Goal: Task Accomplishment & Management: Use online tool/utility

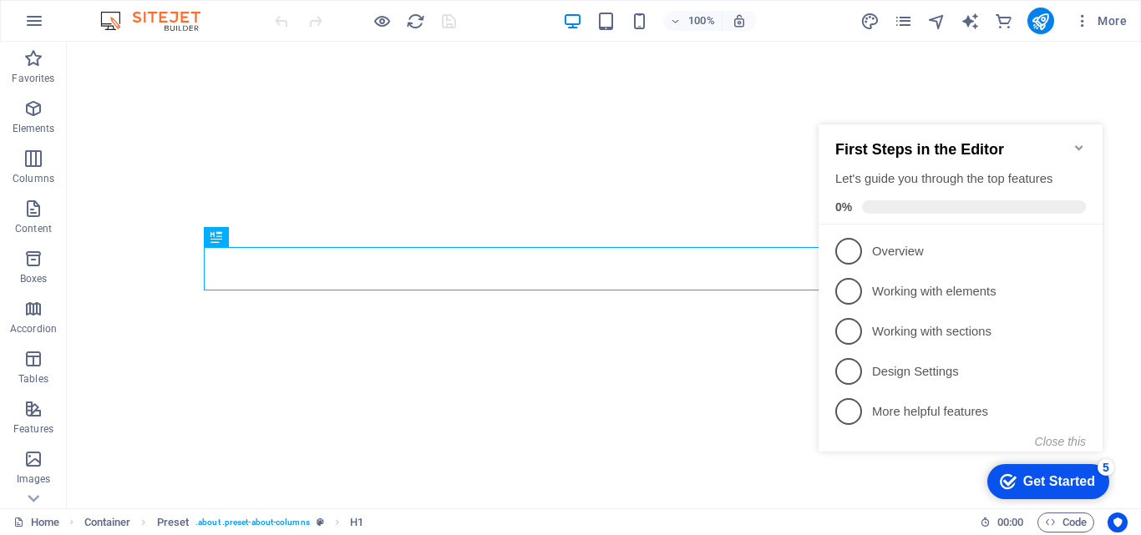
click at [1076, 142] on icon "Minimize checklist" at bounding box center [1078, 147] width 13 height 13
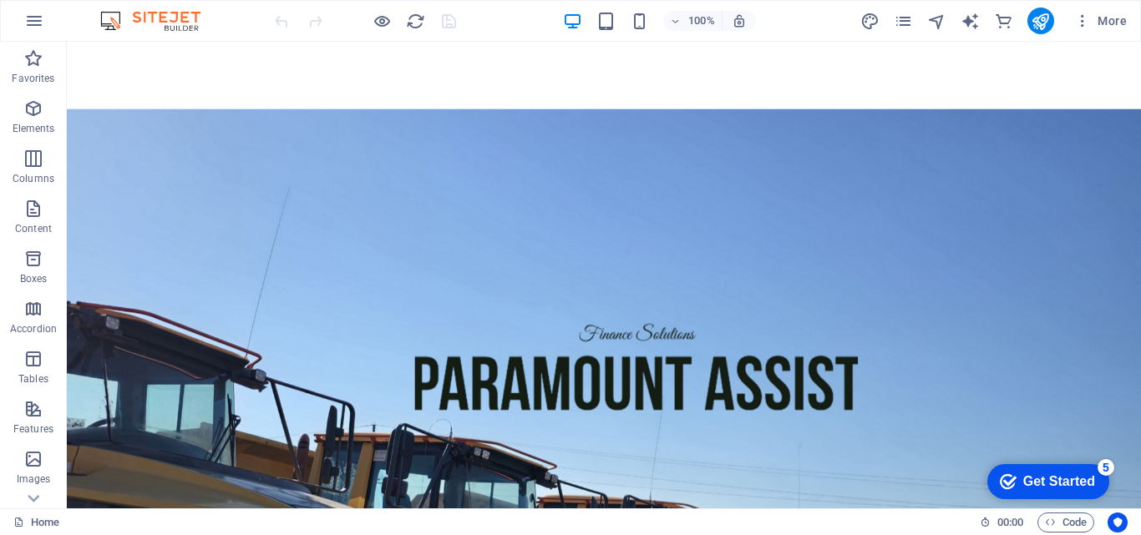
scroll to position [1203, 0]
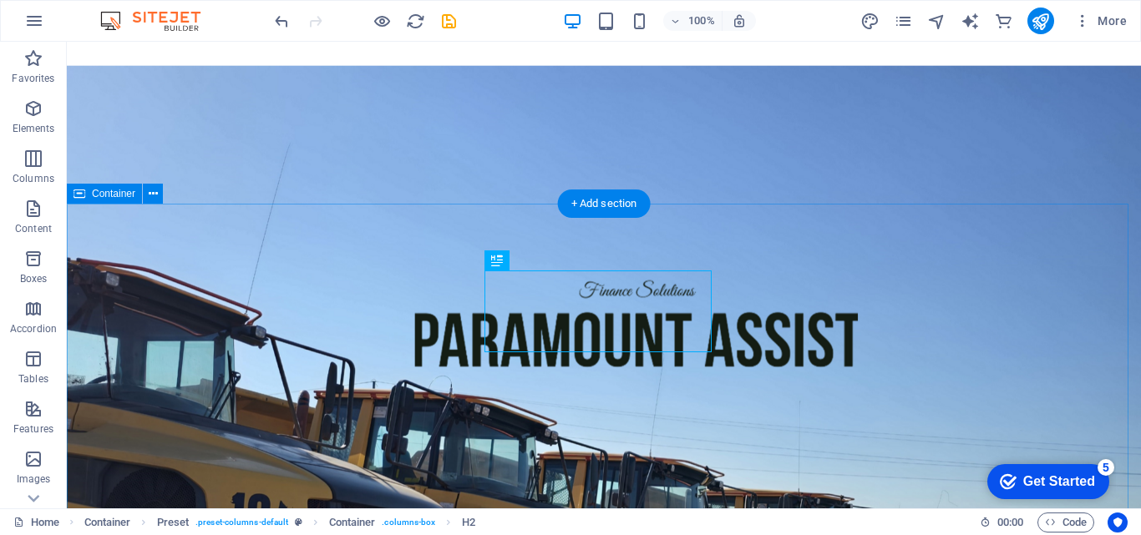
scroll to position [1121, 0]
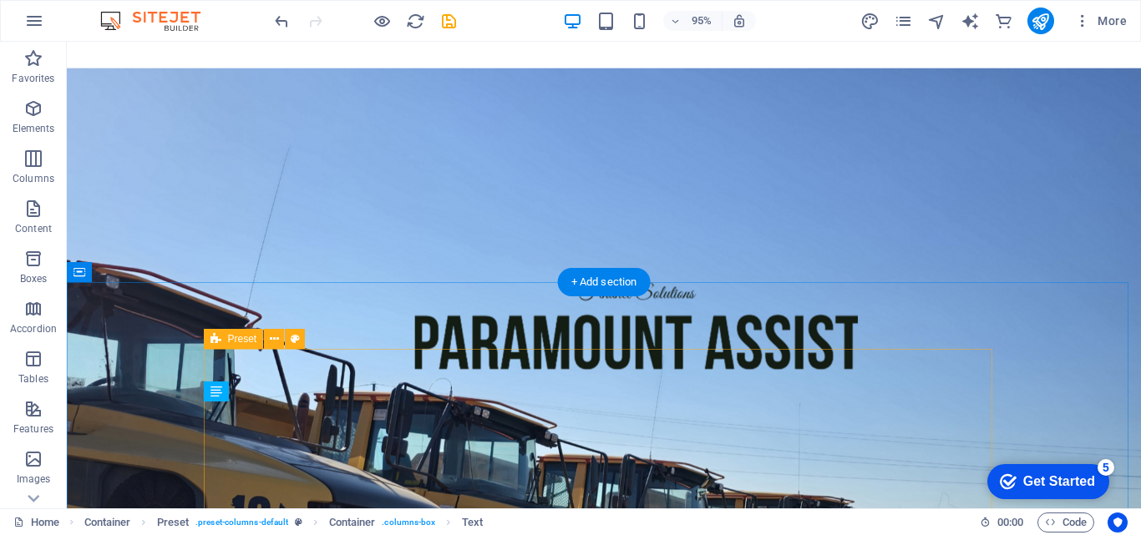
scroll to position [1042, 0]
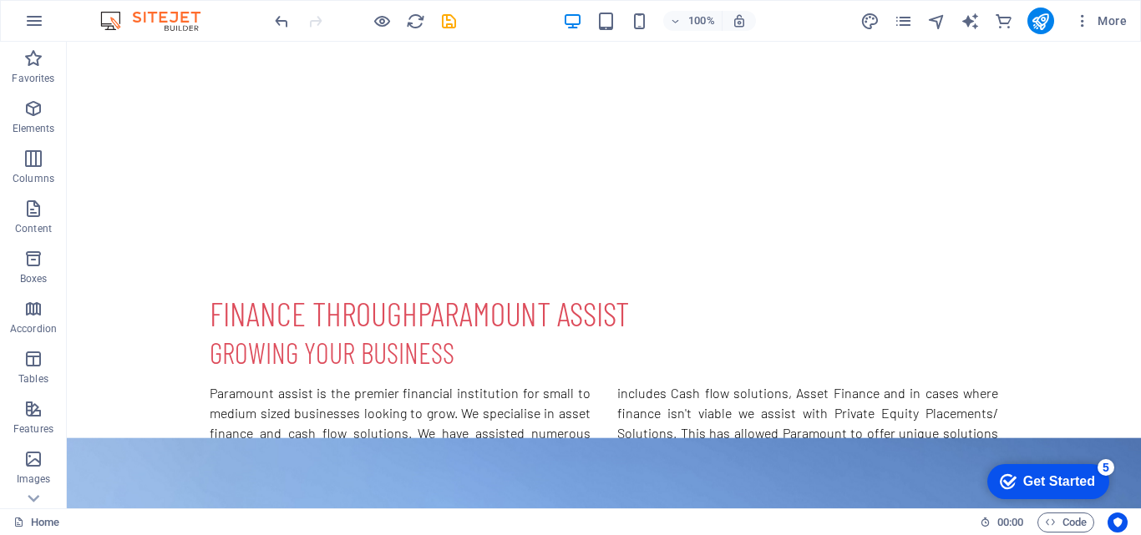
scroll to position [559, 0]
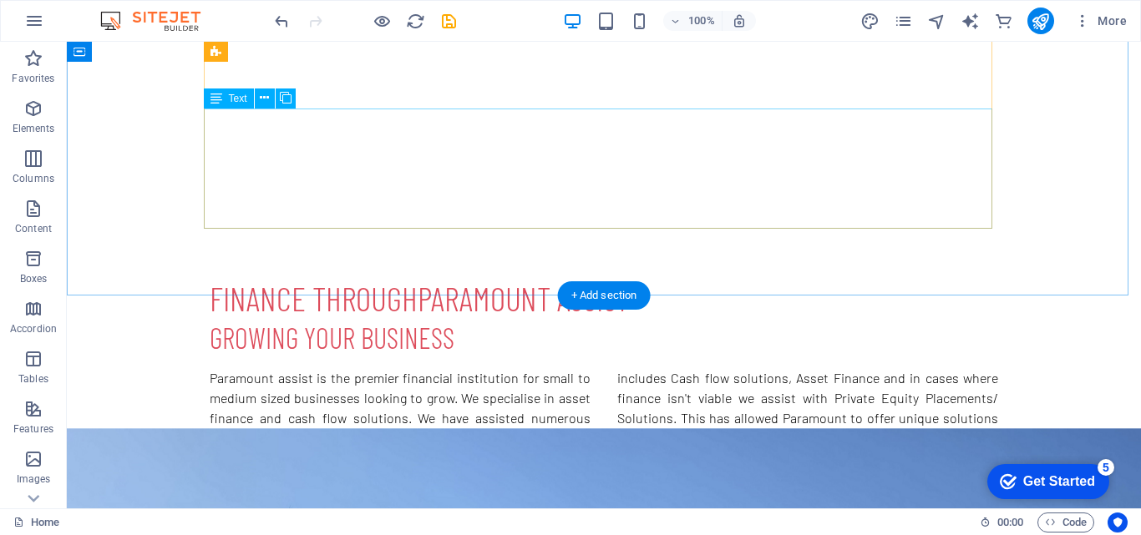
click at [318, 368] on div "Paramount assist is the premier financial institution for small to medium sized…" at bounding box center [604, 428] width 788 height 120
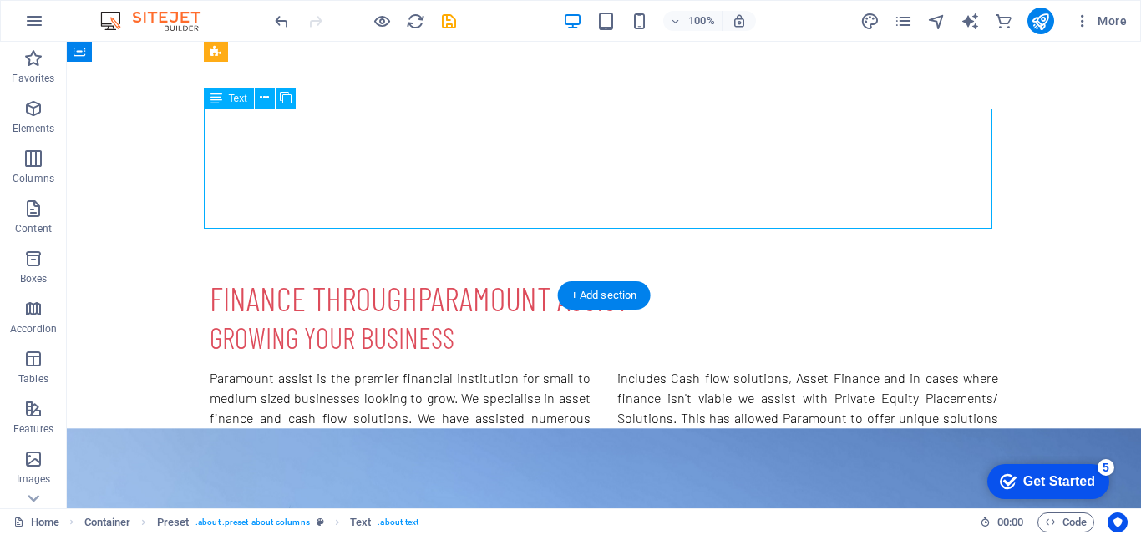
click at [318, 368] on div "Paramount assist is the premier financial institution for small to medium sized…" at bounding box center [604, 428] width 788 height 120
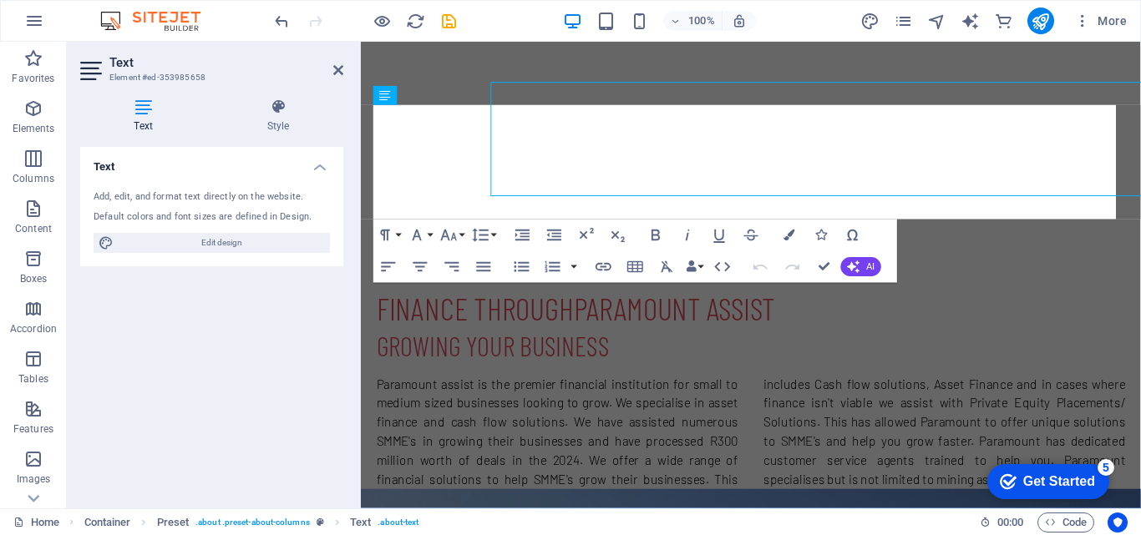
scroll to position [583, 0]
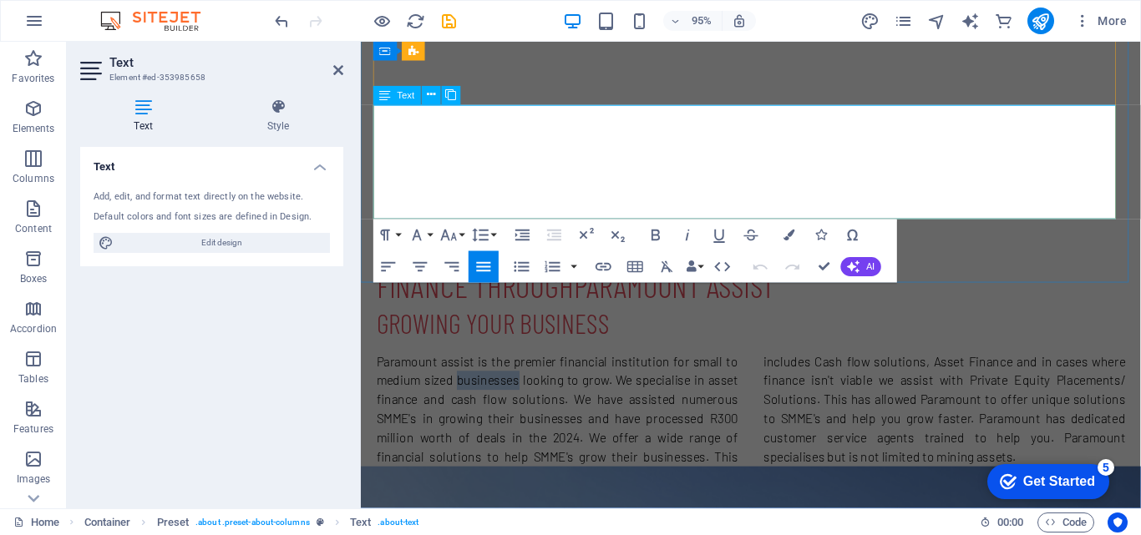
drag, startPoint x: 458, startPoint y: 137, endPoint x: 521, endPoint y: 136, distance: 63.5
click at [521, 368] on p "Paramount assist is the premier financial institution for small to medium sized…" at bounding box center [771, 428] width 788 height 120
click at [522, 368] on p "Paramount assist is the premier financial institution for small to medium sized…" at bounding box center [771, 428] width 788 height 120
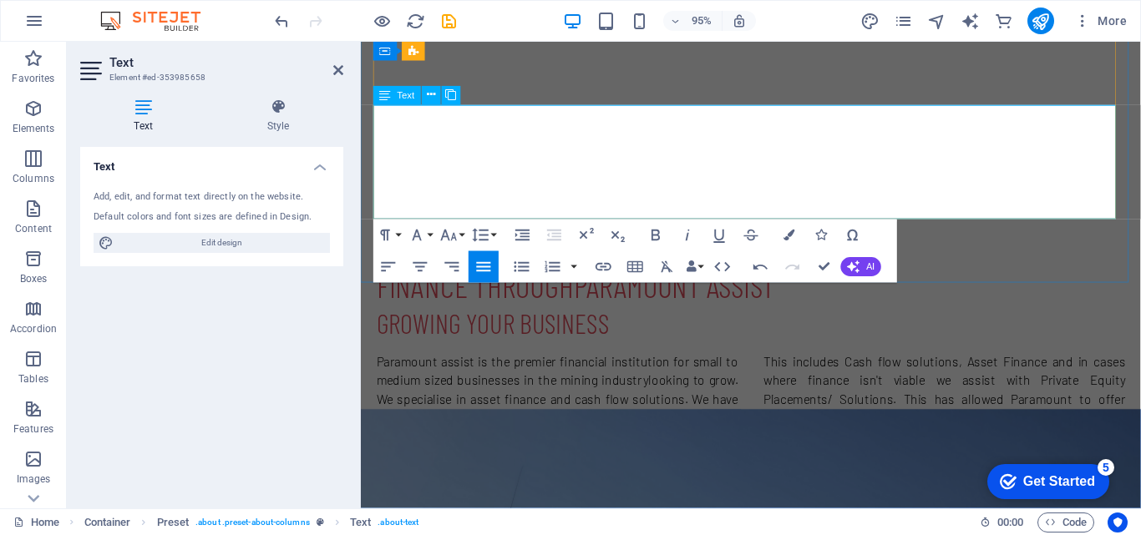
drag, startPoint x: 705, startPoint y: 181, endPoint x: 681, endPoint y: 203, distance: 31.9
click at [681, 368] on p "Paramount assist is the premier financial institution for small to medium sized…" at bounding box center [771, 428] width 788 height 120
click at [697, 368] on p "Paramount assist is the premier financial institution for small to medium sized…" at bounding box center [771, 428] width 788 height 120
drag, startPoint x: 697, startPoint y: 183, endPoint x: 672, endPoint y: 202, distance: 31.6
click at [672, 368] on p "Paramount assist is the premier financial institution for small to medium sized…" at bounding box center [771, 428] width 788 height 120
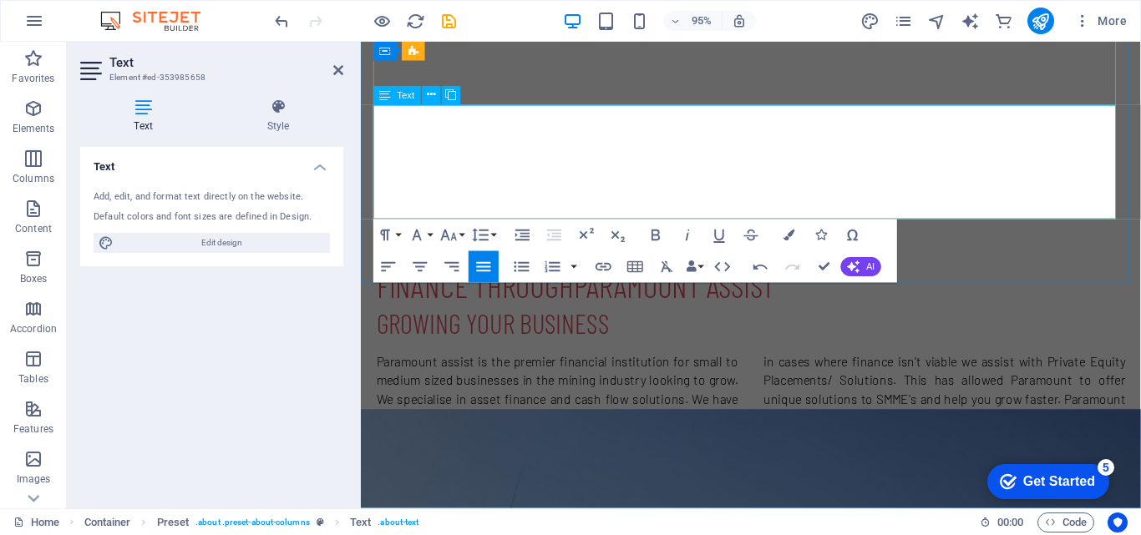
click at [965, 368] on p "Paramount assist is the premier financial institution for small to medium sized…" at bounding box center [771, 428] width 788 height 120
drag, startPoint x: 917, startPoint y: 135, endPoint x: 1072, endPoint y: 109, distance: 157.5
click at [1072, 368] on p "Paramount assist is the premier financial institution for small to medium sized…" at bounding box center [771, 428] width 788 height 120
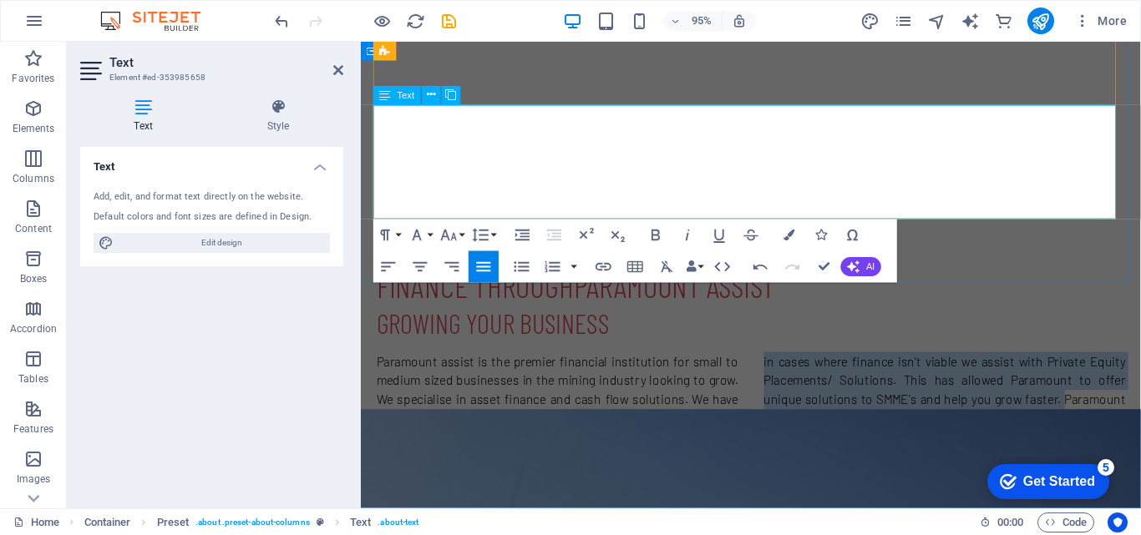
drag, startPoint x: 448, startPoint y: 218, endPoint x: 1093, endPoint y: 167, distance: 647.6
click at [1093, 368] on p "Paramount assist is the premier financial institution for small to medium sized…" at bounding box center [771, 428] width 788 height 120
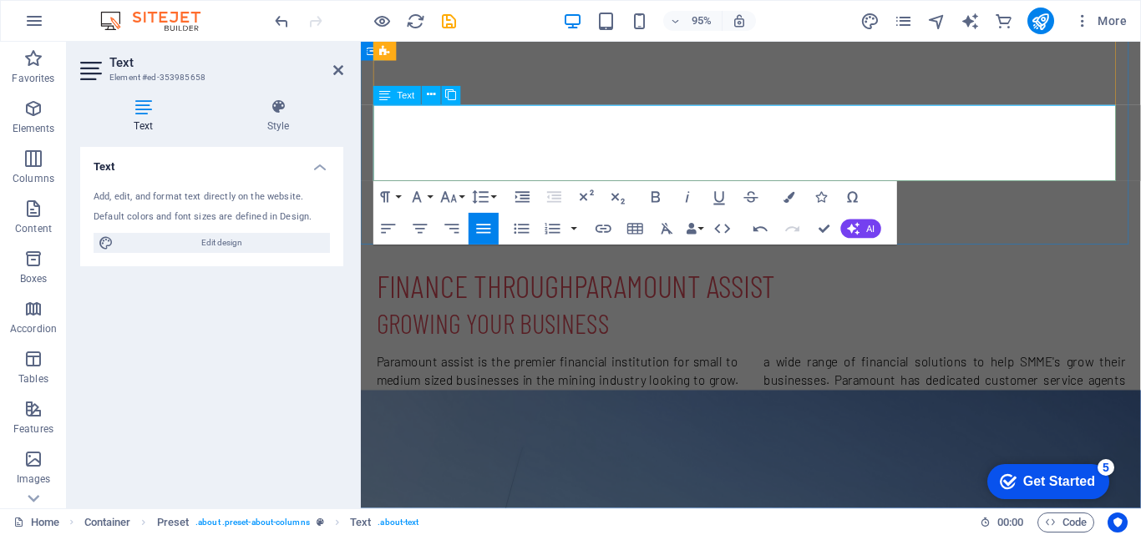
click at [703, 368] on p "Paramount assist is the premier financial institution for small to medium sized…" at bounding box center [771, 408] width 788 height 80
click at [1140, 368] on p "We offer a wide range of financial solutions to help SMME's grow their business…" at bounding box center [975, 398] width 381 height 60
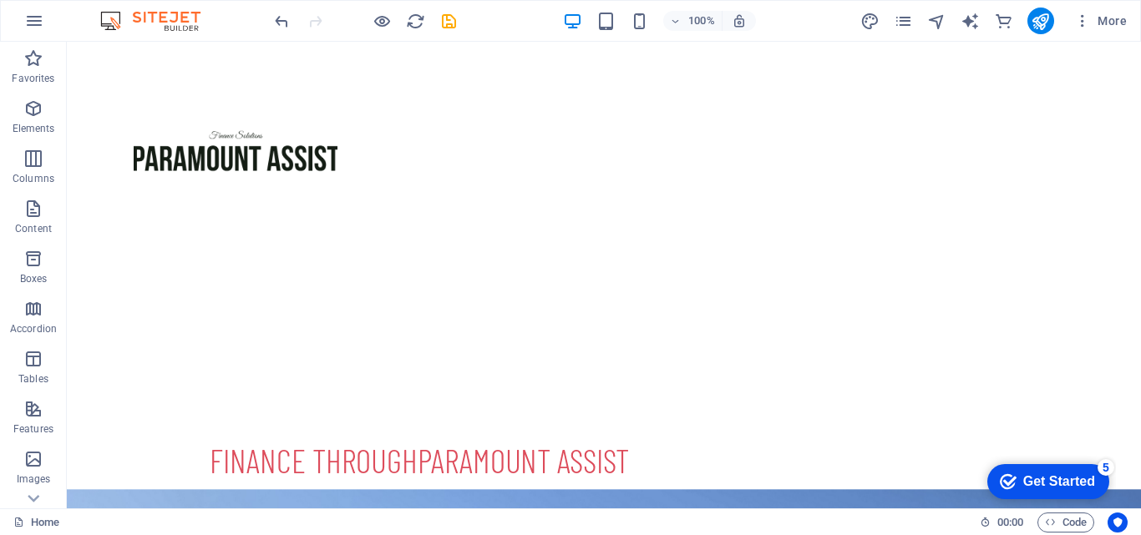
scroll to position [407, 0]
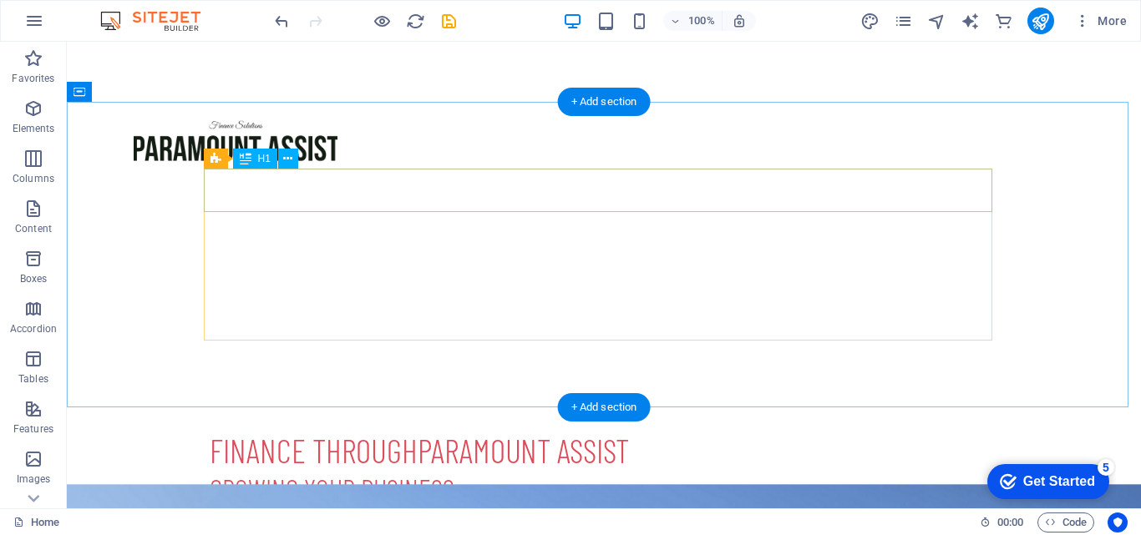
click at [424, 428] on div "Finance through Paramount Assist" at bounding box center [604, 449] width 788 height 43
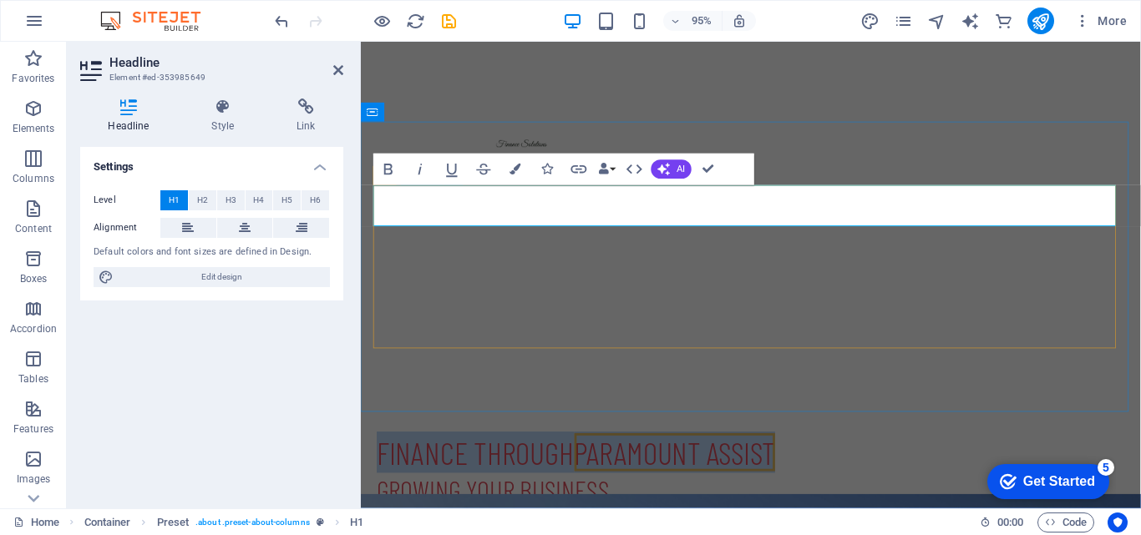
click at [570, 453] on h1 "Finance through Paramount Assist" at bounding box center [771, 474] width 788 height 43
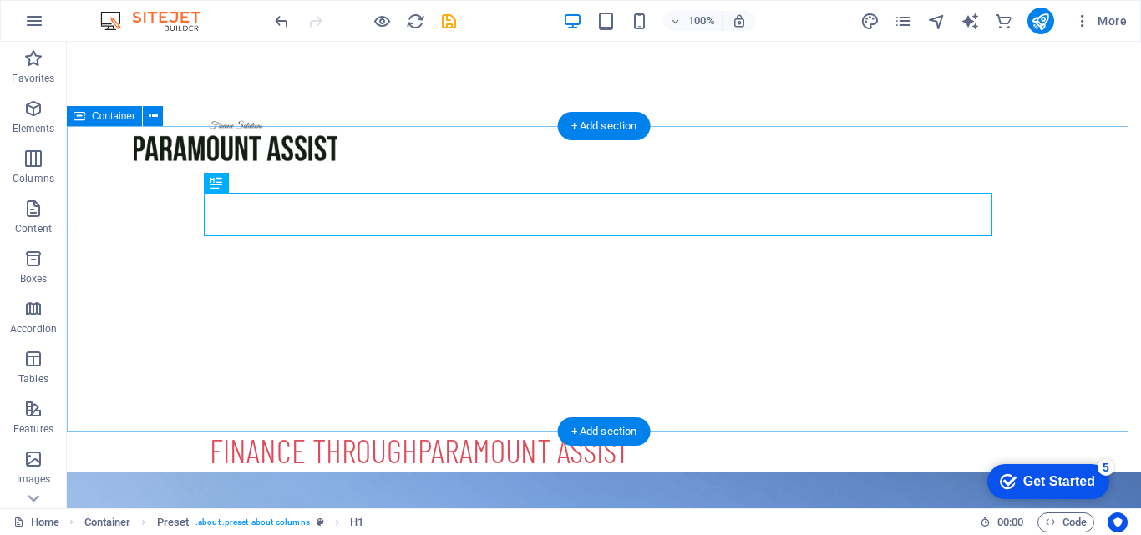
scroll to position [382, 0]
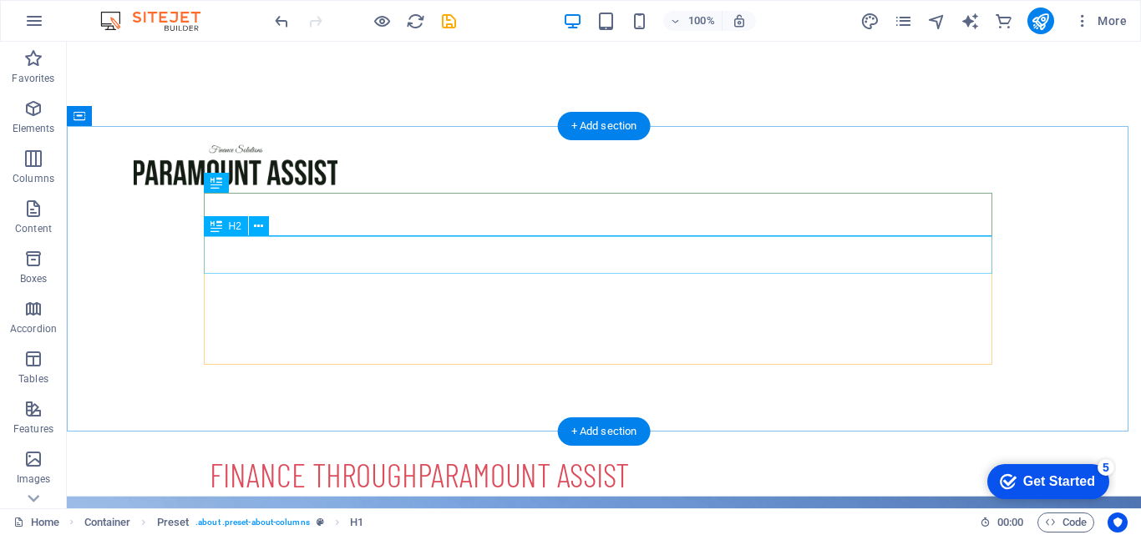
click at [327, 496] on div "Growing your business" at bounding box center [604, 515] width 788 height 38
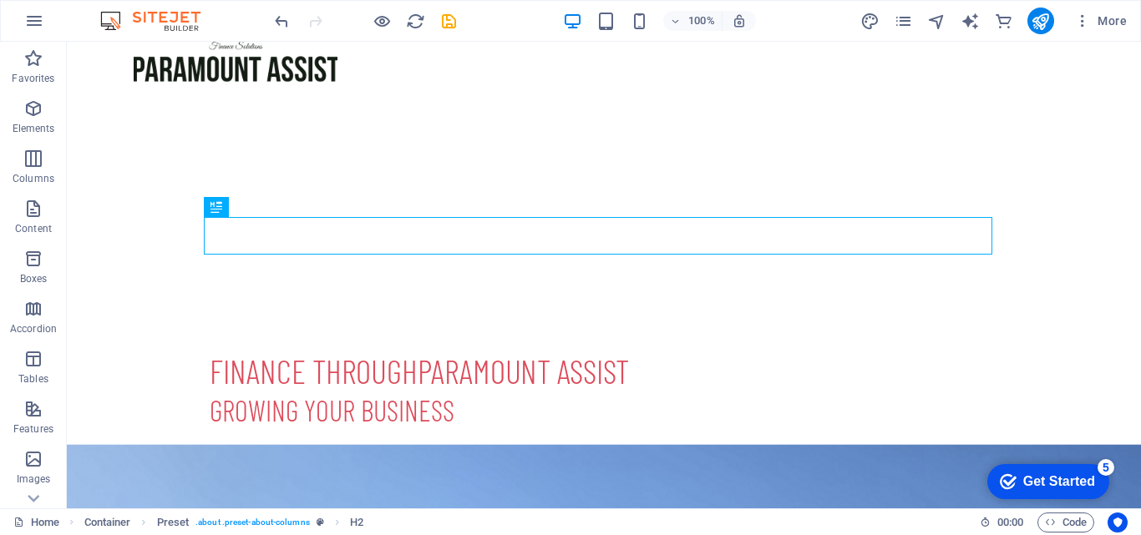
scroll to position [501, 0]
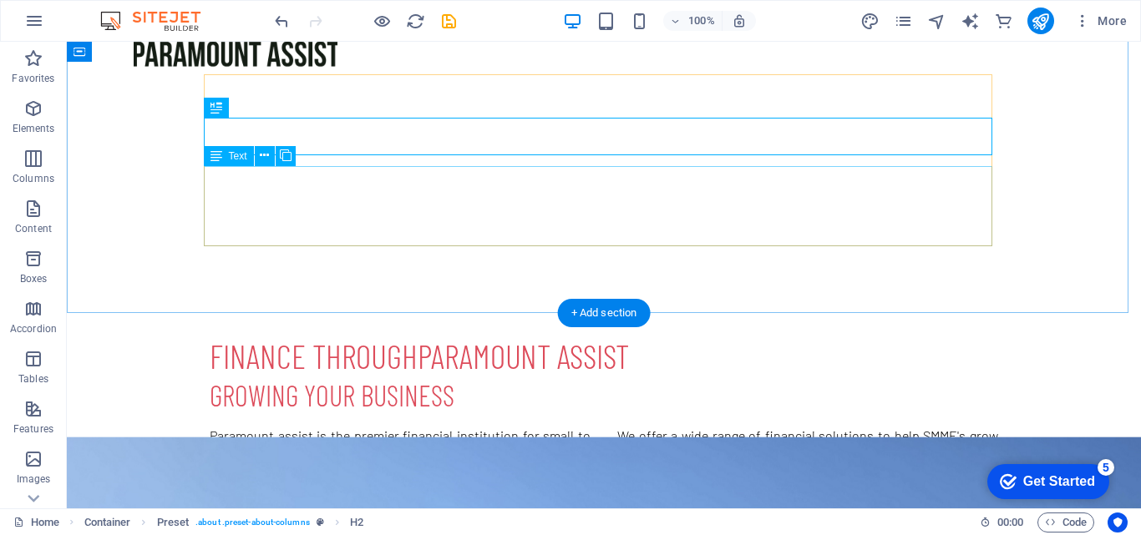
click at [312, 426] on div "Paramount assist is the premier financial institution for small to medium sized…" at bounding box center [604, 466] width 788 height 80
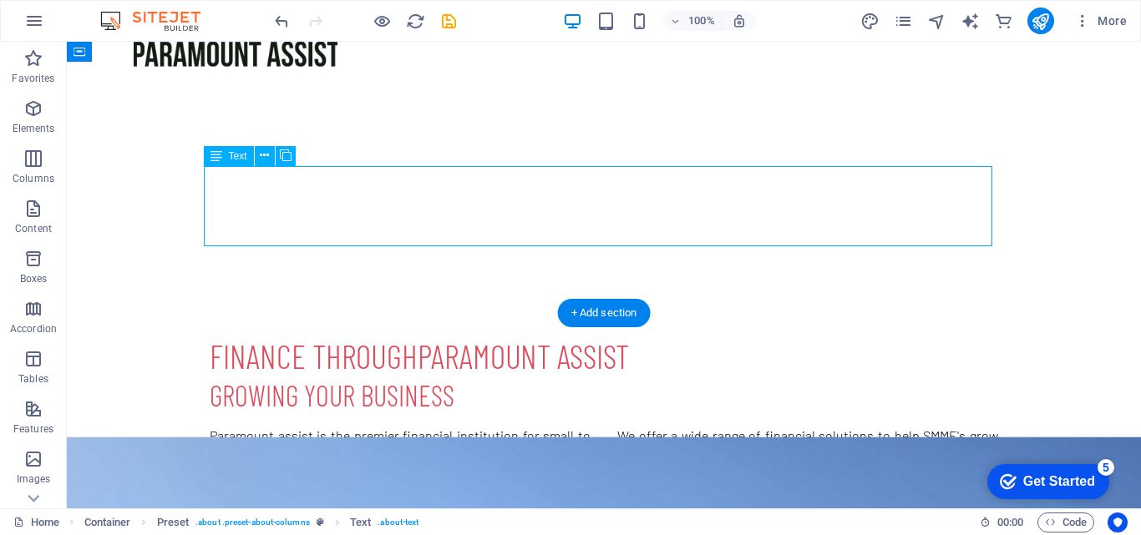
click at [312, 426] on div "Paramount assist is the premier financial institution for small to medium sized…" at bounding box center [604, 466] width 788 height 80
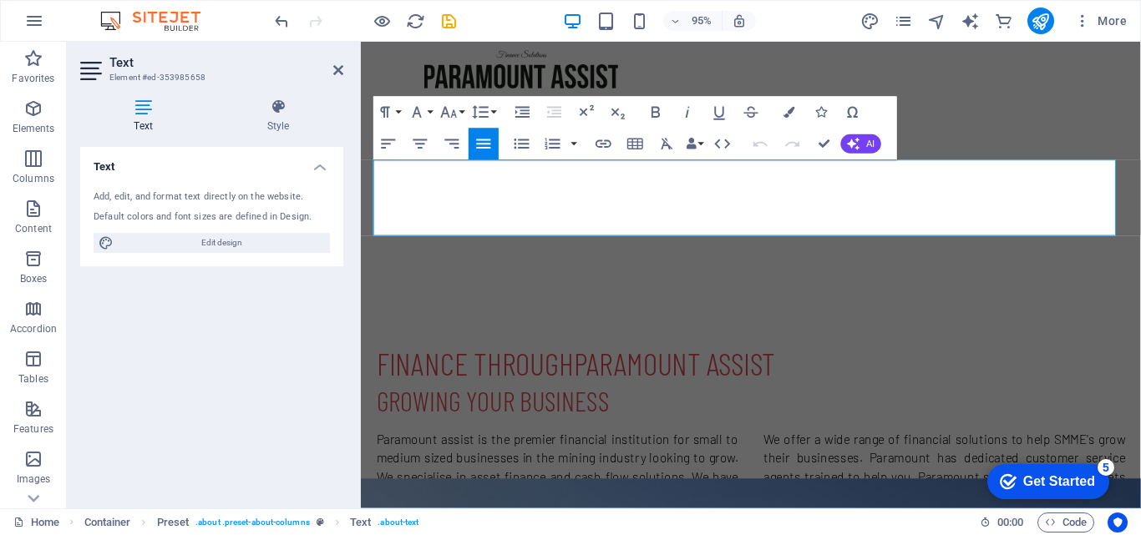
scroll to position [525, 0]
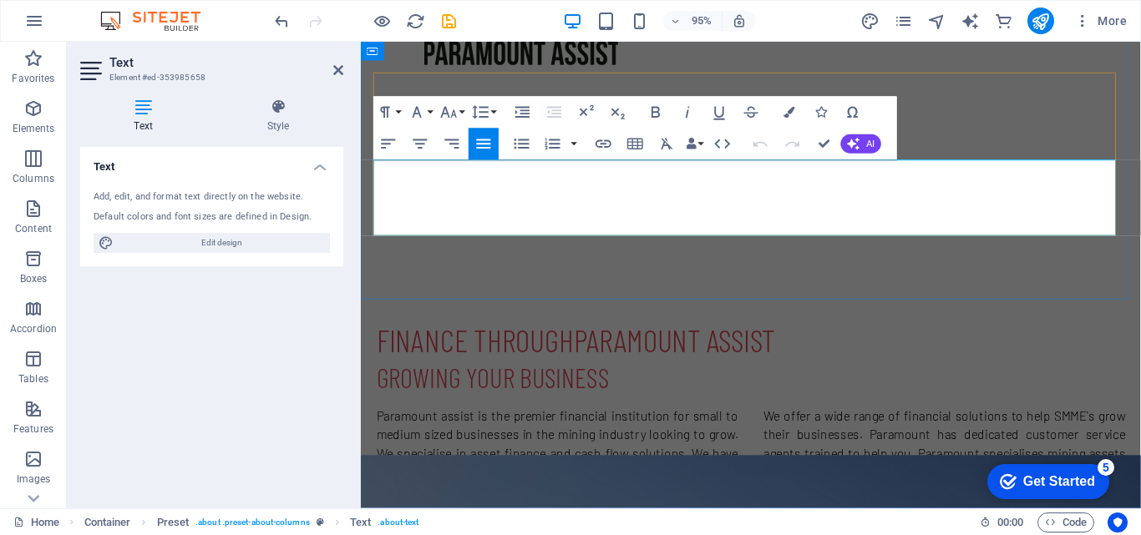
click at [505, 426] on p "Paramount assist is the premier financial institution for small to medium sized…" at bounding box center [567, 466] width 381 height 80
click at [543, 426] on p "Paramount assist is the premier financial institution for small to medium sized…" at bounding box center [567, 466] width 381 height 80
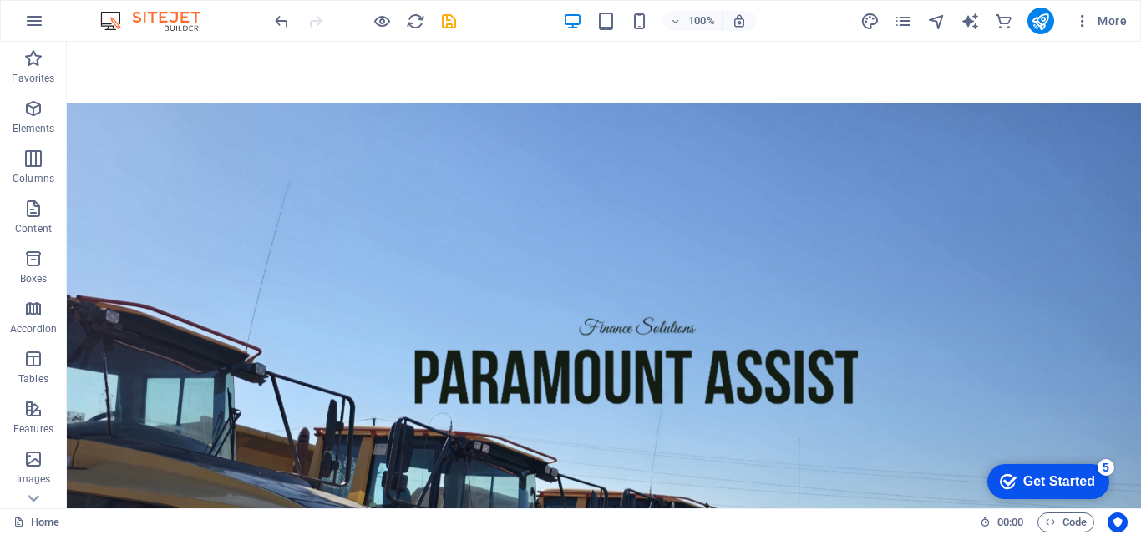
scroll to position [1181, 0]
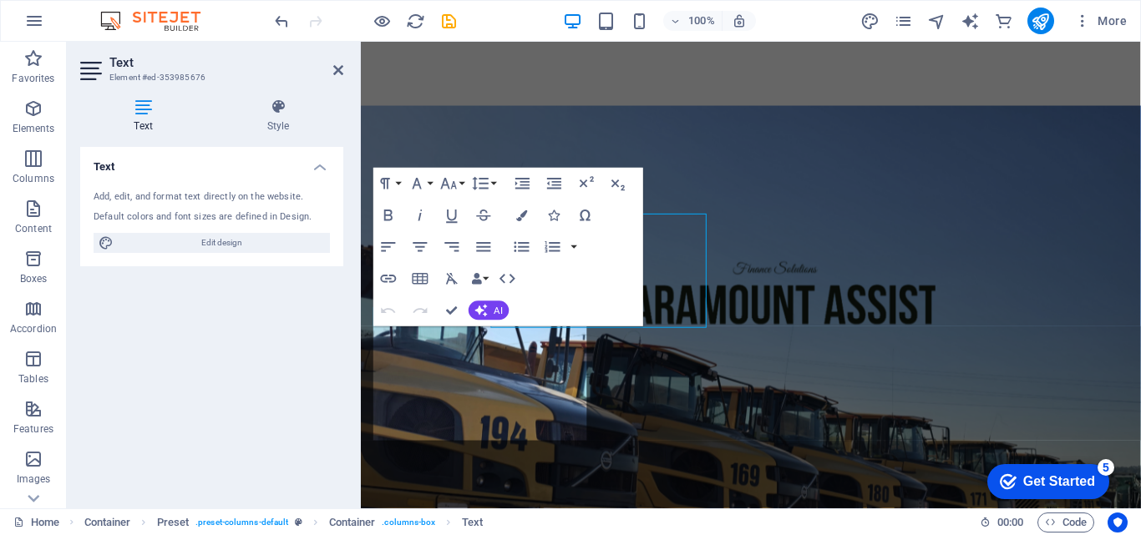
click at [249, 291] on div "Text Add, edit, and format text directly on the website. Default colors and fon…" at bounding box center [211, 321] width 263 height 348
drag, startPoint x: 182, startPoint y: 249, endPoint x: 249, endPoint y: 291, distance: 78.8
click at [249, 291] on div "Text Add, edit, and format text directly on the website. Default colors and fon…" at bounding box center [211, 321] width 263 height 348
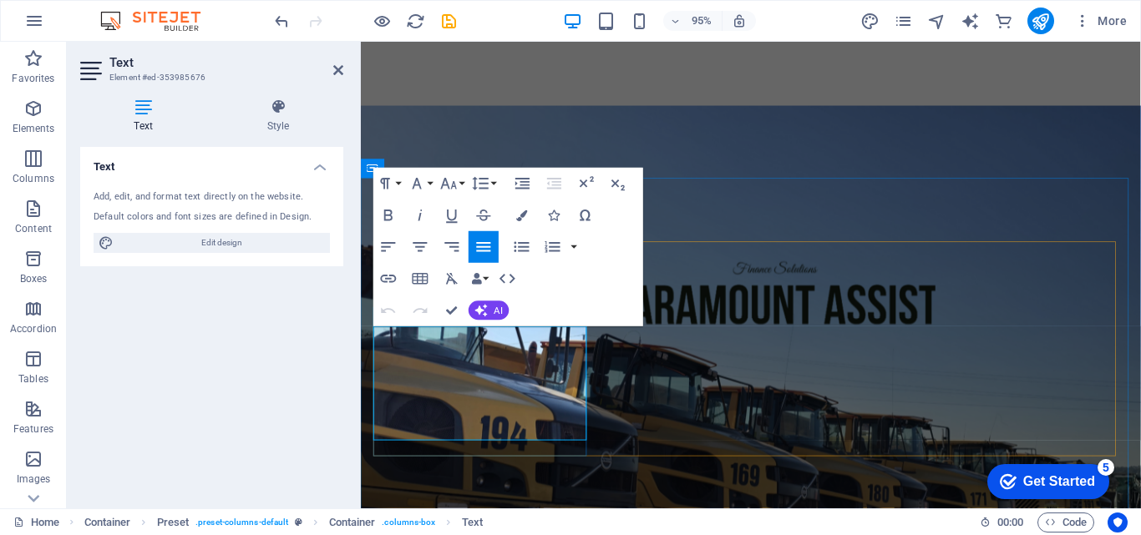
click at [445, 292] on button "Clear Formatting" at bounding box center [452, 279] width 30 height 32
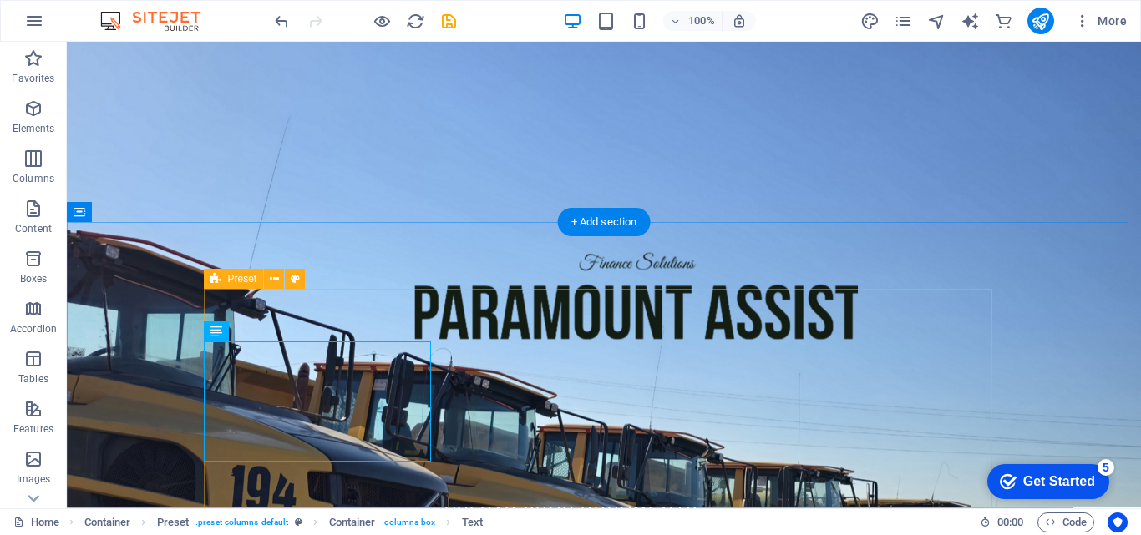
scroll to position [1062, 0]
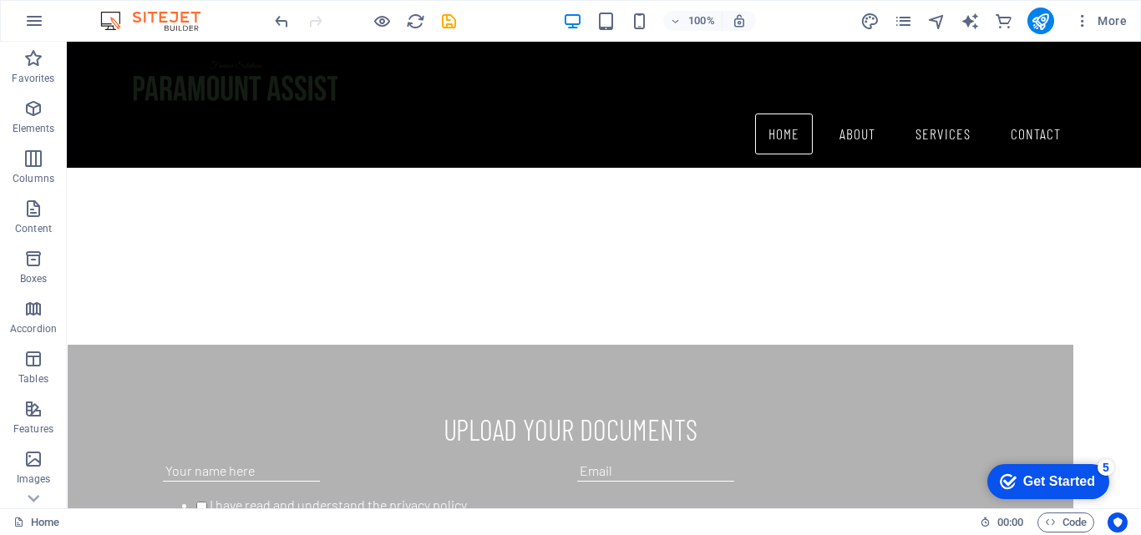
scroll to position [500, 0]
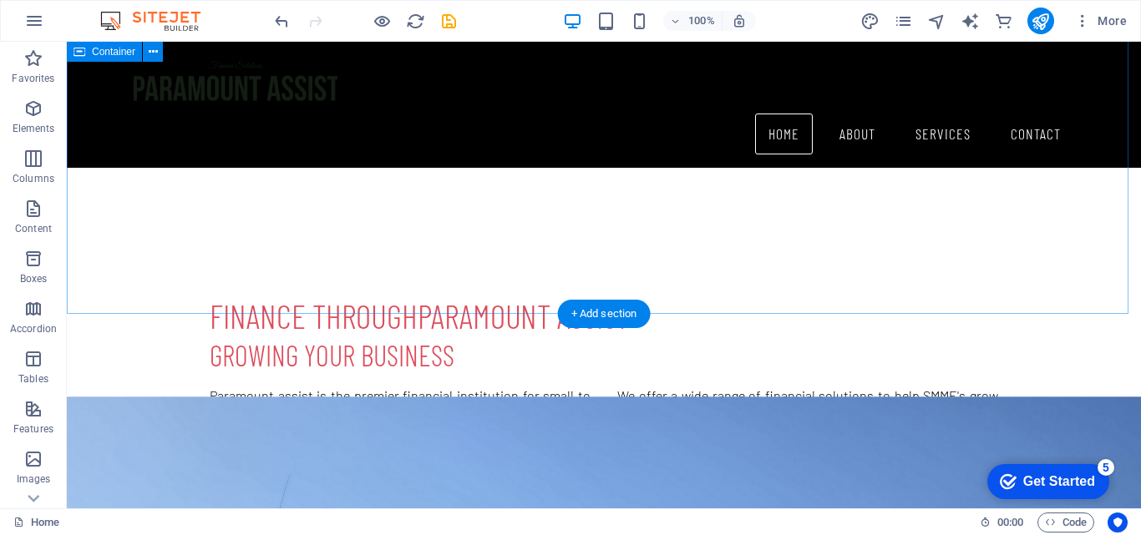
drag, startPoint x: 1119, startPoint y: 179, endPoint x: 1140, endPoint y: 193, distance: 25.2
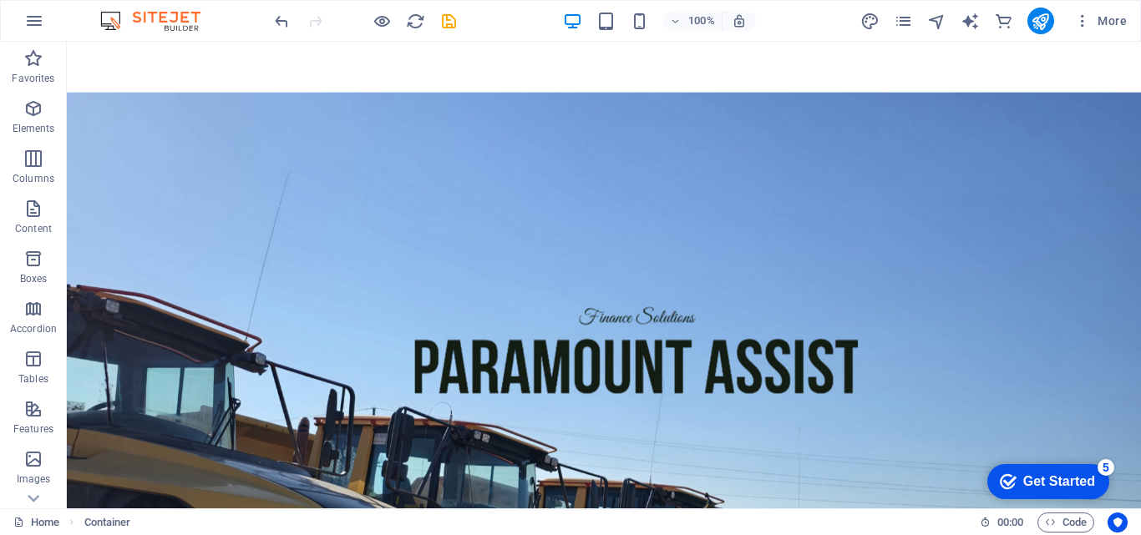
scroll to position [1304, 0]
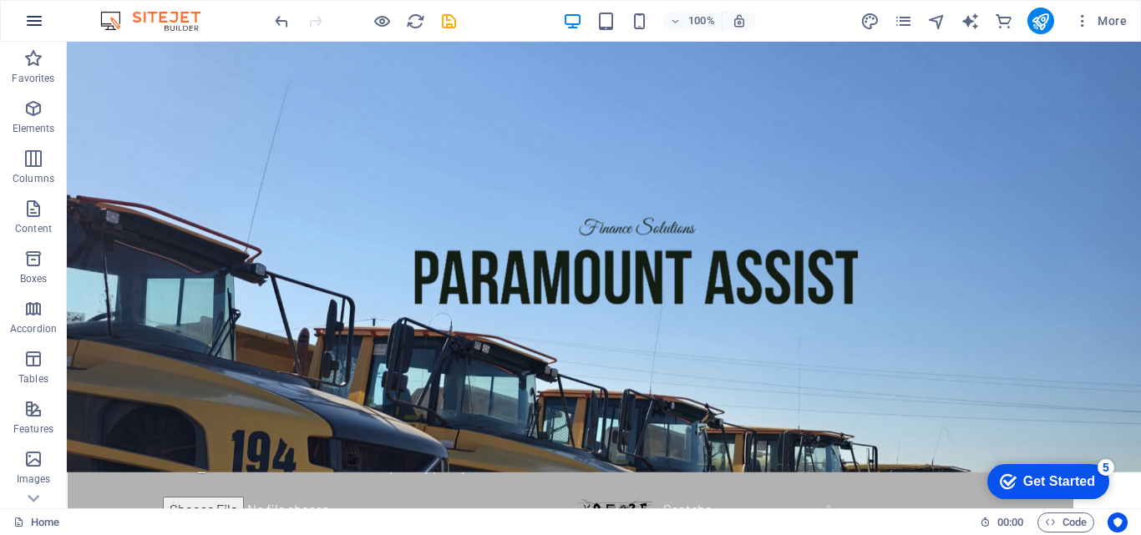
click at [37, 28] on icon "button" at bounding box center [34, 21] width 20 height 20
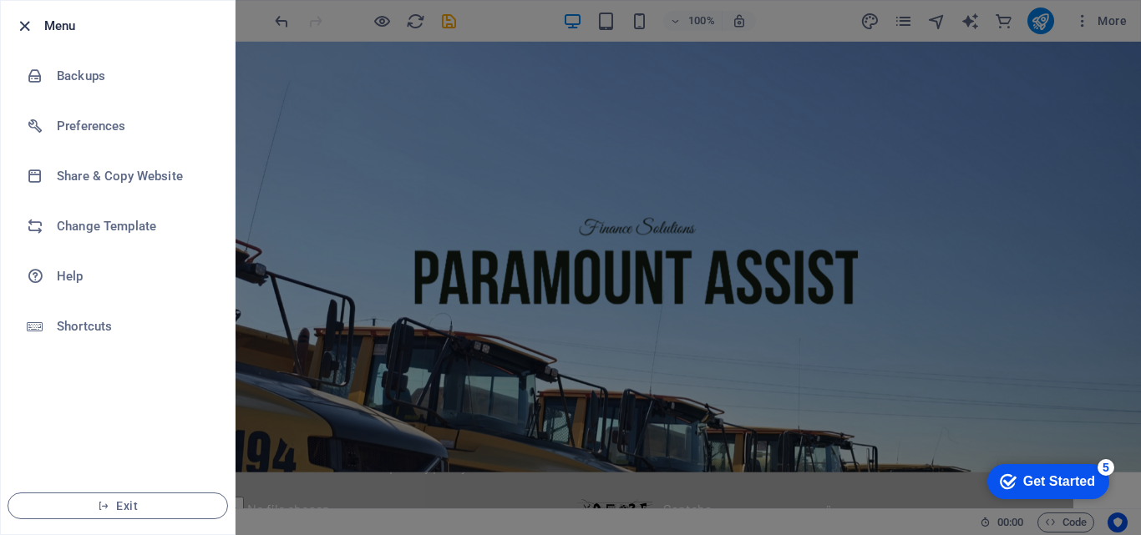
click at [19, 28] on icon "button" at bounding box center [24, 26] width 19 height 19
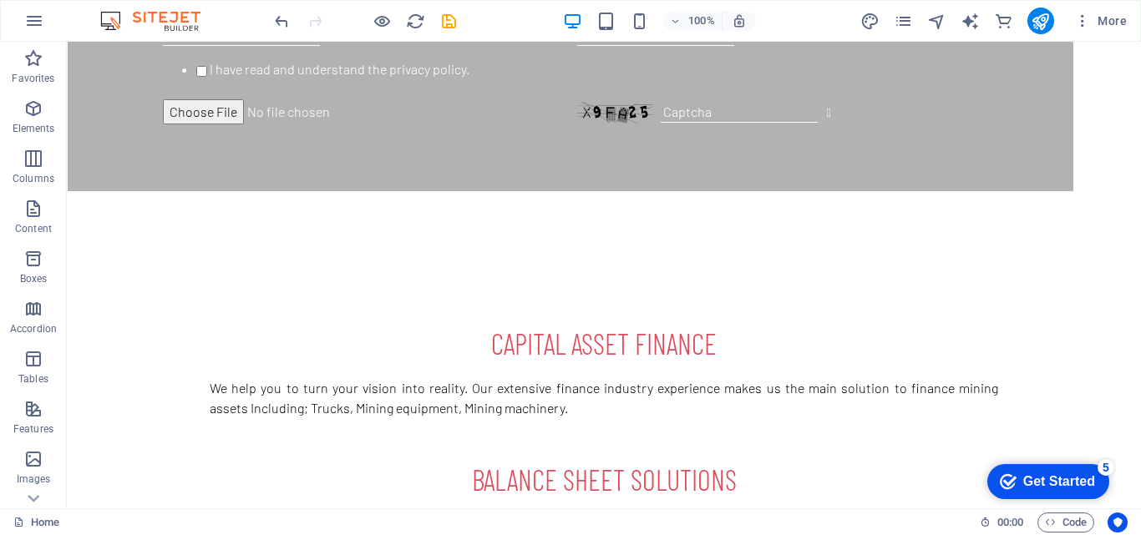
scroll to position [2063, 0]
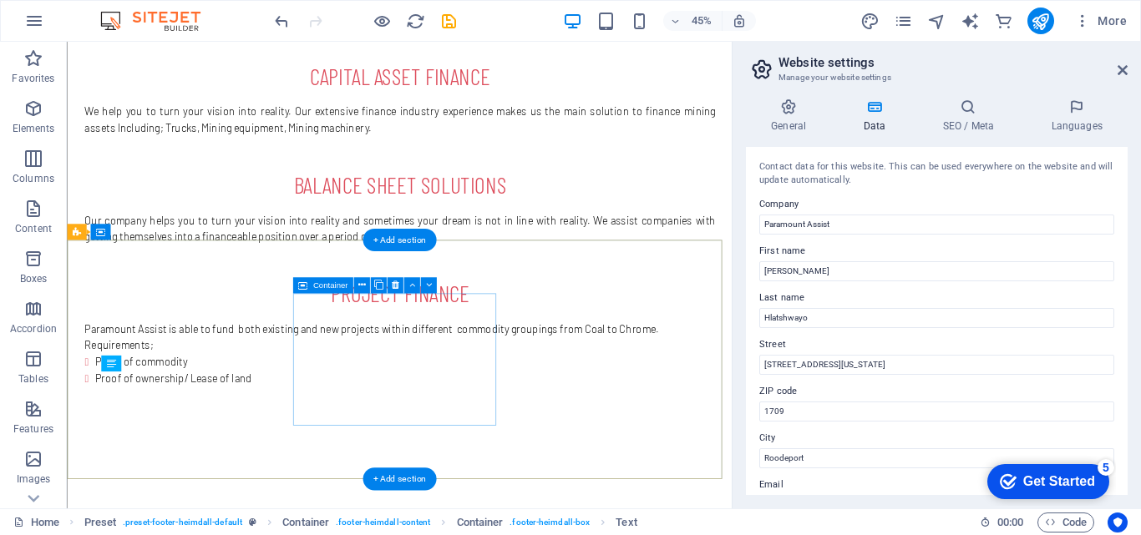
scroll to position [2145, 0]
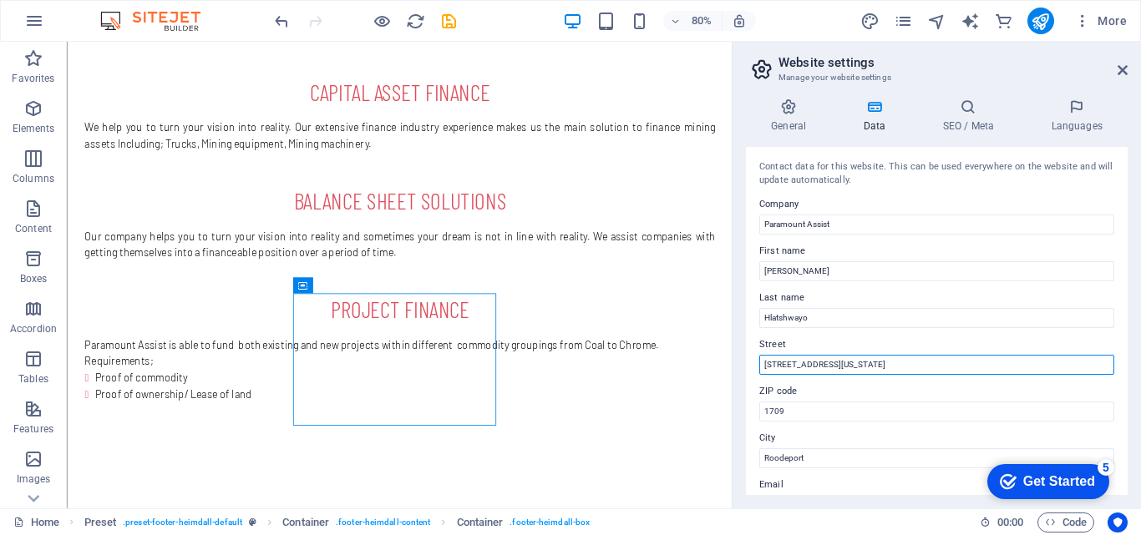
click at [777, 362] on input "[STREET_ADDRESS][US_STATE]" at bounding box center [936, 365] width 355 height 20
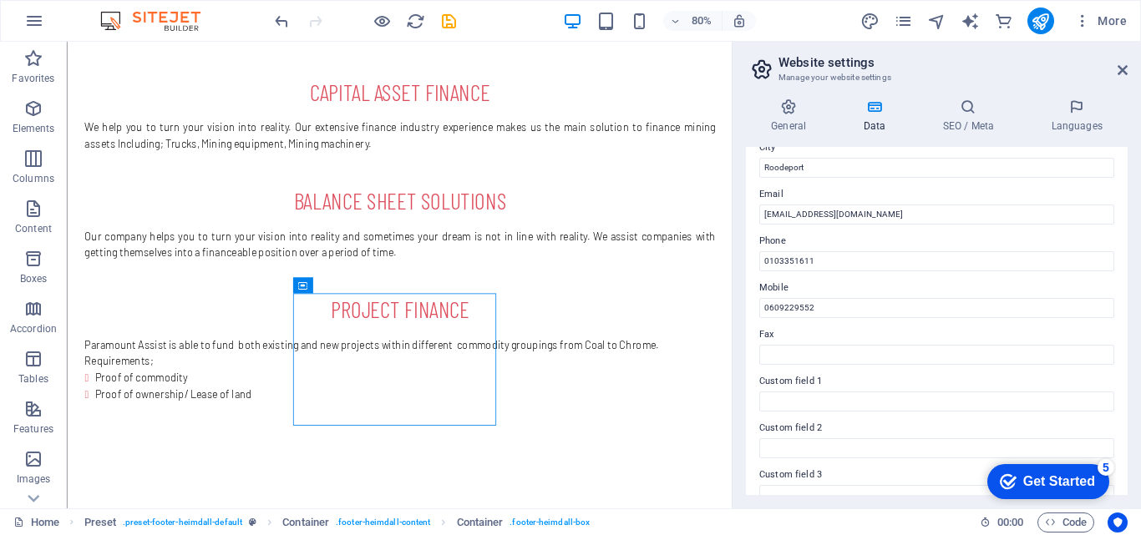
type input "[STREET_ADDRESS][US_STATE]"
drag, startPoint x: 1123, startPoint y: 306, endPoint x: 1122, endPoint y: 393, distance: 86.0
click at [1122, 393] on div "Contact data for this website. This can be used everywhere on the website and w…" at bounding box center [937, 321] width 382 height 348
drag, startPoint x: 1140, startPoint y: 291, endPoint x: 1137, endPoint y: 309, distance: 18.7
click at [1137, 309] on div "General Data SEO / Meta Languages Website name Paramount Assist Logo Drag files…" at bounding box center [936, 296] width 408 height 423
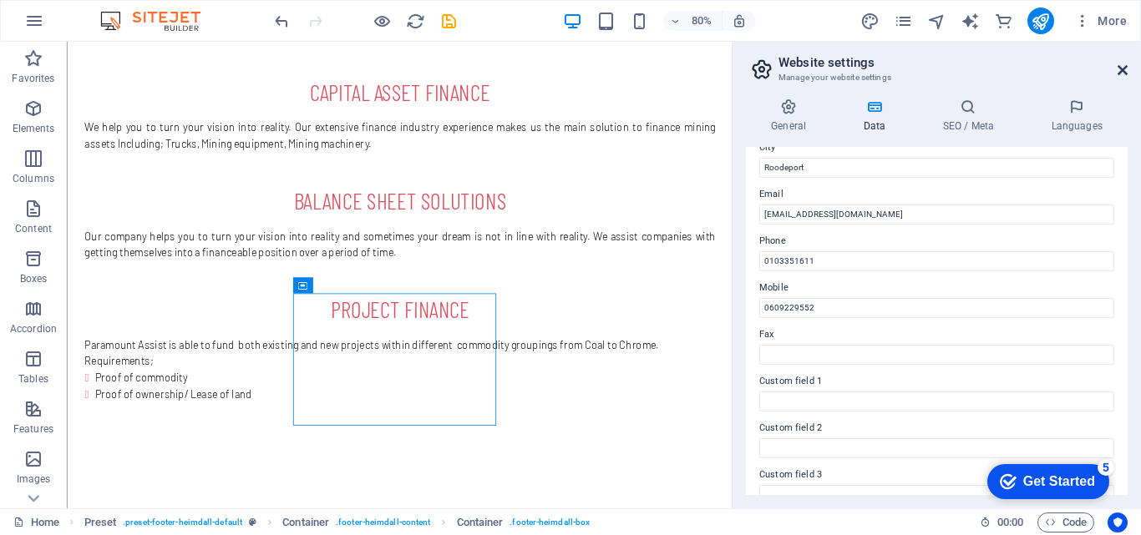
click at [1117, 64] on icon at bounding box center [1122, 69] width 10 height 13
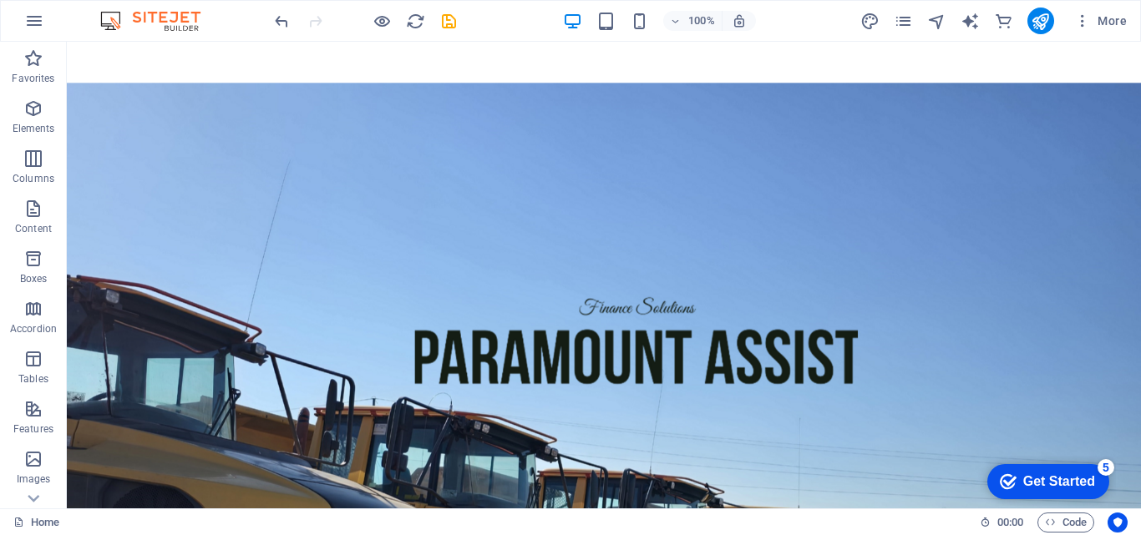
scroll to position [1220, 0]
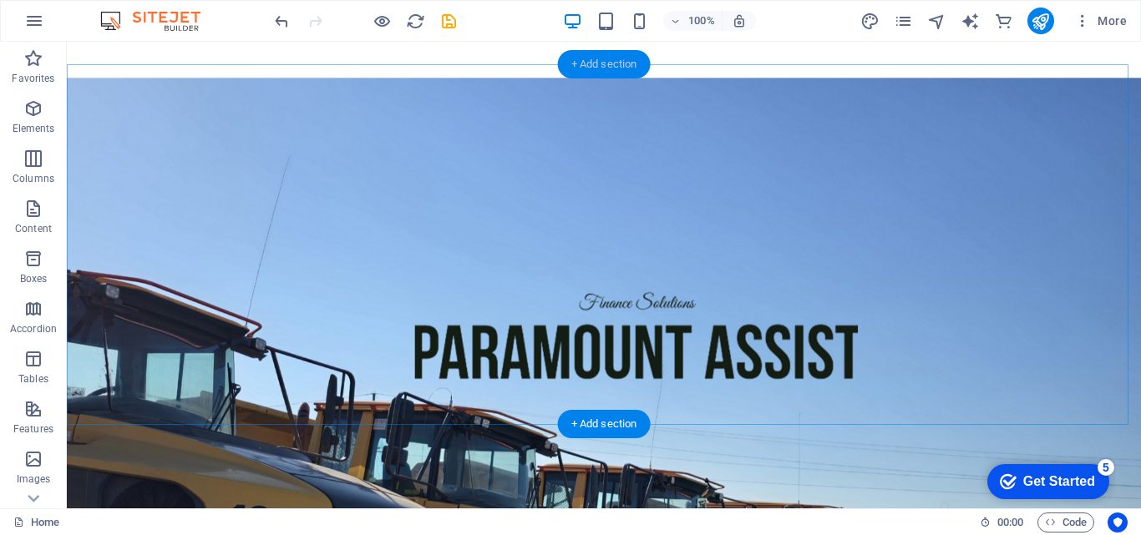
click at [612, 77] on div "+ Add section" at bounding box center [604, 64] width 93 height 28
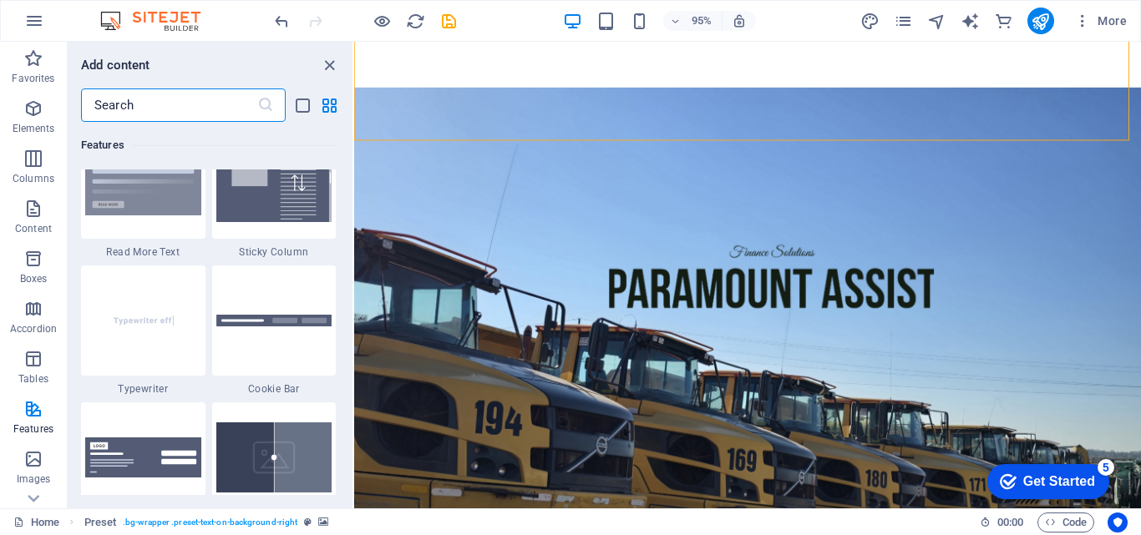
scroll to position [6324, 0]
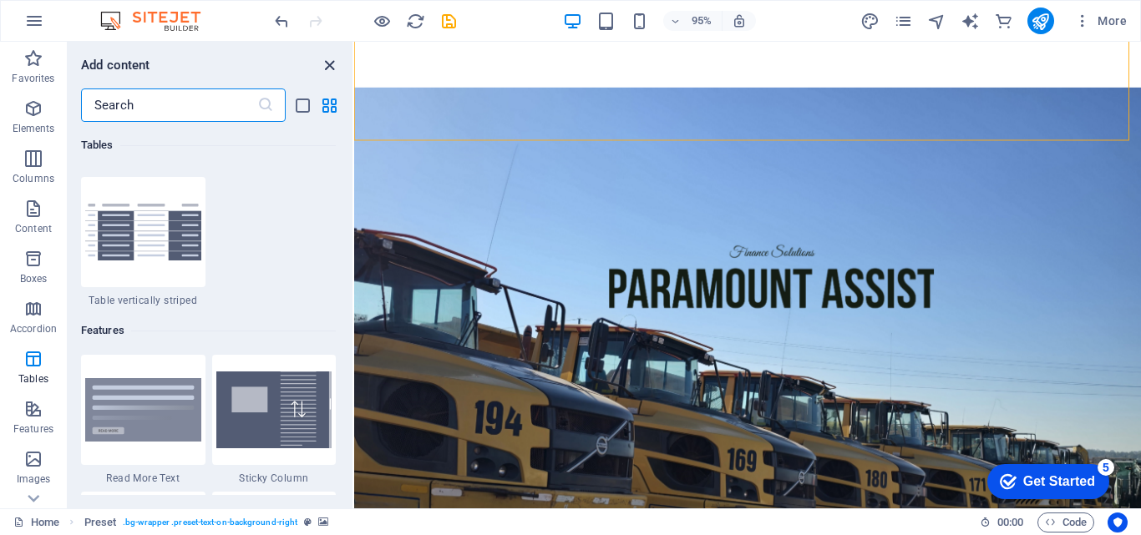
click at [328, 71] on icon "close panel" at bounding box center [329, 65] width 19 height 19
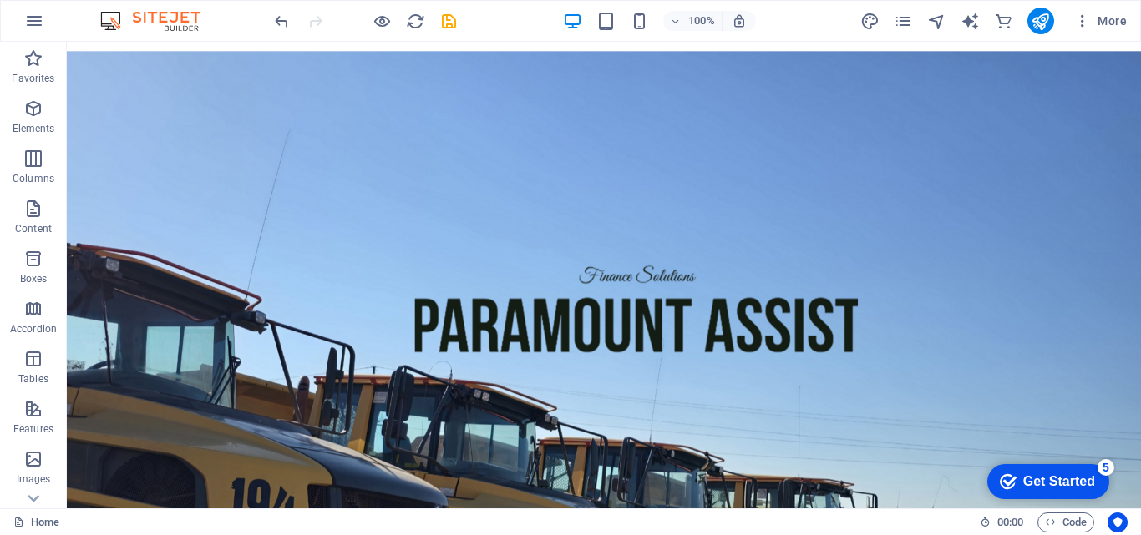
scroll to position [1259, 0]
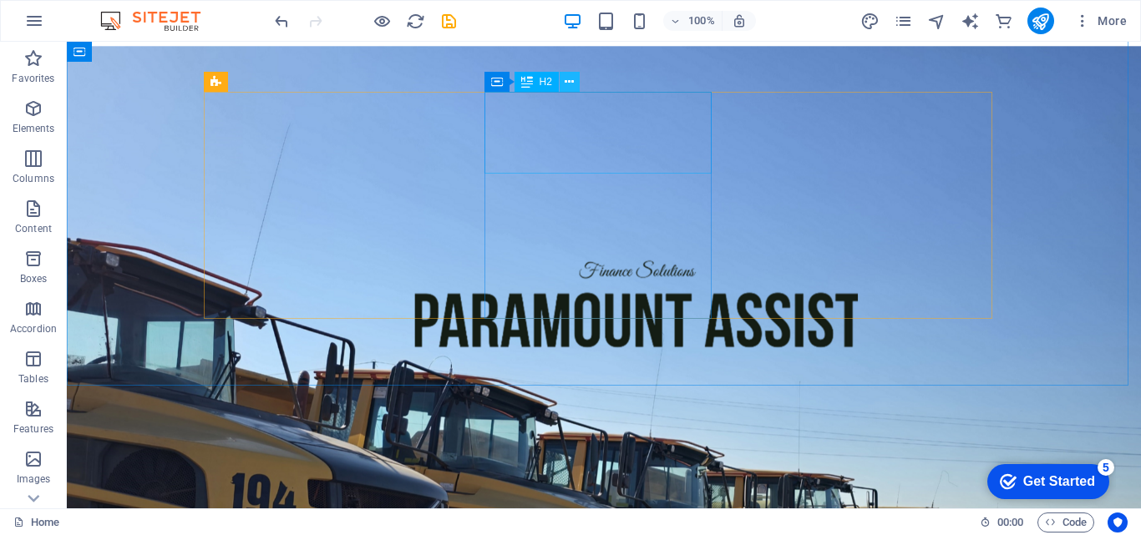
click at [570, 85] on icon at bounding box center [569, 82] width 9 height 18
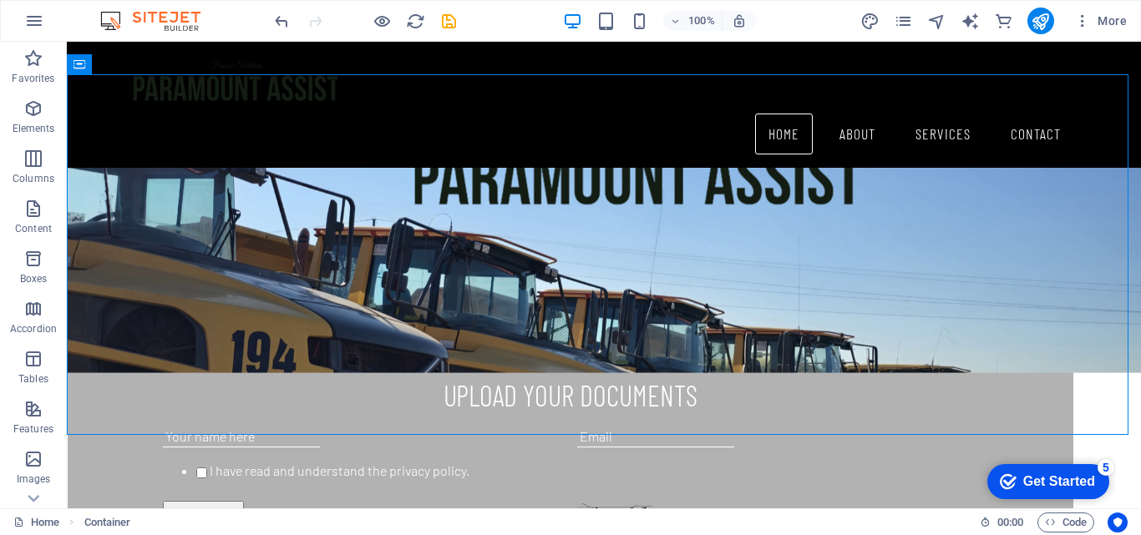
scroll to position [977, 0]
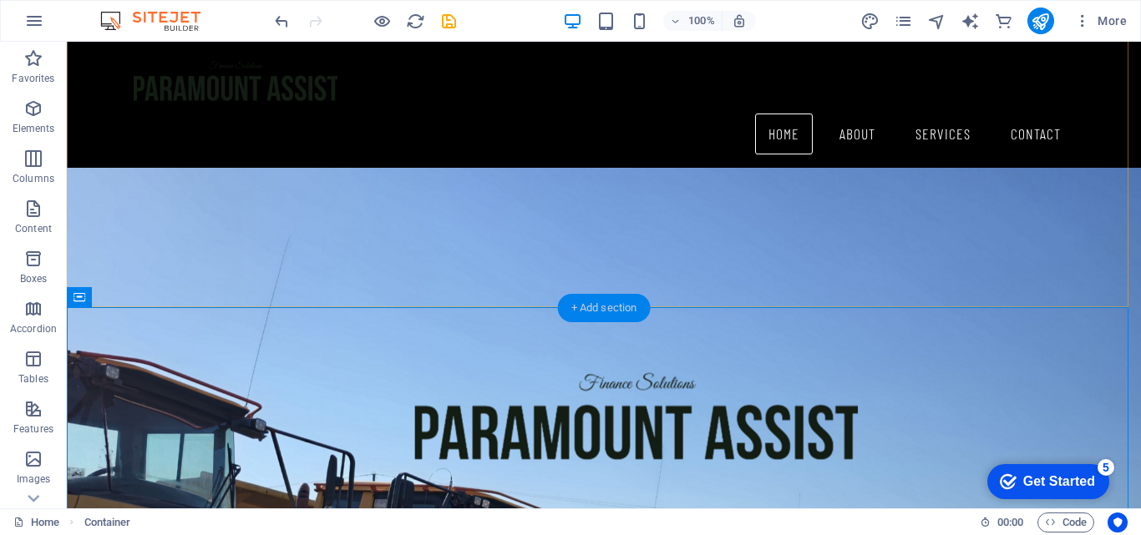
click at [610, 317] on div "+ Add section" at bounding box center [604, 308] width 93 height 28
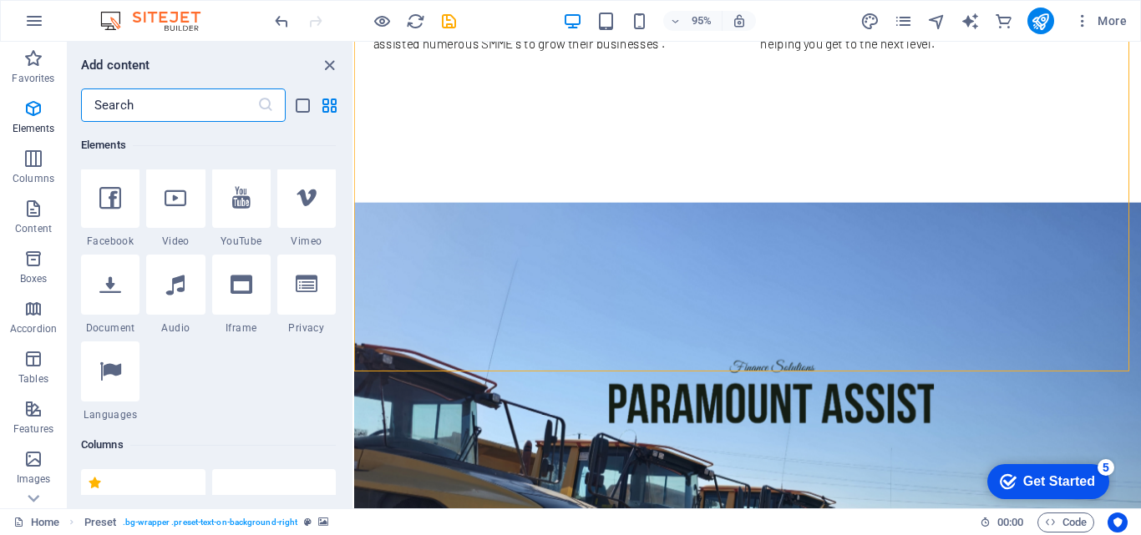
scroll to position [452, 0]
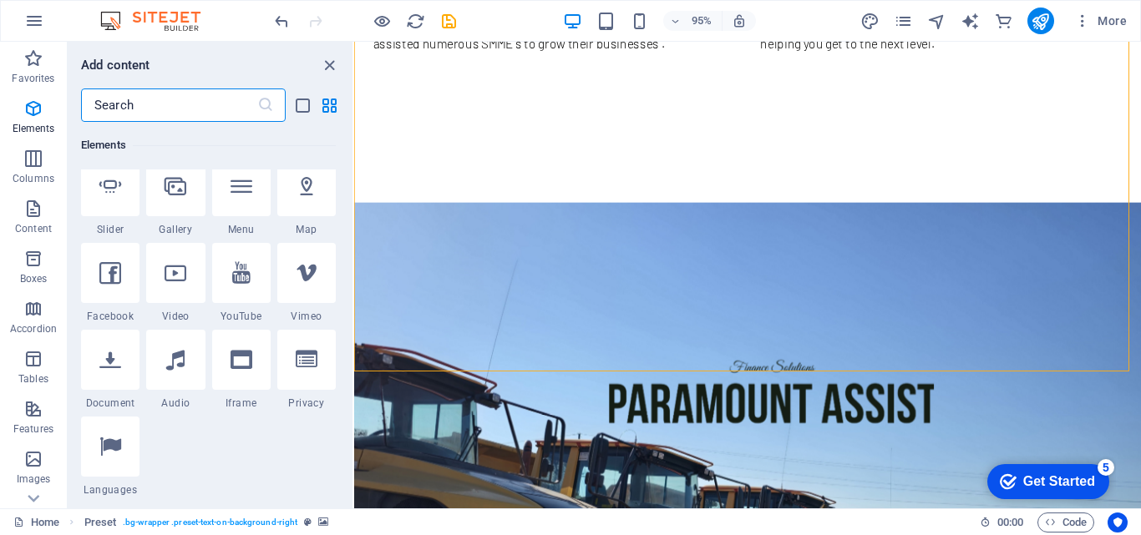
drag, startPoint x: 351, startPoint y: 448, endPoint x: 3, endPoint y: 106, distance: 487.2
drag, startPoint x: 702, startPoint y: 185, endPoint x: 353, endPoint y: 144, distance: 350.6
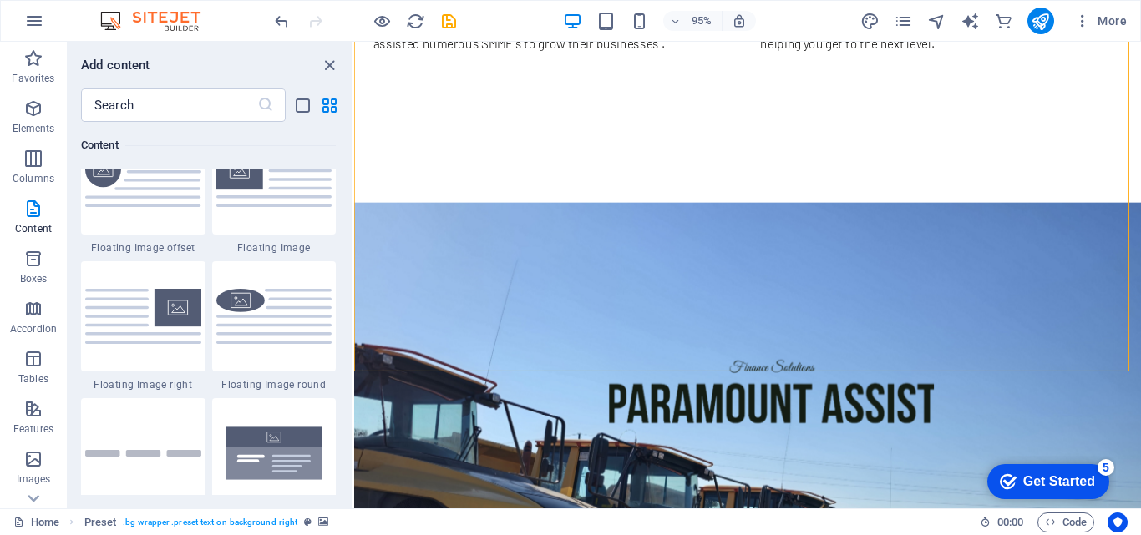
scroll to position [2899, 0]
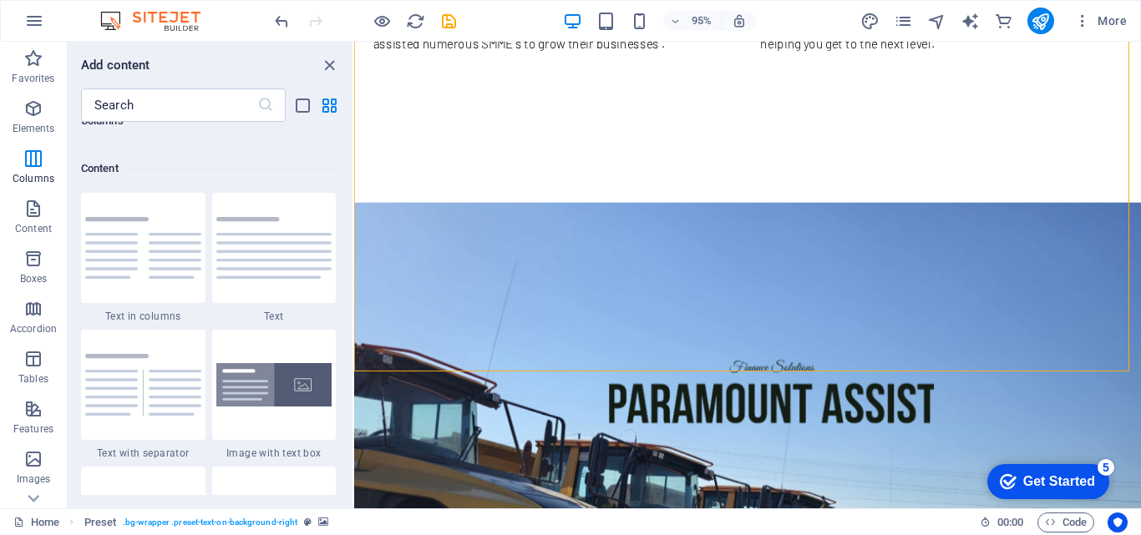
drag, startPoint x: 349, startPoint y: 137, endPoint x: -1, endPoint y: 157, distance: 350.5
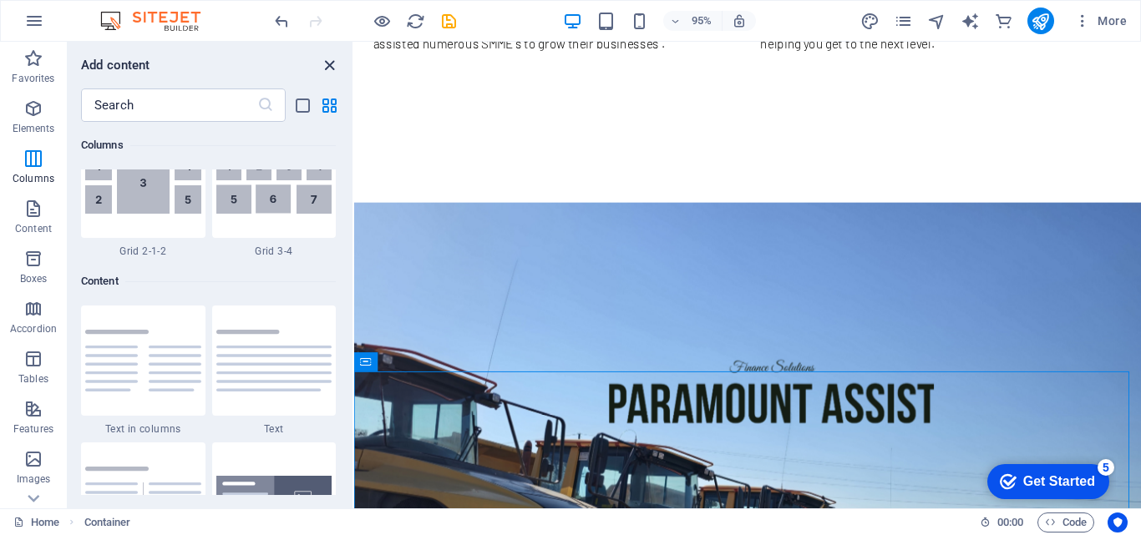
click at [333, 63] on icon "close panel" at bounding box center [329, 65] width 19 height 19
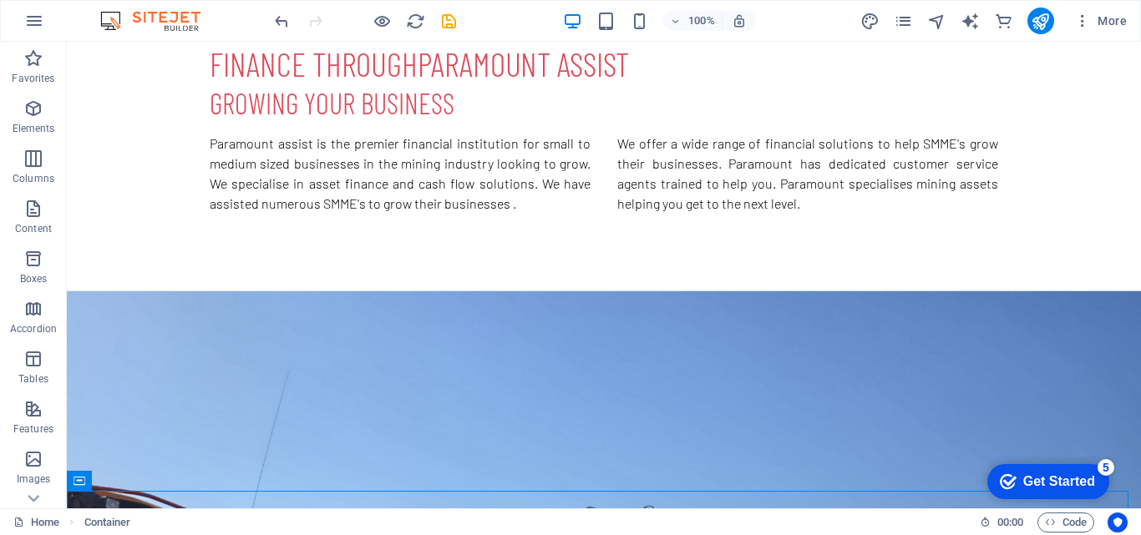
scroll to position [818, 0]
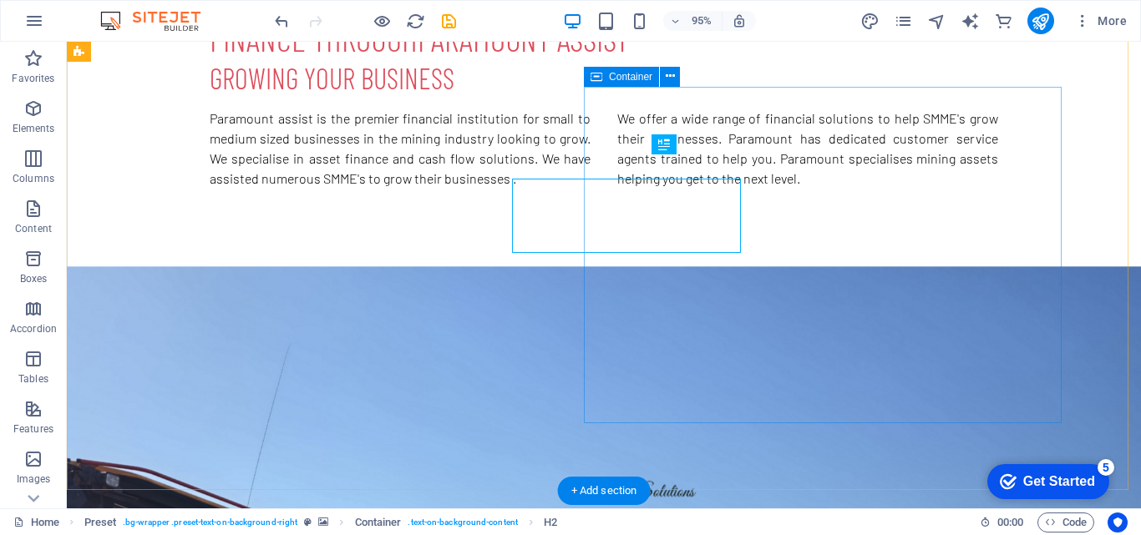
scroll to position [794, 0]
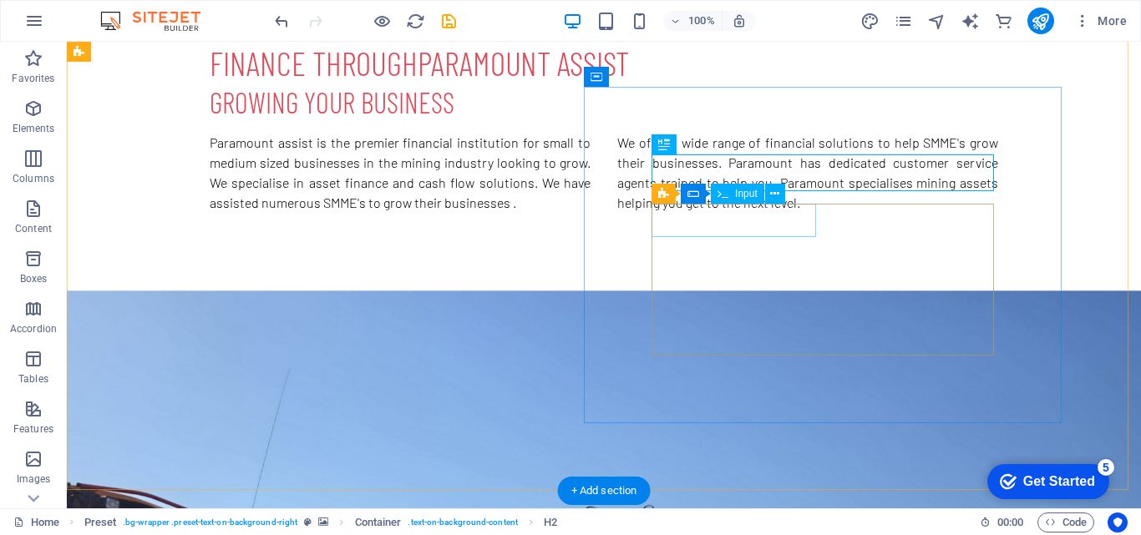
click div
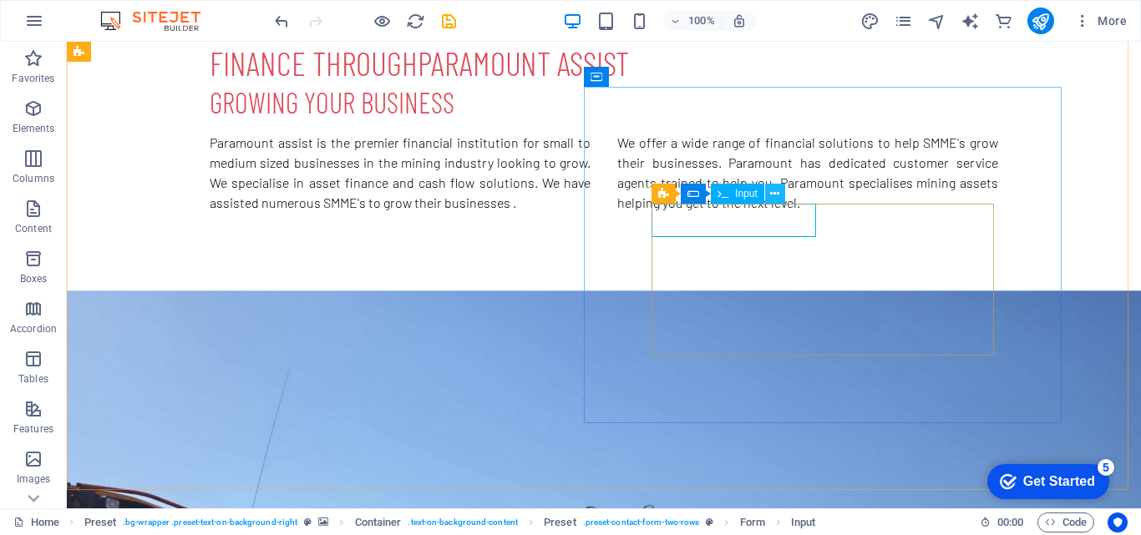
click at [772, 187] on icon at bounding box center [774, 194] width 9 height 18
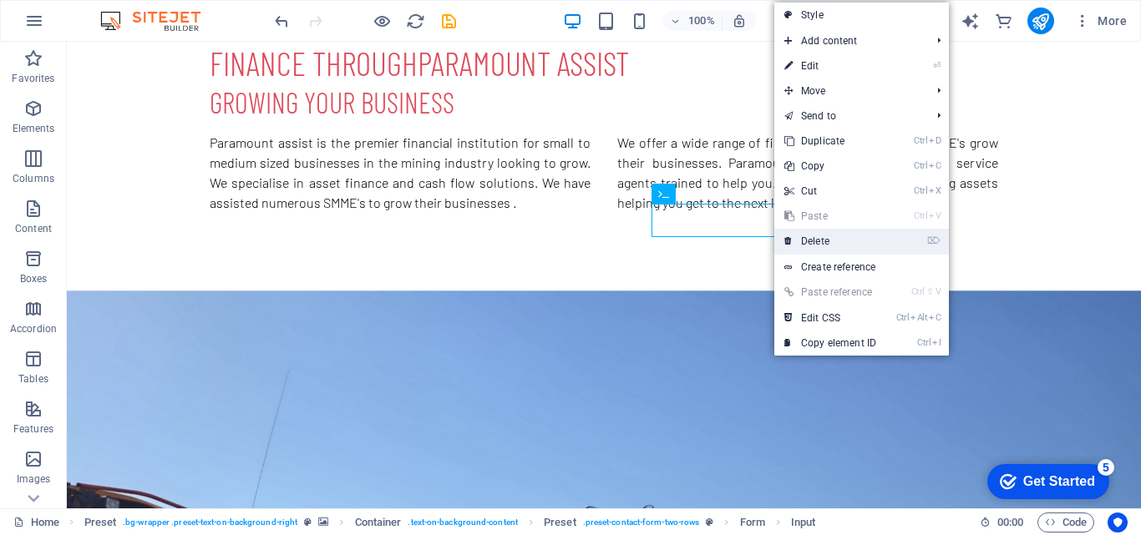
click at [869, 236] on link "⌦ Delete" at bounding box center [830, 241] width 112 height 25
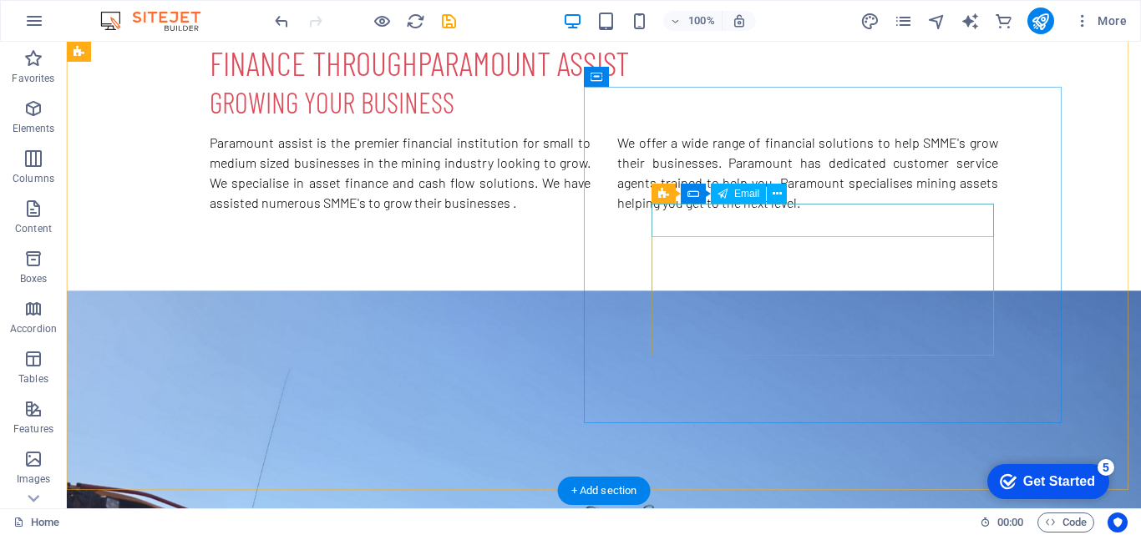
click div
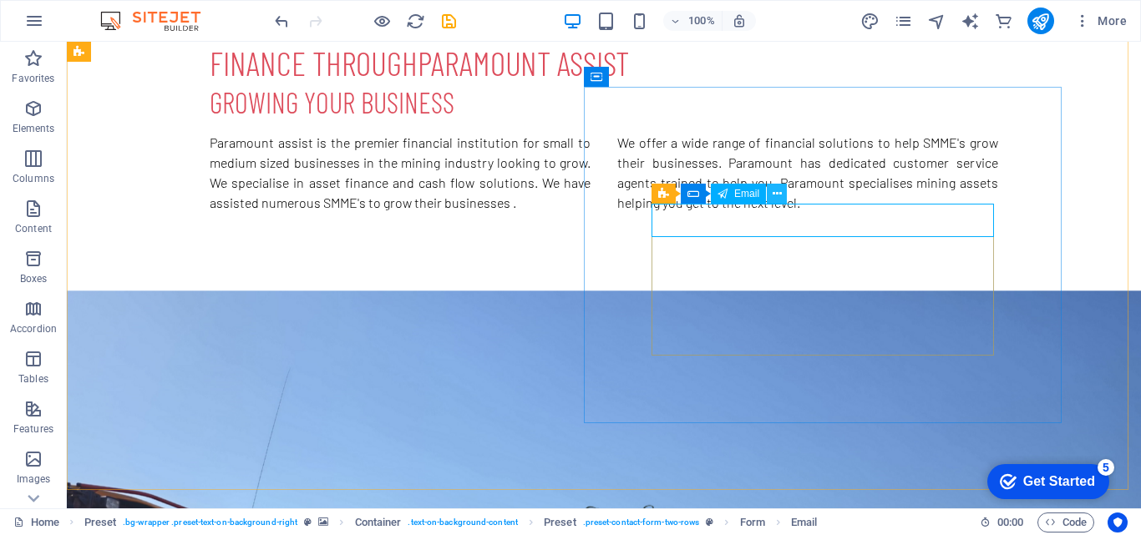
click at [777, 195] on icon at bounding box center [776, 194] width 9 height 18
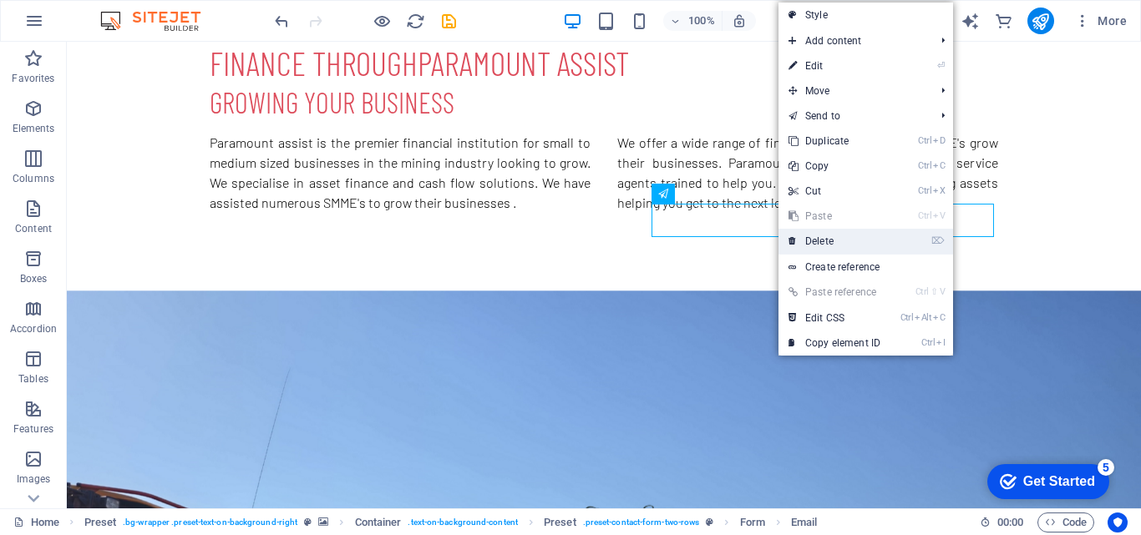
click at [876, 238] on link "⌦ Delete" at bounding box center [834, 241] width 112 height 25
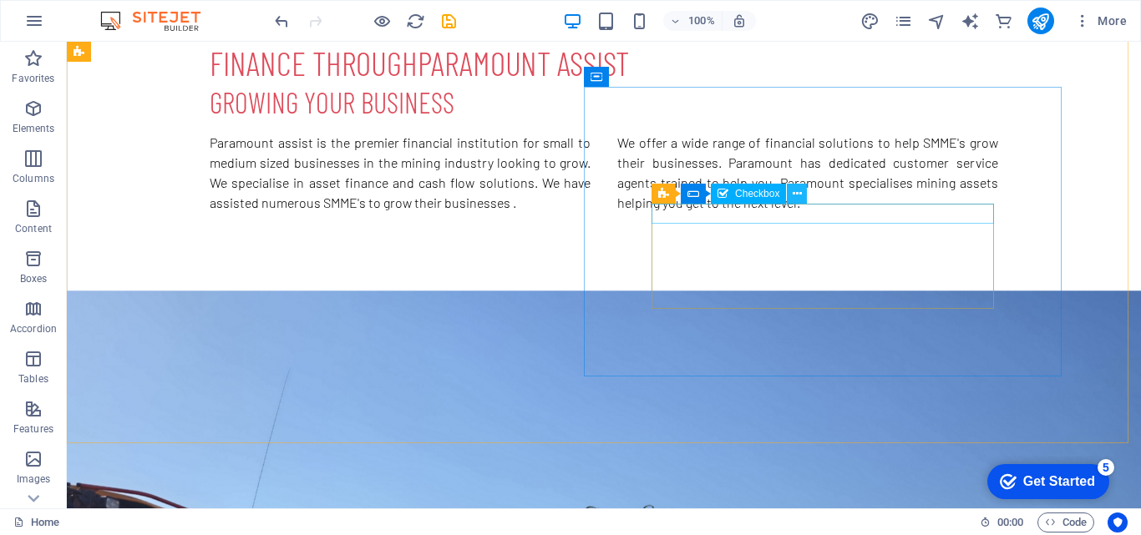
click at [791, 190] on button at bounding box center [797, 194] width 20 height 20
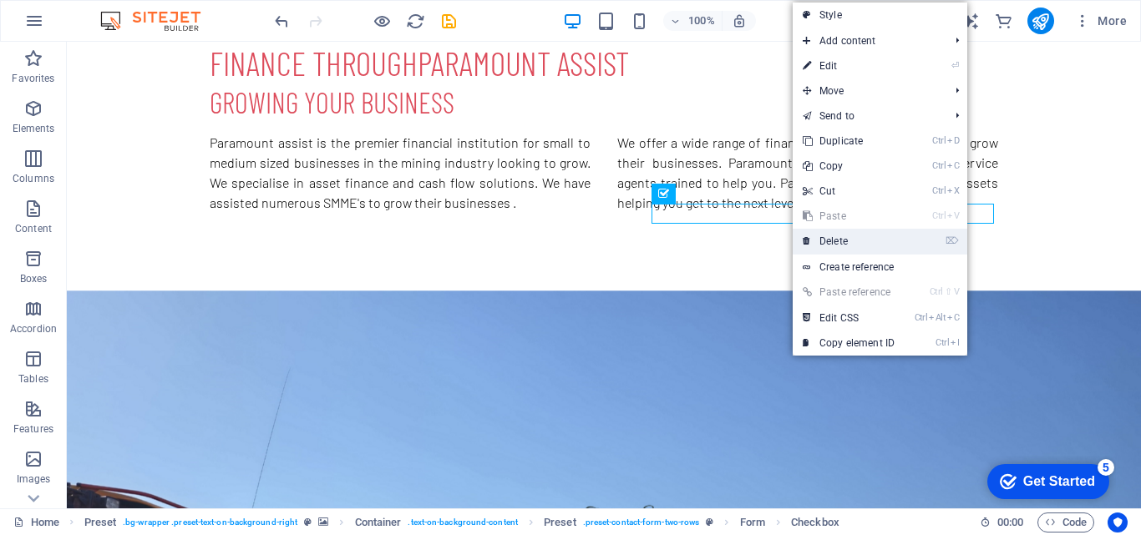
click at [875, 243] on link "⌦ Delete" at bounding box center [849, 241] width 112 height 25
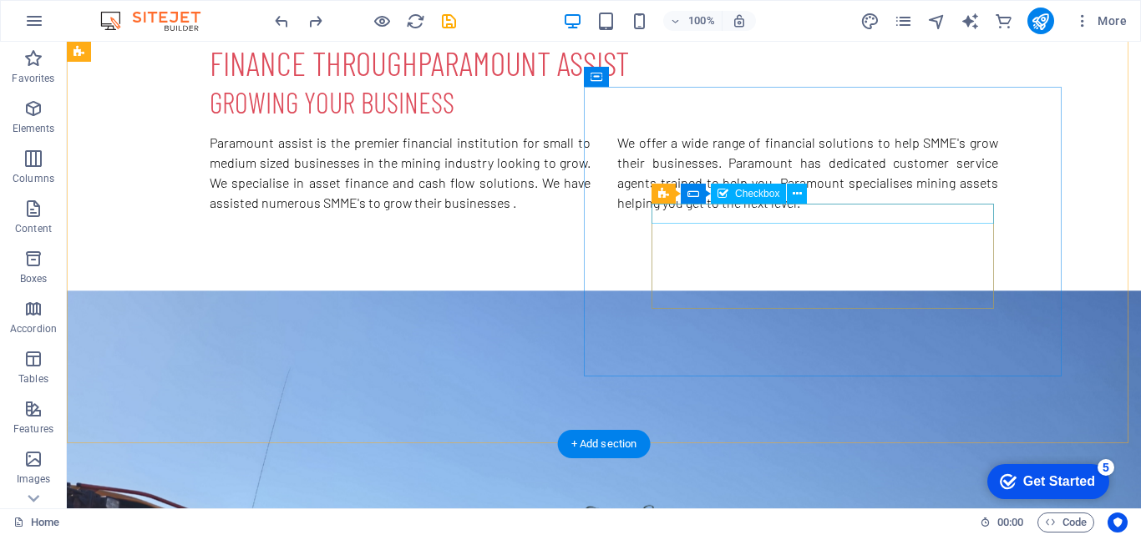
click div "I have read and understand the privacy policy."
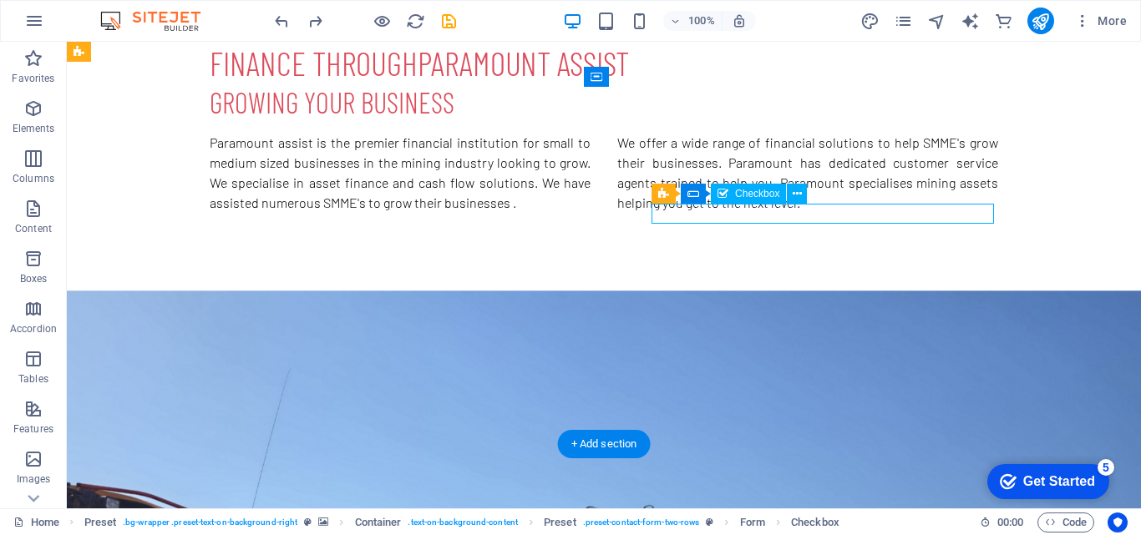
click div "I have read and understand the privacy policy."
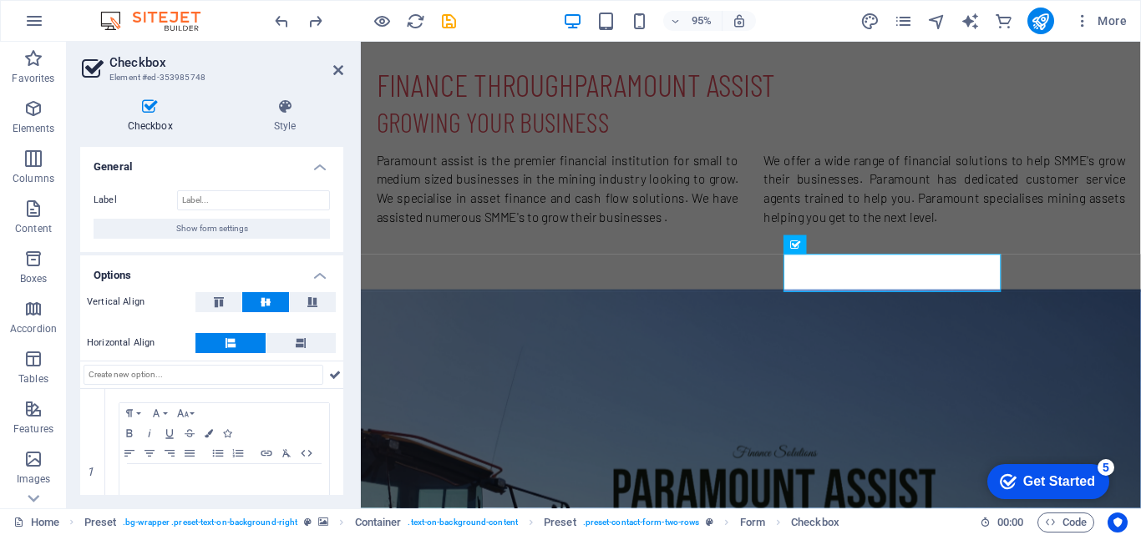
drag, startPoint x: 337, startPoint y: 211, endPoint x: 340, endPoint y: 300, distance: 88.6
click at [340, 300] on div "General Label Show form settings Options Vertical Align Horizontal Align 1 Para…" at bounding box center [211, 321] width 263 height 348
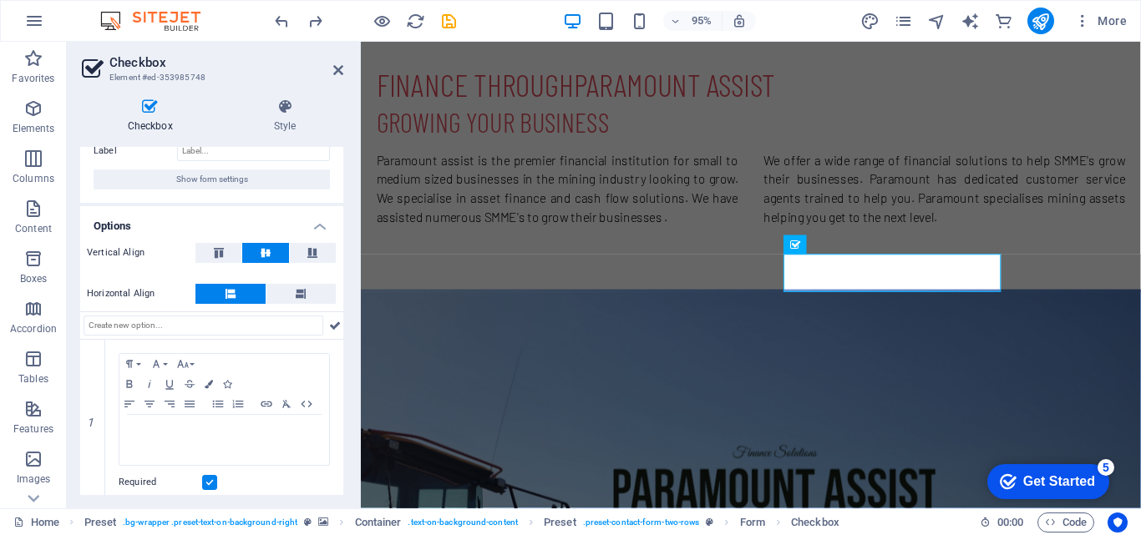
scroll to position [60, 0]
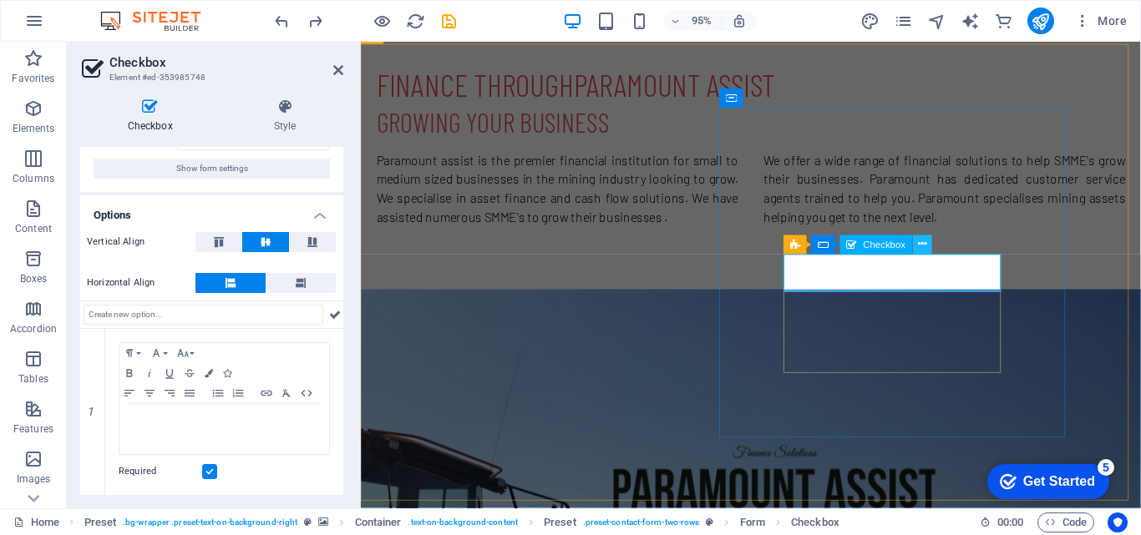
click at [919, 250] on icon at bounding box center [922, 244] width 8 height 17
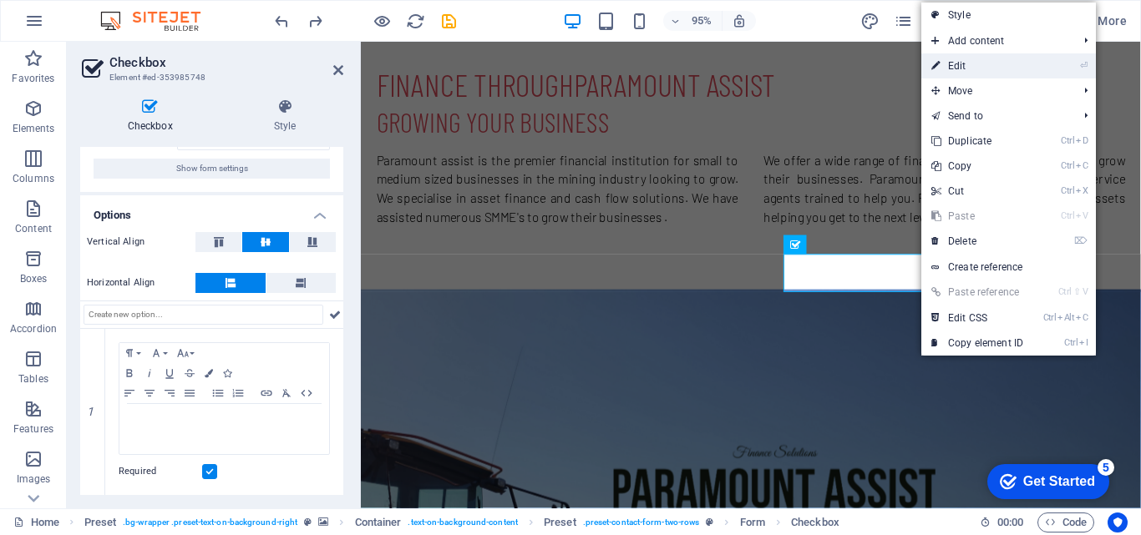
click at [989, 71] on link "⏎ Edit" at bounding box center [977, 65] width 112 height 25
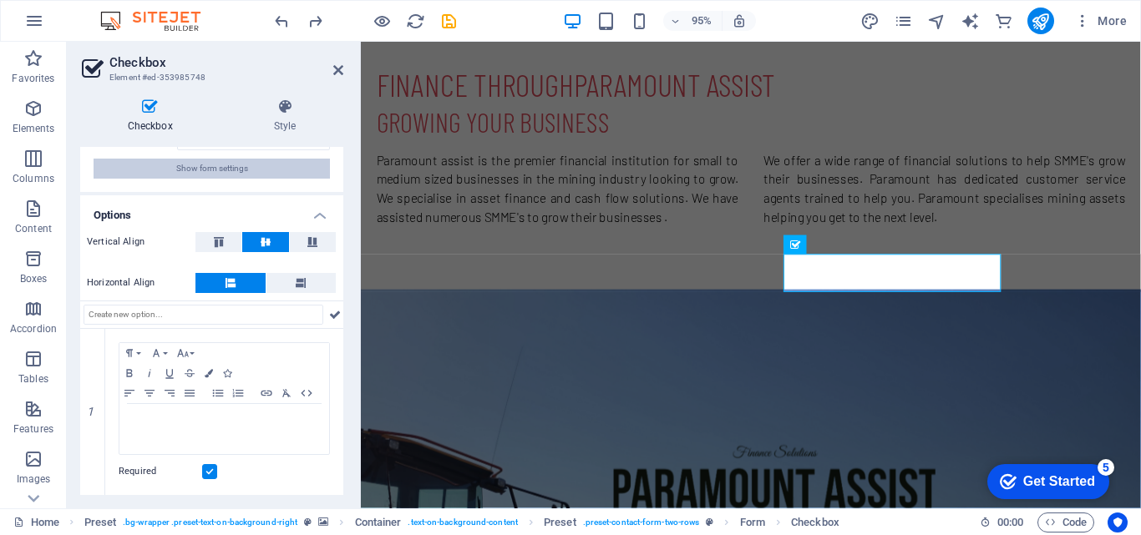
click at [251, 169] on button "Show form settings" at bounding box center [212, 169] width 236 height 20
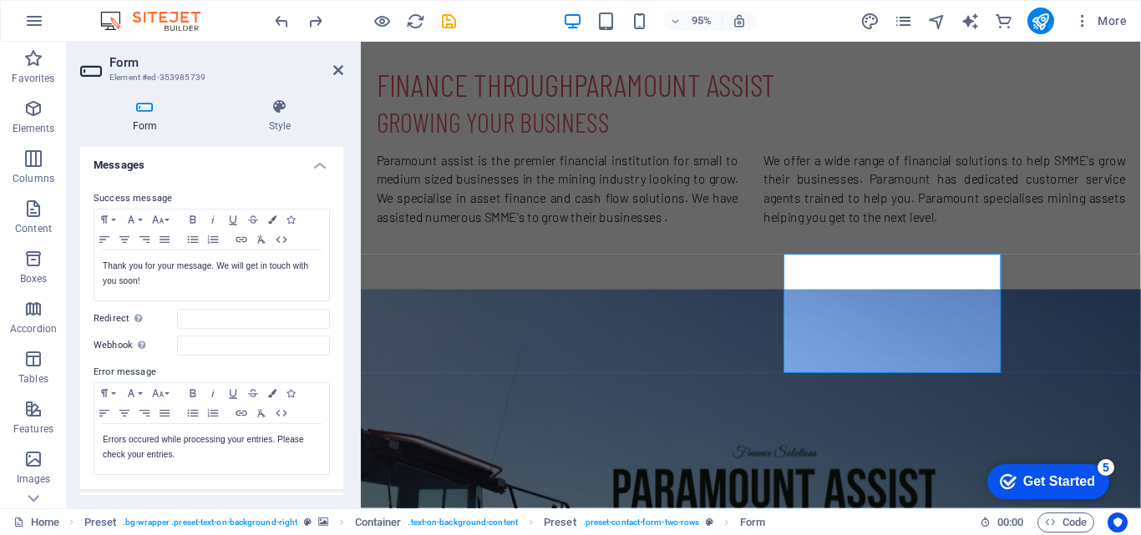
scroll to position [0, 0]
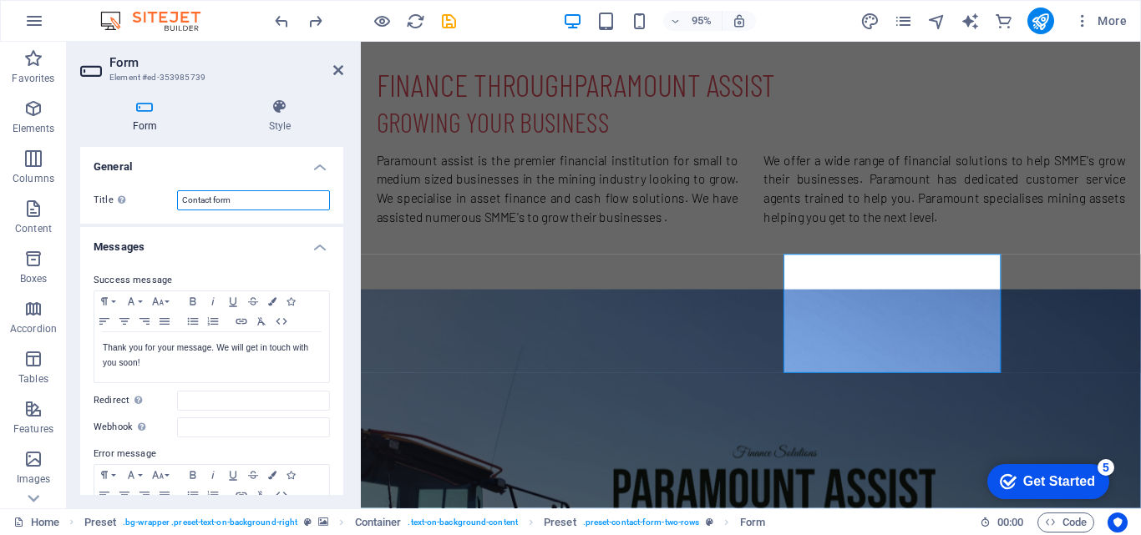
click at [258, 192] on input "Contact form" at bounding box center [253, 200] width 153 height 20
click at [327, 246] on h4 "Messages" at bounding box center [211, 242] width 263 height 30
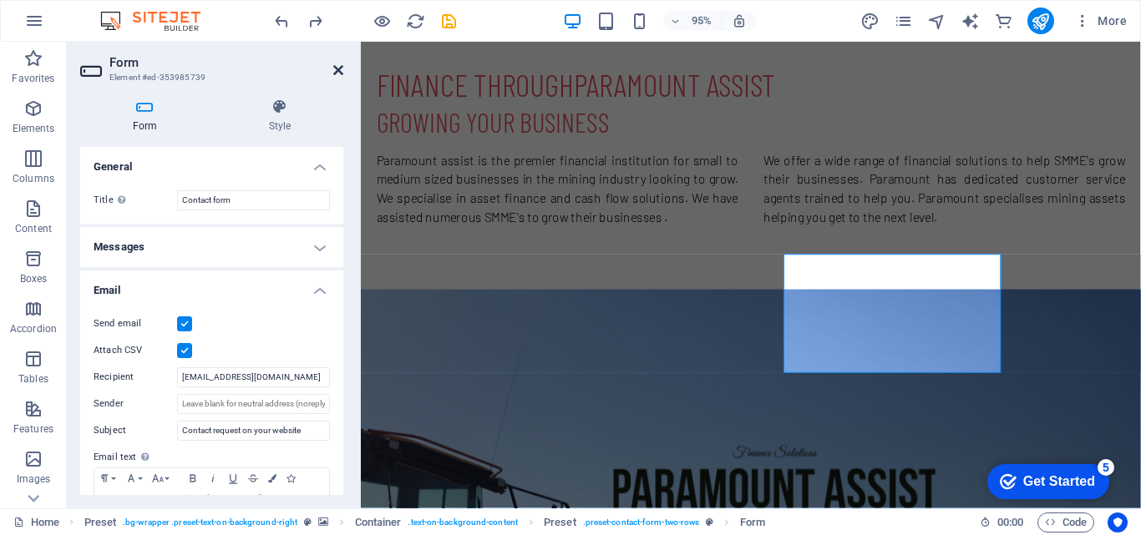
click at [342, 68] on icon at bounding box center [338, 69] width 10 height 13
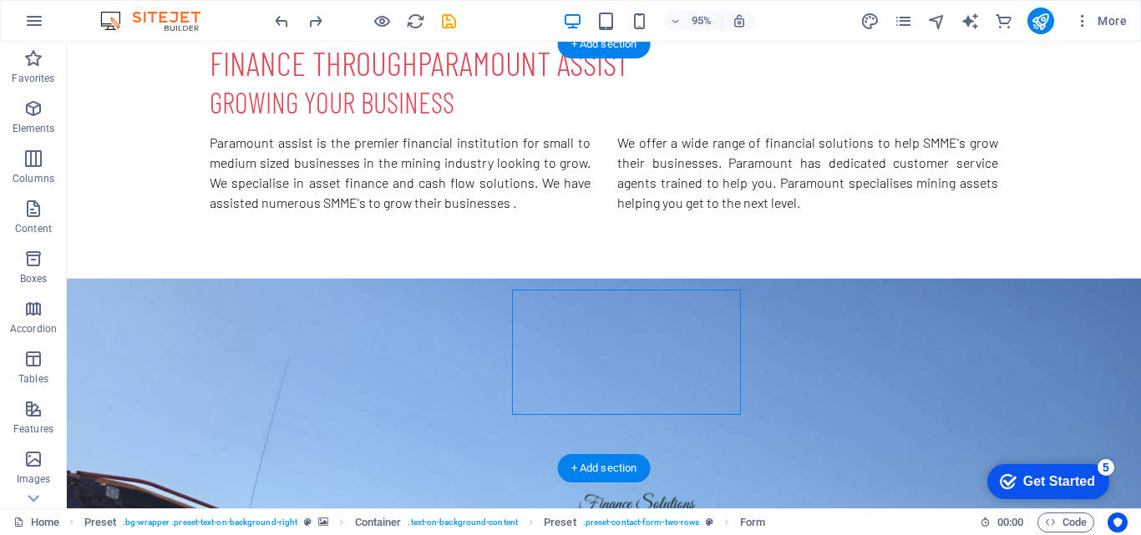
scroll to position [770, 0]
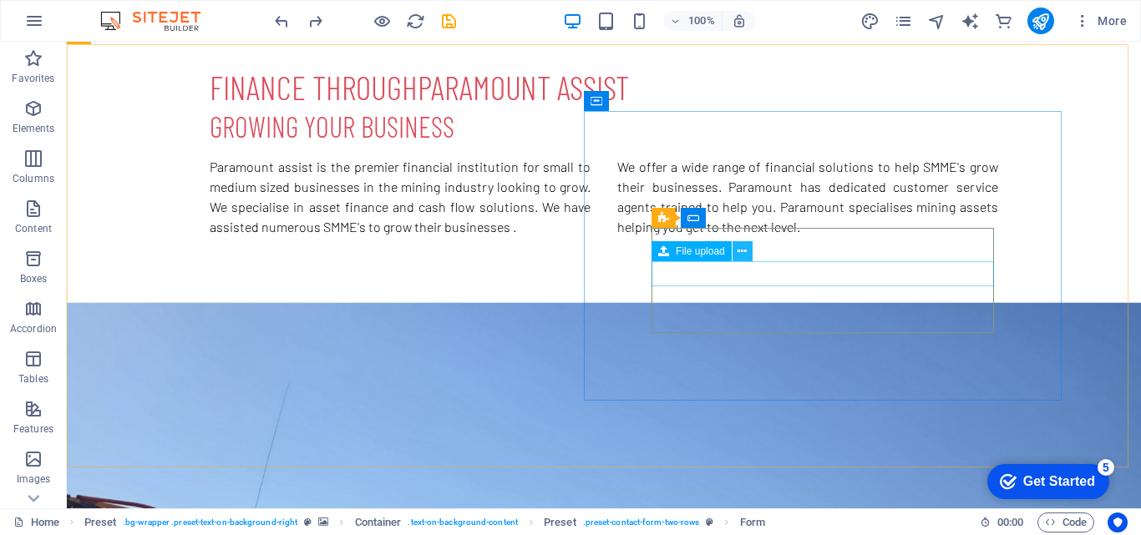
click at [744, 252] on icon at bounding box center [741, 252] width 9 height 18
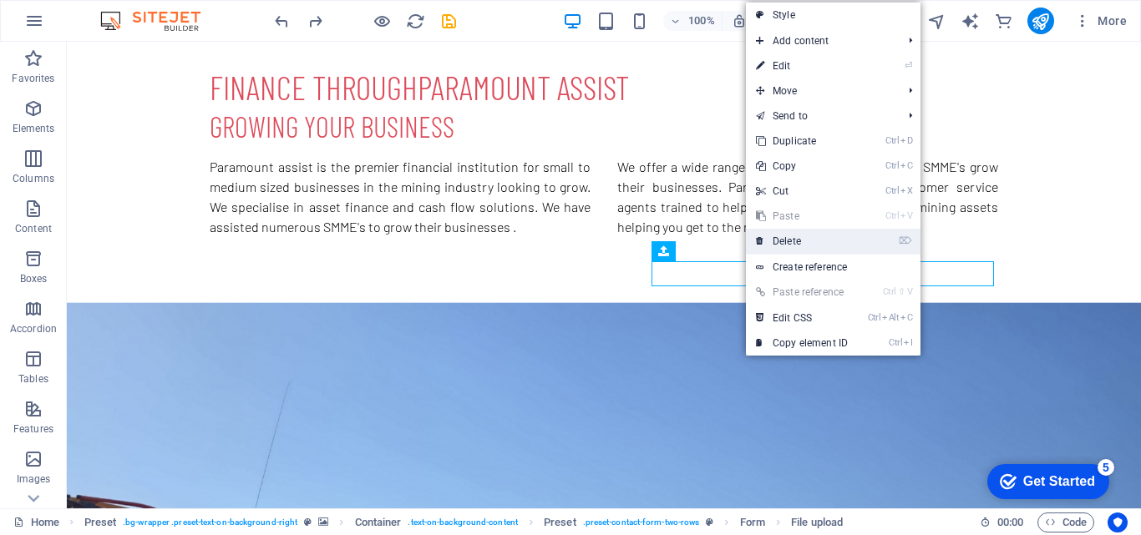
click at [820, 247] on link "⌦ Delete" at bounding box center [802, 241] width 112 height 25
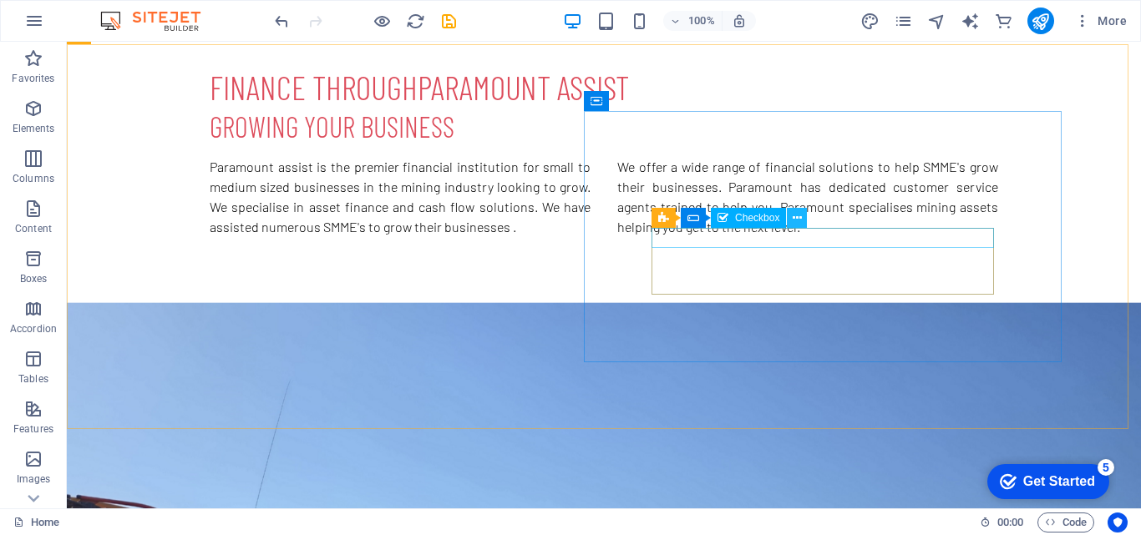
click at [791, 215] on button at bounding box center [797, 218] width 20 height 20
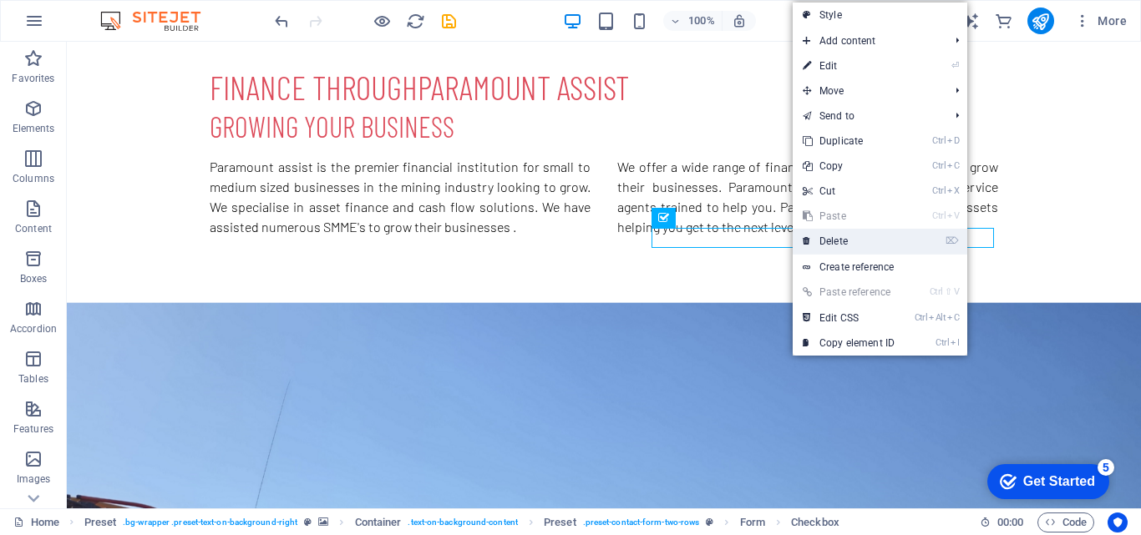
click at [865, 240] on link "⌦ Delete" at bounding box center [849, 241] width 112 height 25
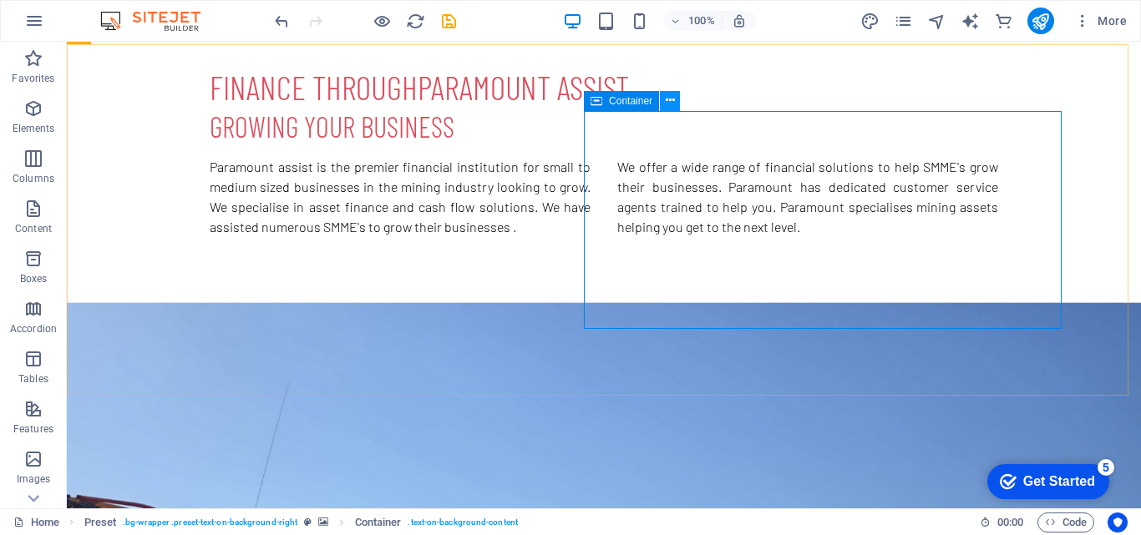
click at [668, 103] on icon at bounding box center [670, 101] width 9 height 18
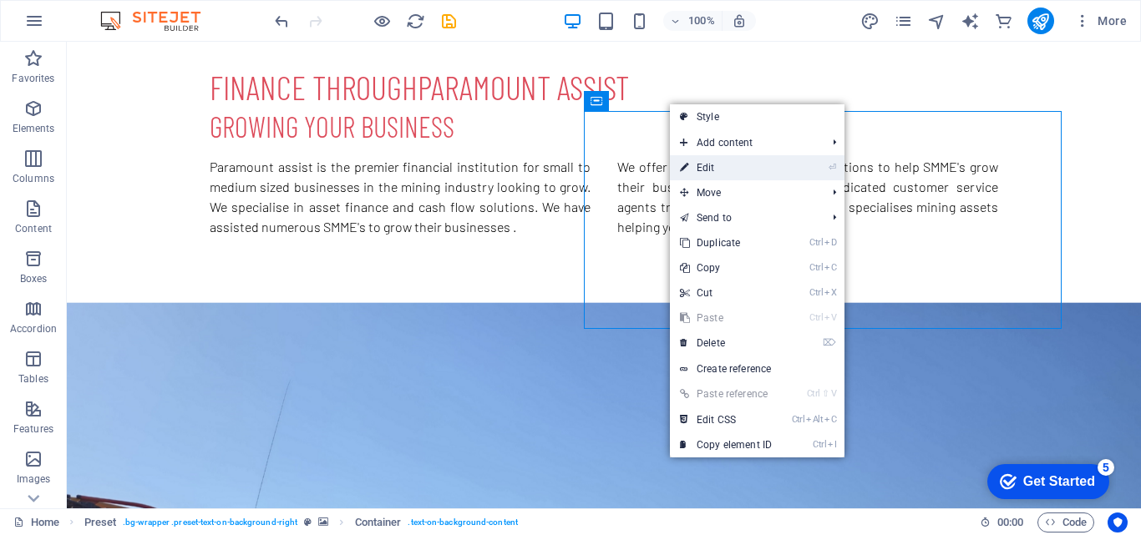
click at [732, 160] on link "⏎ Edit" at bounding box center [726, 167] width 112 height 25
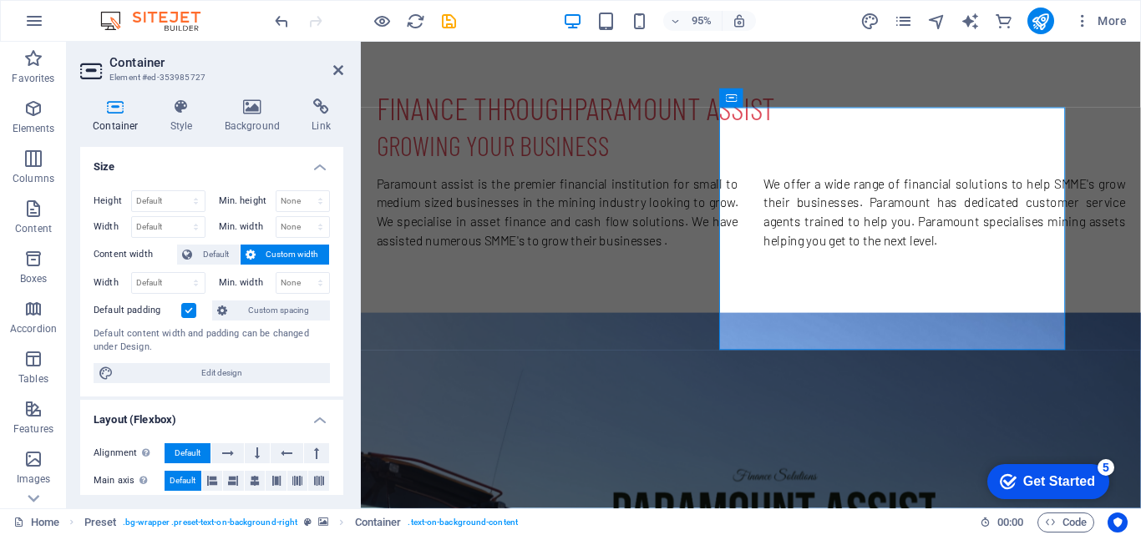
scroll to position [794, 0]
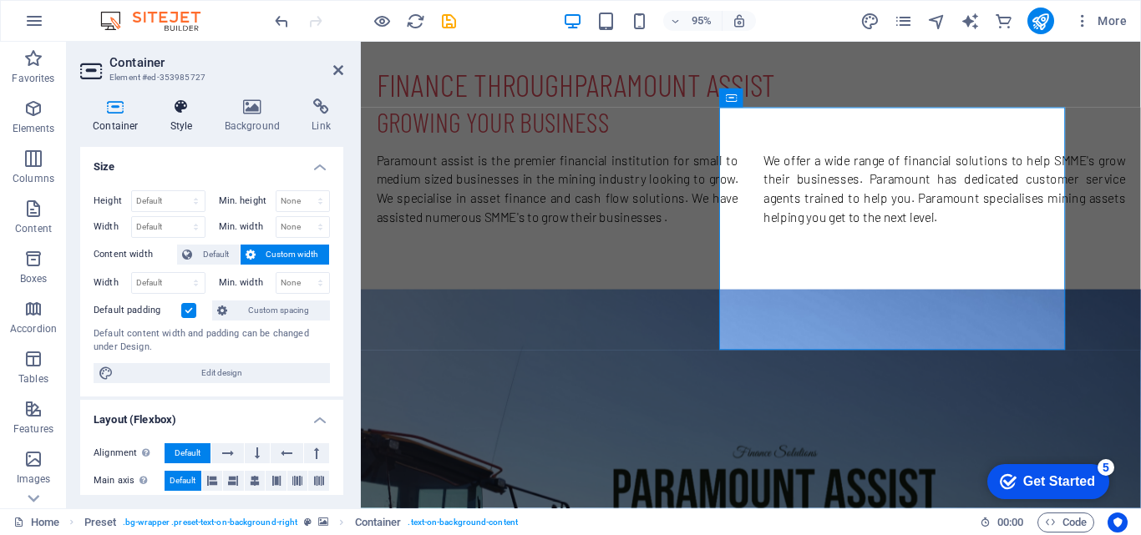
click at [160, 104] on icon at bounding box center [182, 107] width 48 height 17
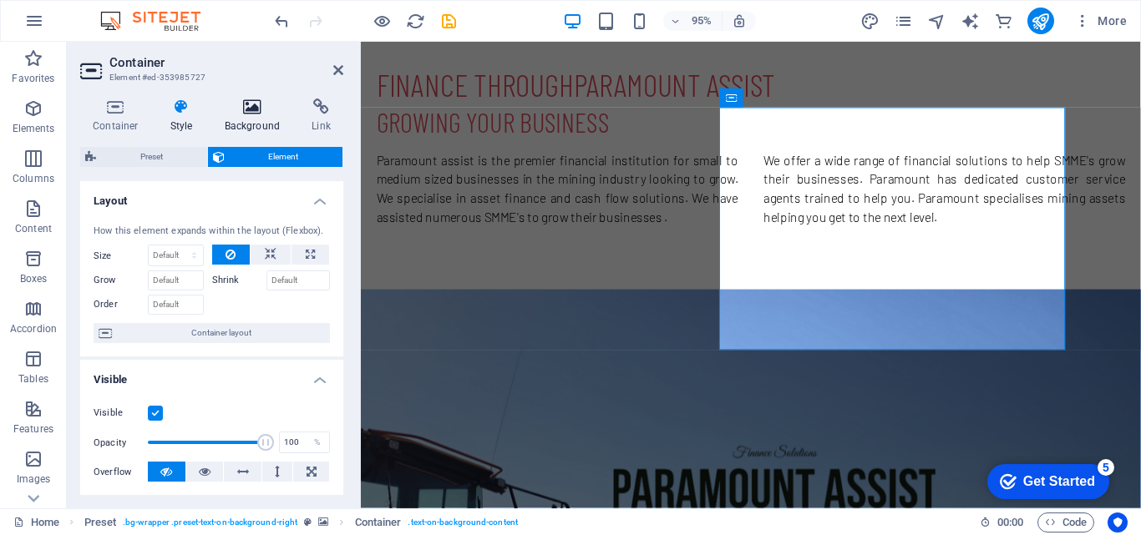
click at [265, 116] on h4 "Background" at bounding box center [256, 116] width 88 height 35
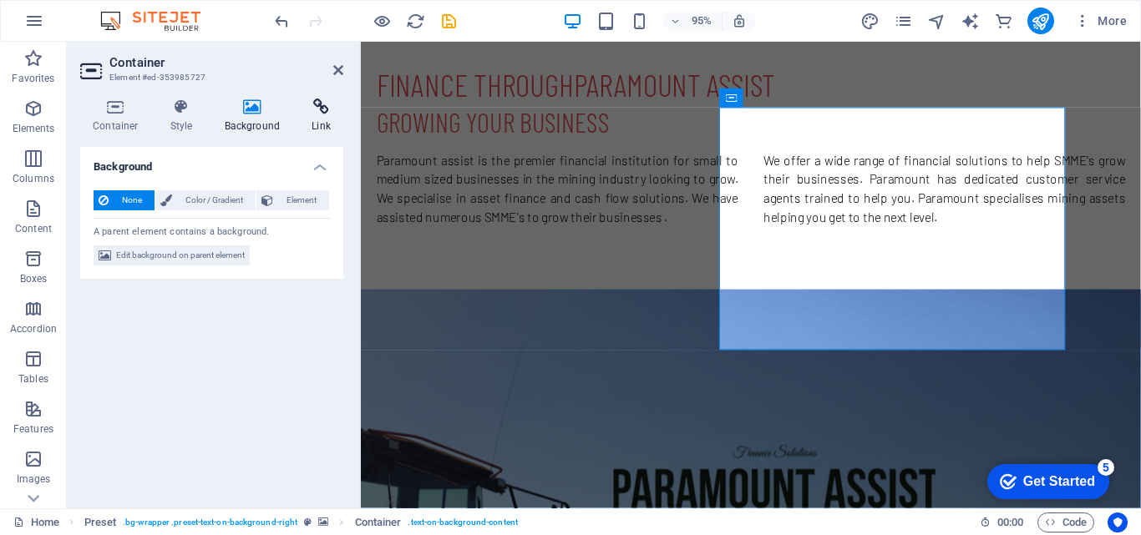
click at [331, 123] on h4 "Link" at bounding box center [321, 116] width 44 height 35
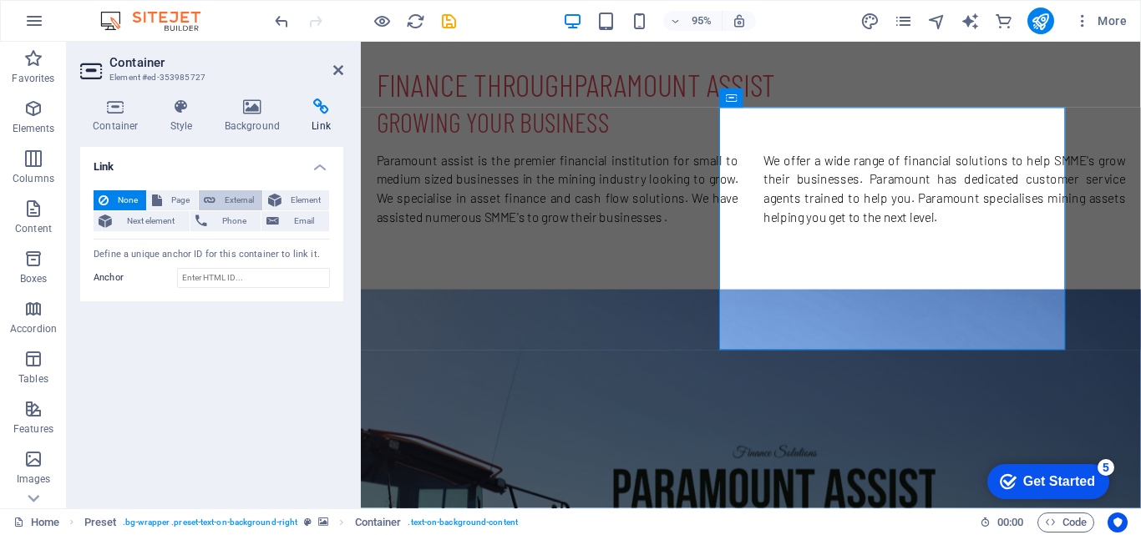
click at [210, 199] on icon at bounding box center [210, 200] width 12 height 20
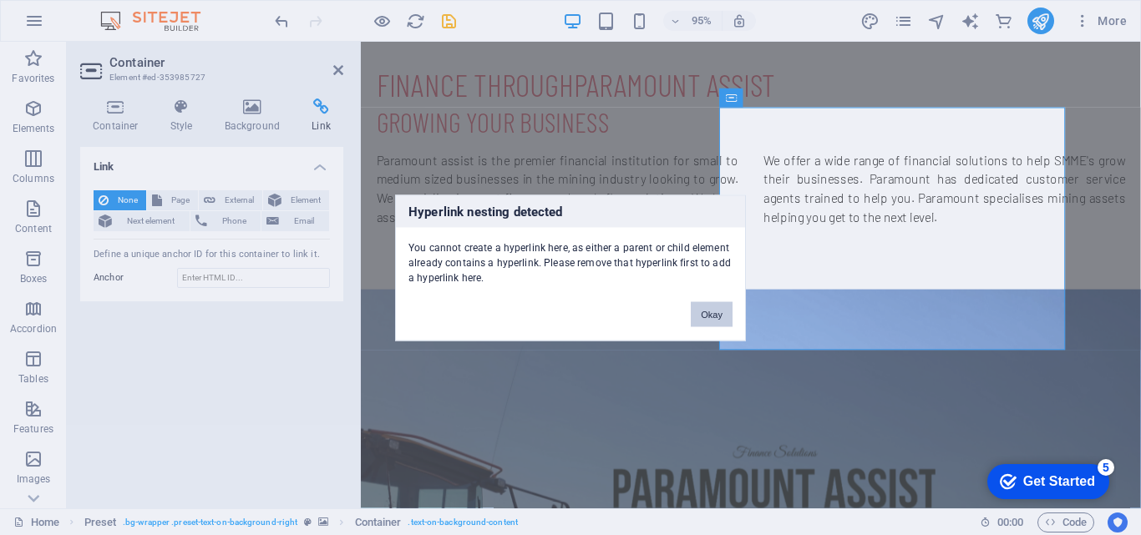
click at [708, 314] on button "Okay" at bounding box center [712, 313] width 42 height 25
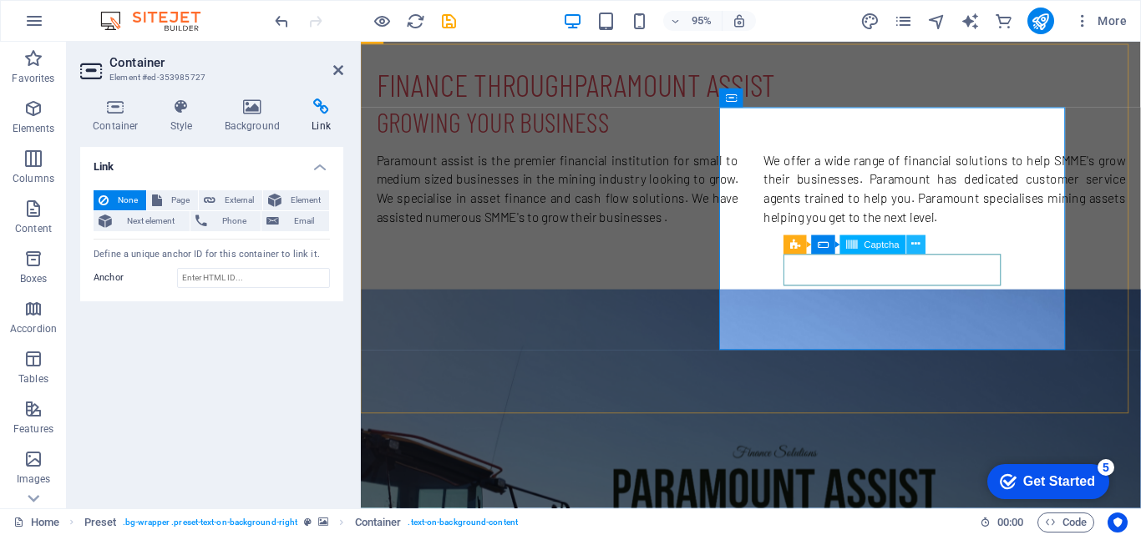
click at [914, 242] on icon at bounding box center [916, 244] width 8 height 17
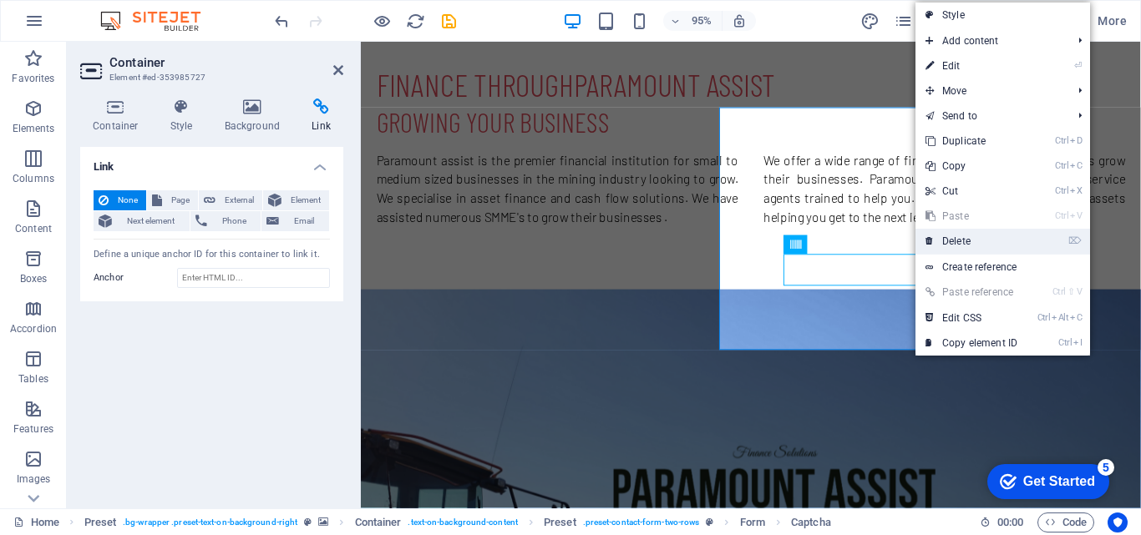
click at [965, 243] on link "⌦ Delete" at bounding box center [971, 241] width 112 height 25
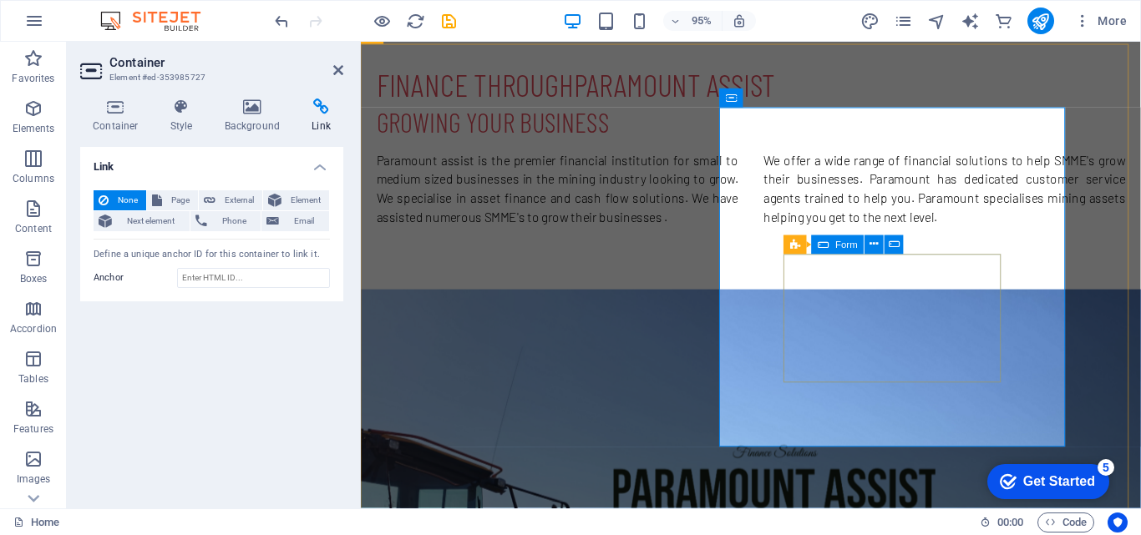
click div "Drop content here or Add elements Paste clipboard"
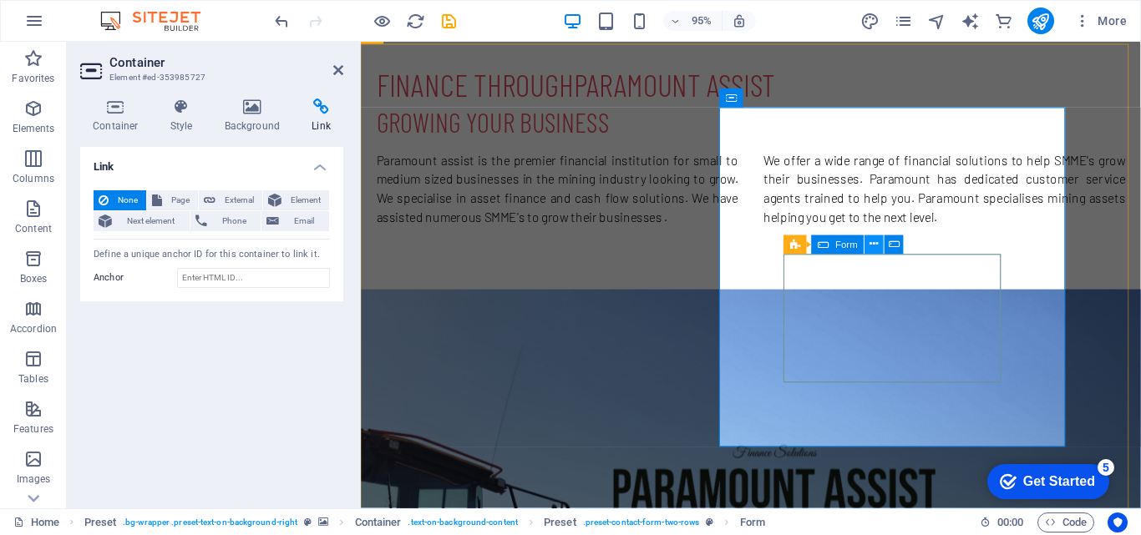
click at [867, 244] on button at bounding box center [874, 245] width 19 height 19
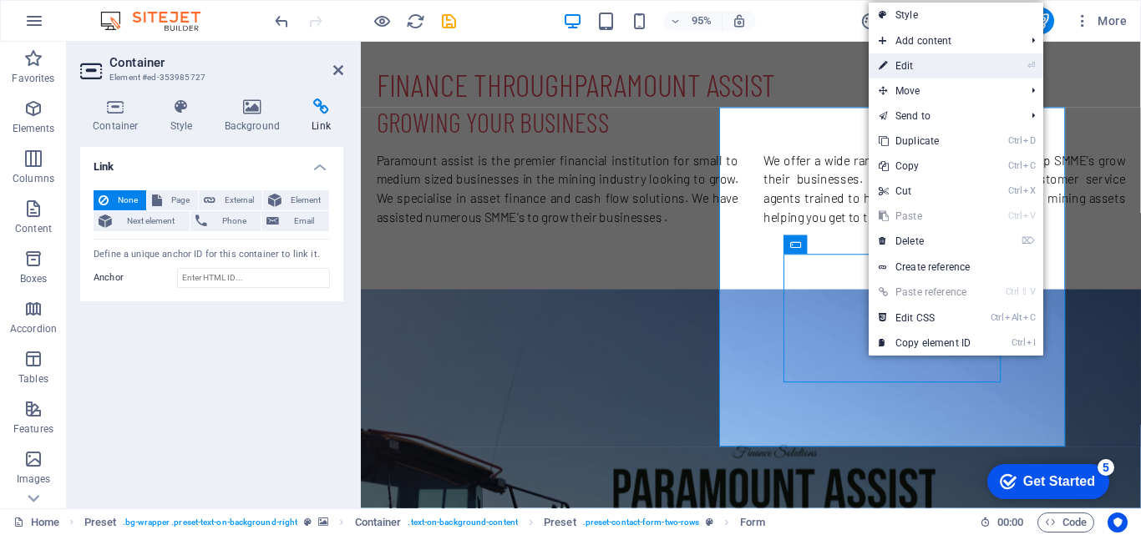
click at [961, 74] on link "⏎ Edit" at bounding box center [925, 65] width 112 height 25
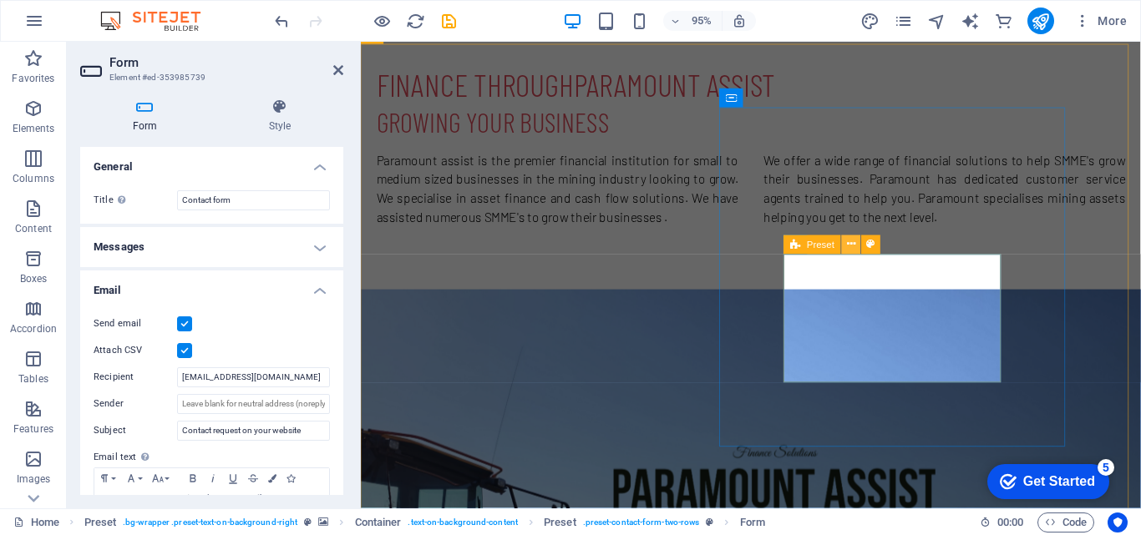
click at [849, 243] on icon at bounding box center [851, 244] width 8 height 17
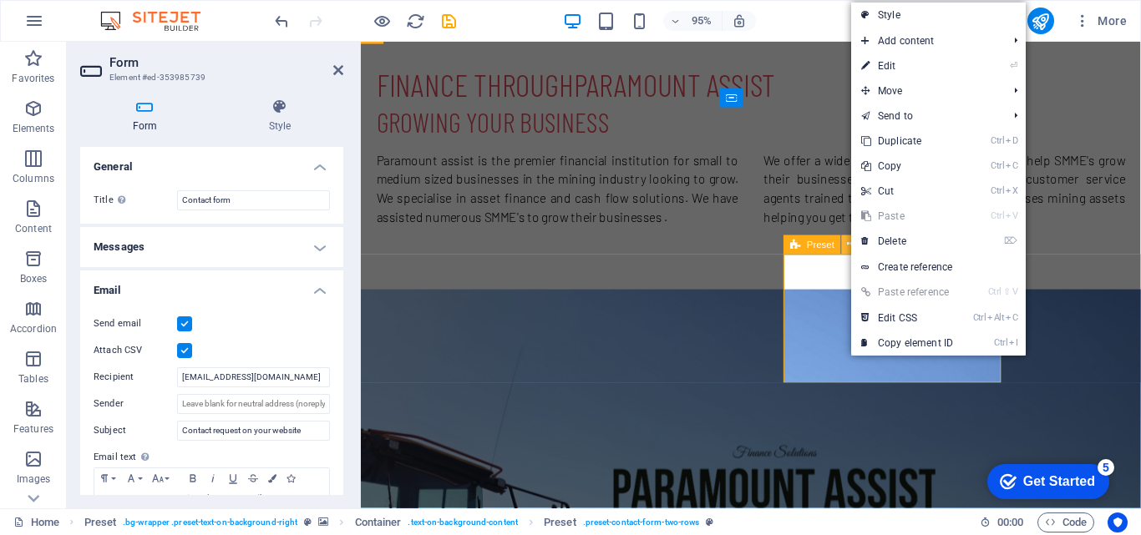
scroll to position [770, 0]
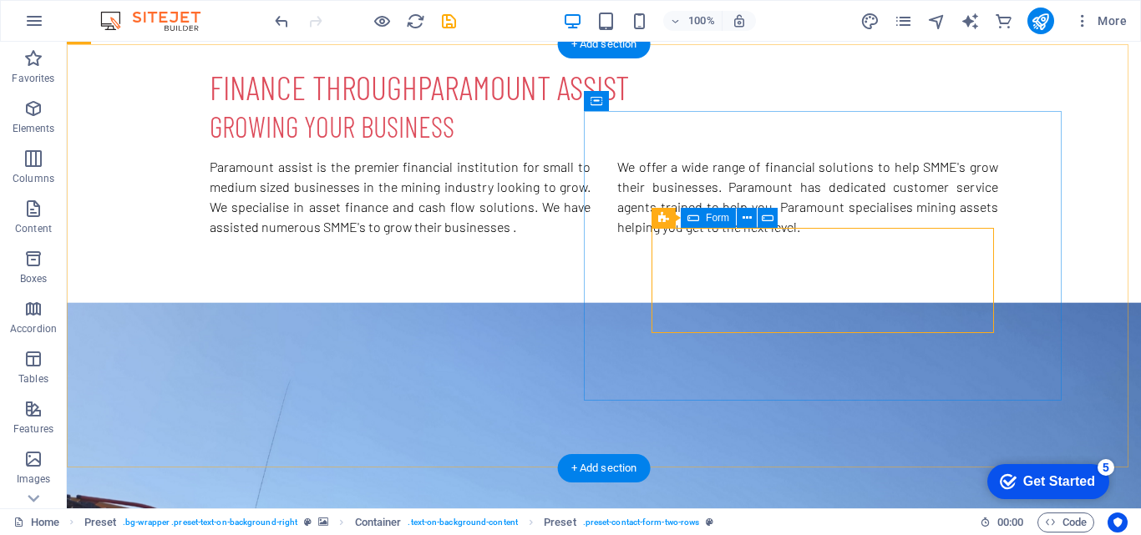
click span "Paste clipboard"
click span "Add elements"
click at [752, 220] on icon at bounding box center [746, 219] width 9 height 18
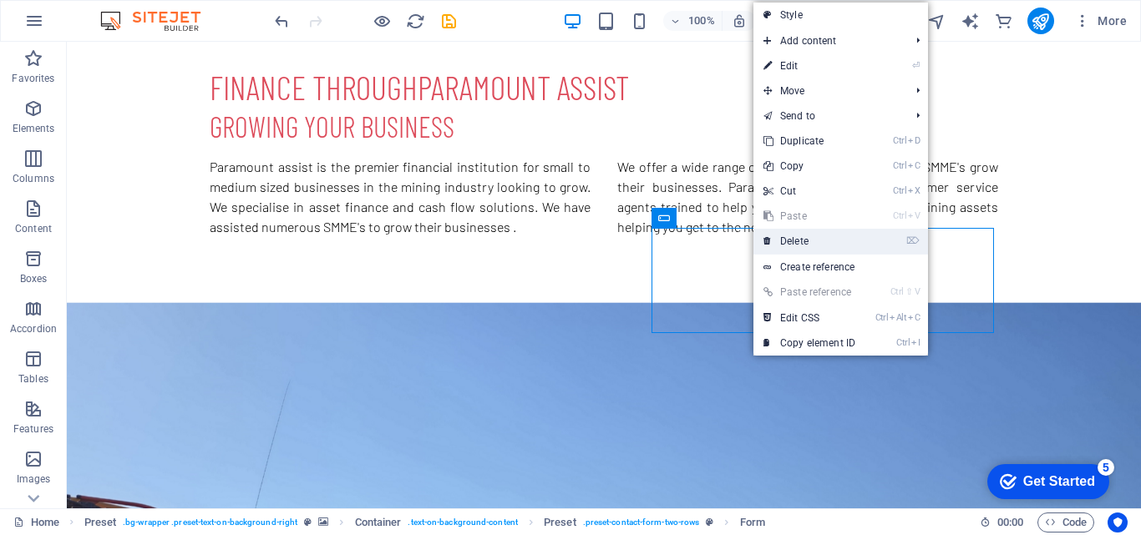
click at [842, 234] on link "⌦ Delete" at bounding box center [809, 241] width 112 height 25
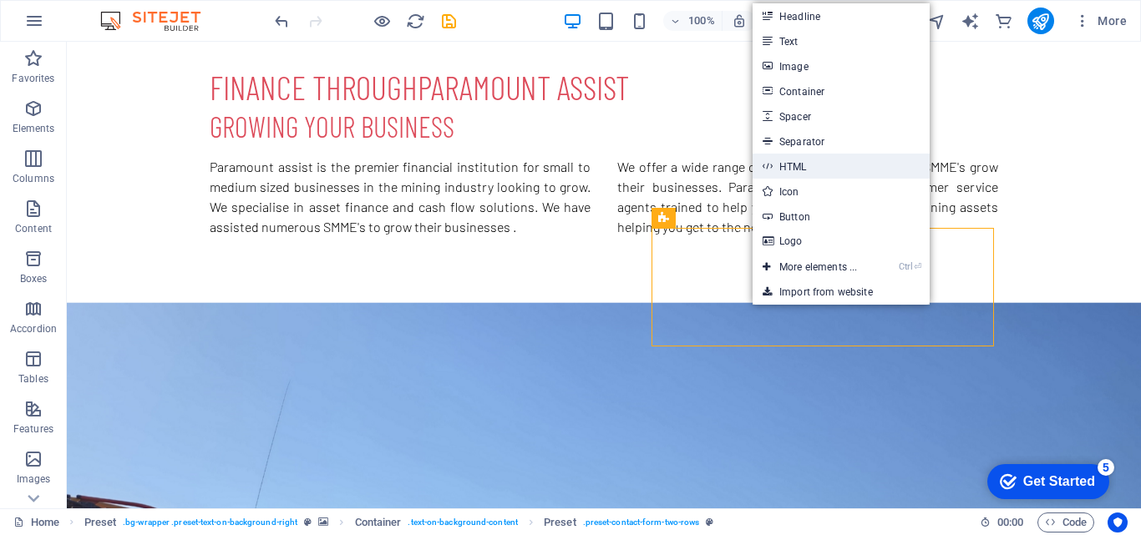
click at [833, 158] on link "HTML" at bounding box center [840, 166] width 177 height 25
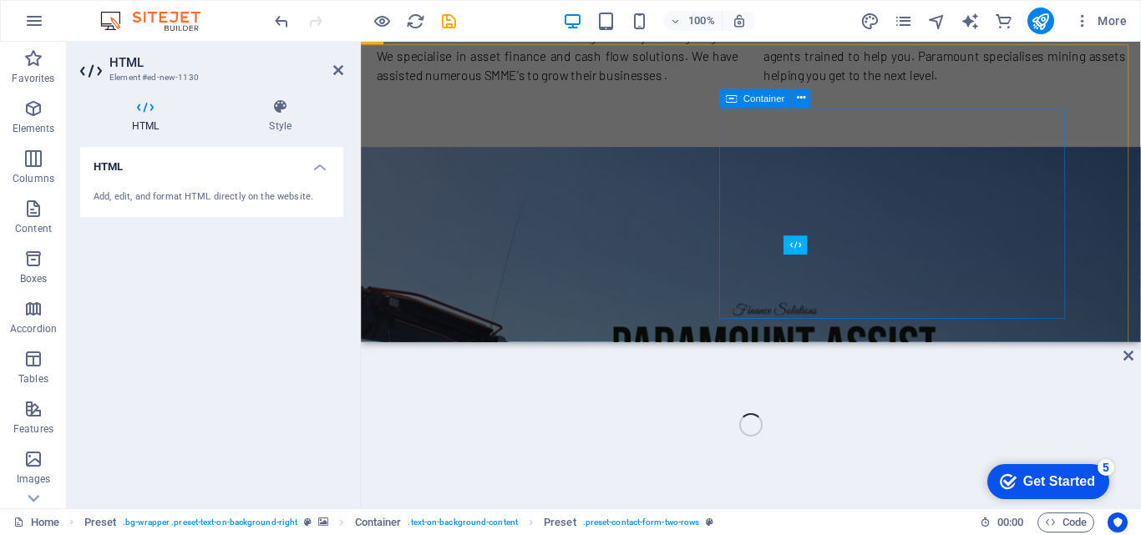
scroll to position [619, 0]
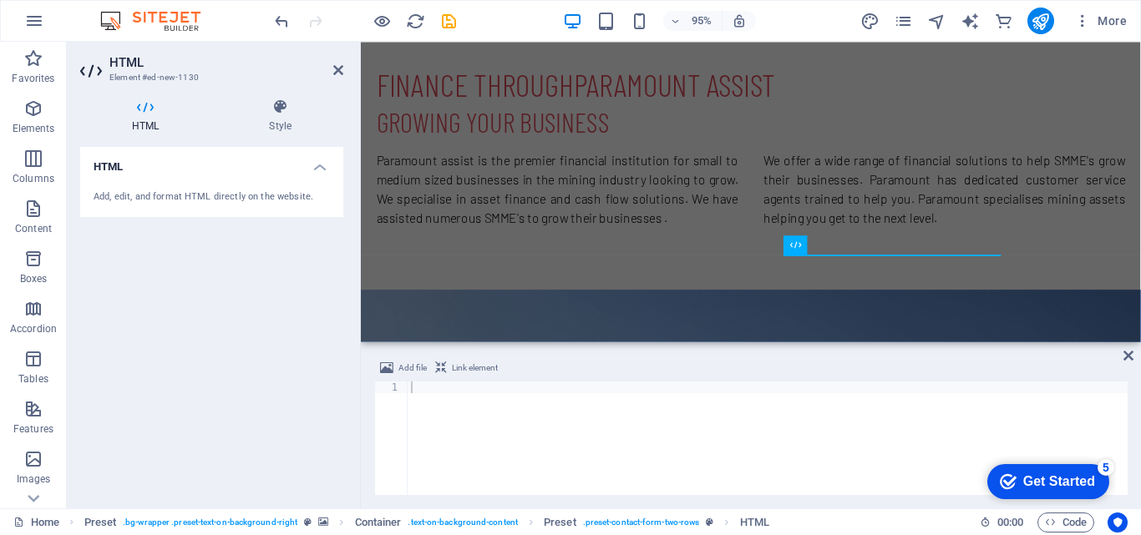
click at [347, 68] on aside "HTML Element #ed-new-1130 HTML Style HTML Add, edit, and format HTML directly o…" at bounding box center [214, 275] width 294 height 467
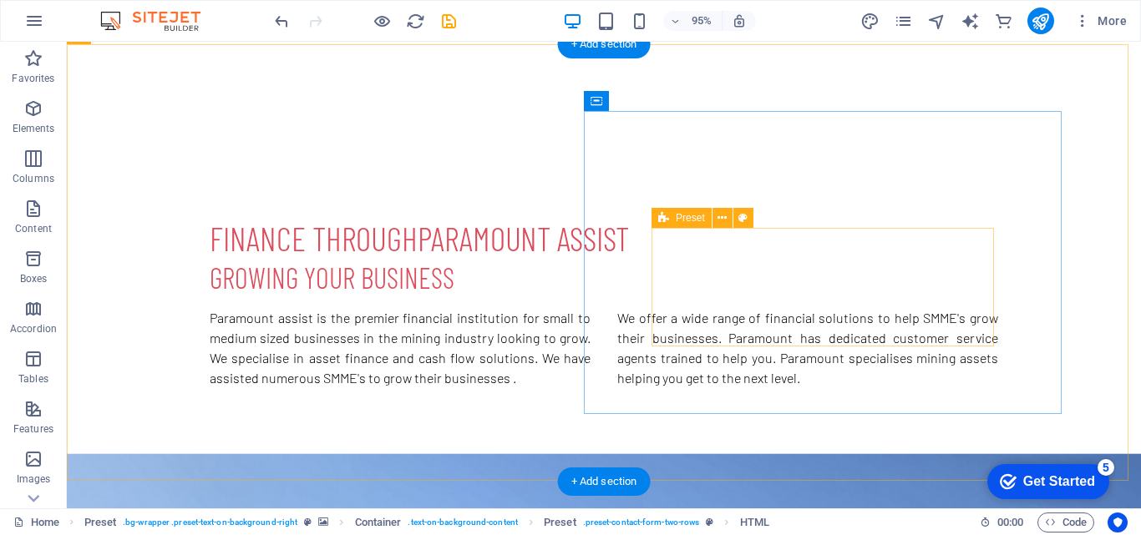
scroll to position [770, 0]
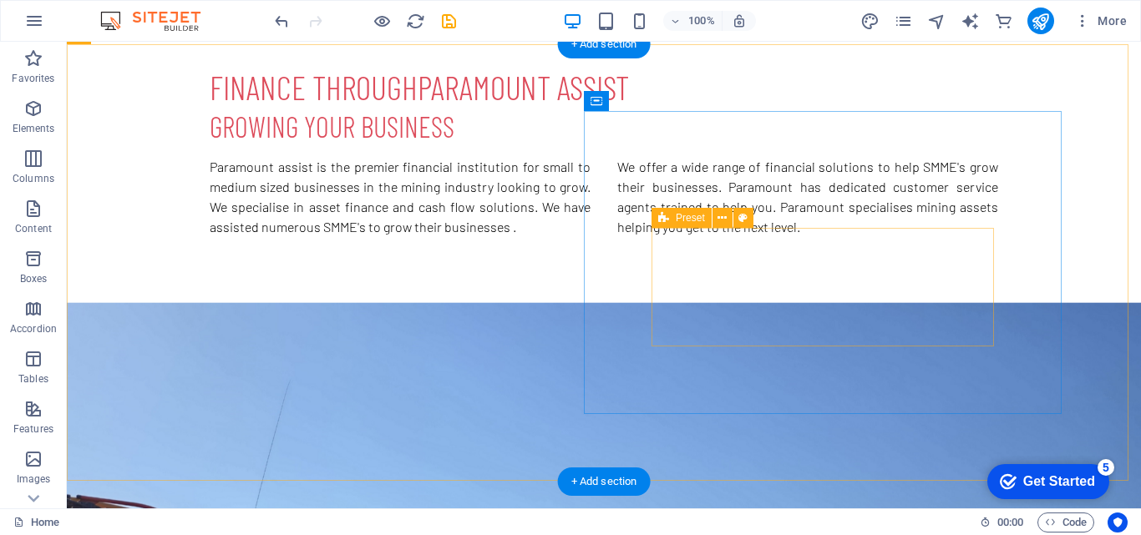
click at [725, 215] on icon at bounding box center [721, 219] width 9 height 18
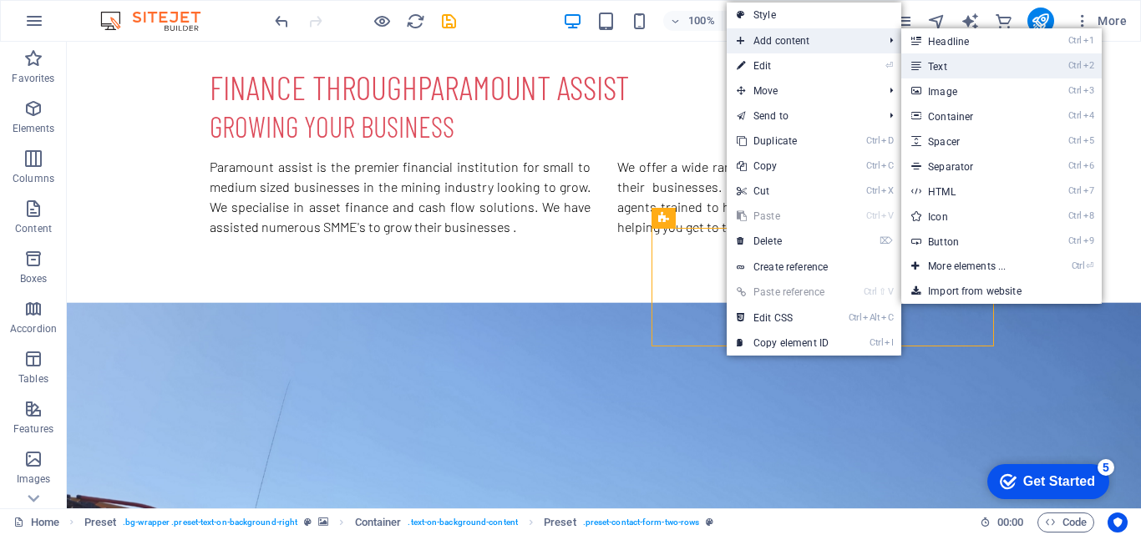
click at [970, 70] on link "Ctrl 2 Text" at bounding box center [970, 65] width 138 height 25
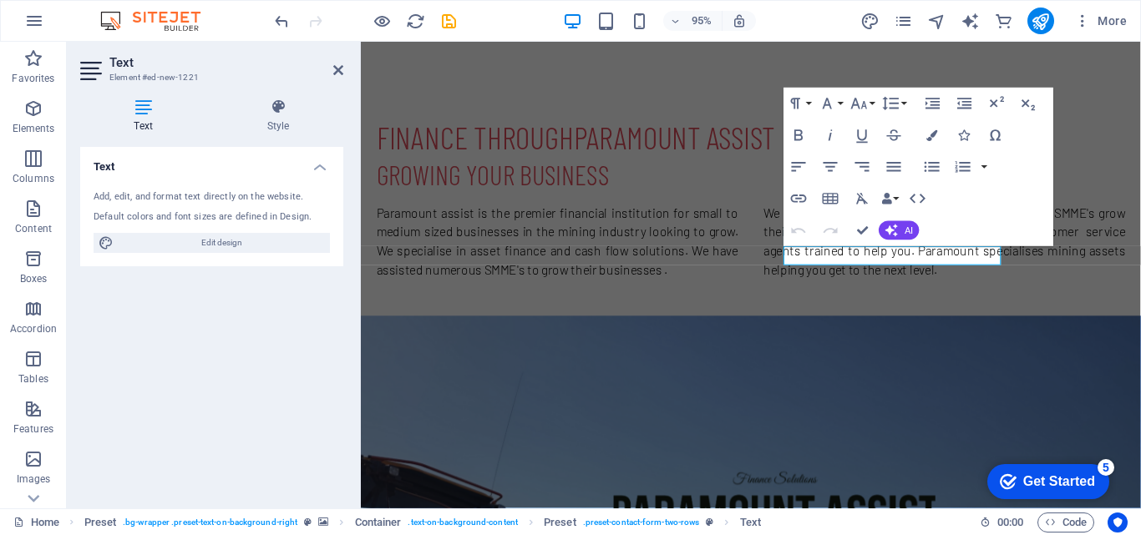
scroll to position [803, 0]
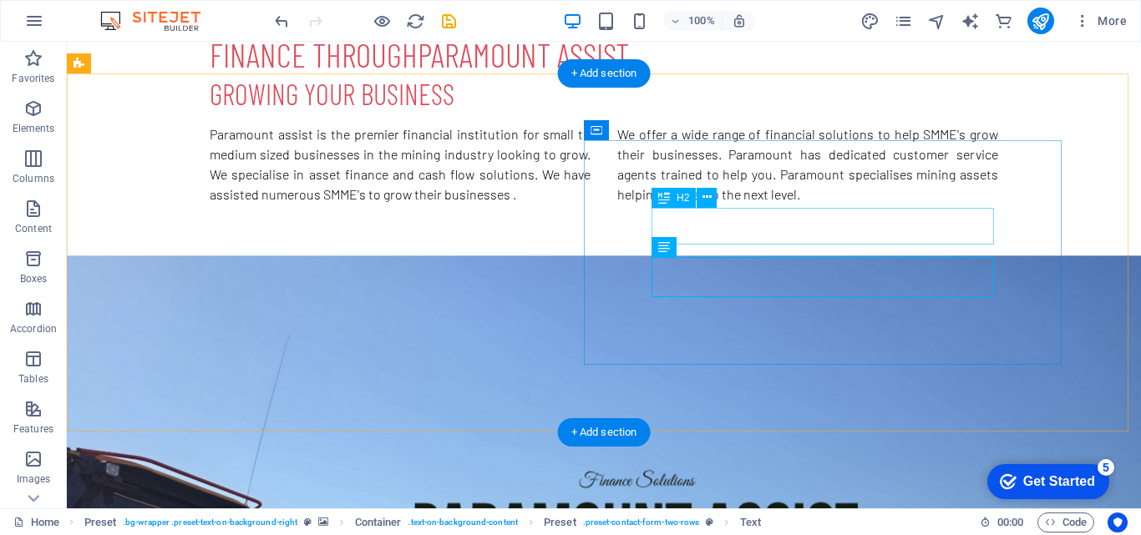
scroll to position [741, 0]
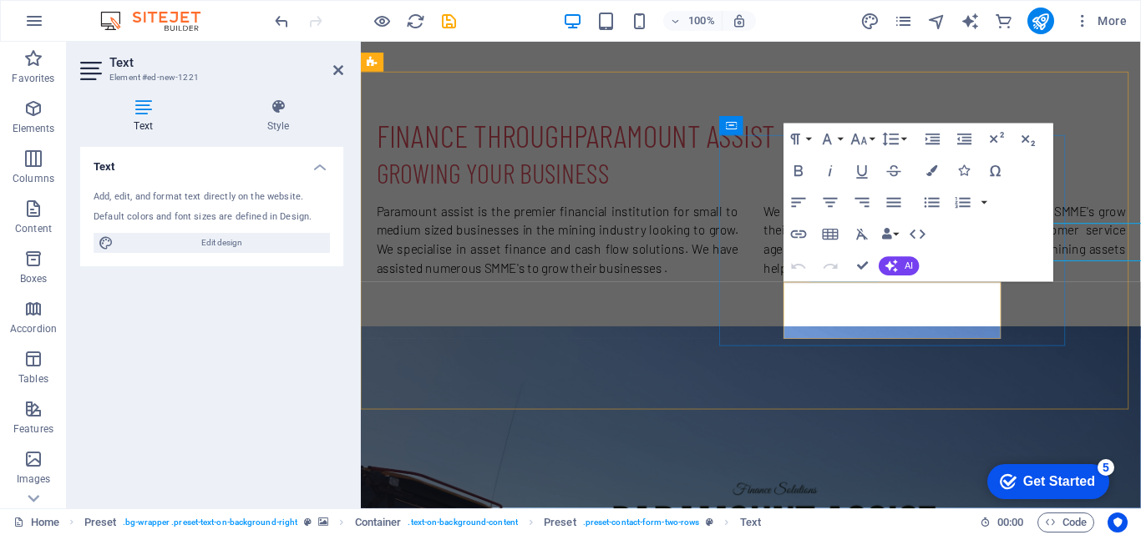
scroll to position [765, 0]
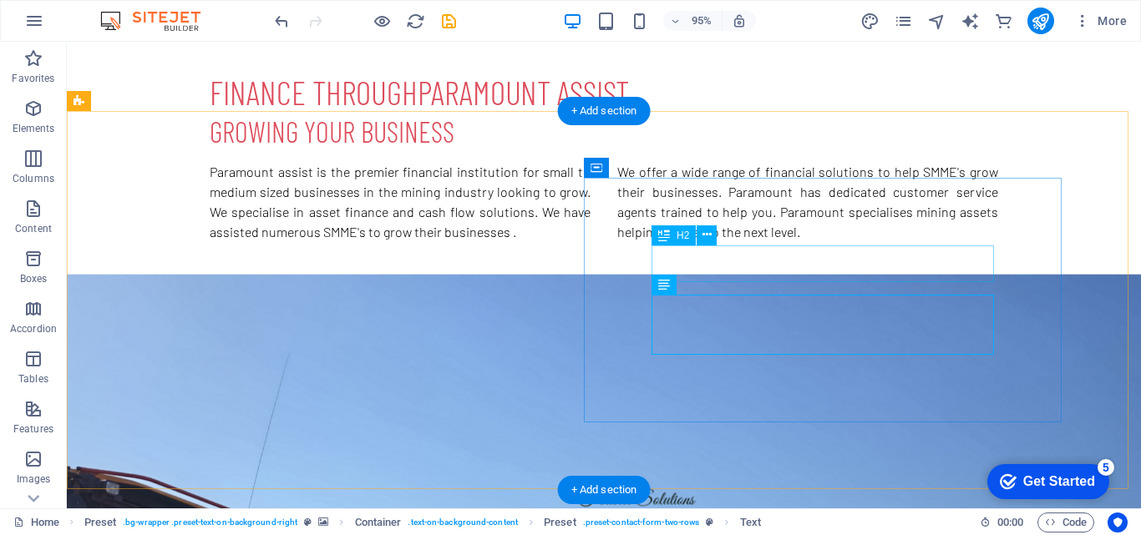
scroll to position [703, 0]
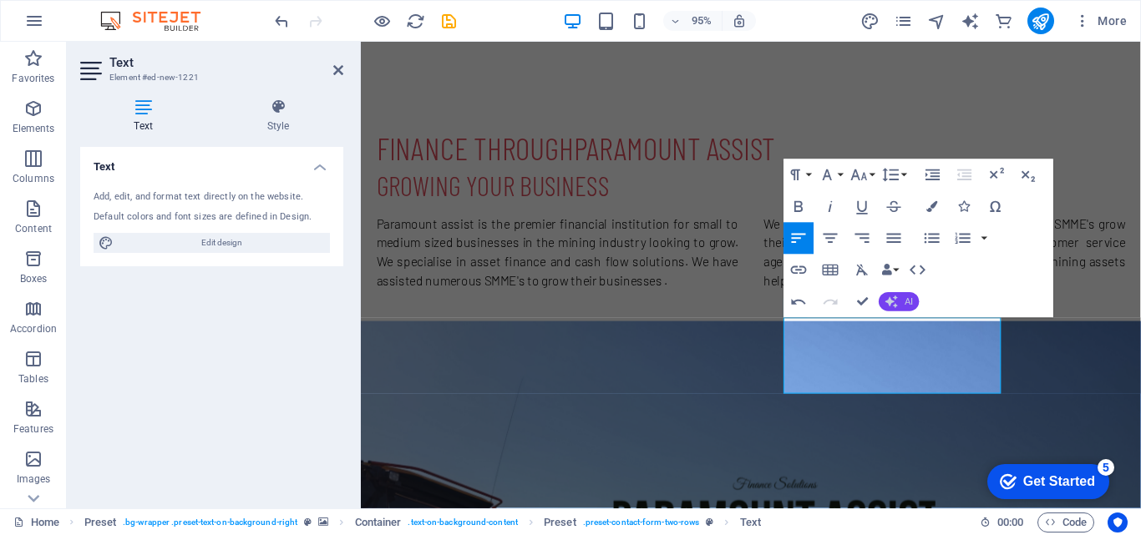
click at [880, 299] on button "AI" at bounding box center [899, 301] width 40 height 19
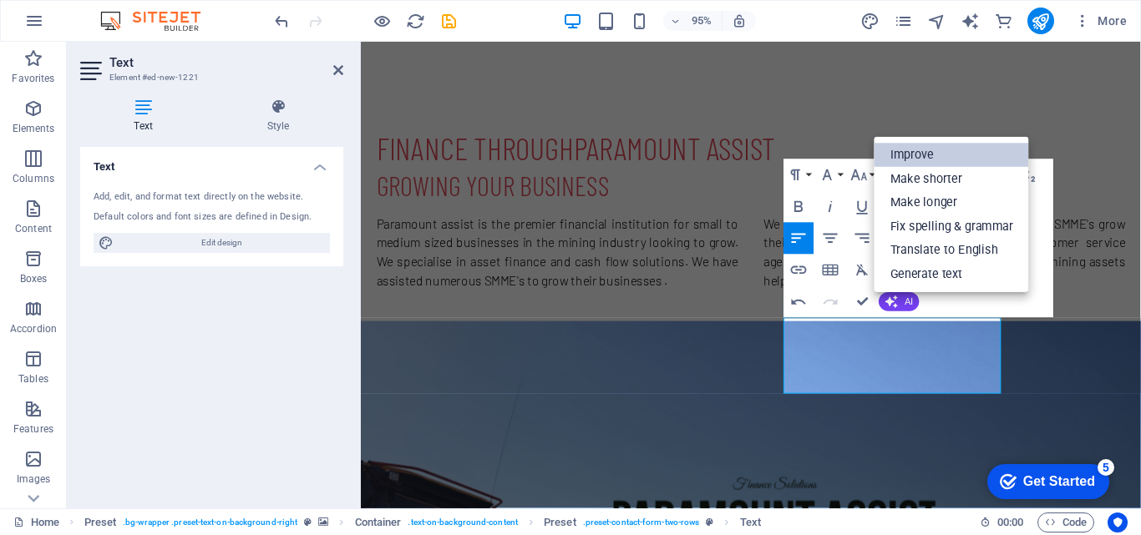
click at [907, 144] on link "Improve" at bounding box center [951, 156] width 154 height 24
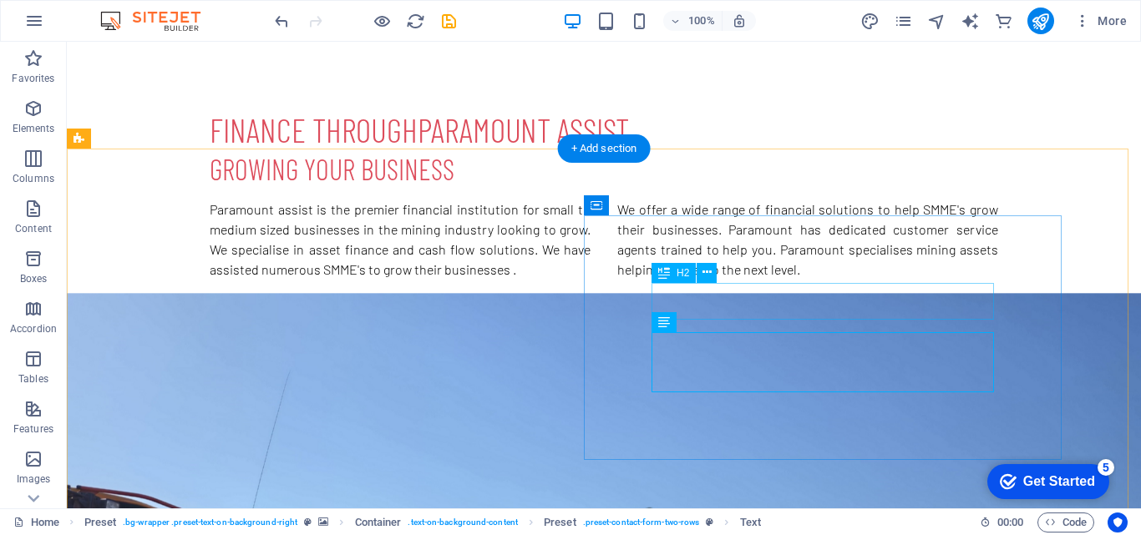
scroll to position [666, 0]
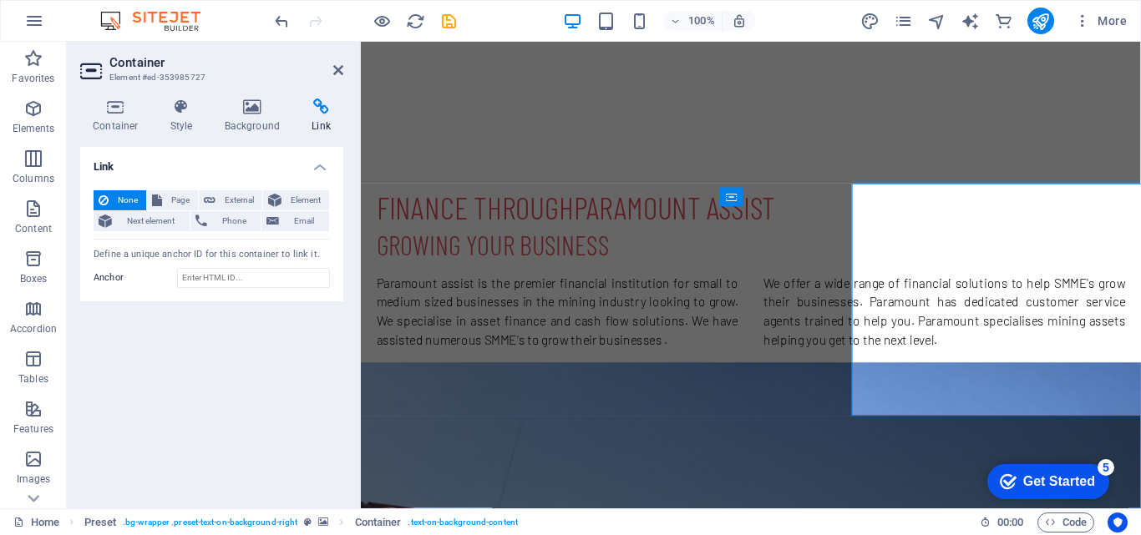
scroll to position [690, 0]
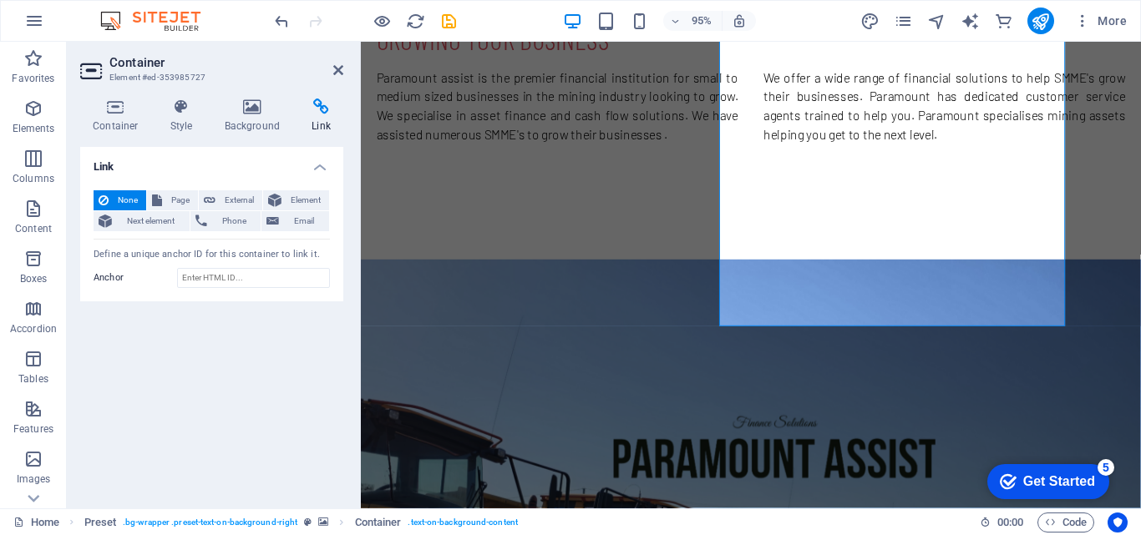
scroll to position [905, 0]
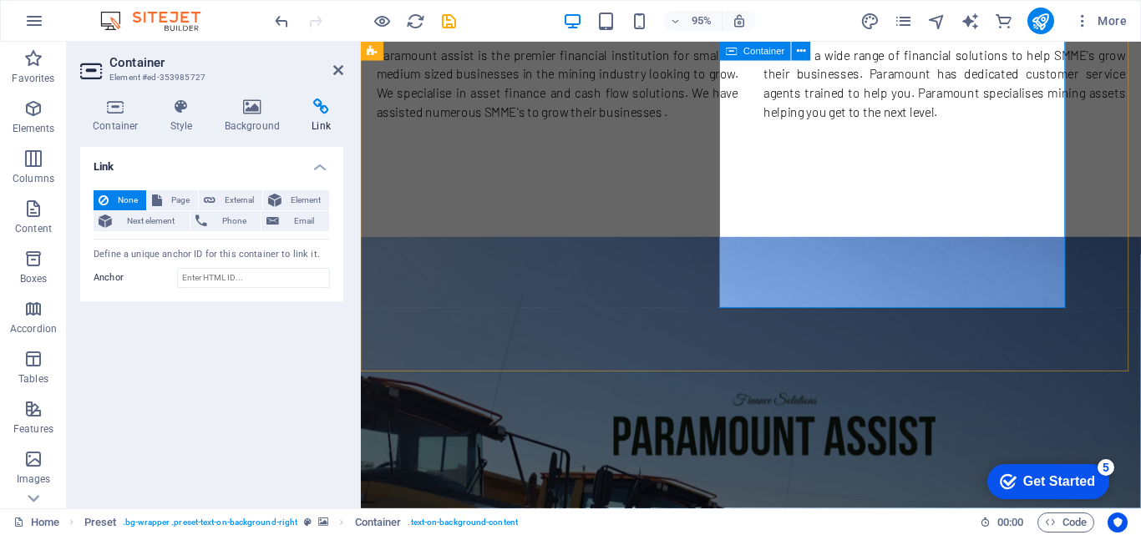
click at [187, 124] on h4 "Style" at bounding box center [185, 116] width 54 height 35
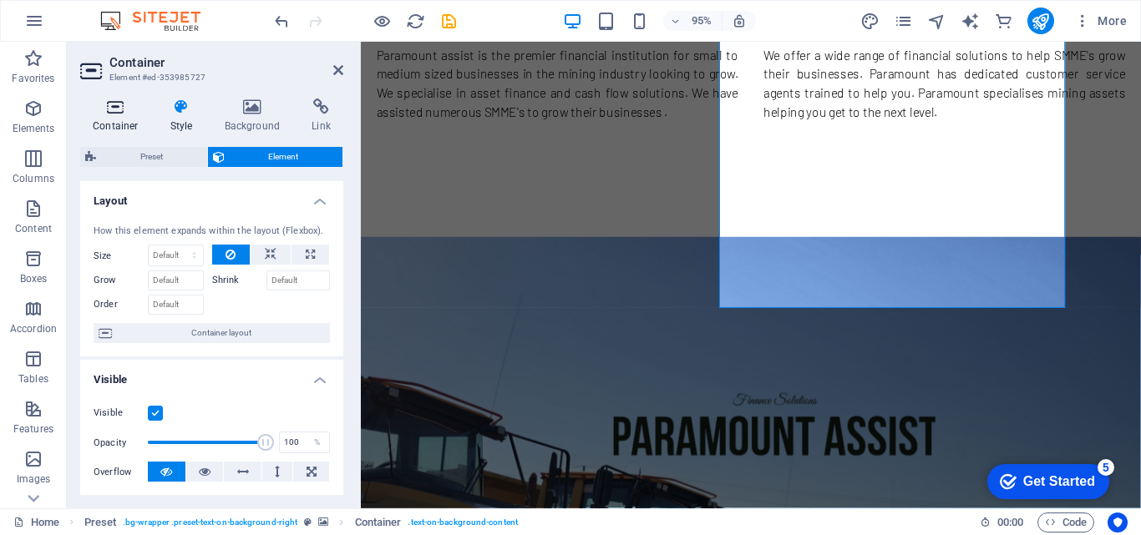
click at [129, 123] on h4 "Container" at bounding box center [119, 116] width 78 height 35
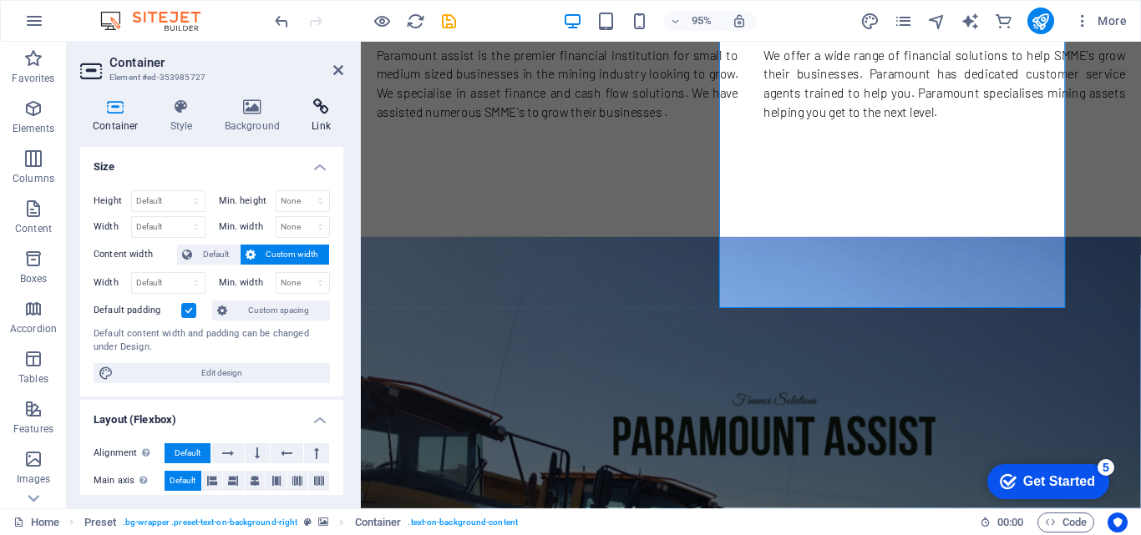
click at [306, 115] on h4 "Link" at bounding box center [321, 116] width 44 height 35
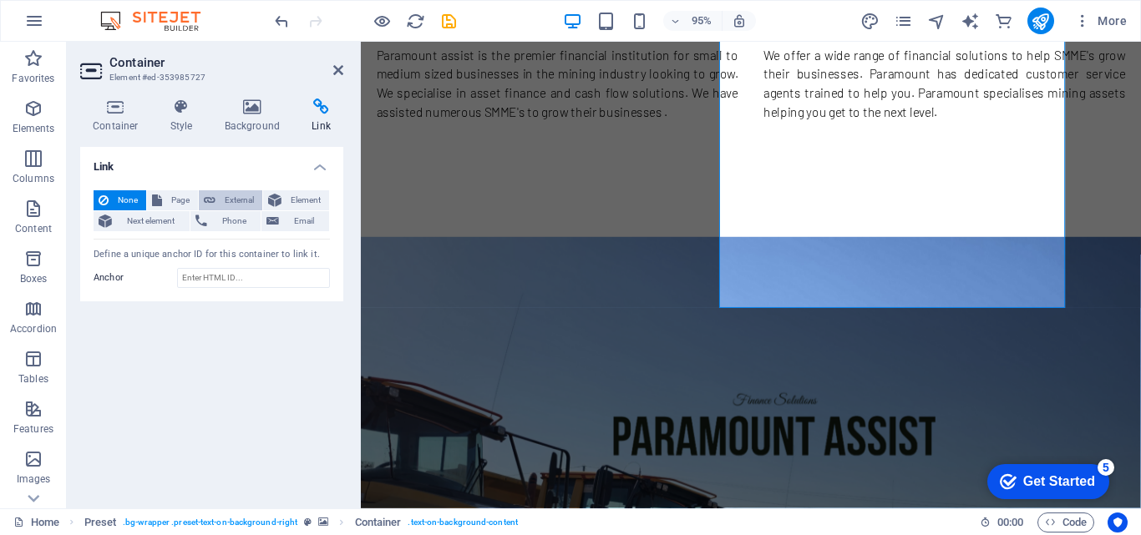
click at [216, 206] on button "External" at bounding box center [230, 200] width 63 height 20
select select "blank"
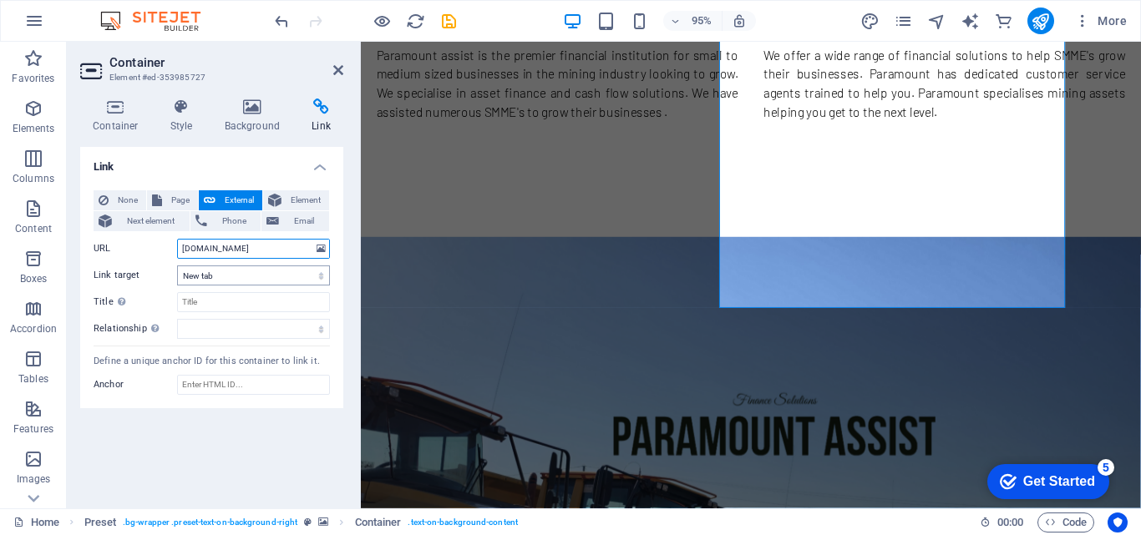
type input "[DOMAIN_NAME]"
click at [201, 274] on select "New tab Same tab Overlay" at bounding box center [253, 276] width 153 height 20
click at [177, 266] on select "New tab Same tab Overlay" at bounding box center [253, 276] width 153 height 20
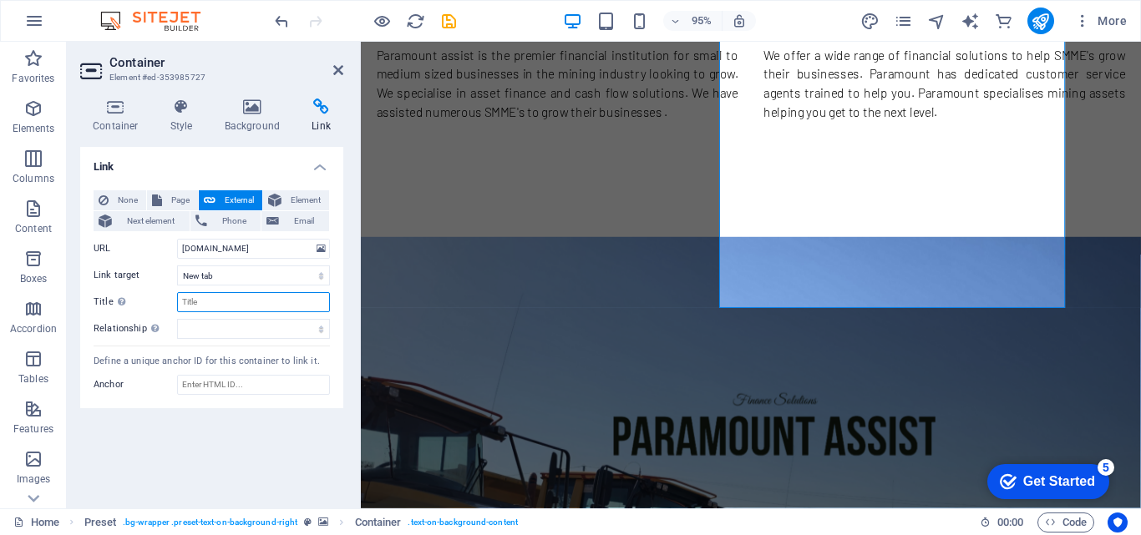
click at [211, 296] on input "Title Additional link description, should not be the same as the link text. The…" at bounding box center [253, 302] width 153 height 20
type input "Mine HUB"
click at [237, 337] on select "alternate author bookmark external help license next nofollow noreferrer noopen…" at bounding box center [253, 329] width 153 height 20
select select "alternate"
click at [177, 319] on select "alternate author bookmark external help license next nofollow noreferrer noopen…" at bounding box center [253, 329] width 153 height 20
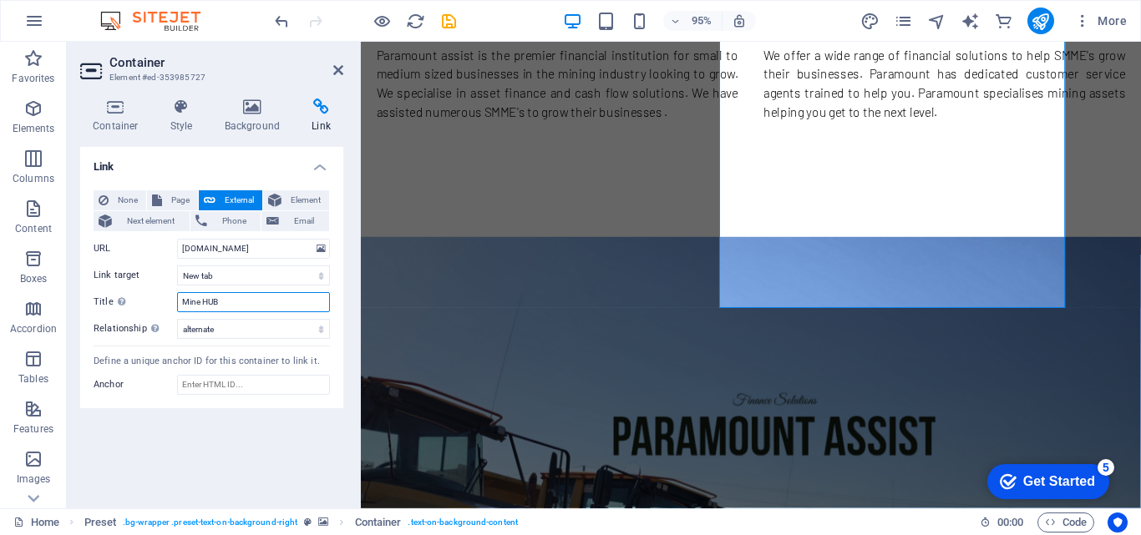
click at [239, 294] on input "Mine HUB" at bounding box center [253, 302] width 153 height 20
type input "Mine Hub"
click at [205, 391] on input "Anchor" at bounding box center [253, 385] width 153 height 20
click at [618, 247] on figure at bounding box center [771, 484] width 821 height 474
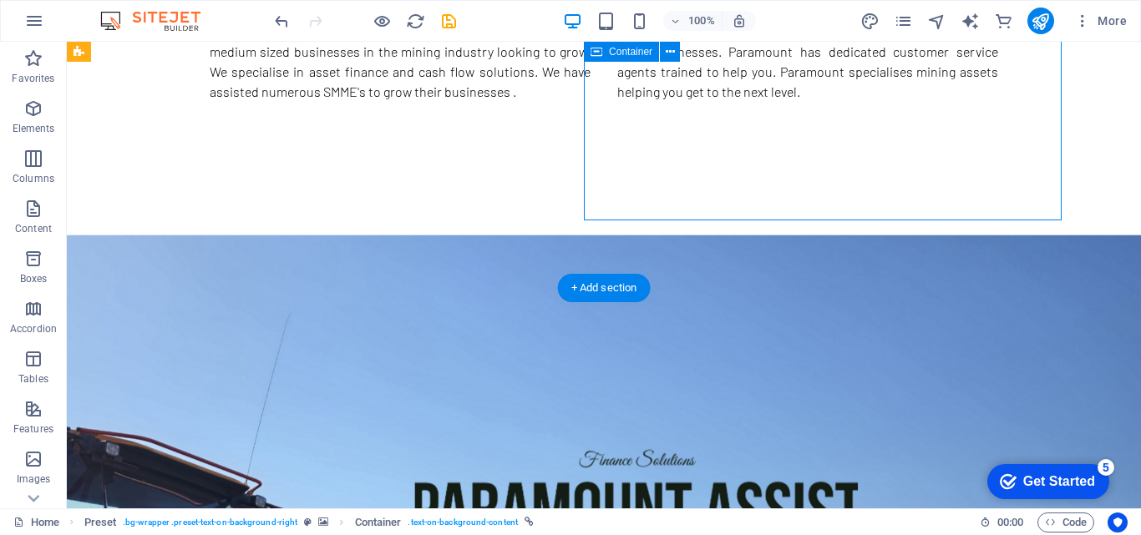
select select "alternate"
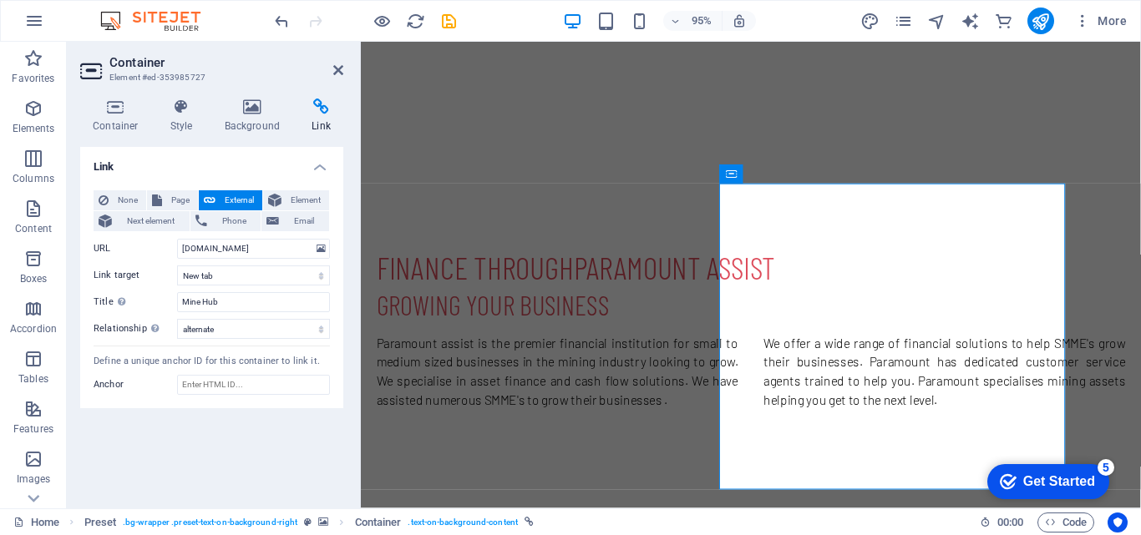
scroll to position [1021, 0]
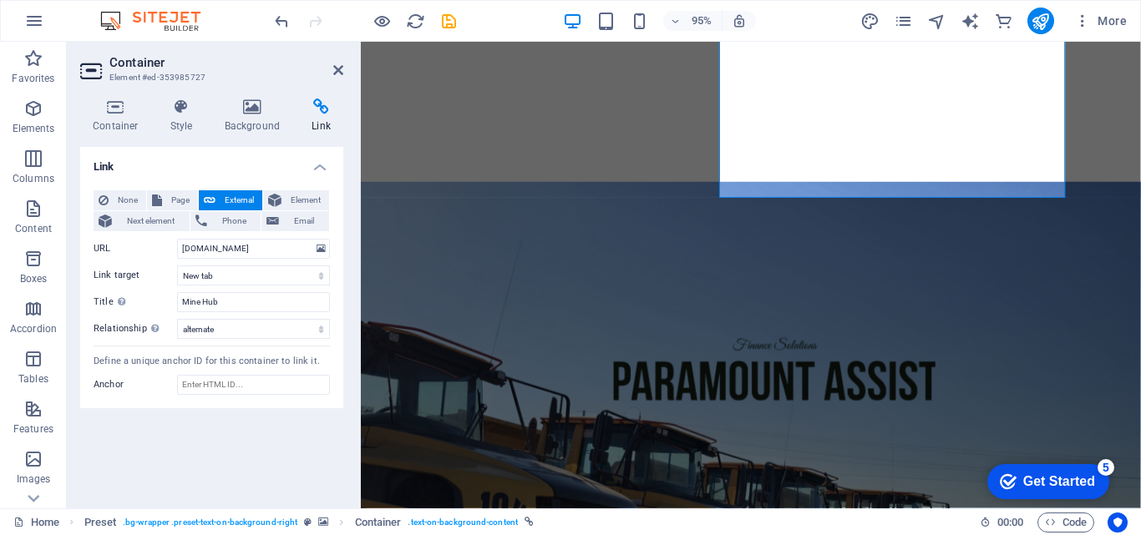
click at [627, 189] on figure at bounding box center [771, 426] width 821 height 474
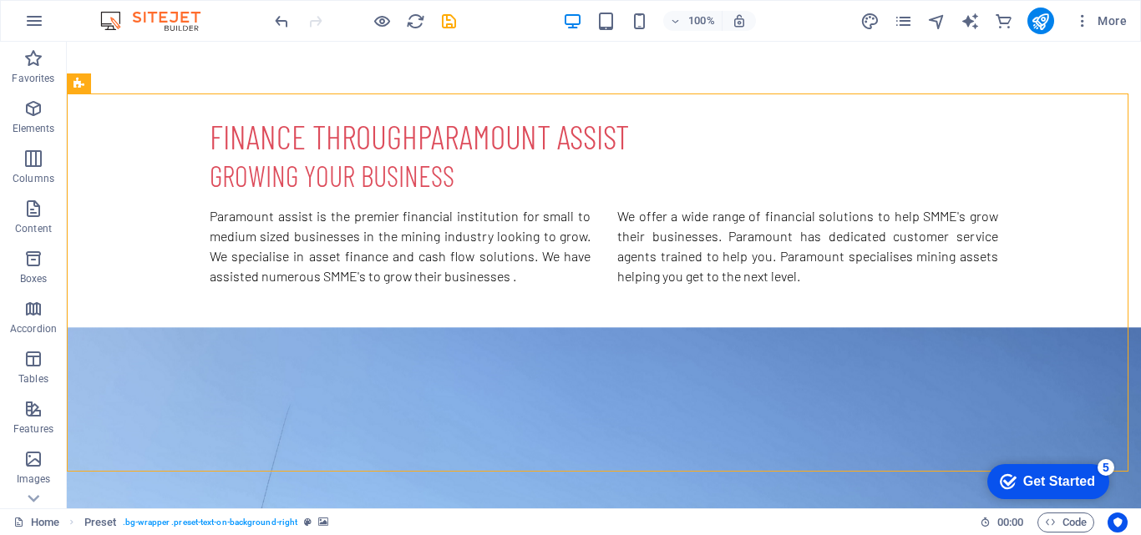
scroll to position [797, 0]
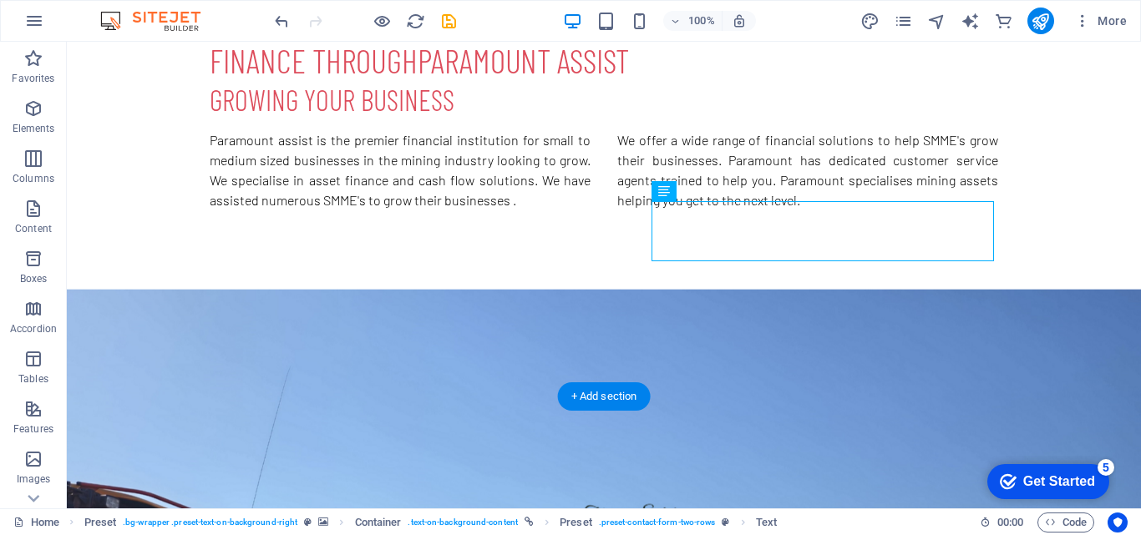
click at [529, 289] on figure at bounding box center [604, 500] width 1074 height 423
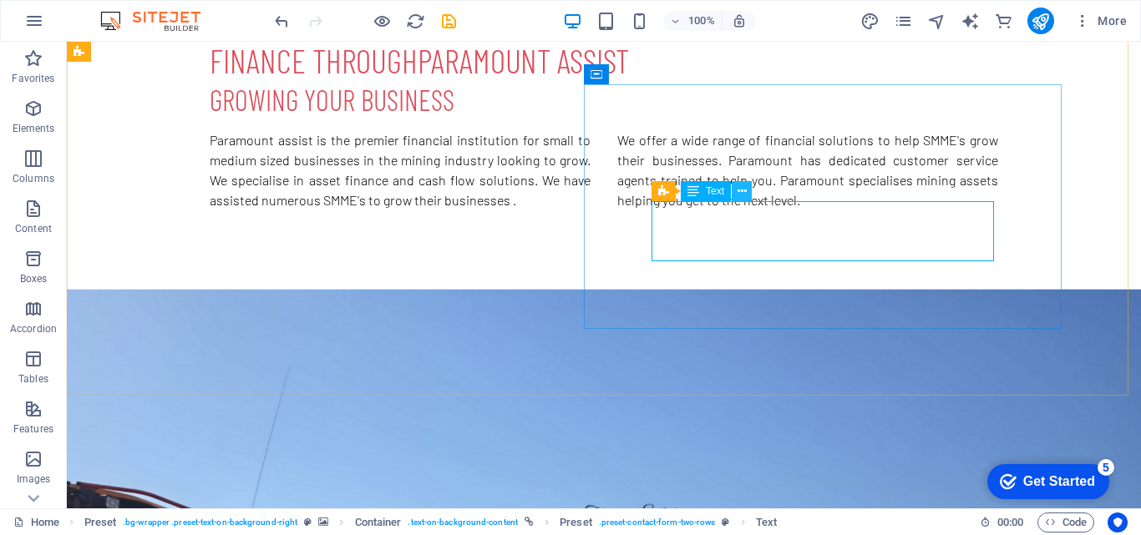
click at [743, 194] on icon at bounding box center [741, 192] width 9 height 18
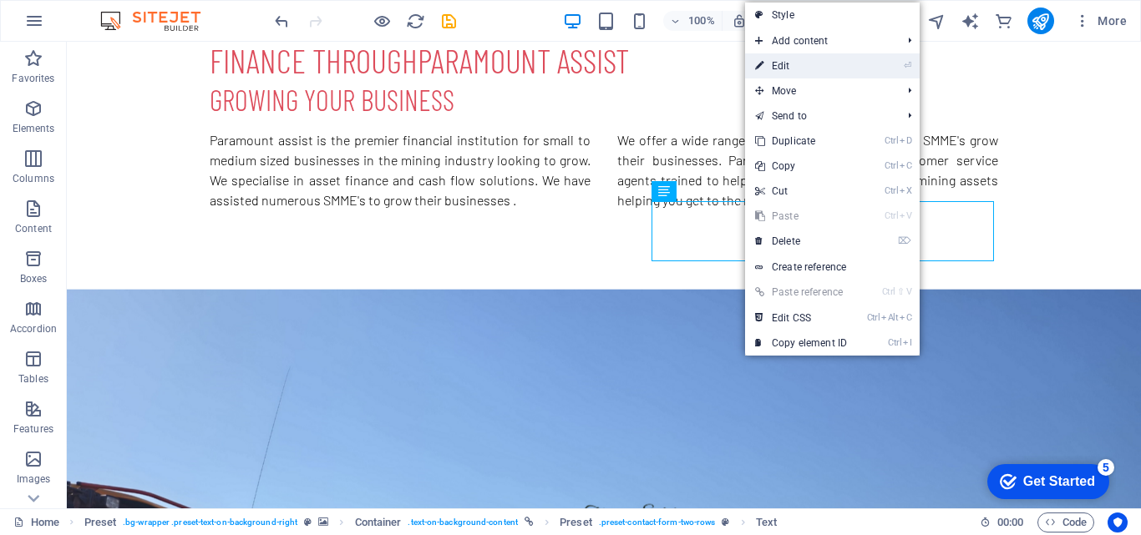
click at [826, 61] on link "⏎ Edit" at bounding box center [801, 65] width 112 height 25
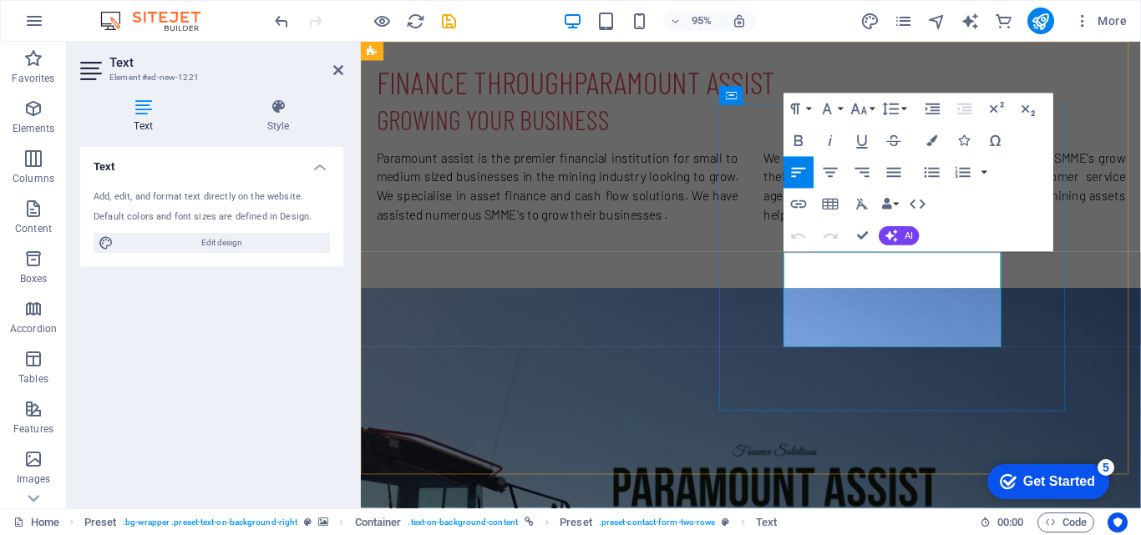
drag, startPoint x: 907, startPoint y: 337, endPoint x: 941, endPoint y: 319, distance: 38.9
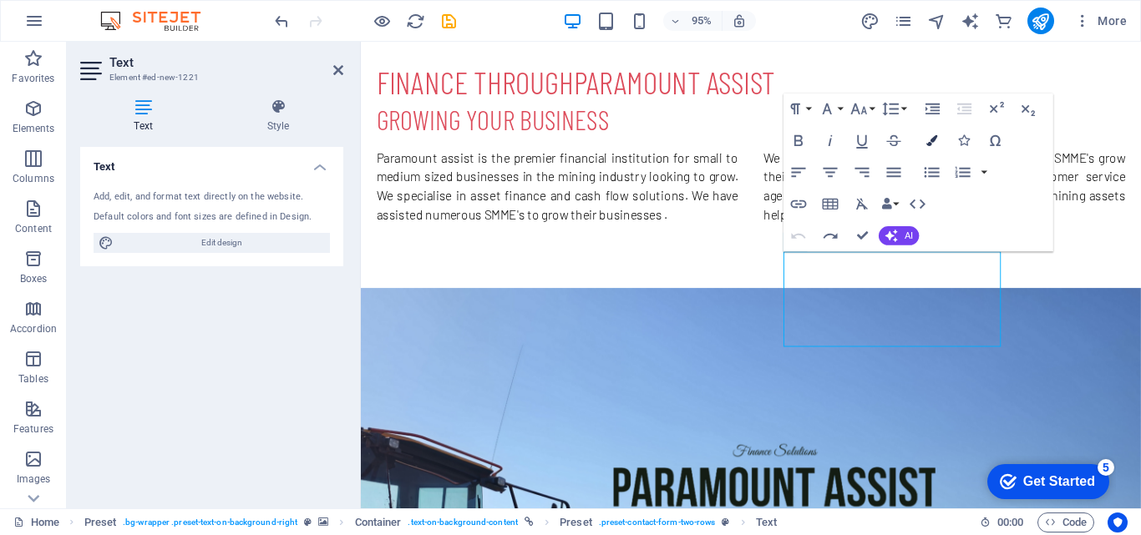
click at [935, 143] on icon "button" at bounding box center [932, 140] width 11 height 11
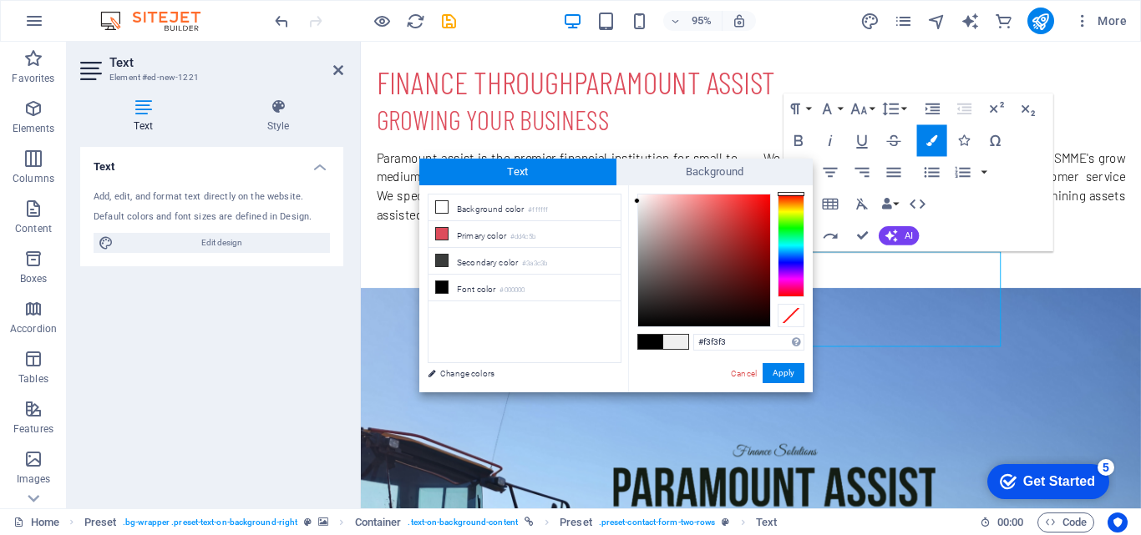
type input "#ffffff"
drag, startPoint x: 639, startPoint y: 319, endPoint x: 637, endPoint y: 190, distance: 128.6
click at [638, 195] on div at bounding box center [704, 261] width 132 height 132
click at [791, 370] on button "Apply" at bounding box center [783, 373] width 42 height 20
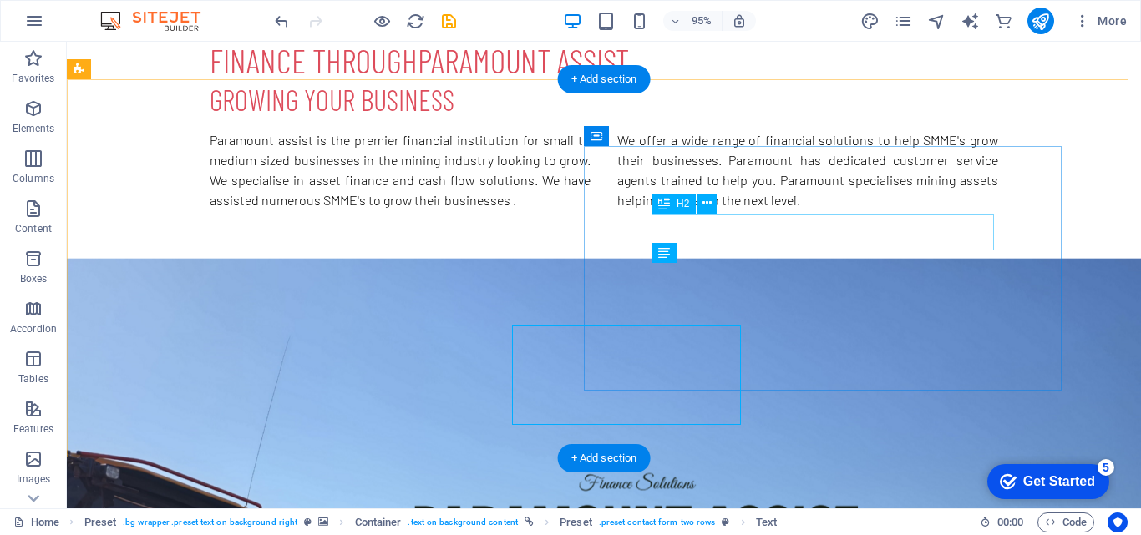
scroll to position [735, 0]
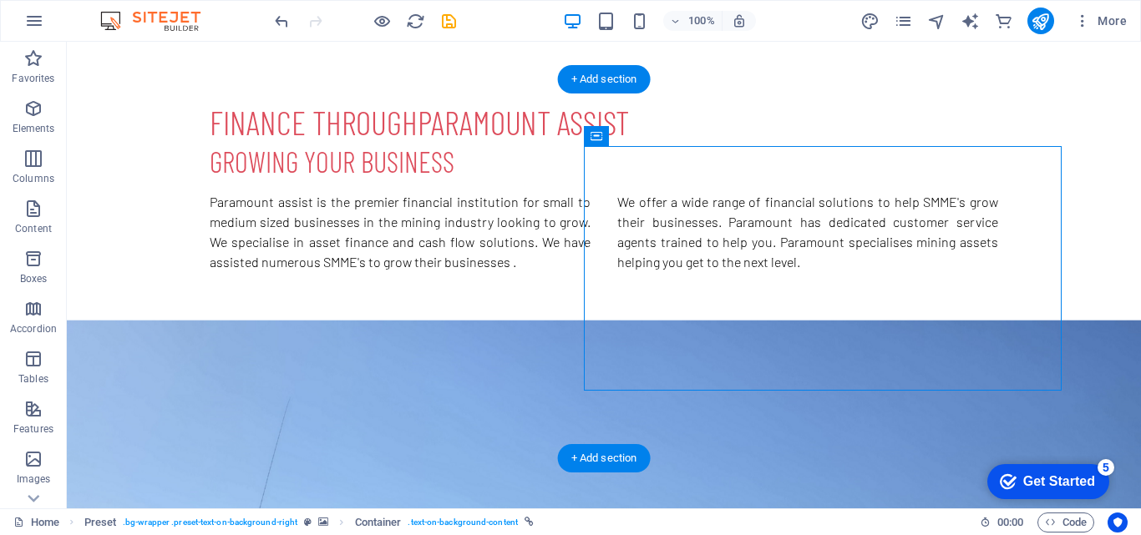
click at [1116, 445] on figure at bounding box center [604, 531] width 1074 height 423
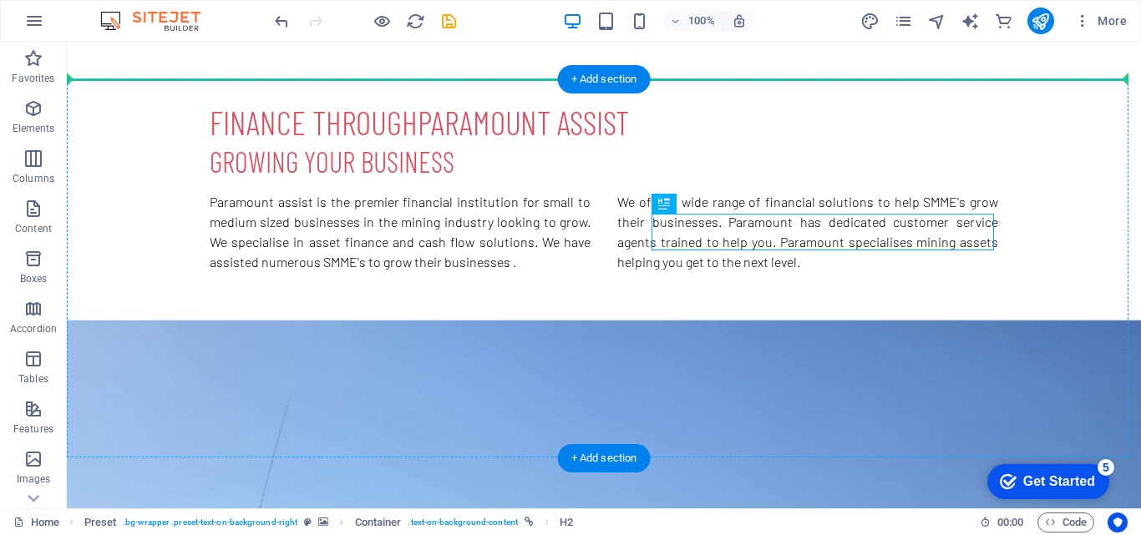
drag, startPoint x: 700, startPoint y: 219, endPoint x: 697, endPoint y: 170, distance: 48.5
drag, startPoint x: 731, startPoint y: 244, endPoint x: 669, endPoint y: 176, distance: 91.6
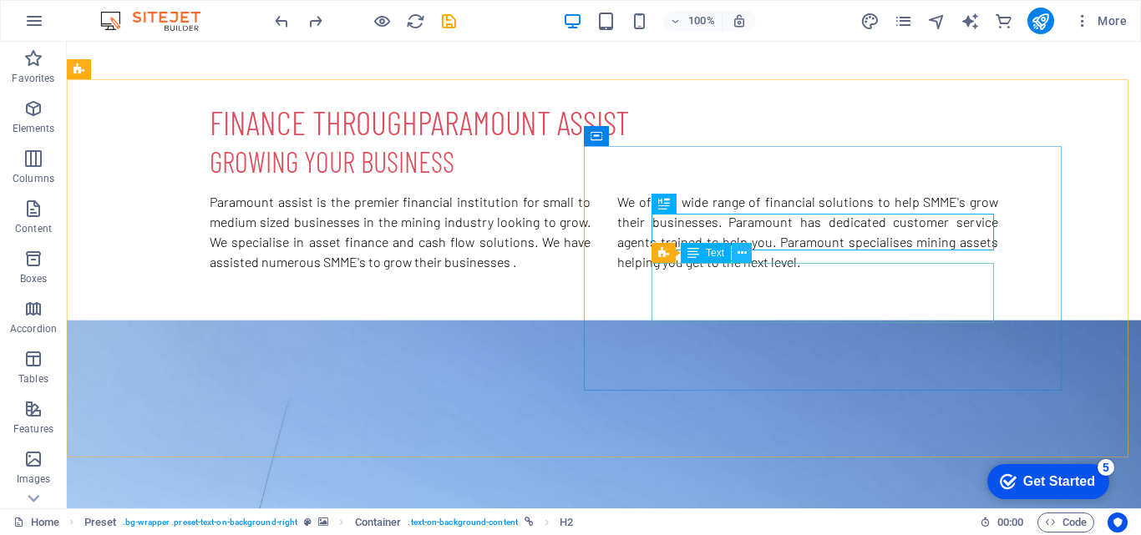
click at [740, 257] on icon at bounding box center [741, 254] width 9 height 18
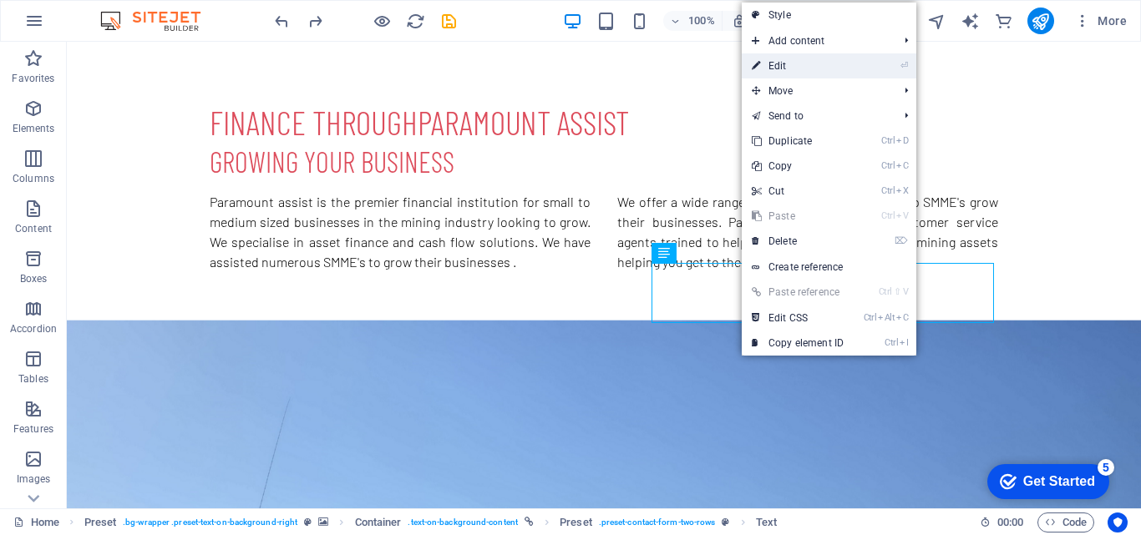
click at [854, 56] on link "⏎ Edit" at bounding box center [798, 65] width 112 height 25
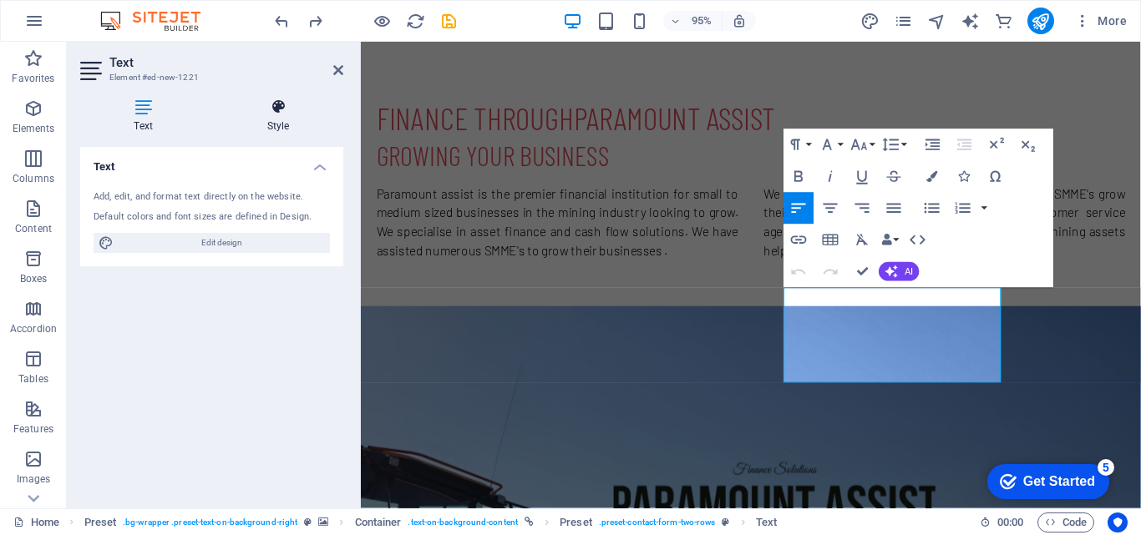
click at [299, 117] on h4 "Style" at bounding box center [278, 116] width 130 height 35
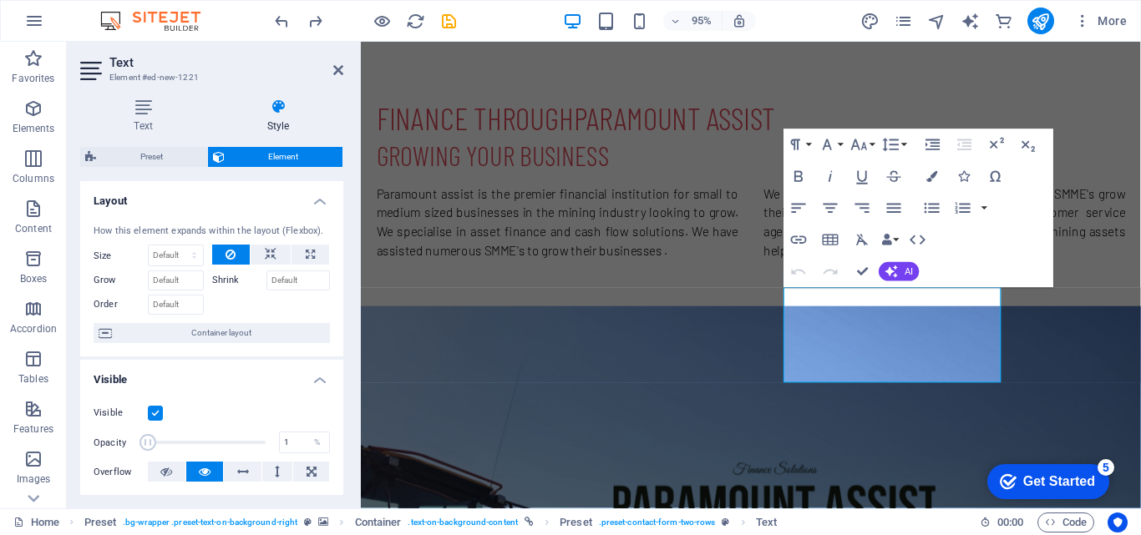
drag, startPoint x: 263, startPoint y: 443, endPoint x: 143, endPoint y: 438, distance: 120.3
click at [143, 438] on span at bounding box center [147, 442] width 17 height 17
type input "100"
drag, startPoint x: 149, startPoint y: 446, endPoint x: 297, endPoint y: 455, distance: 148.1
click at [297, 455] on div "Opacity 100 %" at bounding box center [212, 442] width 236 height 25
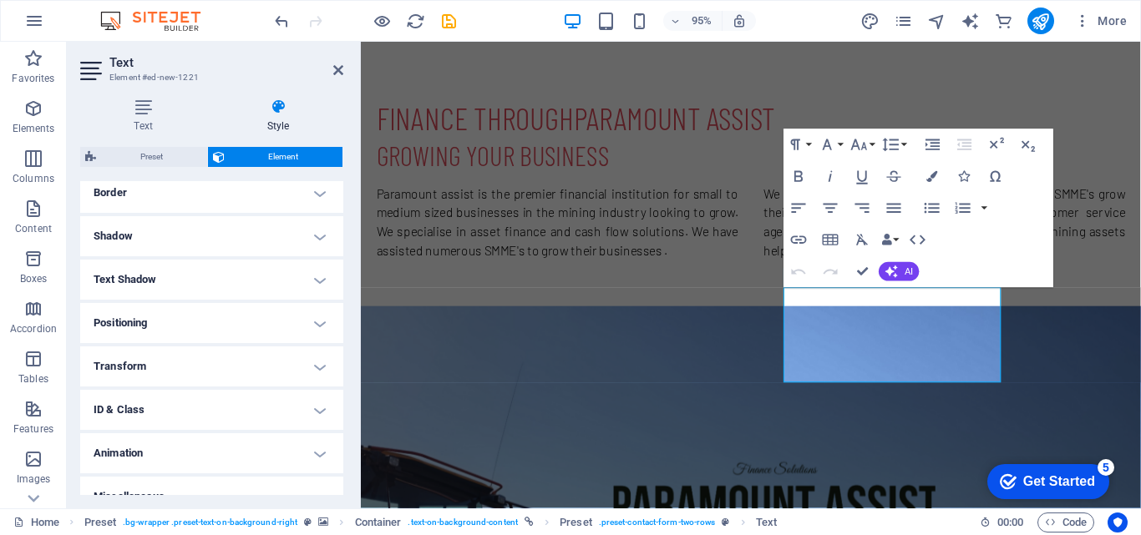
scroll to position [392, 0]
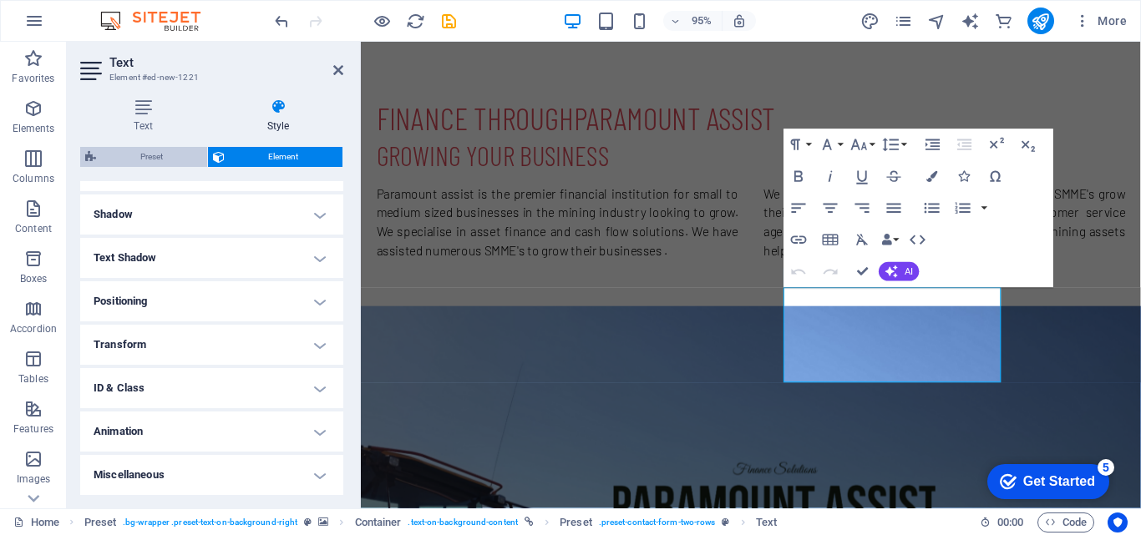
click at [122, 165] on span "Preset" at bounding box center [151, 157] width 101 height 20
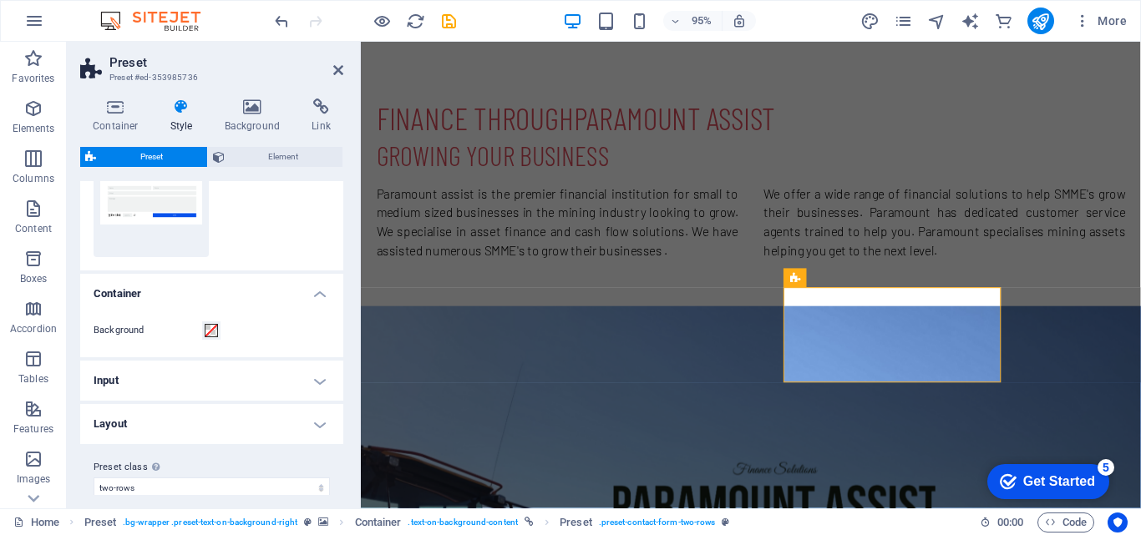
scroll to position [94, 0]
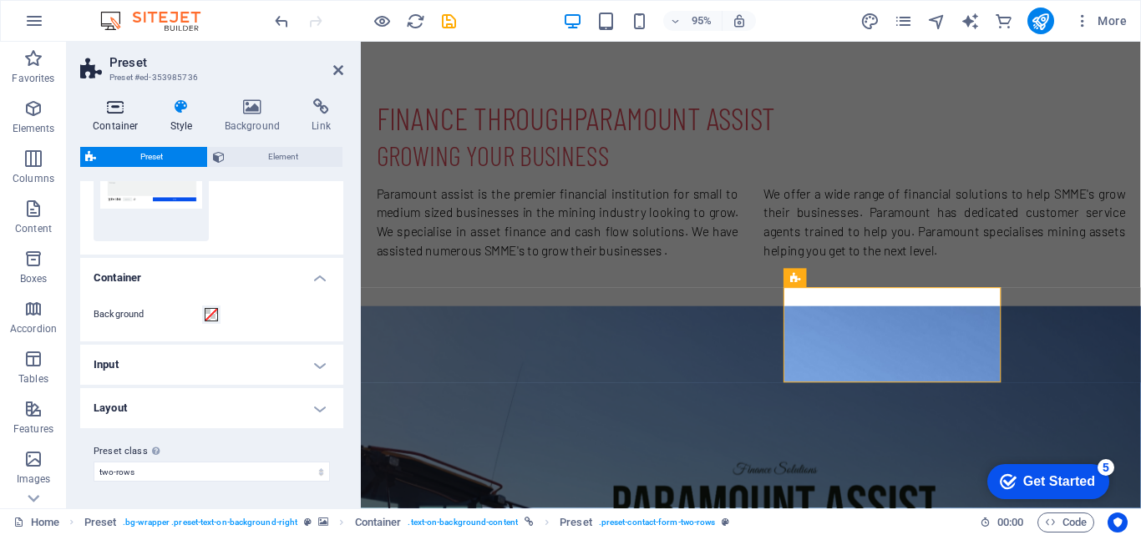
click at [122, 109] on icon at bounding box center [115, 107] width 71 height 17
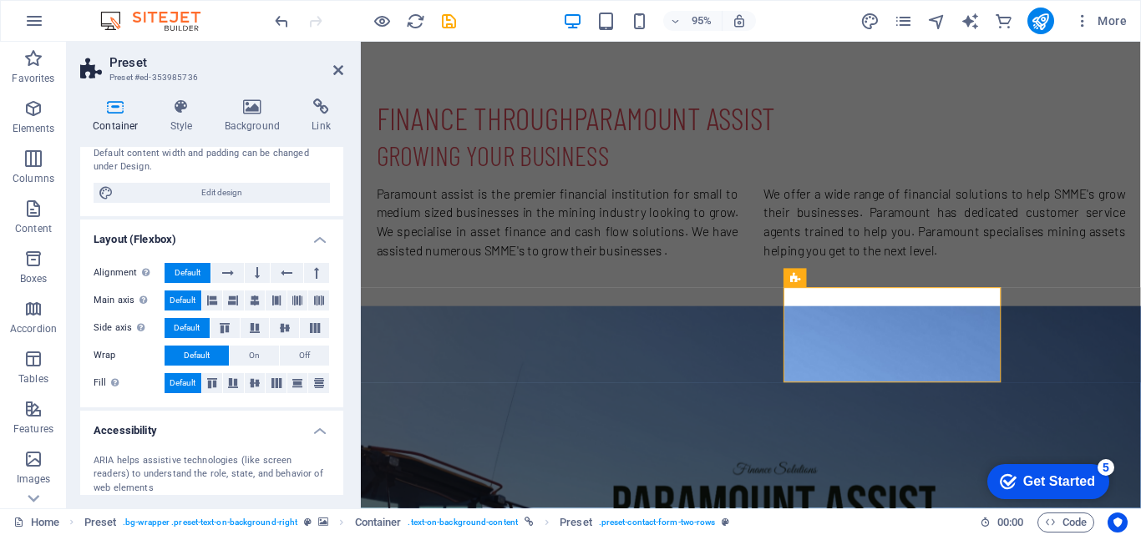
scroll to position [0, 0]
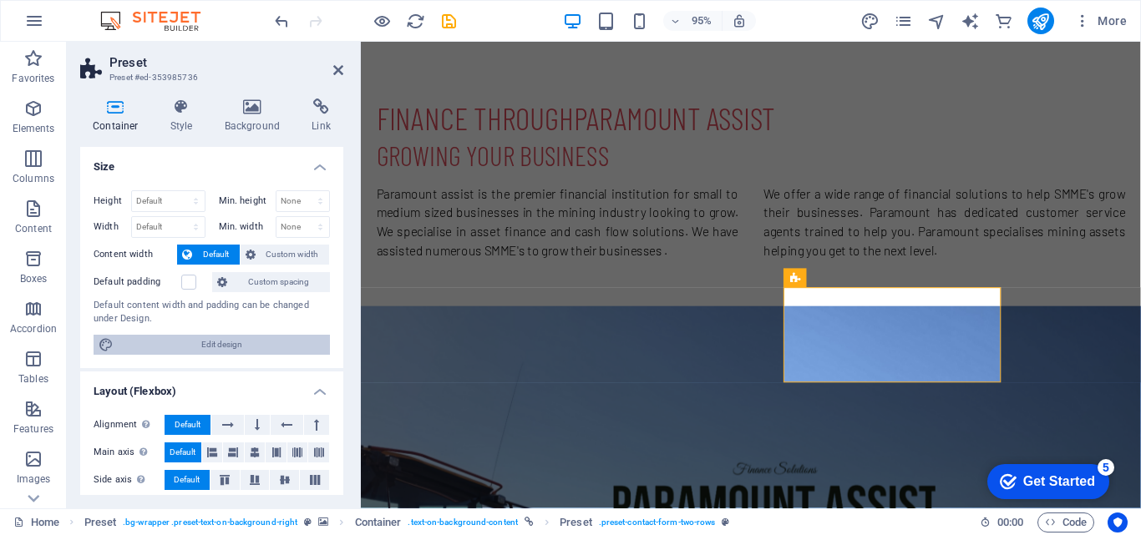
click at [210, 343] on span "Edit design" at bounding box center [222, 345] width 206 height 20
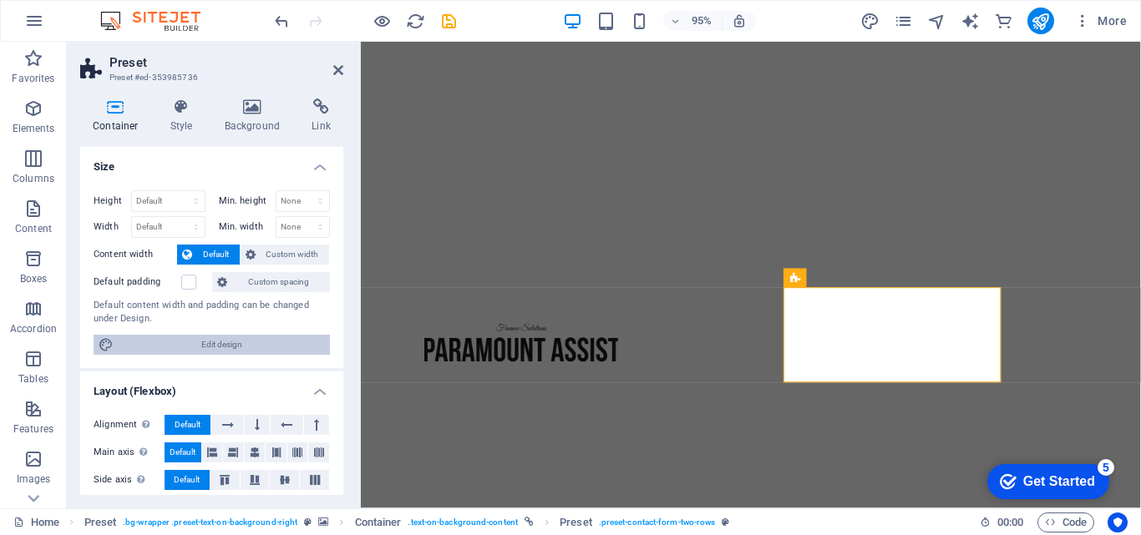
select select "px"
select select "300"
select select "px"
select select "rem"
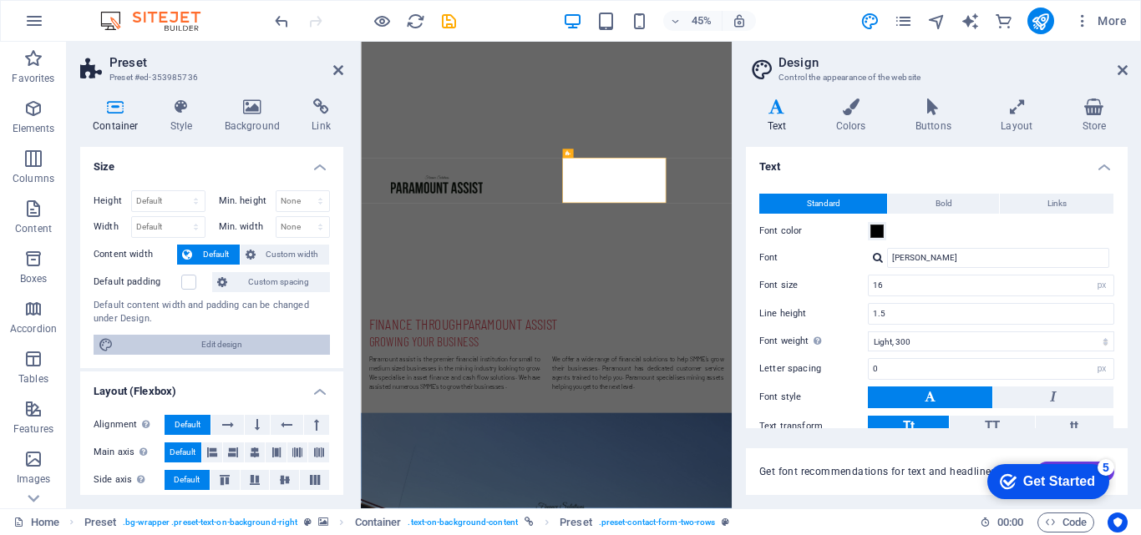
scroll to position [1305, 0]
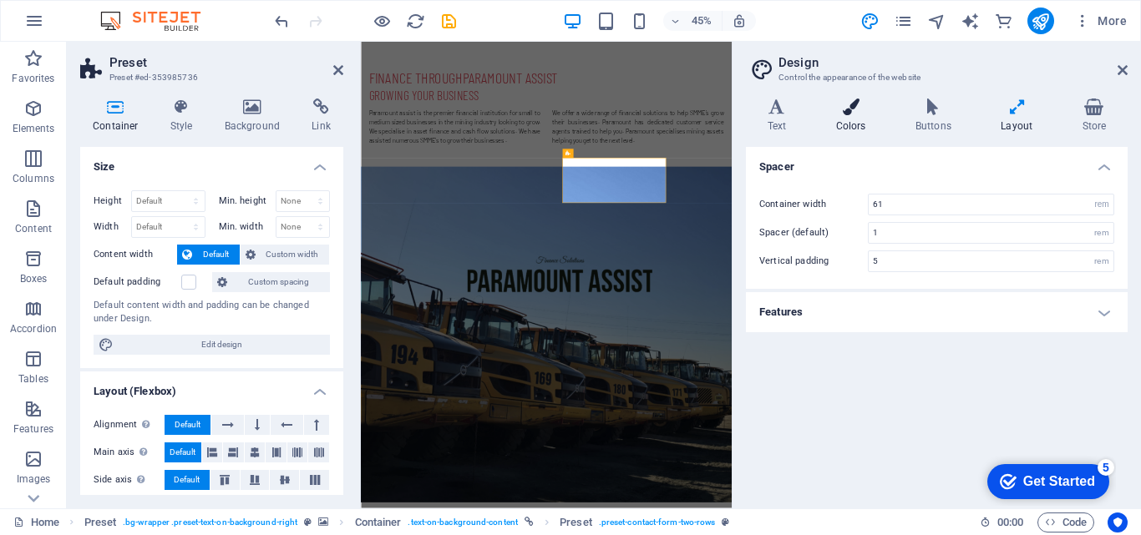
click at [868, 123] on h4 "Colors" at bounding box center [853, 116] width 79 height 35
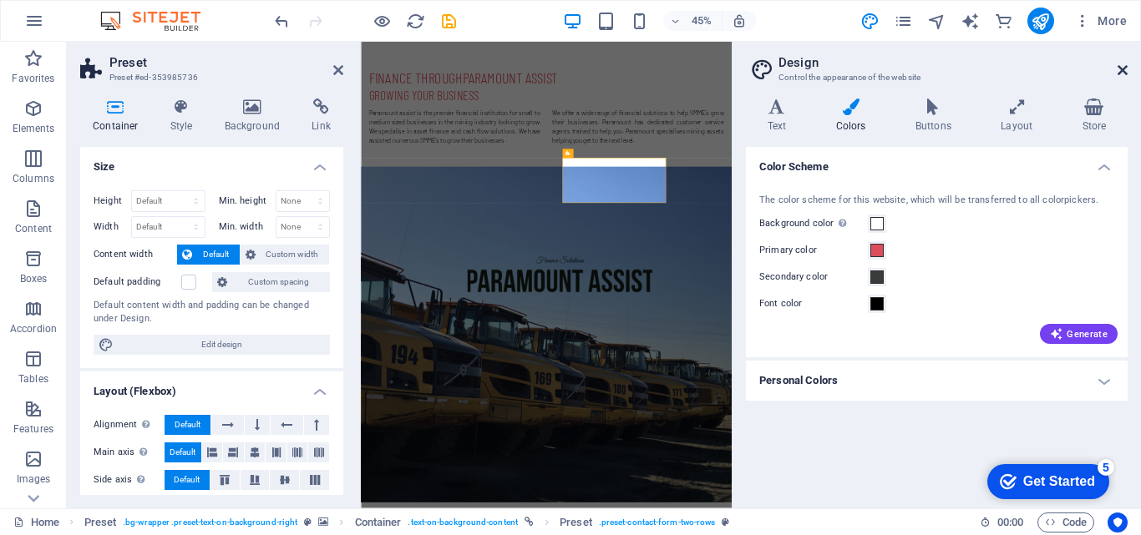
click at [1123, 68] on icon at bounding box center [1122, 69] width 10 height 13
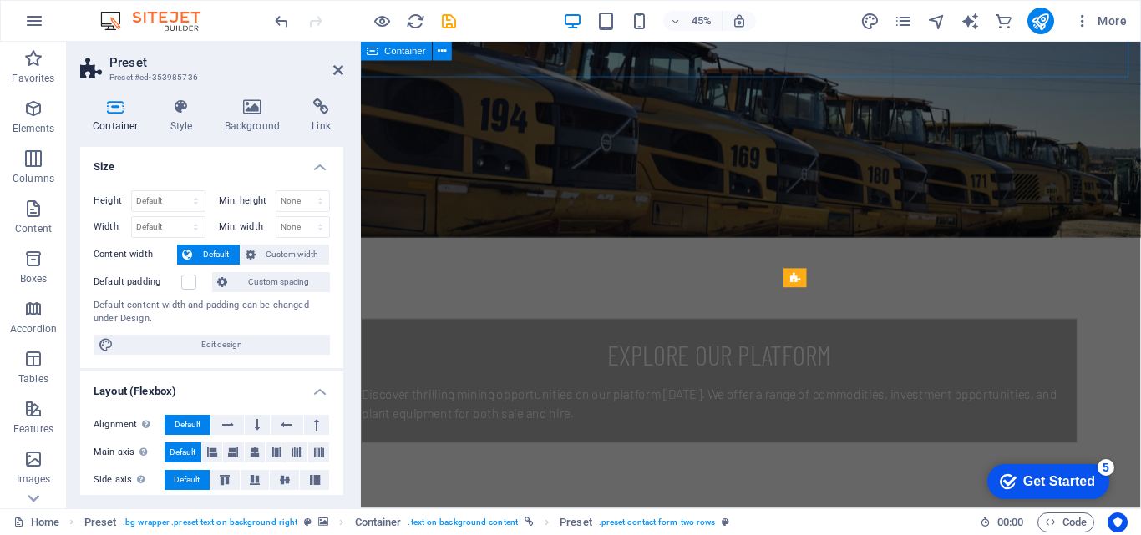
scroll to position [759, 0]
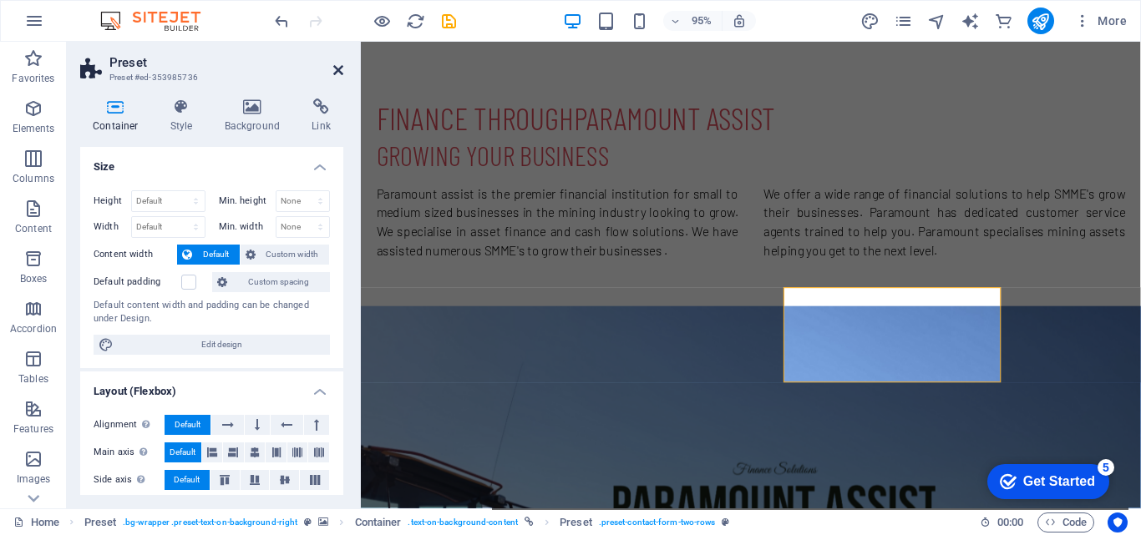
click at [335, 70] on icon at bounding box center [338, 69] width 10 height 13
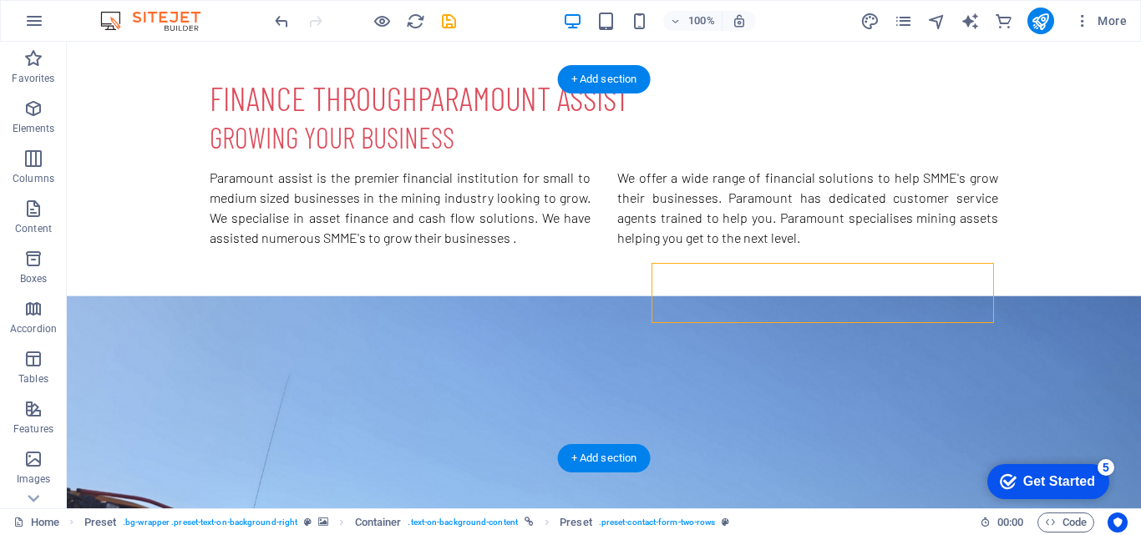
scroll to position [735, 0]
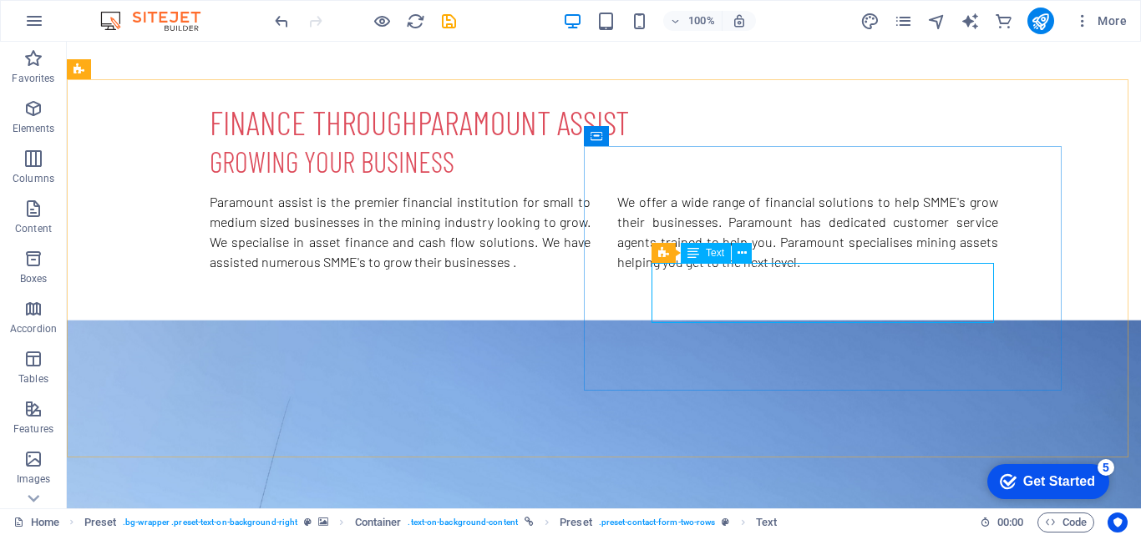
click at [723, 257] on span "Text" at bounding box center [715, 253] width 18 height 10
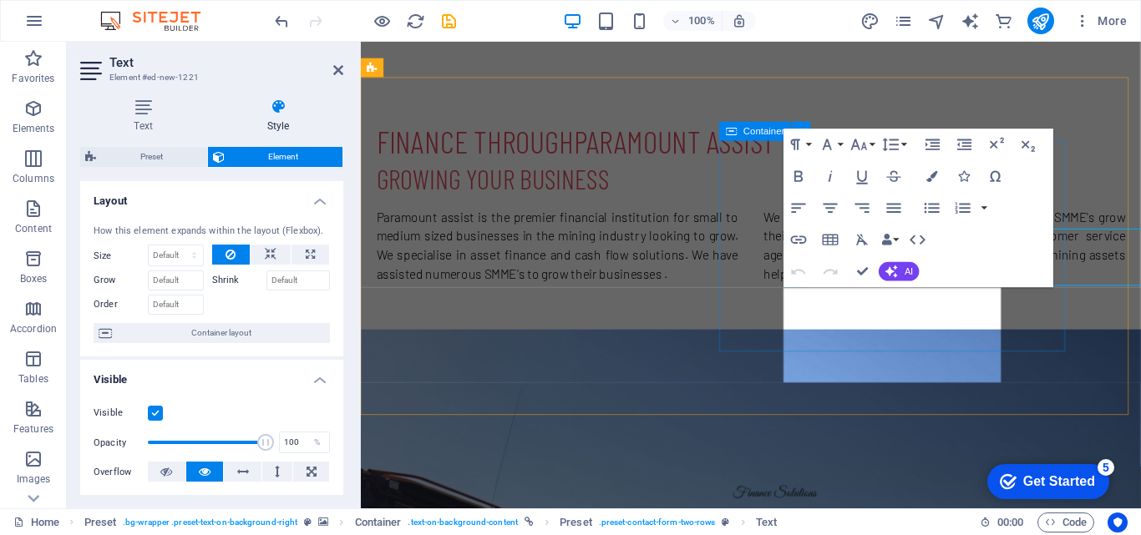
scroll to position [759, 0]
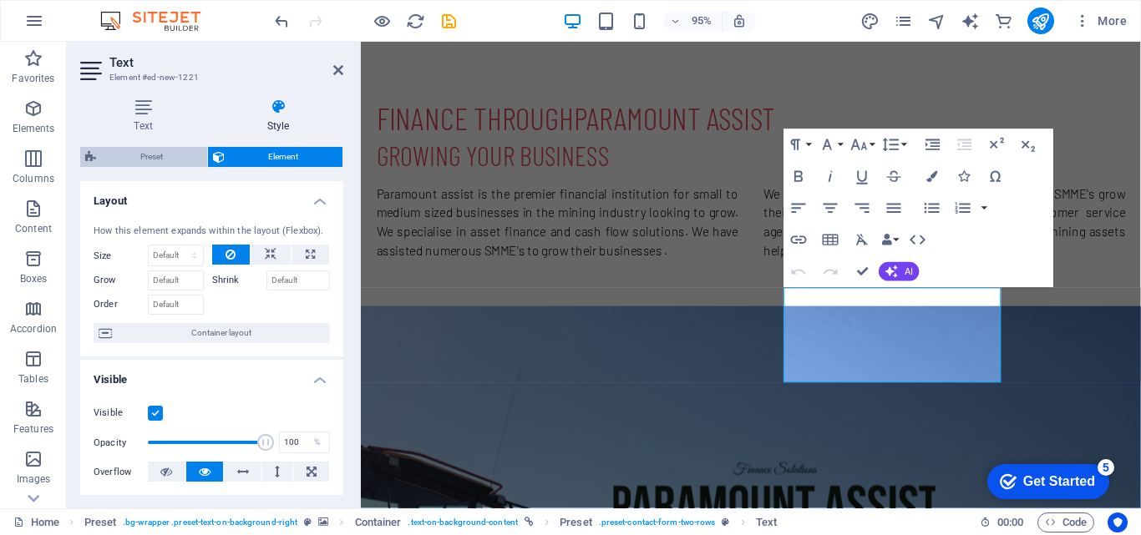
click at [136, 162] on span "Preset" at bounding box center [151, 157] width 101 height 20
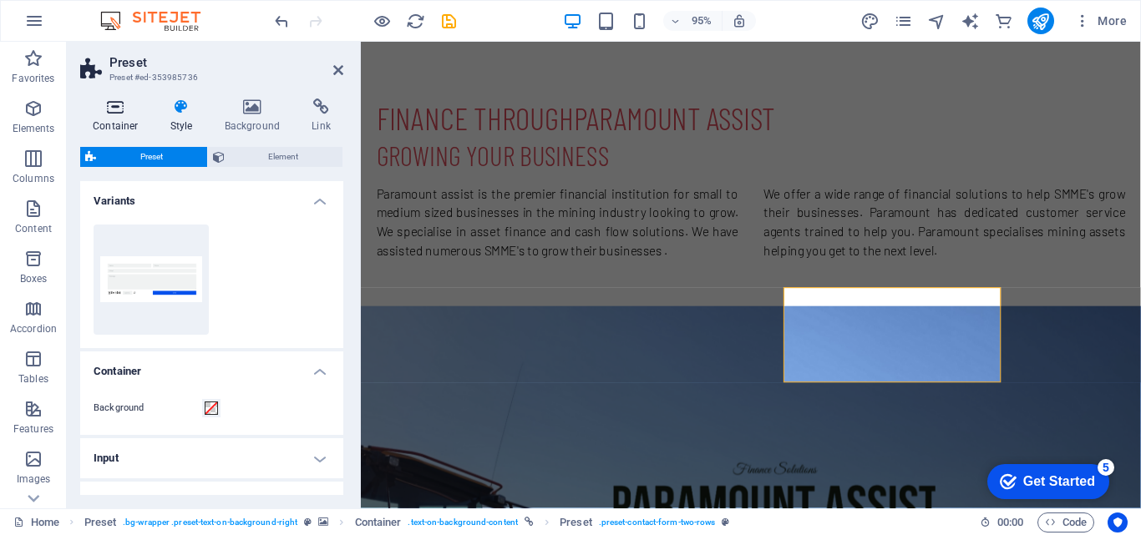
click at [117, 113] on icon at bounding box center [115, 107] width 71 height 17
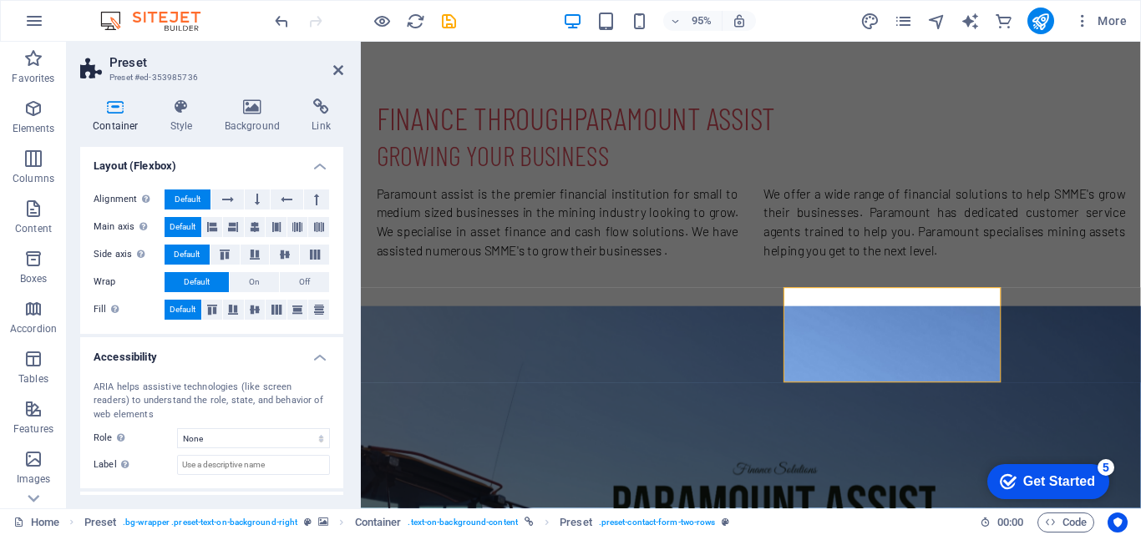
scroll to position [299, 0]
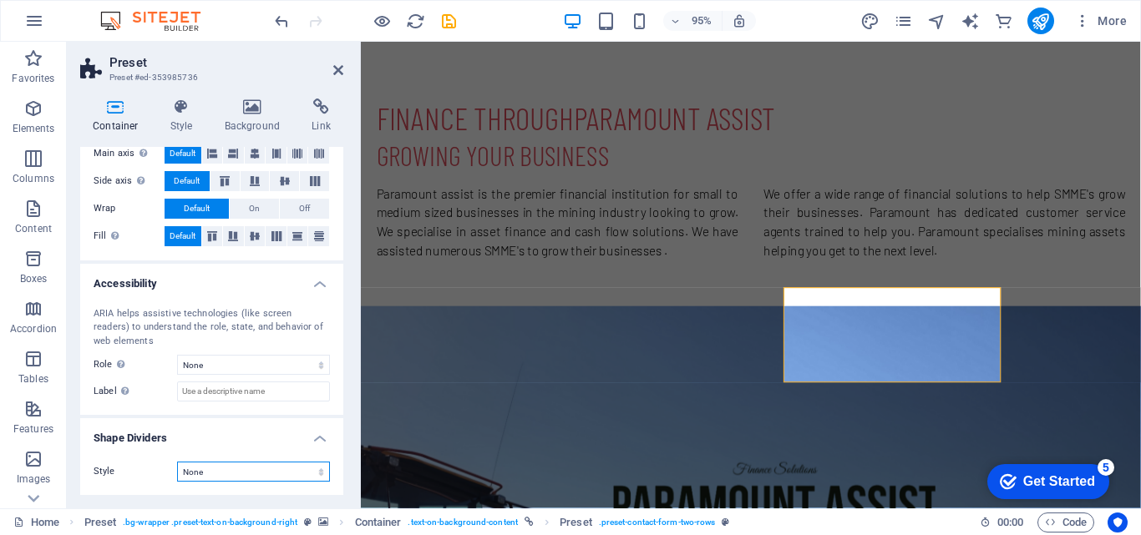
click at [271, 474] on select "None Triangle Square Diagonal Polygon 1 Polygon 2 Zigzag Multiple Zigzags Waves…" at bounding box center [253, 472] width 153 height 20
click at [241, 119] on h4 "Background" at bounding box center [256, 116] width 88 height 35
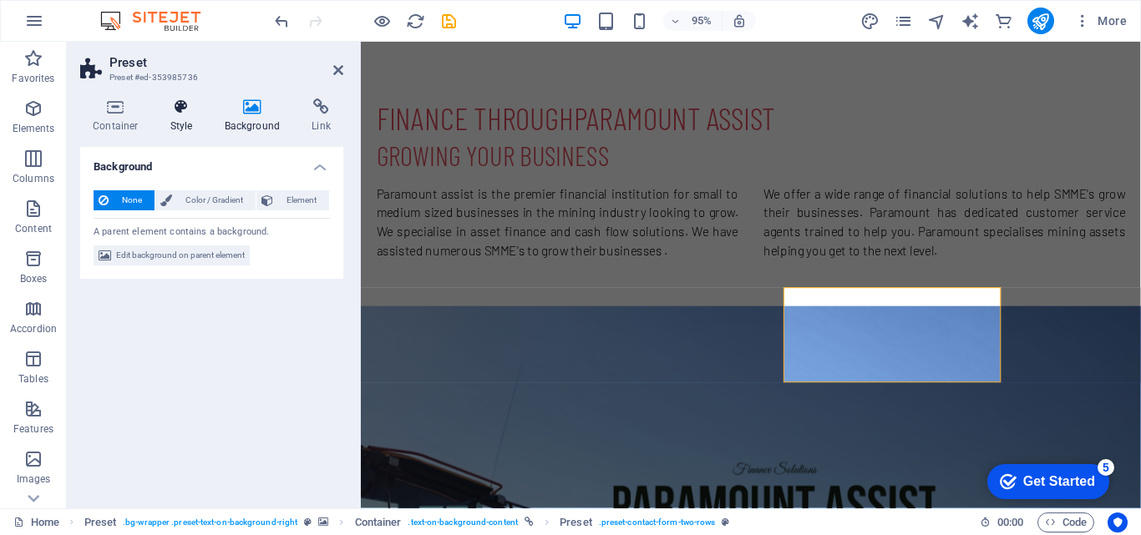
click at [166, 103] on icon at bounding box center [182, 107] width 48 height 17
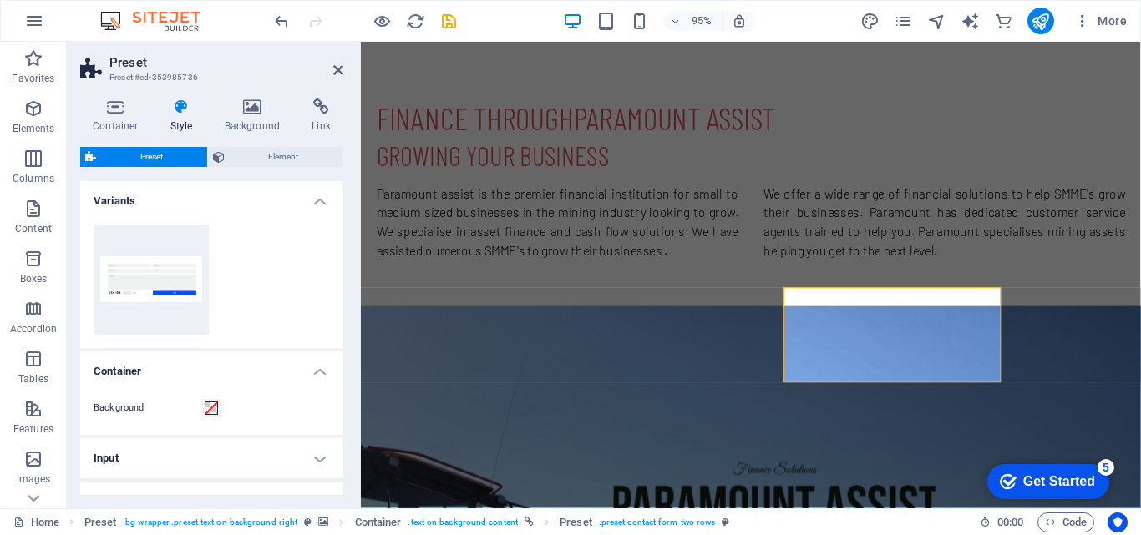
drag, startPoint x: 339, startPoint y: 225, endPoint x: 342, endPoint y: 320, distance: 94.4
click at [342, 320] on div "Variants two-rows Container Background Input Switch to preview mode to test the…" at bounding box center [211, 338] width 263 height 314
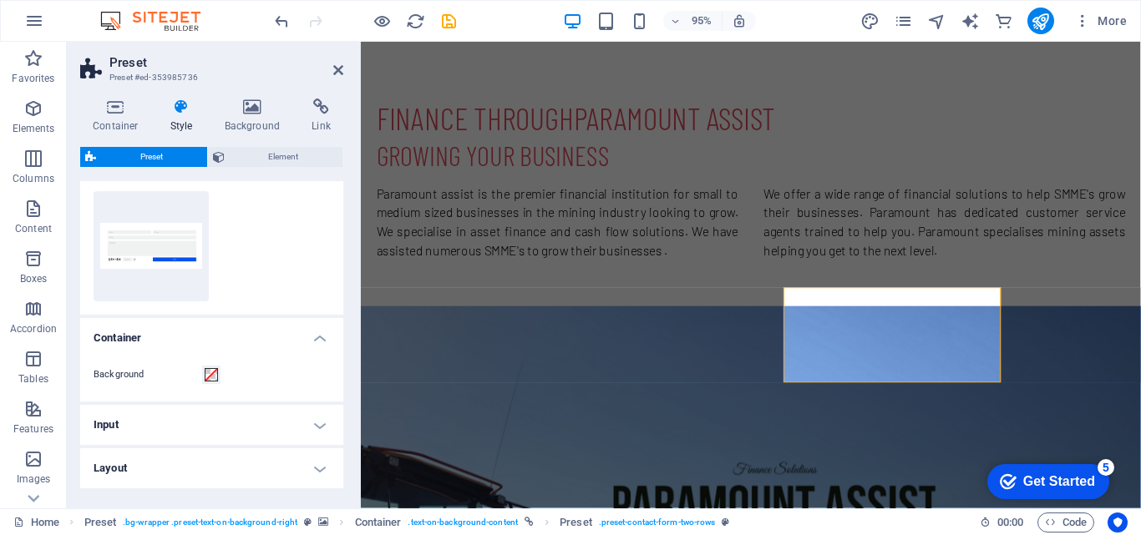
scroll to position [94, 0]
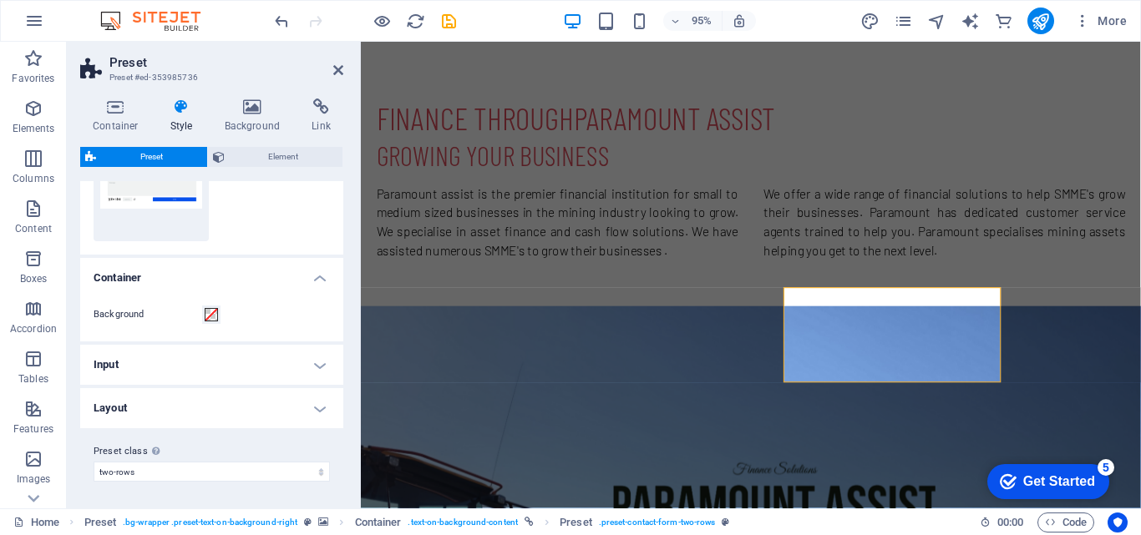
click at [306, 372] on h4 "Input" at bounding box center [211, 365] width 263 height 40
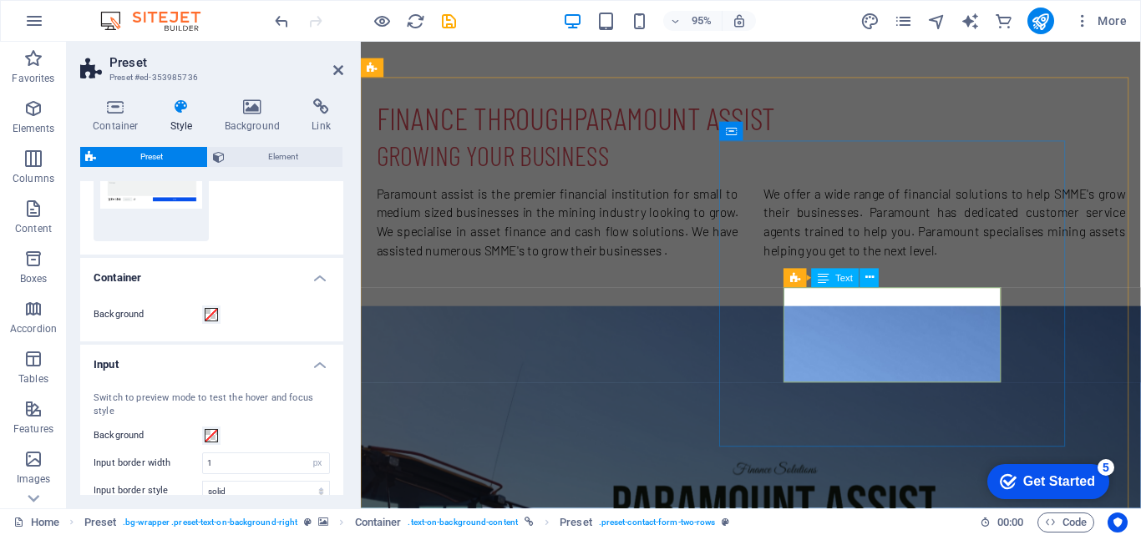
click at [866, 278] on icon at bounding box center [869, 278] width 8 height 17
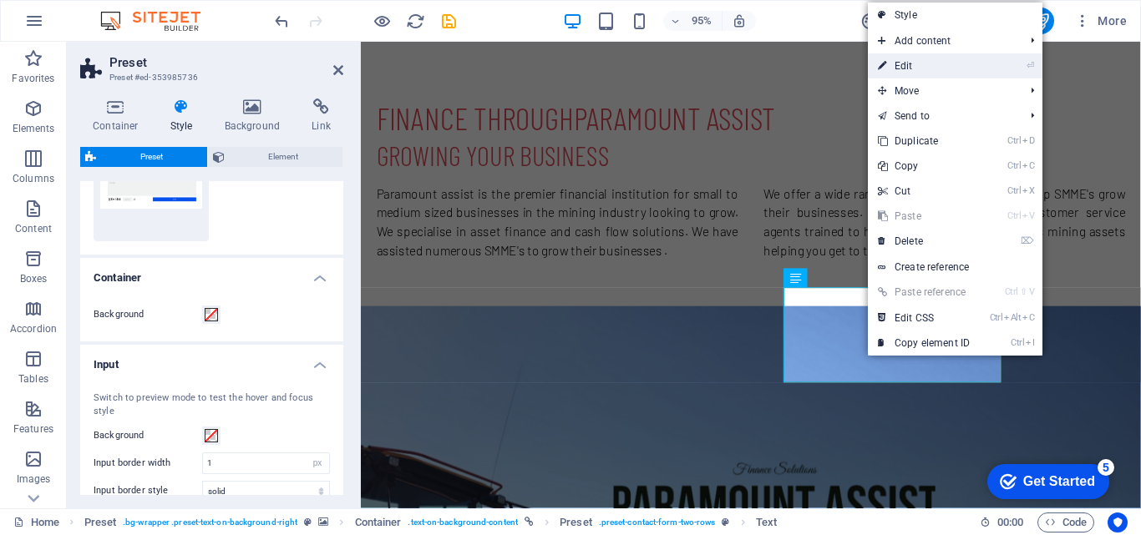
click at [966, 65] on link "⏎ Edit" at bounding box center [924, 65] width 112 height 25
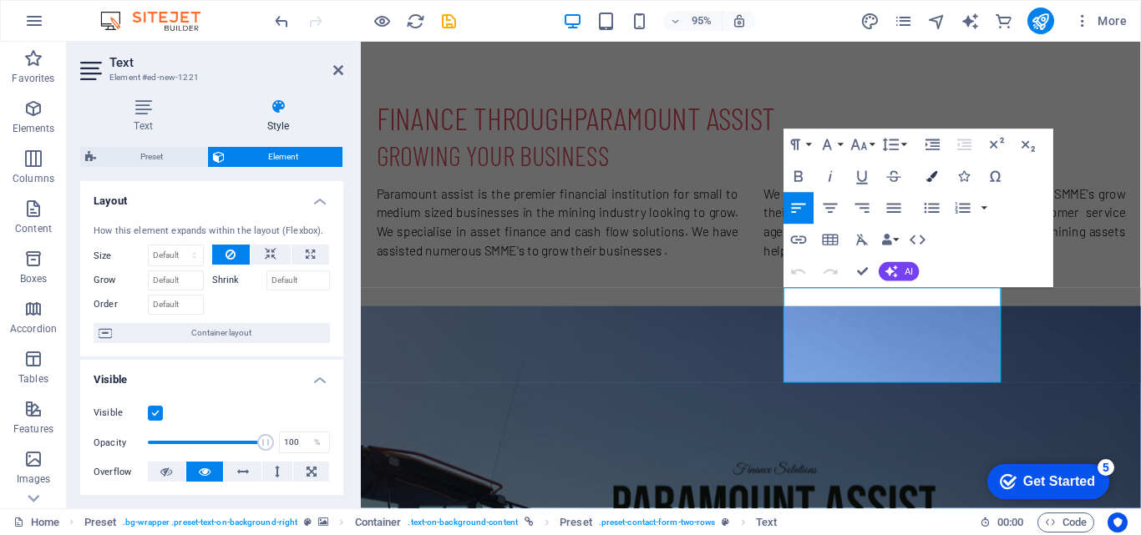
click at [936, 179] on icon "button" at bounding box center [932, 176] width 11 height 11
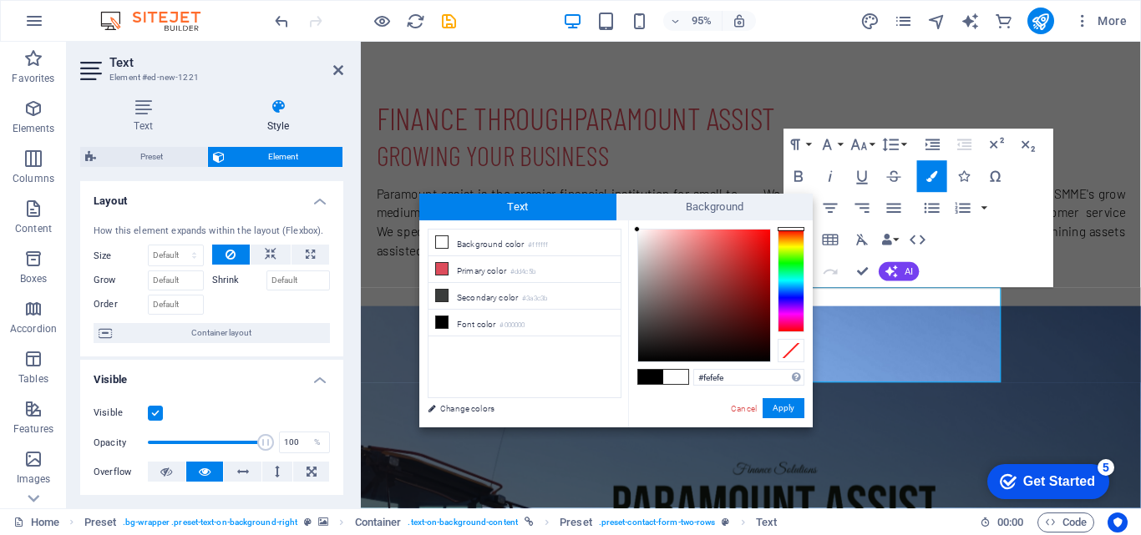
drag, startPoint x: 636, startPoint y: 358, endPoint x: 625, endPoint y: 230, distance: 129.1
click at [625, 230] on div "less Background color #ffffff Primary color #dd4c5b Secondary color #3a3c3b Fon…" at bounding box center [615, 323] width 393 height 207
click at [601, 225] on div "less Background color #ffffff Primary color #dd4c5b Secondary color #3a3c3b Fon…" at bounding box center [615, 323] width 393 height 207
click at [626, 230] on div "less Background color #ffffff Primary color #dd4c5b Secondary color #3a3c3b Fon…" at bounding box center [615, 323] width 393 height 207
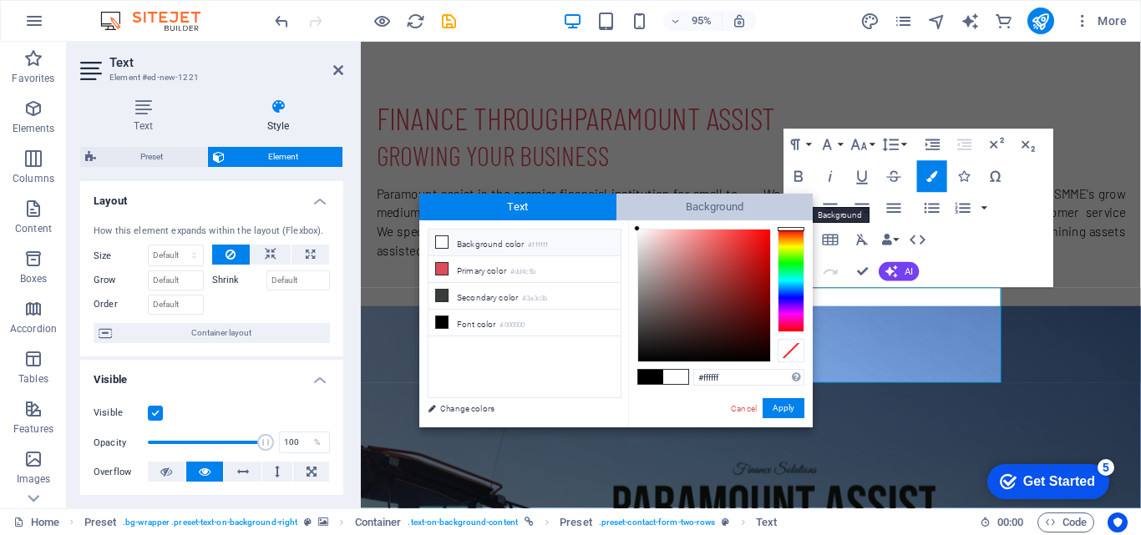
click at [628, 200] on span "Background" at bounding box center [714, 207] width 197 height 27
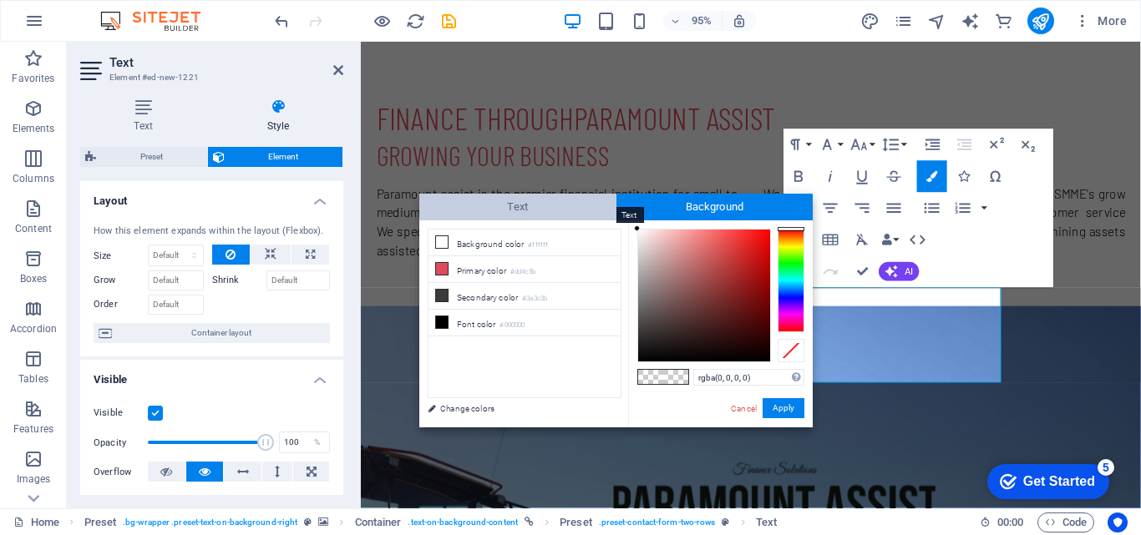
click at [563, 203] on span "Text" at bounding box center [517, 207] width 197 height 27
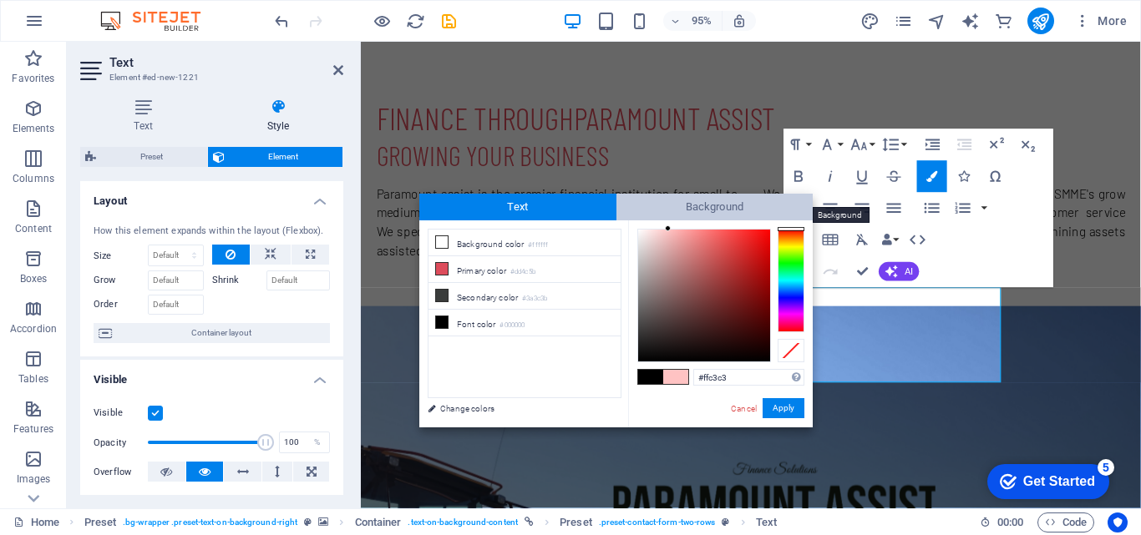
click at [668, 215] on span "Background" at bounding box center [714, 207] width 197 height 27
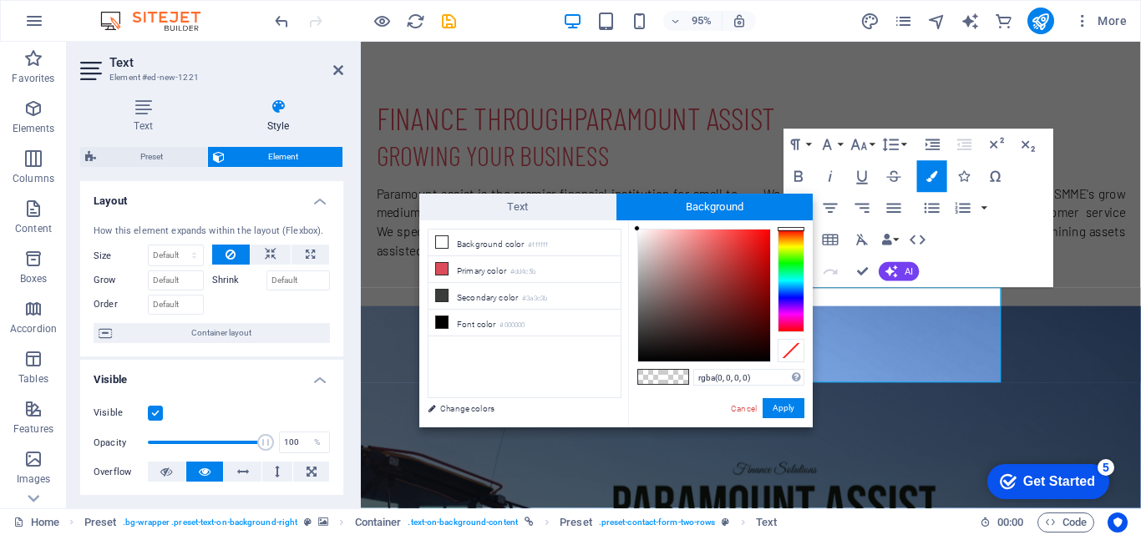
click at [737, 420] on div "rgba(0, 0, 0, 0) Supported formats #0852ed rgb(8, 82, 237) rgba(8, 82, 237, 90%…" at bounding box center [720, 444] width 185 height 449
click at [737, 414] on link "Cancel" at bounding box center [743, 409] width 29 height 13
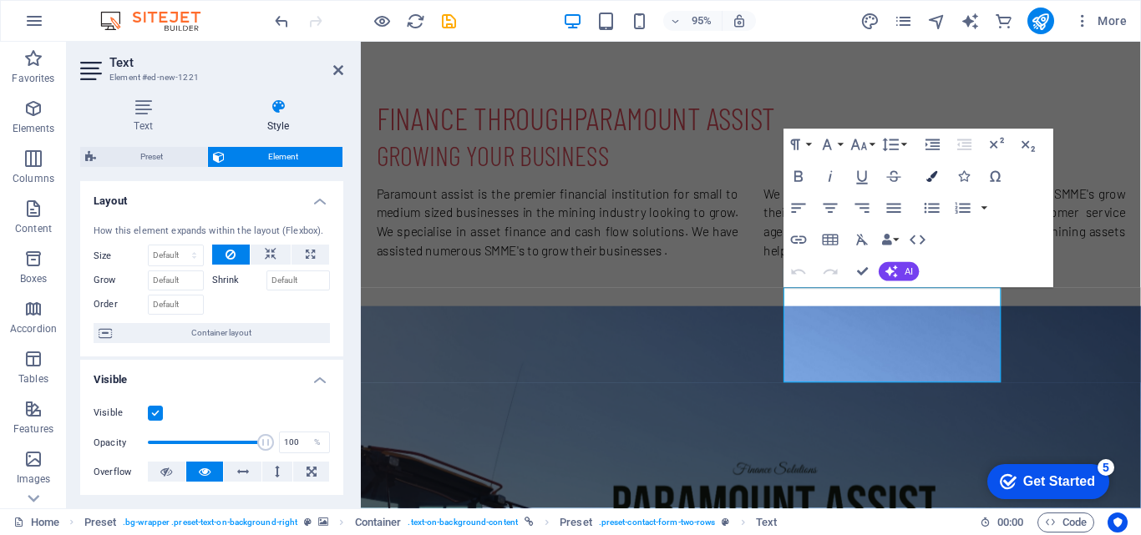
click at [930, 171] on icon "button" at bounding box center [932, 176] width 11 height 11
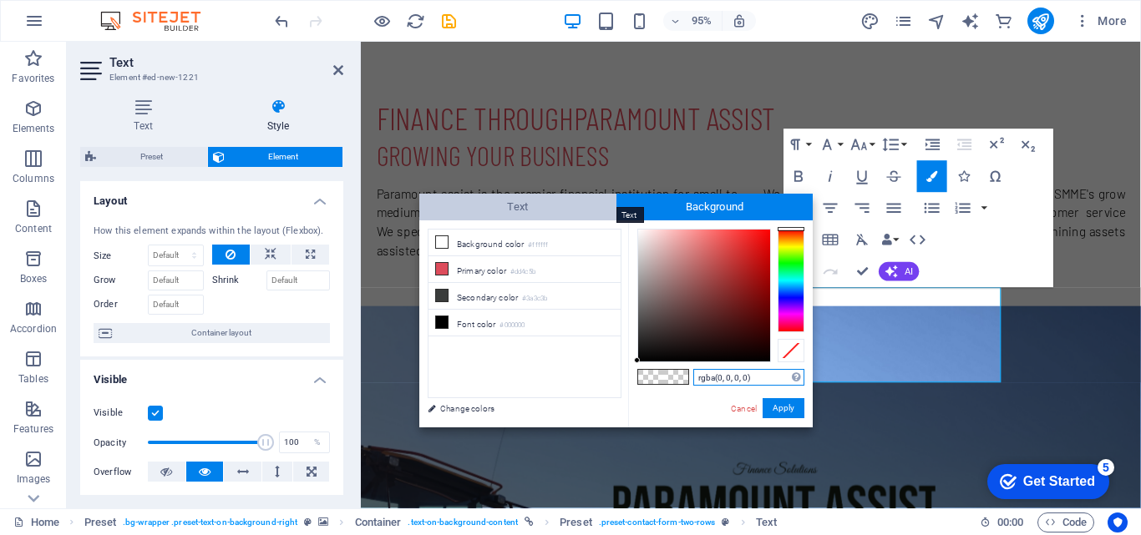
click at [506, 212] on span "Text" at bounding box center [517, 207] width 197 height 27
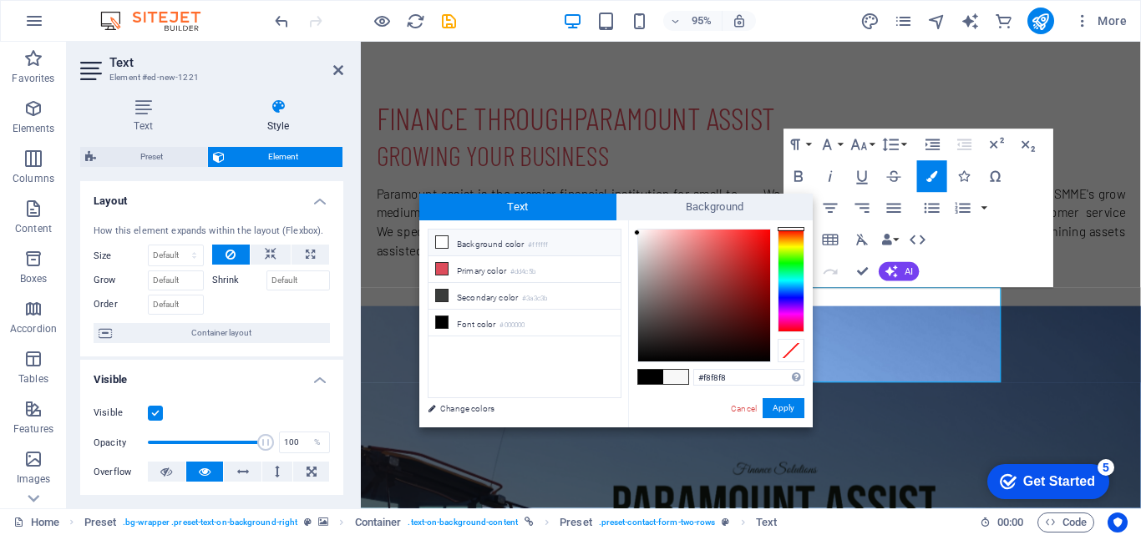
click at [456, 233] on li "Background color #ffffff" at bounding box center [524, 243] width 192 height 27
click at [613, 220] on div "less Background color #ffffff Primary color #dd4c5b Secondary color #3a3c3b Fon…" at bounding box center [523, 220] width 209 height 1
click at [642, 241] on div at bounding box center [642, 240] width 6 height 6
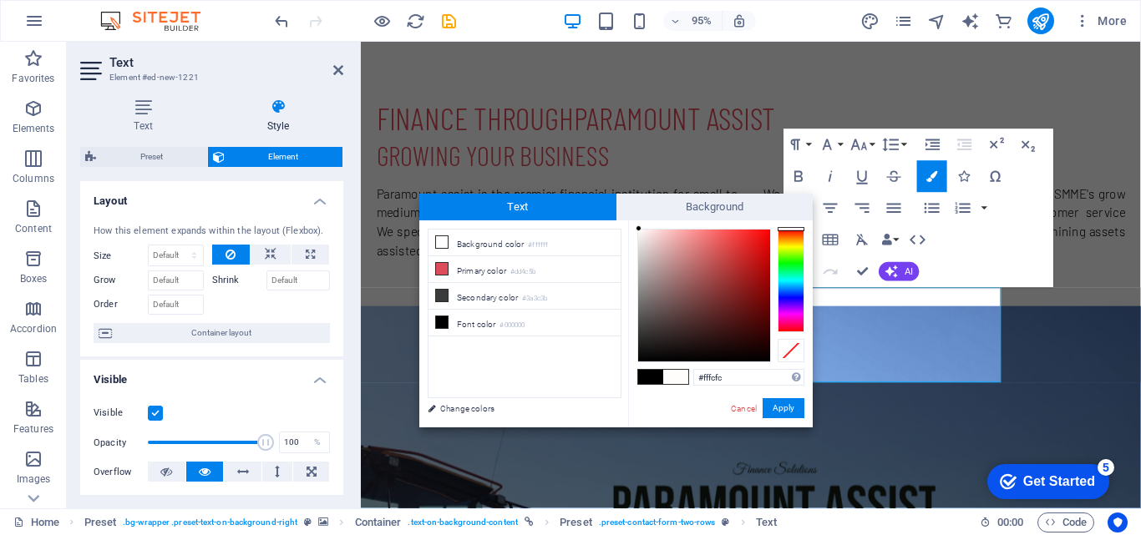
drag, startPoint x: 640, startPoint y: 238, endPoint x: 639, endPoint y: 225, distance: 12.6
click at [639, 225] on div at bounding box center [639, 228] width 6 height 6
click at [751, 407] on link "Cancel" at bounding box center [743, 409] width 29 height 13
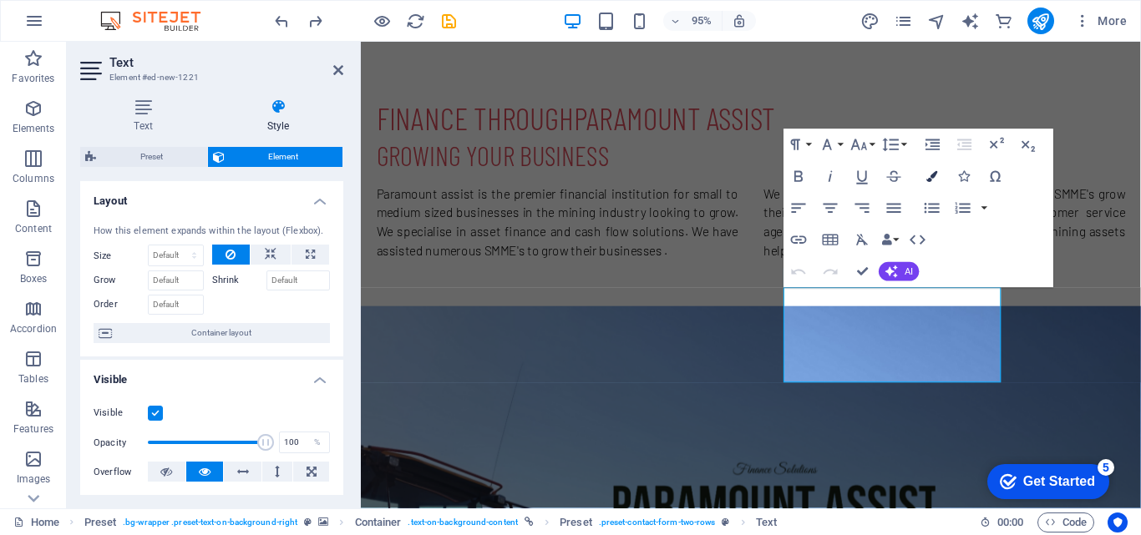
click at [930, 180] on icon "button" at bounding box center [932, 176] width 11 height 11
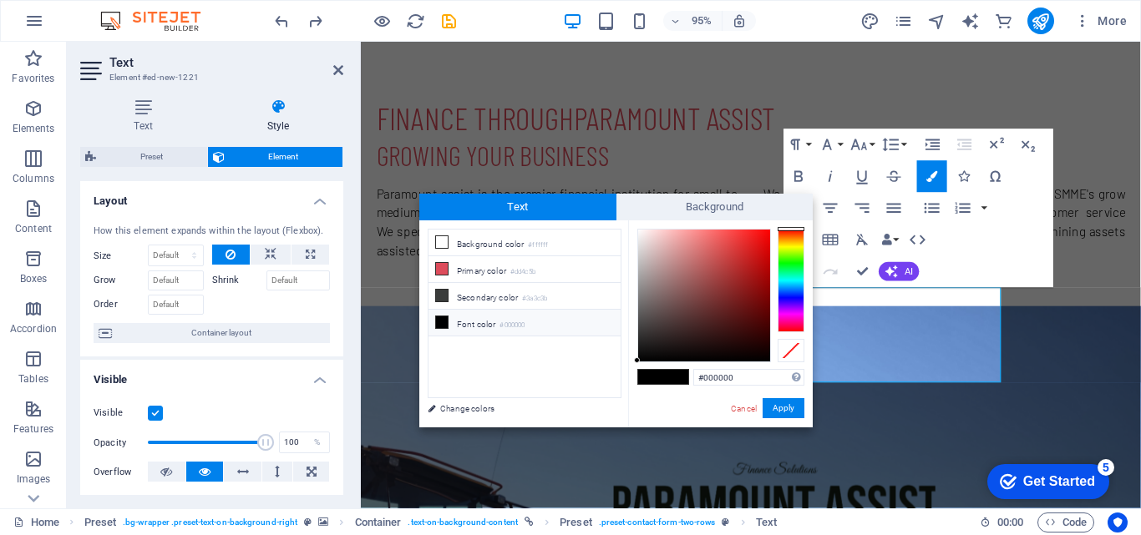
click at [479, 323] on li "Font color #000000" at bounding box center [524, 323] width 192 height 27
click at [636, 236] on div "#000000 Supported formats #0852ed rgb(8, 82, 237) rgba(8, 82, 237, 90%) hsv(221…" at bounding box center [720, 444] width 185 height 449
click at [641, 234] on div at bounding box center [704, 296] width 132 height 132
click at [641, 234] on div at bounding box center [641, 233] width 6 height 6
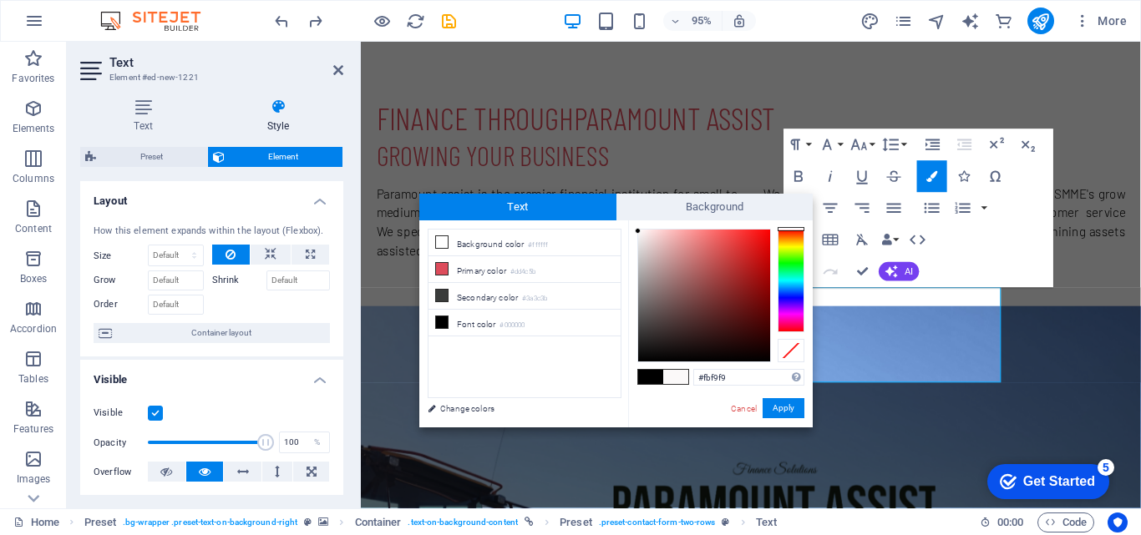
click at [638, 231] on div at bounding box center [638, 231] width 6 height 6
click at [632, 225] on div "#ffffff Supported formats #0852ed rgb(8, 82, 237) rgba(8, 82, 237, 90%) hsv(221…" at bounding box center [720, 444] width 185 height 449
click at [638, 222] on div "#fffdfd Supported formats #0852ed rgb(8, 82, 237) rgba(8, 82, 237, 90%) hsv(221…" at bounding box center [720, 444] width 185 height 449
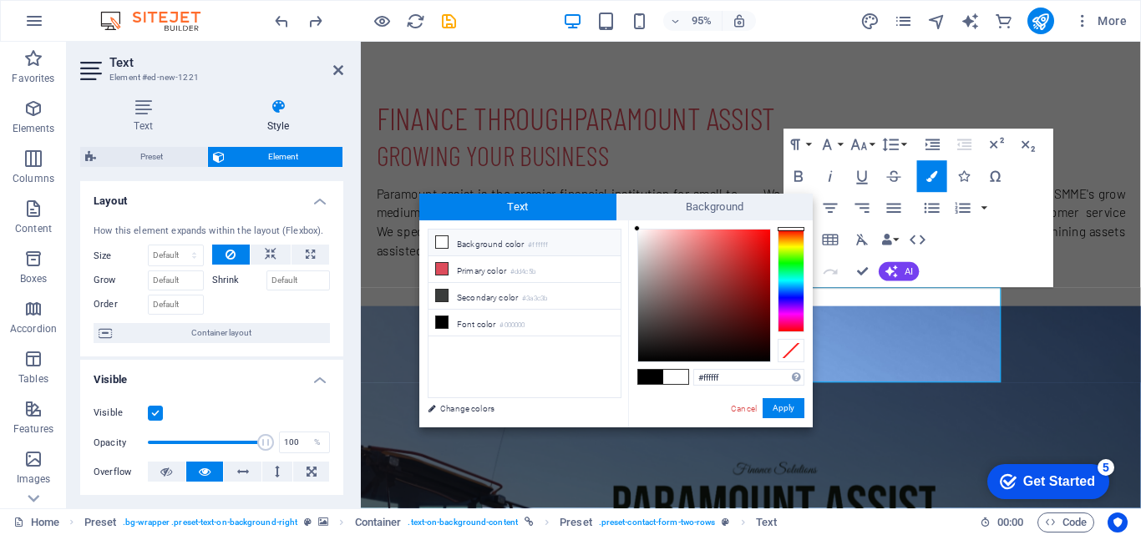
click at [634, 228] on div at bounding box center [637, 228] width 6 height 6
click at [486, 321] on li "Font color #000000" at bounding box center [524, 323] width 192 height 27
click at [736, 410] on link "Cancel" at bounding box center [743, 409] width 29 height 13
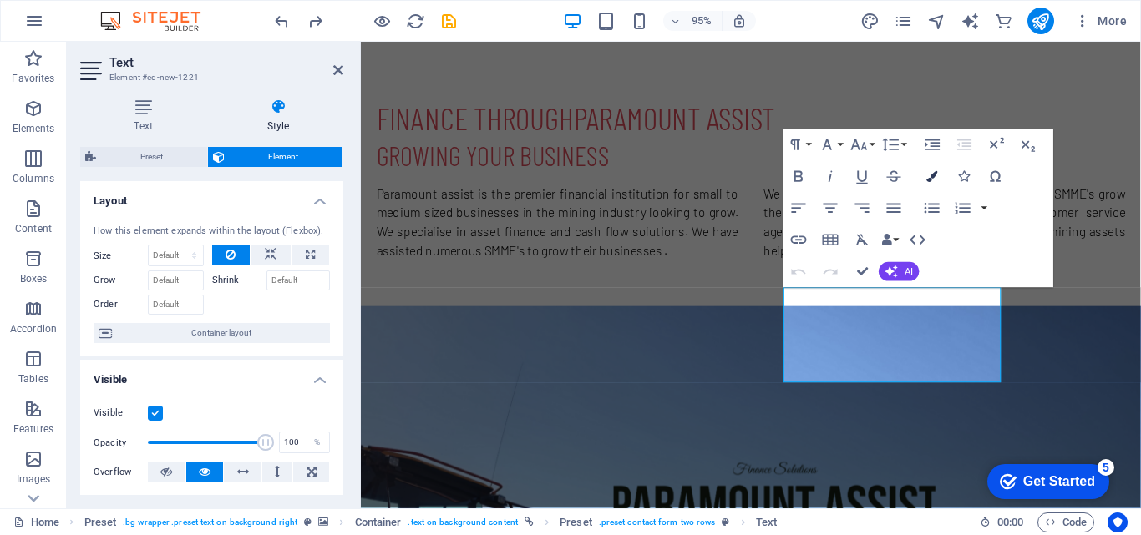
click at [938, 175] on button "Colors" at bounding box center [932, 176] width 30 height 32
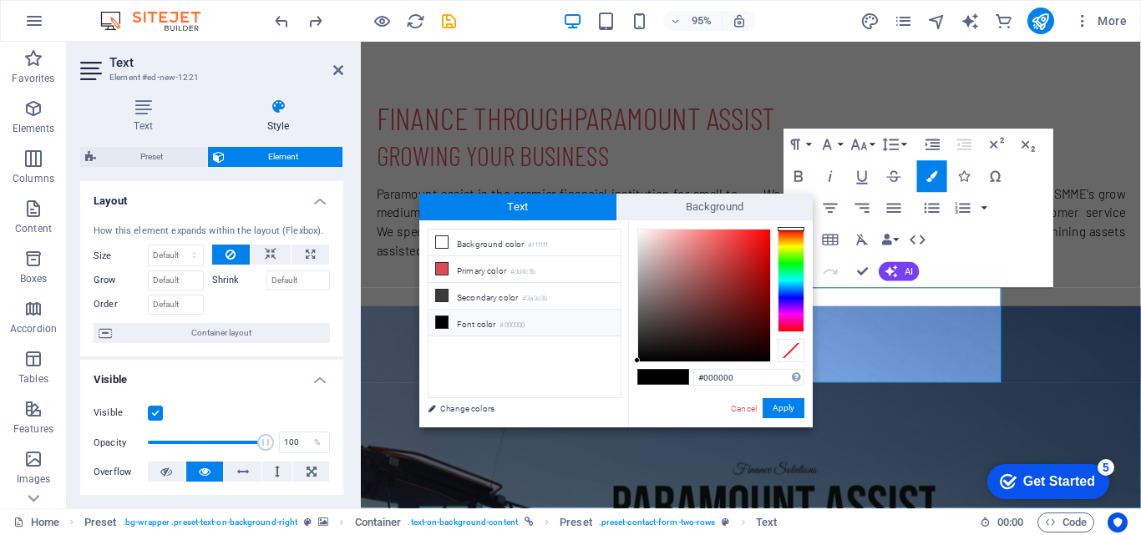
click at [515, 324] on small "#000000" at bounding box center [511, 326] width 25 height 12
drag, startPoint x: 636, startPoint y: 360, endPoint x: 640, endPoint y: 227, distance: 132.8
click at [640, 227] on div at bounding box center [639, 228] width 6 height 6
click at [637, 221] on div "#ffffff Supported formats #0852ed rgb(8, 82, 237) rgba(8, 82, 237, 90%) hsv(221…" at bounding box center [720, 444] width 185 height 449
click at [631, 230] on div "#fdfdfd Supported formats #0852ed rgb(8, 82, 237) rgba(8, 82, 237, 90%) hsv(221…" at bounding box center [720, 444] width 185 height 449
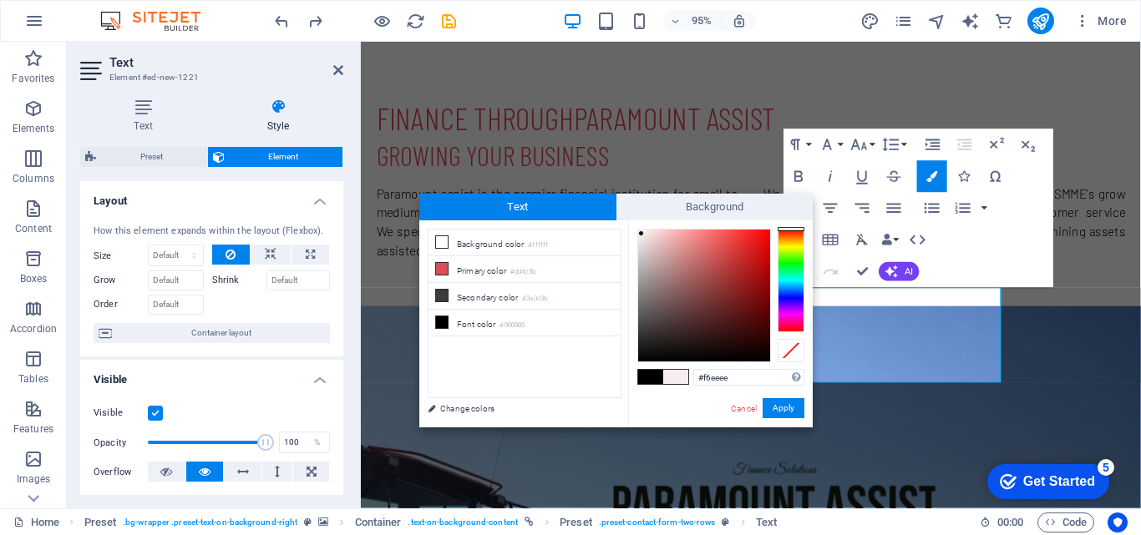
click at [641, 234] on div at bounding box center [641, 233] width 6 height 6
type input "#fefbfb"
click at [639, 230] on div at bounding box center [639, 229] width 6 height 6
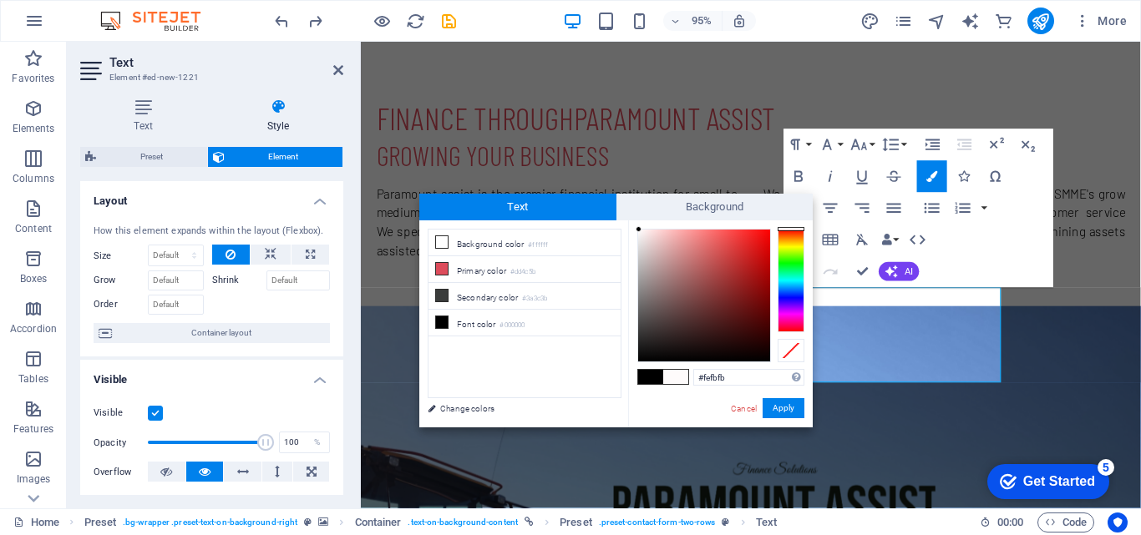
click at [639, 230] on div at bounding box center [639, 229] width 6 height 6
click at [442, 408] on link "Change colors" at bounding box center [516, 408] width 194 height 21
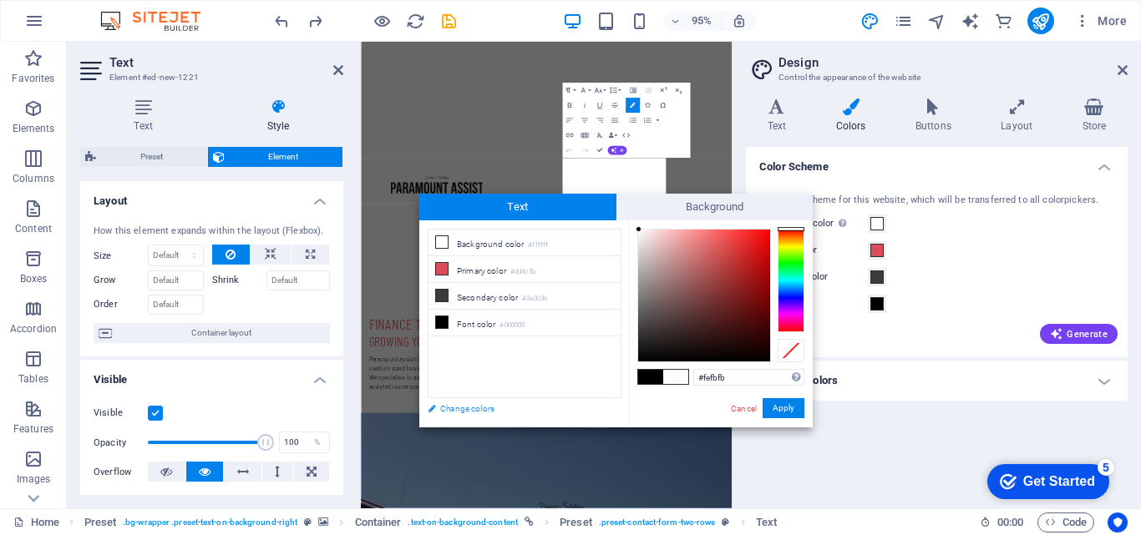
scroll to position [1305, 0]
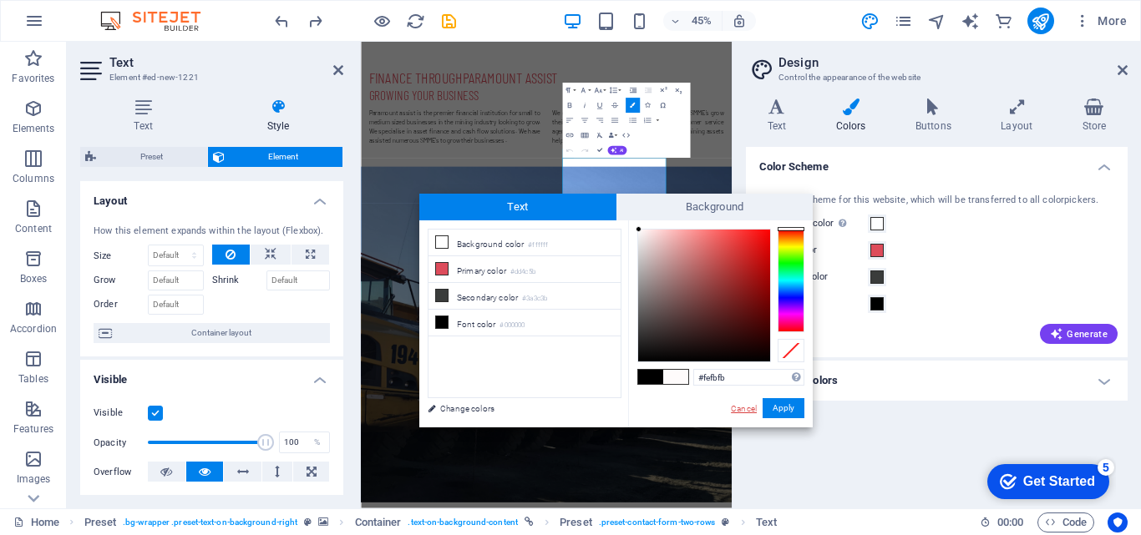
click at [752, 405] on link "Cancel" at bounding box center [743, 409] width 29 height 13
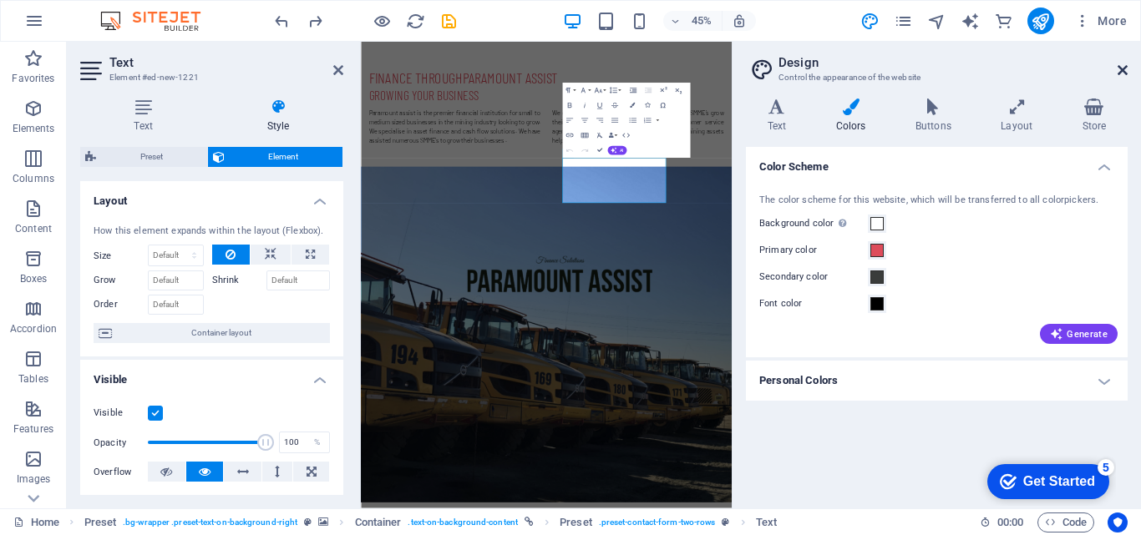
click at [1122, 64] on icon at bounding box center [1122, 69] width 10 height 13
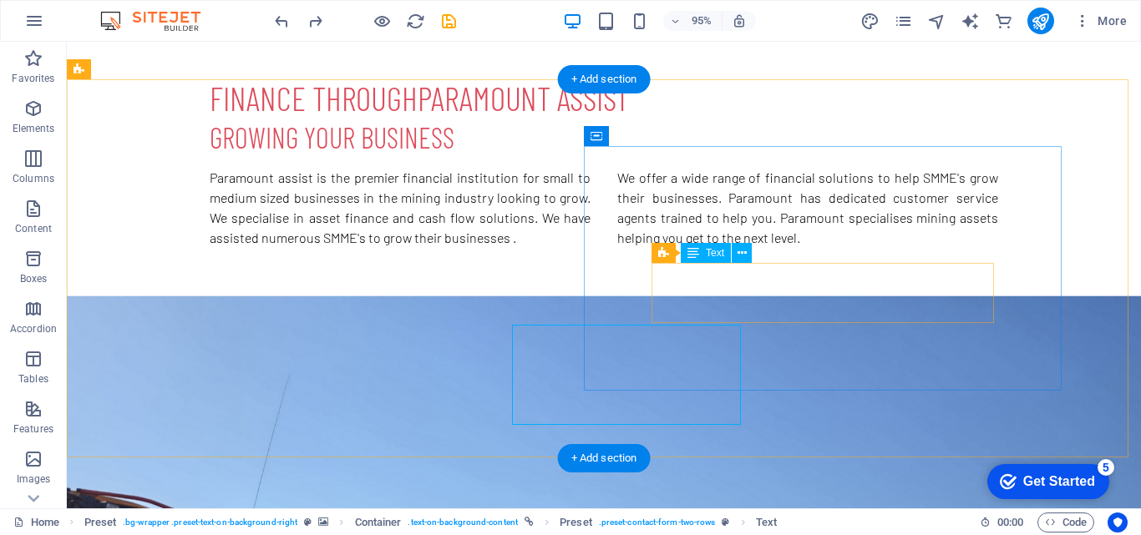
scroll to position [735, 0]
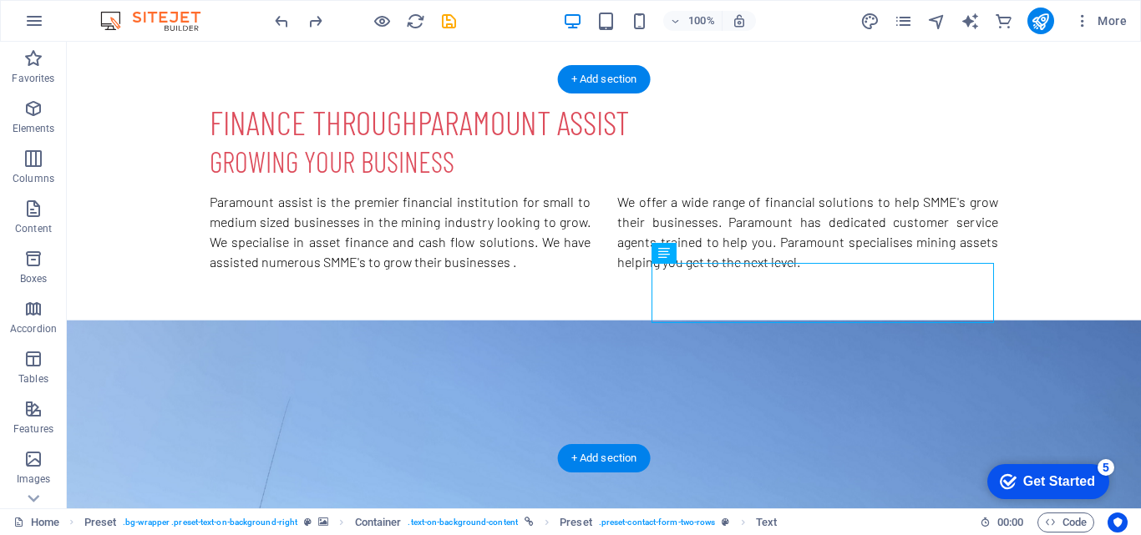
click at [458, 320] on figure at bounding box center [604, 531] width 1074 height 423
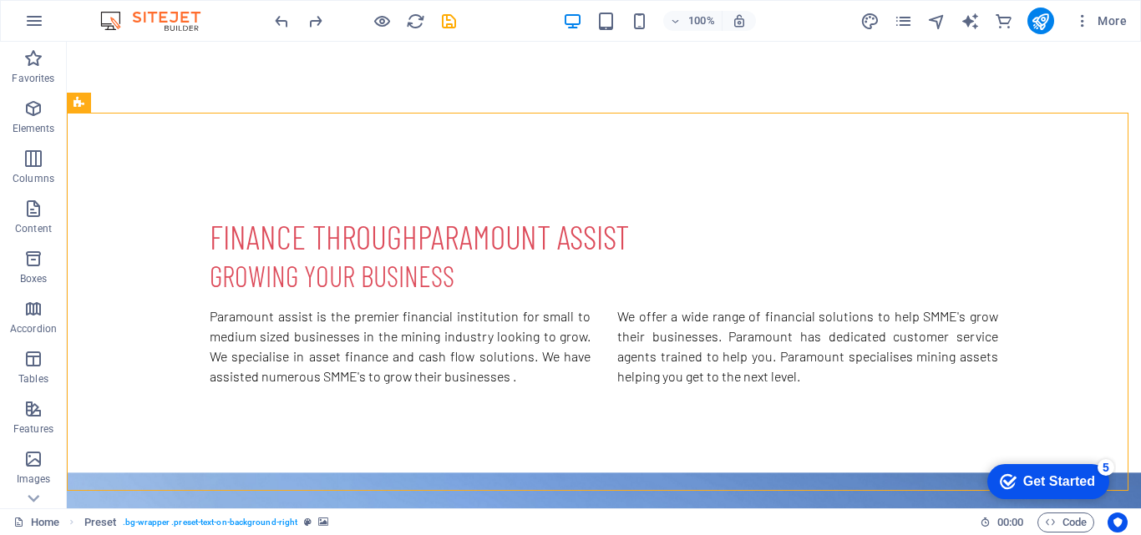
scroll to position [830, 0]
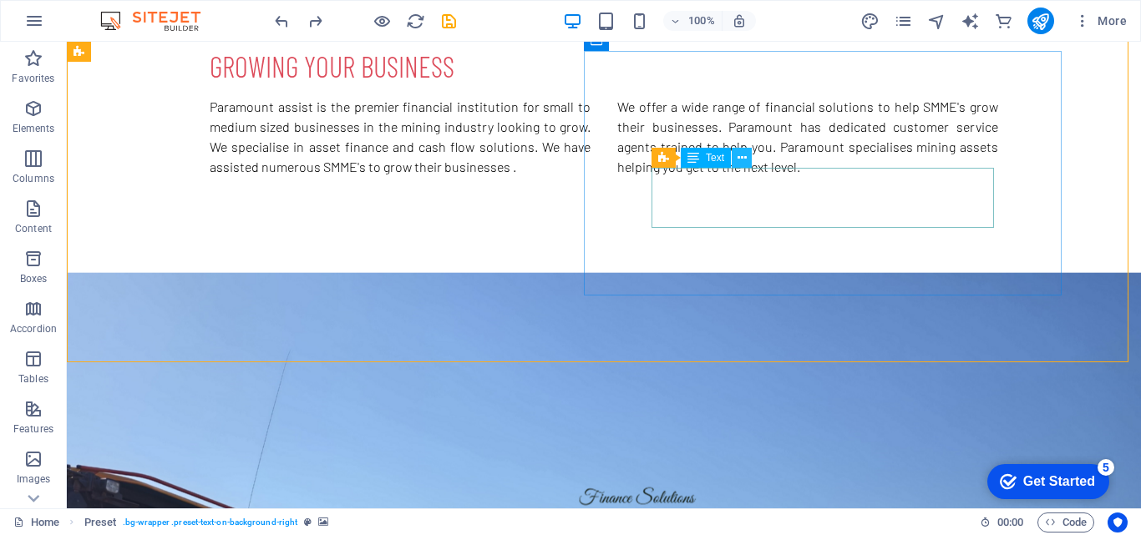
click at [742, 165] on icon at bounding box center [741, 158] width 9 height 18
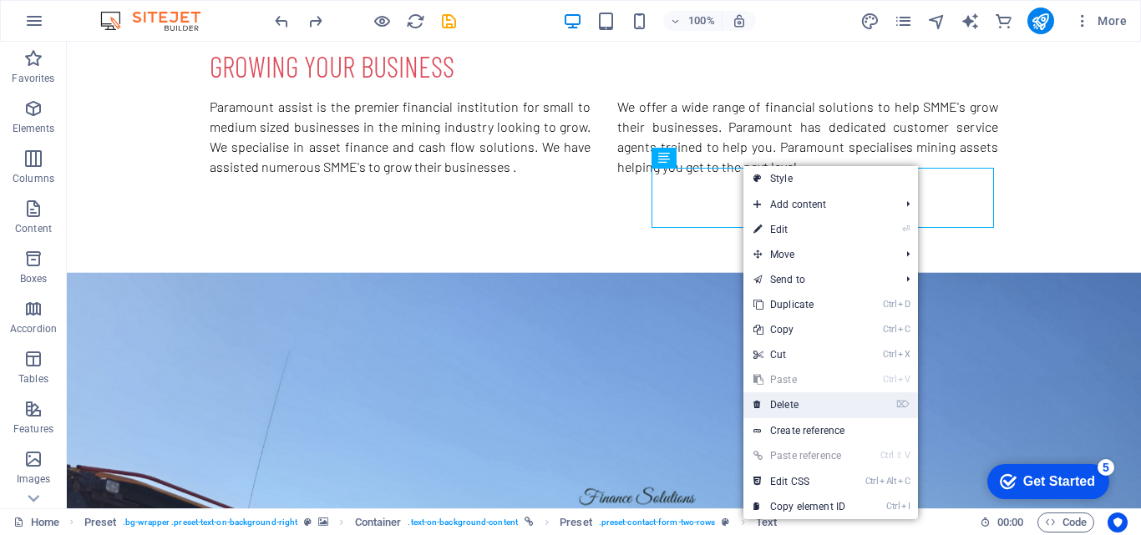
click at [829, 402] on link "⌦ Delete" at bounding box center [799, 405] width 112 height 25
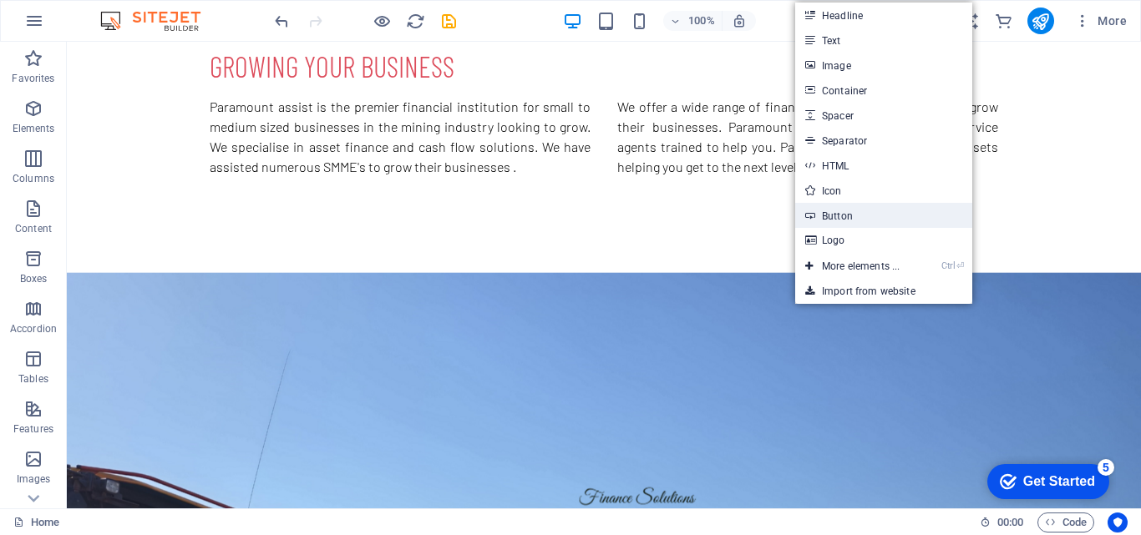
click at [871, 212] on link "Button" at bounding box center [883, 215] width 177 height 25
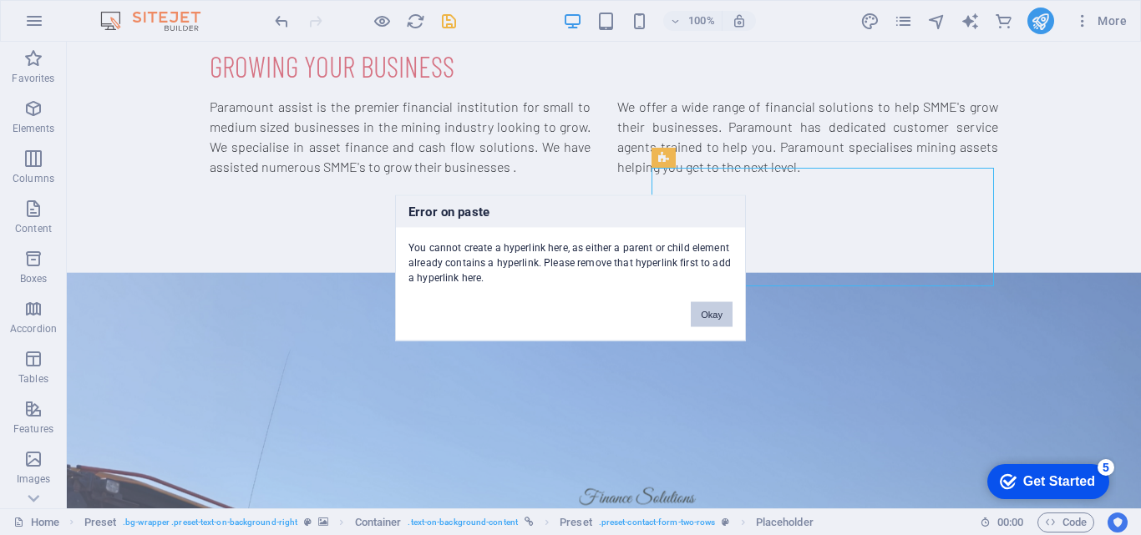
click at [701, 311] on button "Okay" at bounding box center [712, 313] width 42 height 25
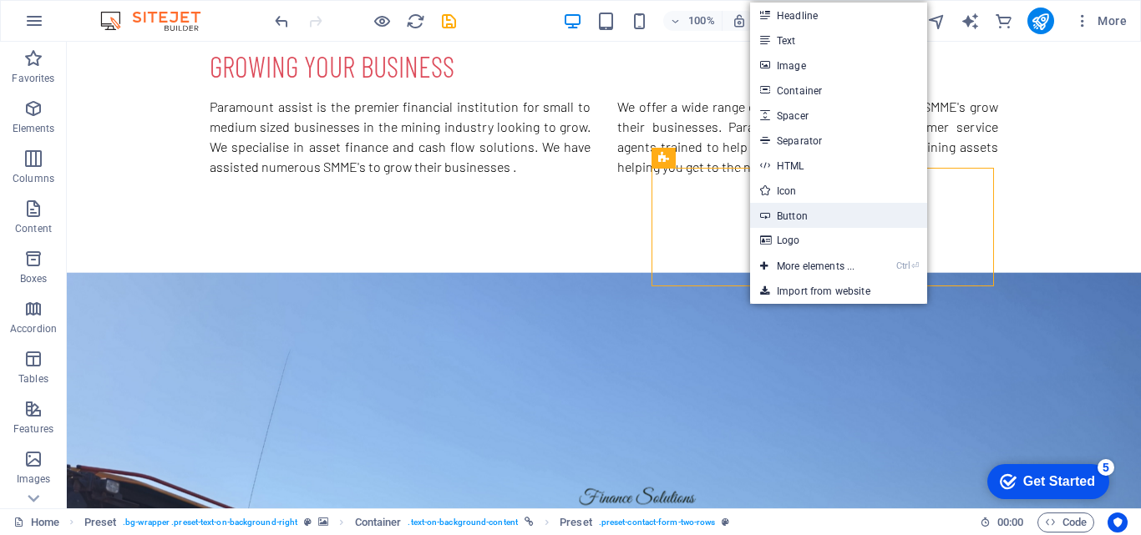
click at [813, 212] on link "Button" at bounding box center [838, 215] width 177 height 25
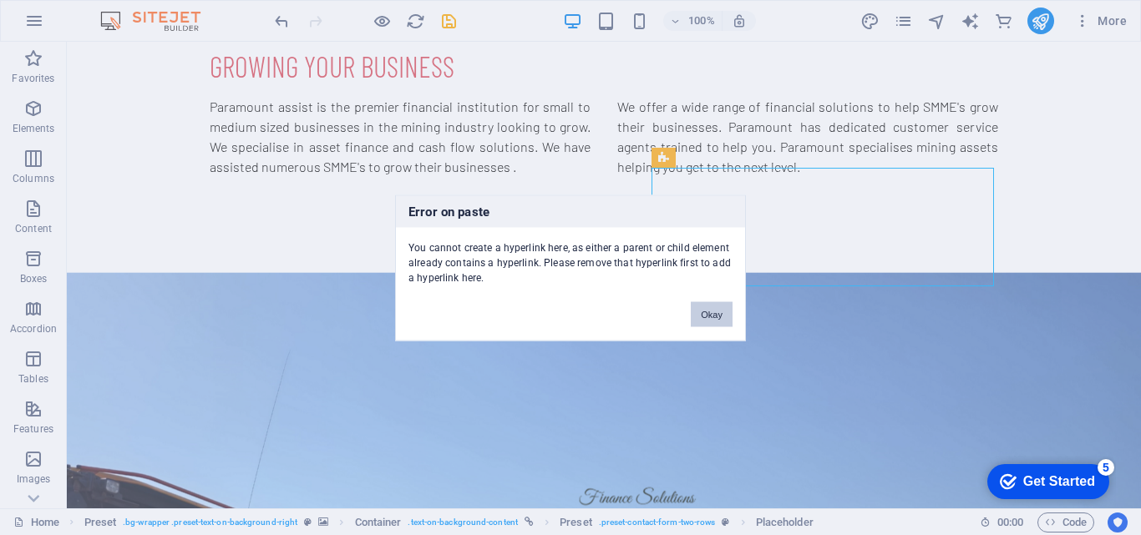
click at [692, 302] on button "Okay" at bounding box center [712, 313] width 42 height 25
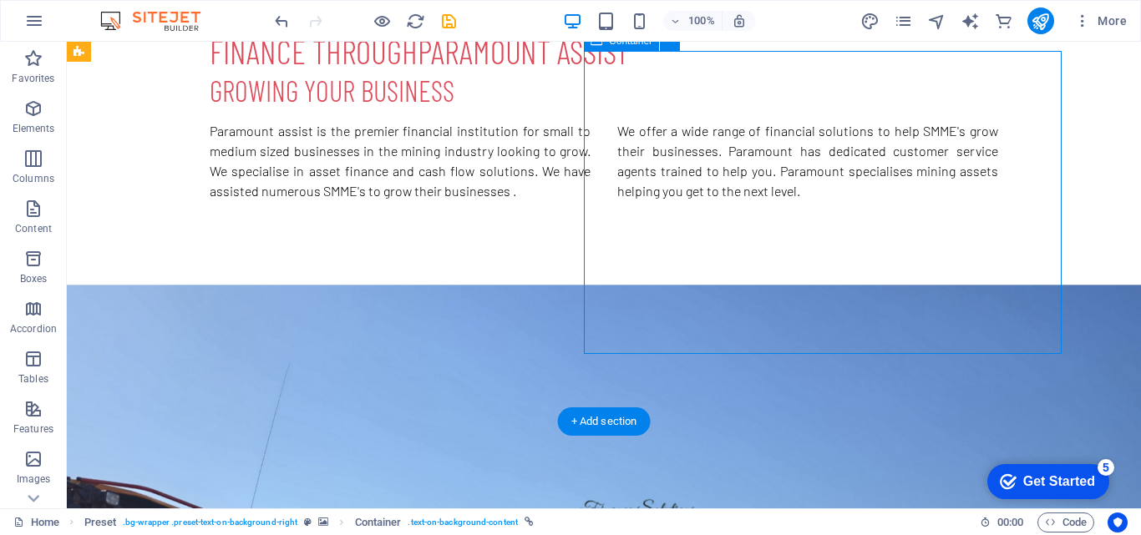
select select "alternate"
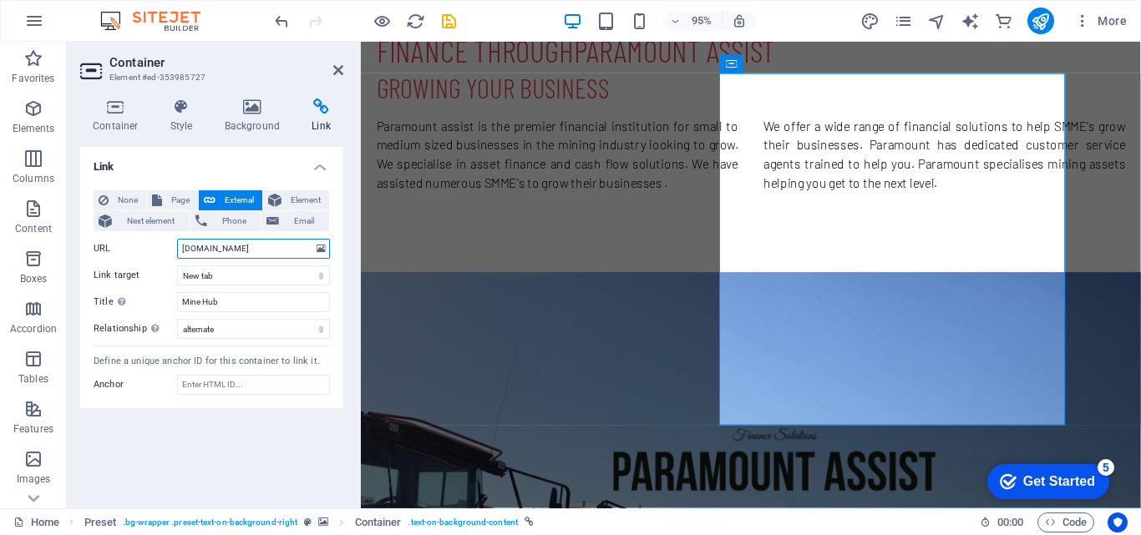
click at [295, 249] on input "[DOMAIN_NAME]" at bounding box center [253, 249] width 153 height 20
type input "w"
click at [264, 273] on select "New tab Same tab Overlay" at bounding box center [253, 276] width 153 height 20
click at [177, 266] on select "New tab Same tab Overlay" at bounding box center [253, 276] width 153 height 20
click at [115, 200] on span "None" at bounding box center [128, 200] width 28 height 20
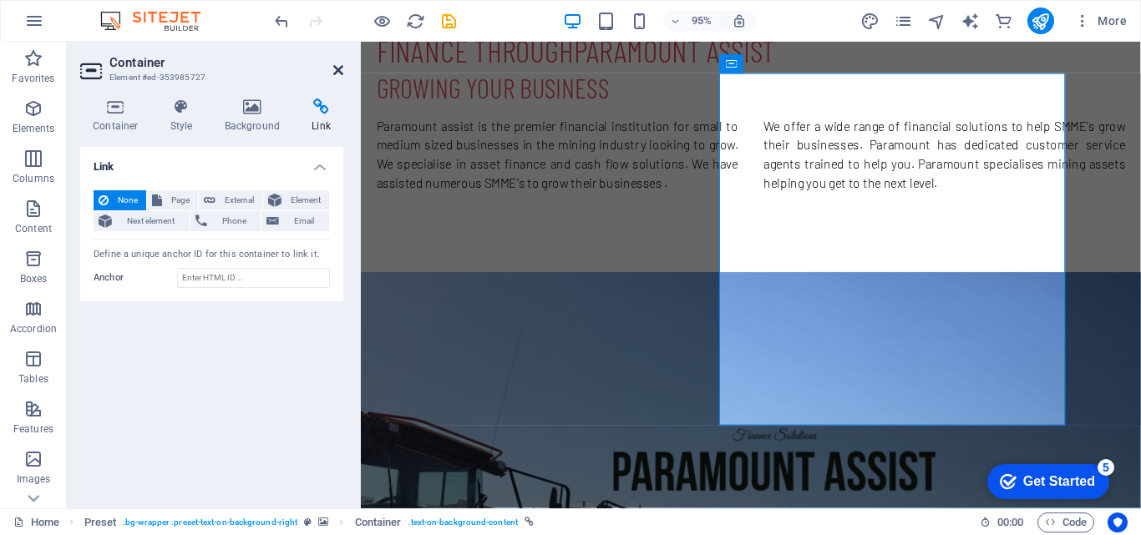
click at [337, 73] on icon at bounding box center [338, 69] width 10 height 13
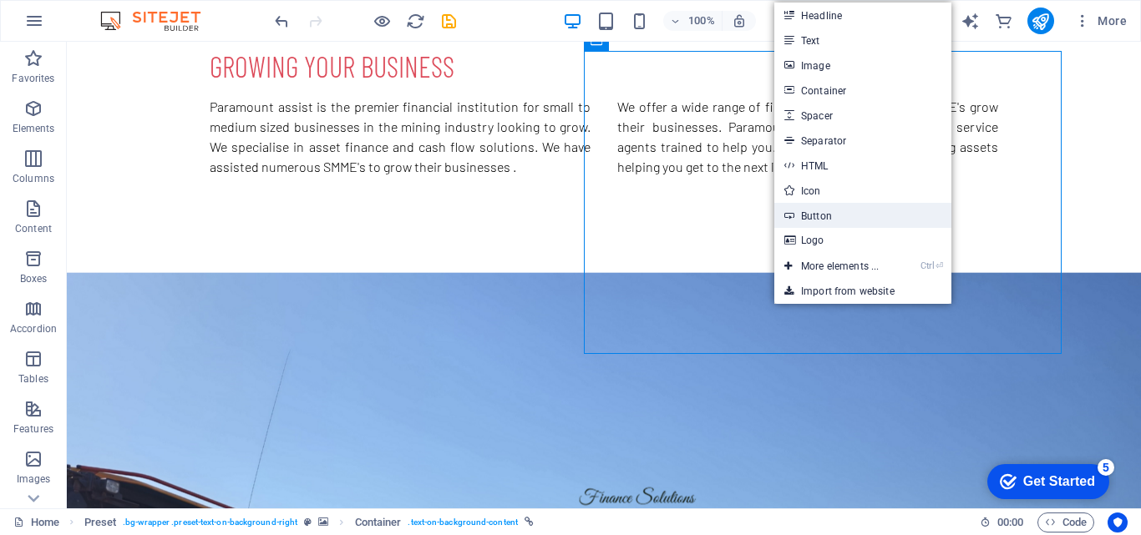
click at [822, 225] on link "Button" at bounding box center [862, 215] width 177 height 25
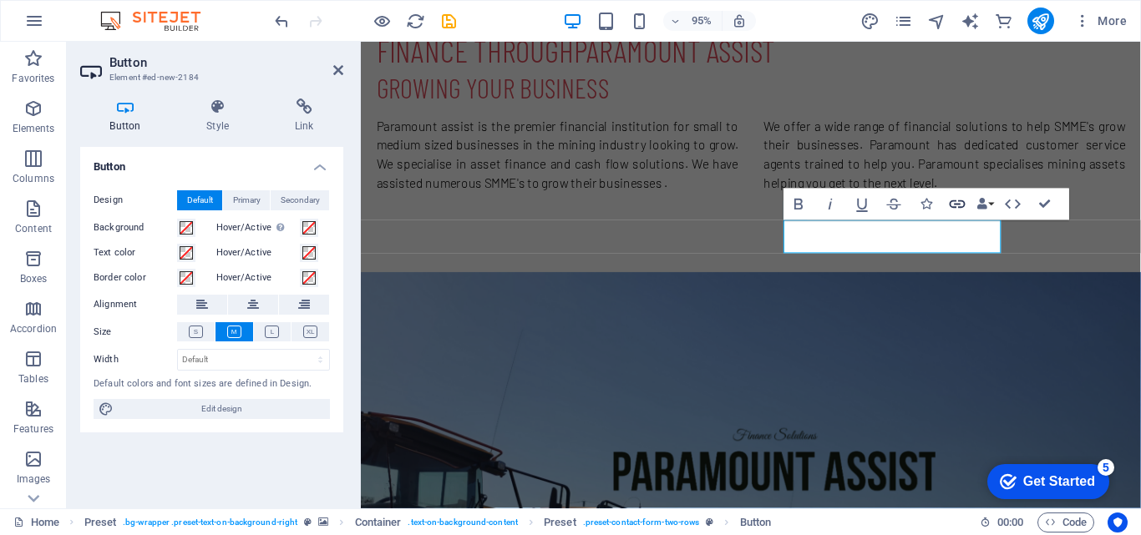
click at [958, 207] on icon "button" at bounding box center [957, 204] width 19 height 19
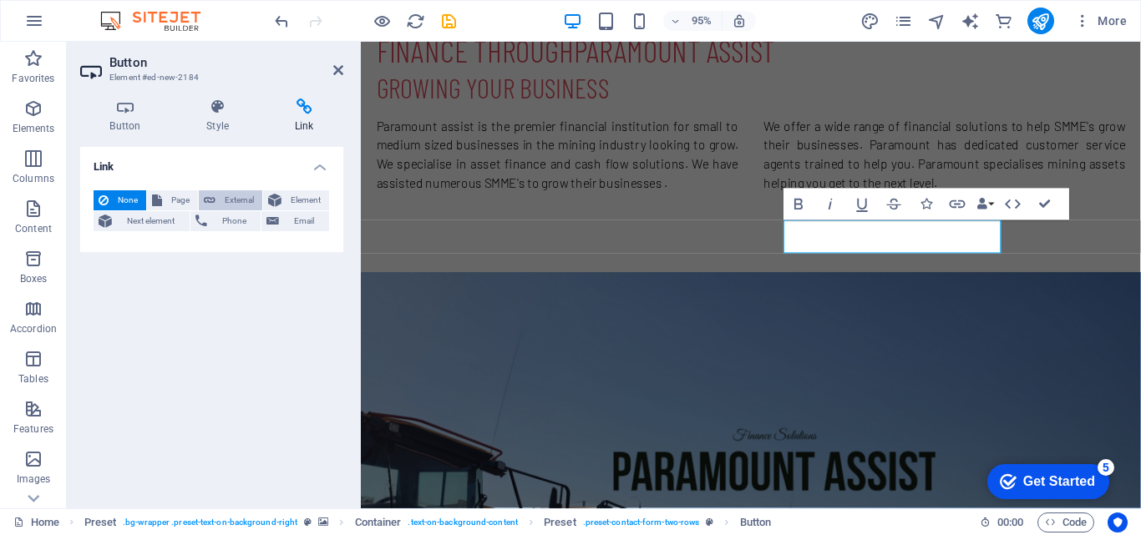
click at [236, 200] on span "External" at bounding box center [238, 200] width 37 height 20
select select "blank"
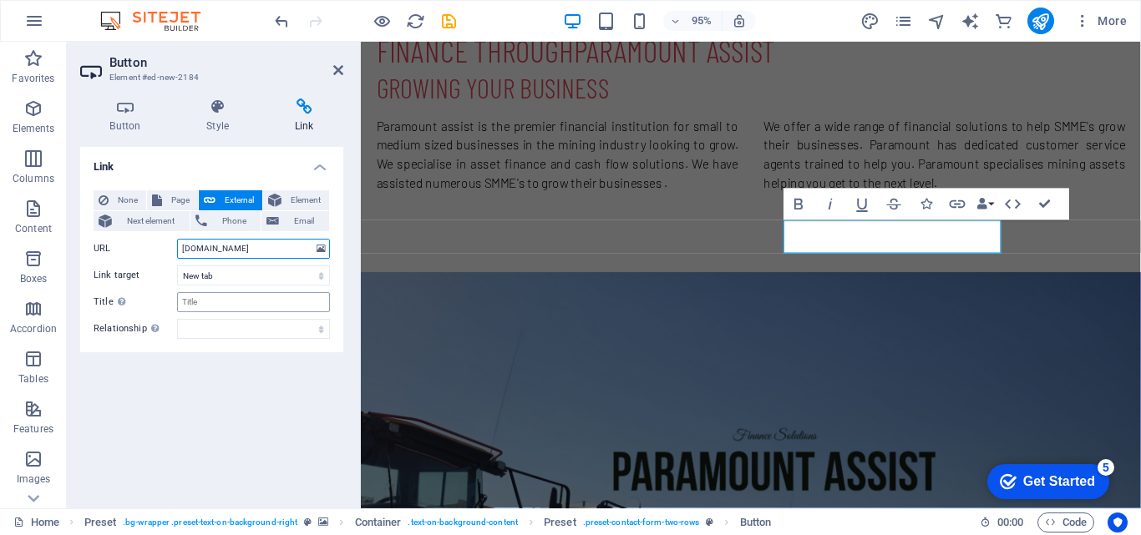
type input "[DOMAIN_NAME]"
click at [225, 306] on input "Title Additional link description, should not be the same as the link text. The…" at bounding box center [253, 302] width 153 height 20
type input "Mine Hub"
click at [214, 332] on select "alternate author bookmark external help license next nofollow noreferrer noopen…" at bounding box center [253, 329] width 153 height 20
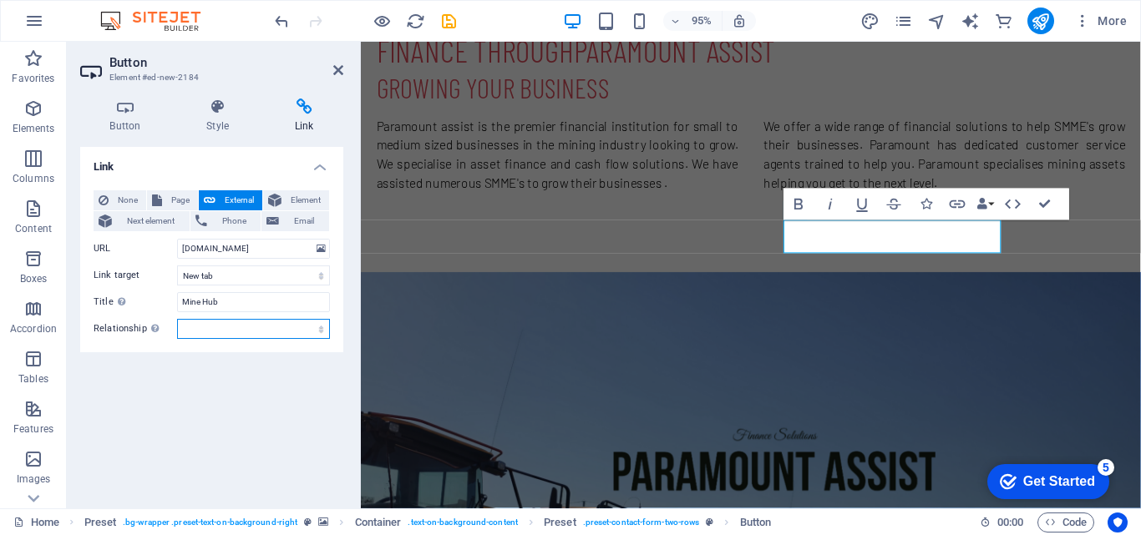
click at [224, 328] on select "alternate author bookmark external help license next nofollow noreferrer noopen…" at bounding box center [253, 329] width 153 height 20
click at [232, 382] on div "Link None Page External Element Next element Phone Email Page Home About Servic…" at bounding box center [211, 321] width 263 height 348
click at [796, 205] on icon "button" at bounding box center [799, 204] width 8 height 11
click at [805, 208] on icon "button" at bounding box center [798, 204] width 19 height 19
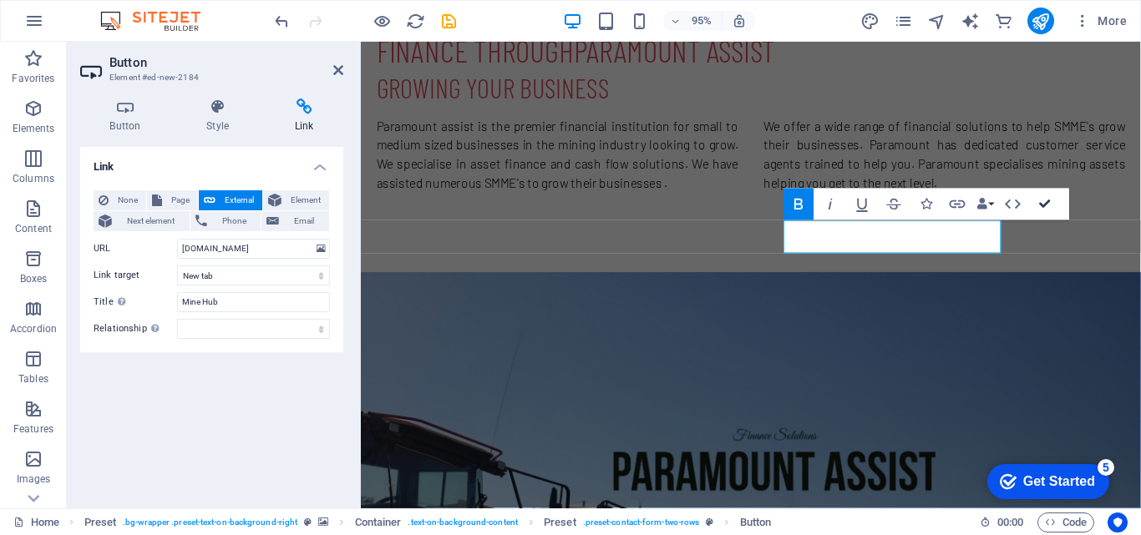
scroll to position [768, 0]
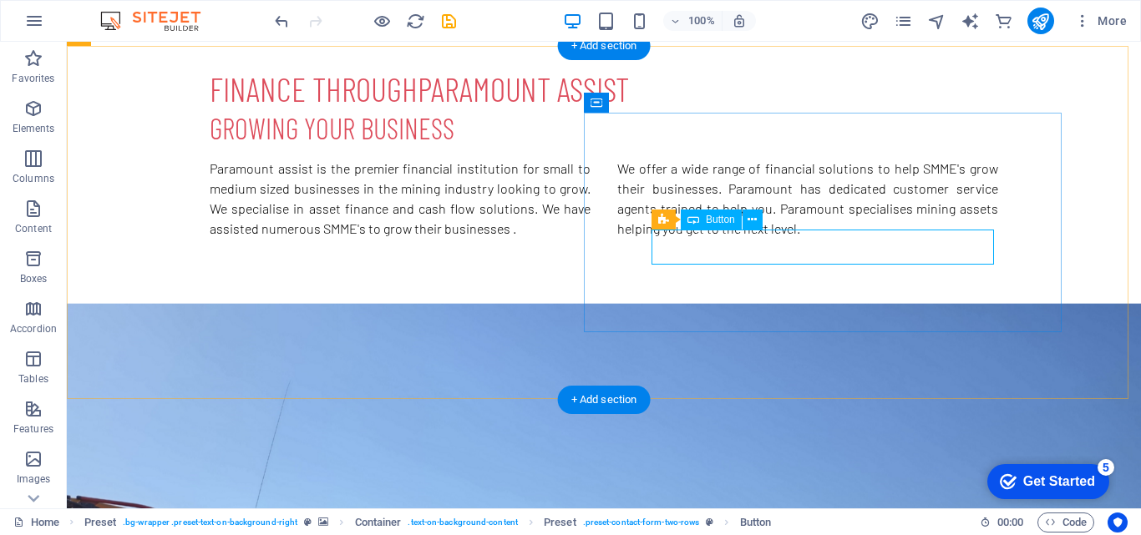
click at [747, 224] on icon at bounding box center [751, 220] width 9 height 18
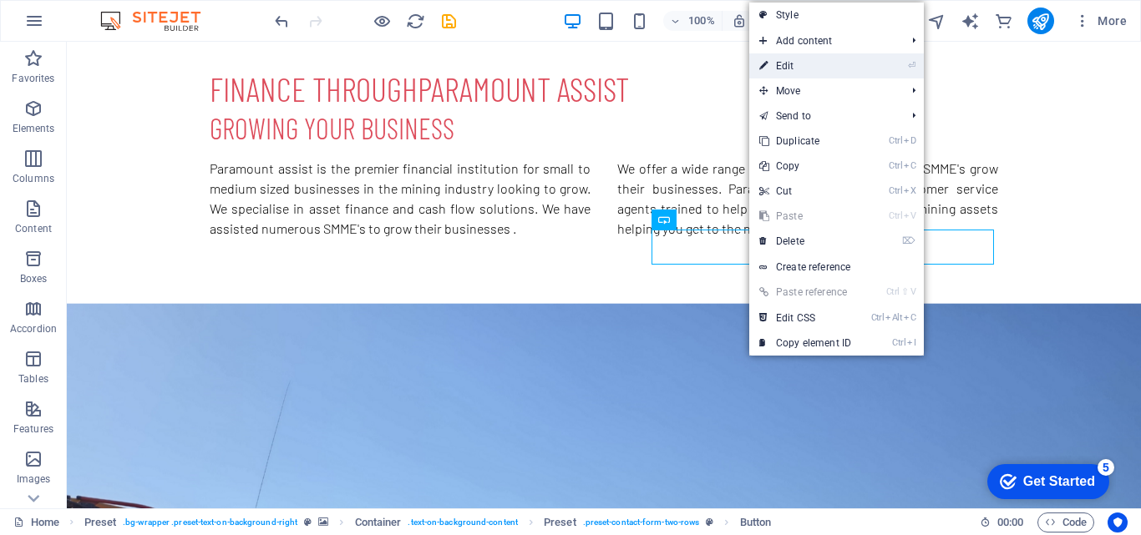
click at [820, 64] on link "⏎ Edit" at bounding box center [805, 65] width 112 height 25
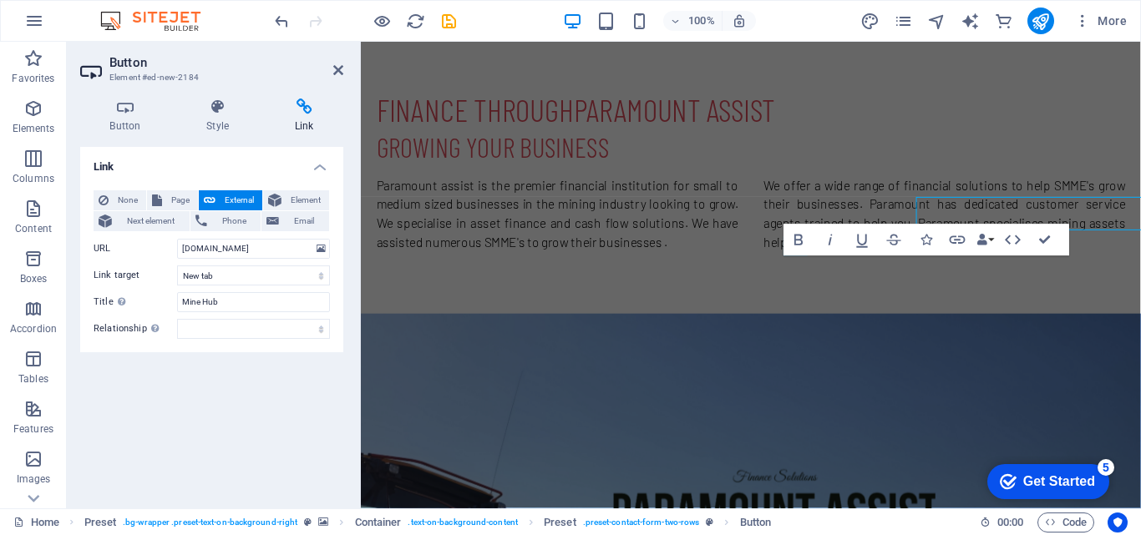
scroll to position [793, 0]
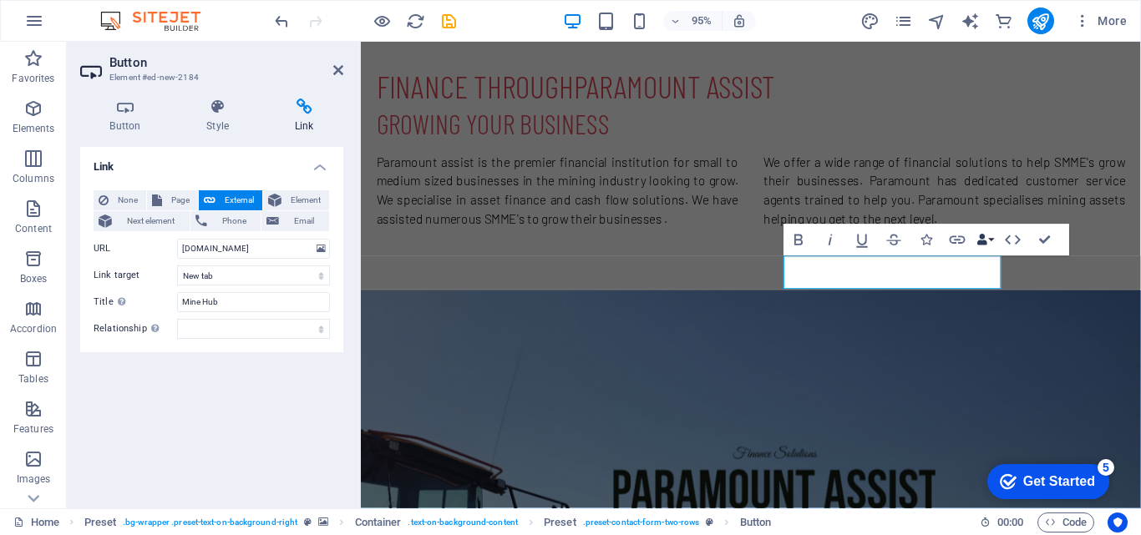
click at [983, 245] on icon "button" at bounding box center [982, 240] width 11 height 11
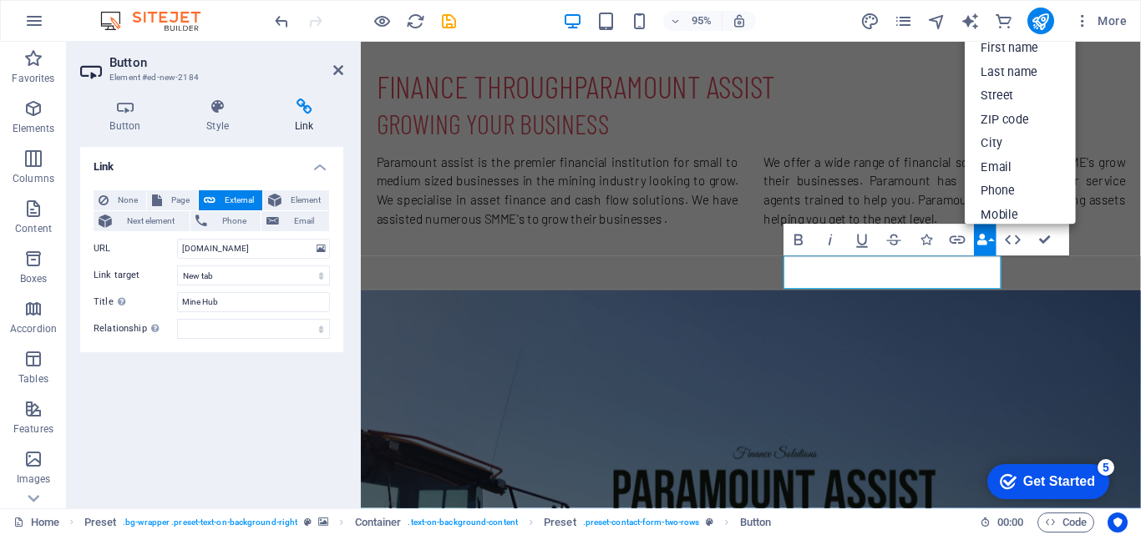
click at [983, 245] on icon "button" at bounding box center [982, 240] width 11 height 11
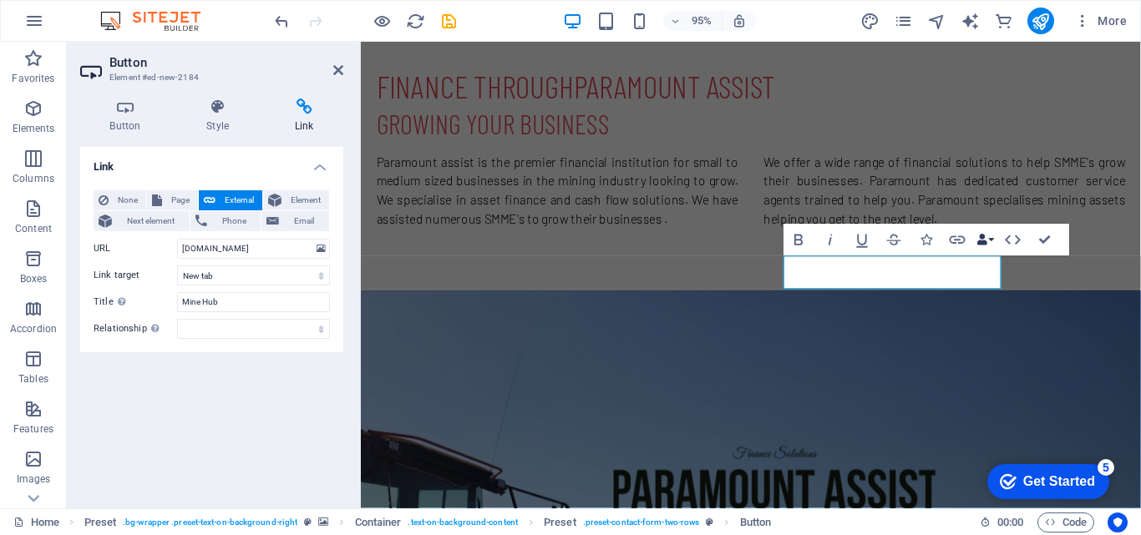
click at [983, 245] on icon "button" at bounding box center [982, 240] width 11 height 11
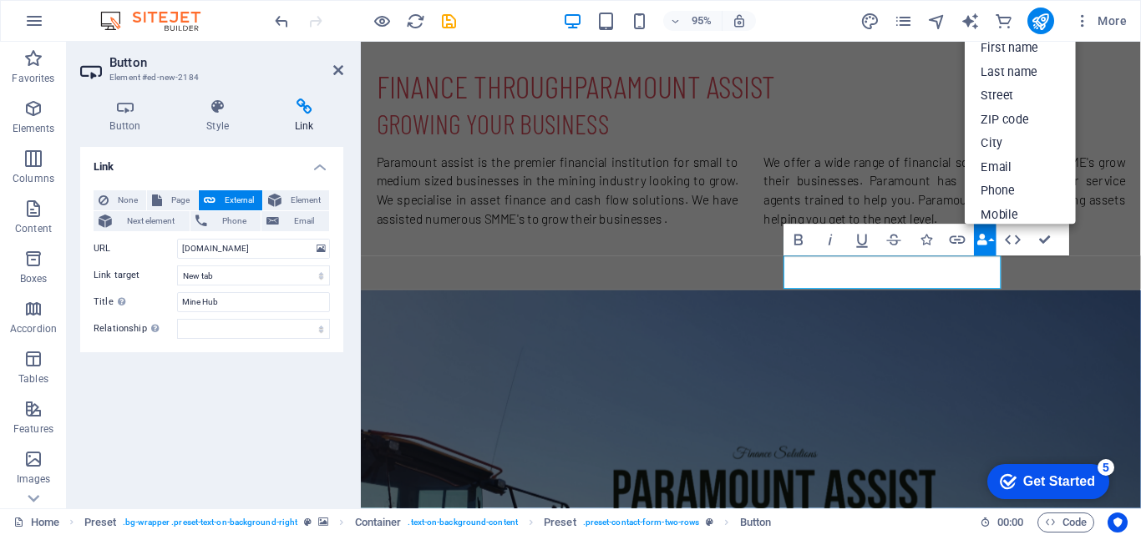
click at [983, 245] on icon "button" at bounding box center [982, 240] width 11 height 11
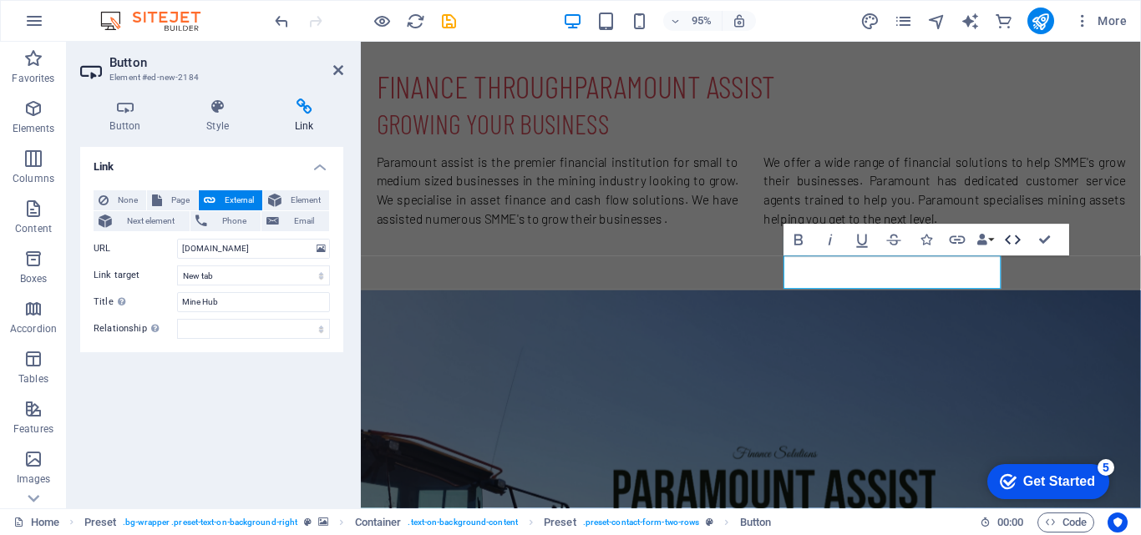
click at [1004, 243] on icon "button" at bounding box center [1013, 239] width 19 height 19
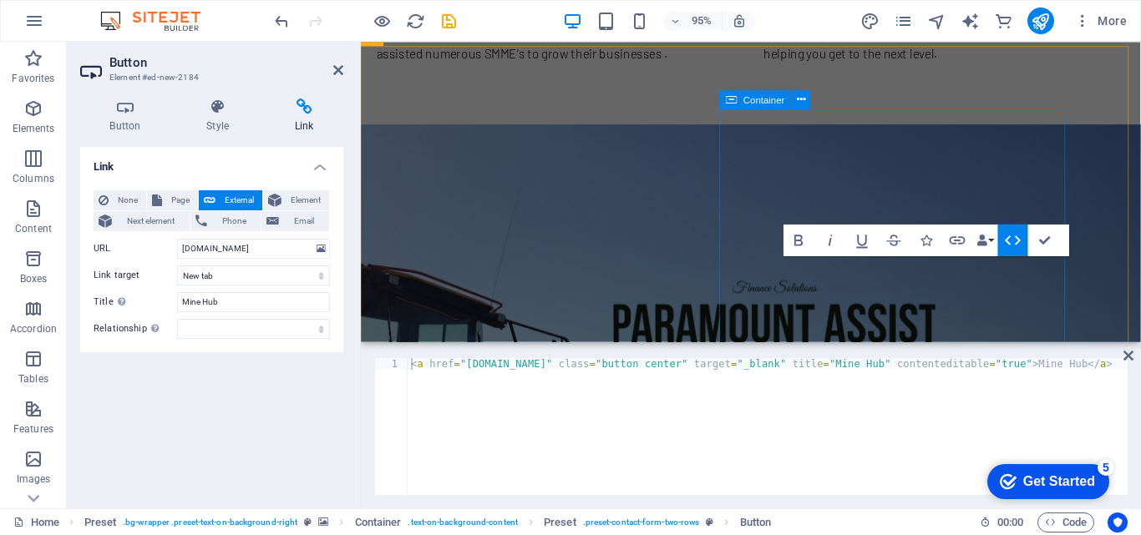
scroll to position [617, 0]
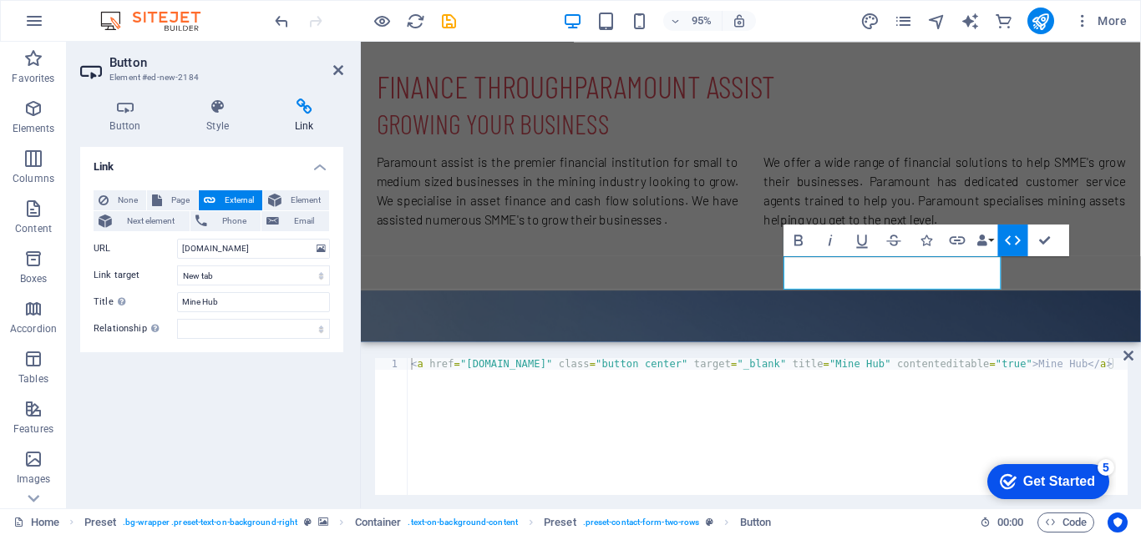
click at [1004, 243] on icon "button" at bounding box center [1013, 239] width 19 height 19
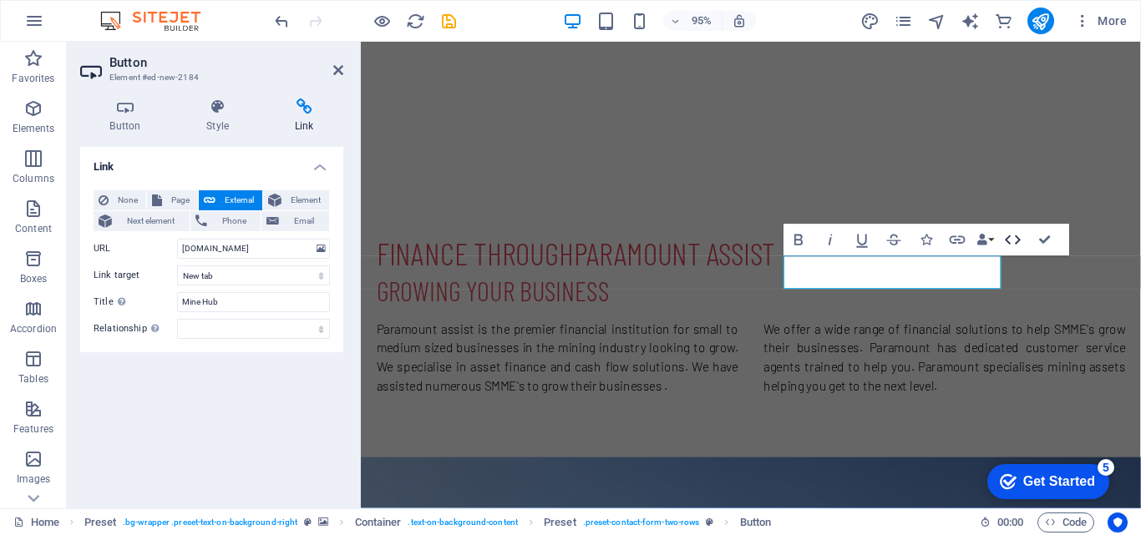
scroll to position [793, 0]
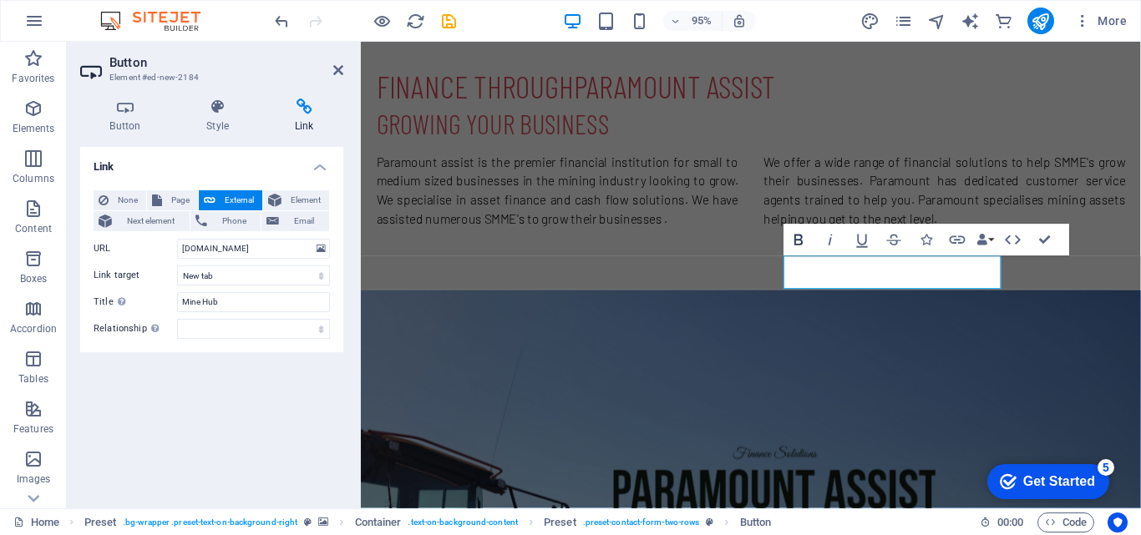
click at [798, 241] on icon "button" at bounding box center [799, 240] width 8 height 11
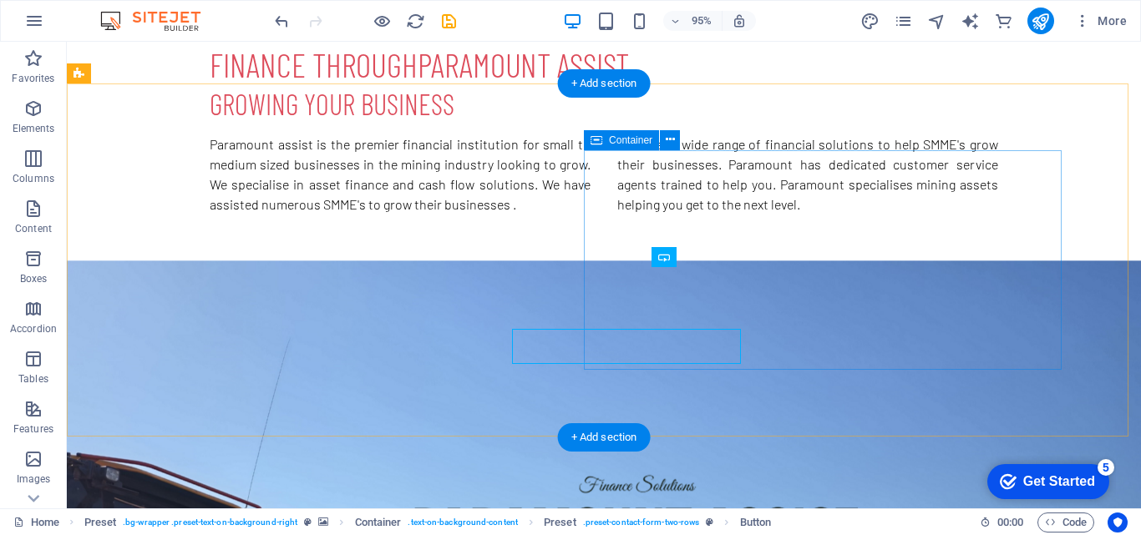
scroll to position [731, 0]
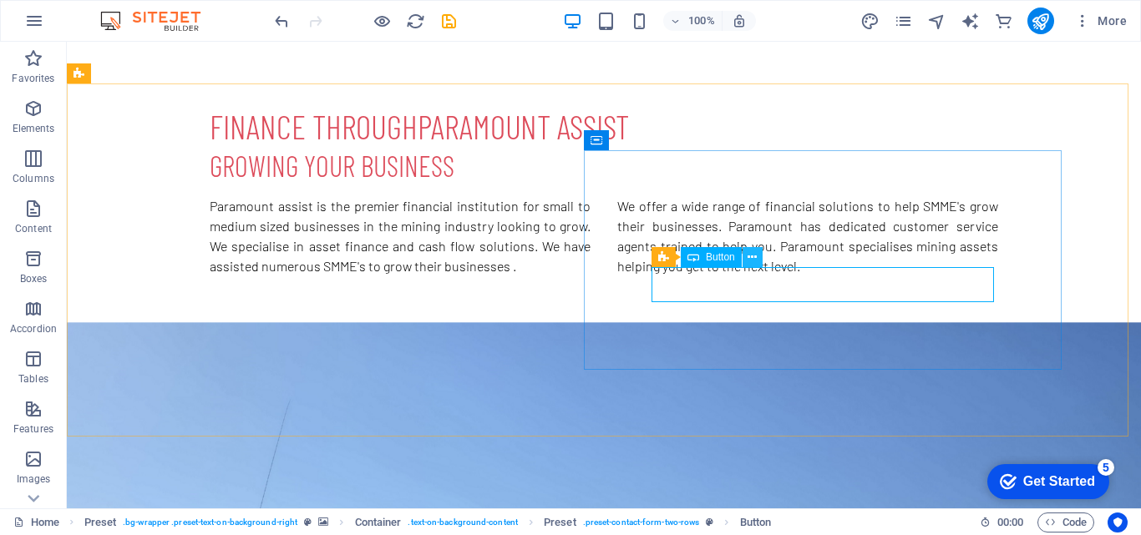
click at [754, 254] on icon at bounding box center [751, 258] width 9 height 18
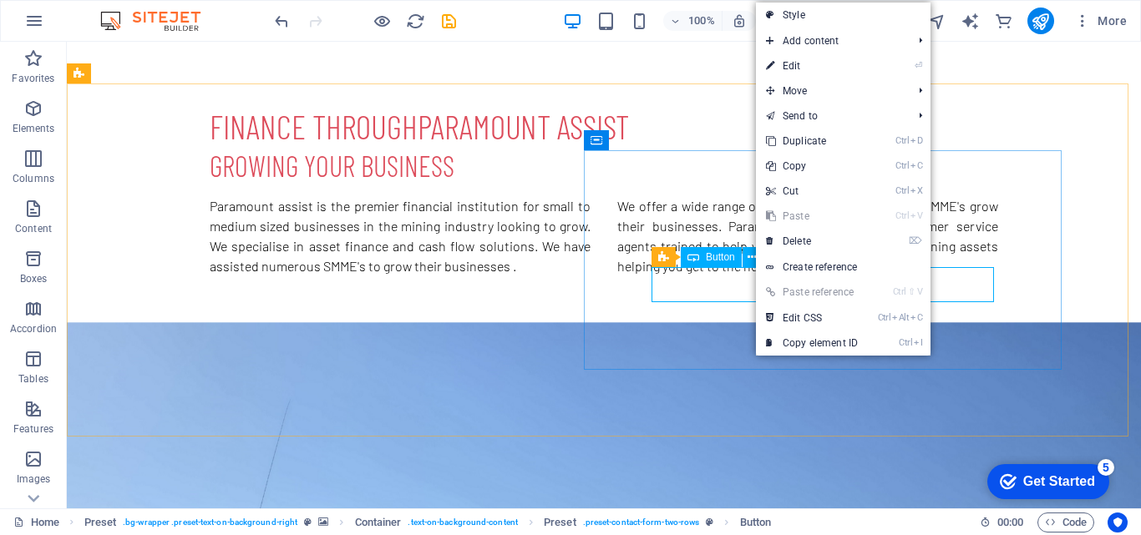
click at [725, 259] on span "Button" at bounding box center [720, 257] width 29 height 10
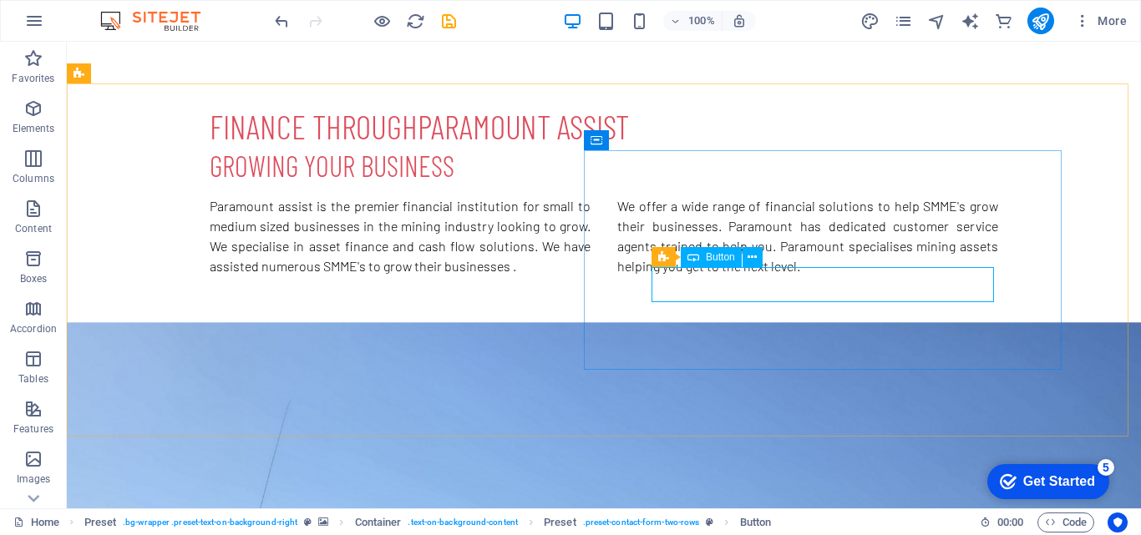
click at [725, 259] on span "Button" at bounding box center [720, 257] width 29 height 10
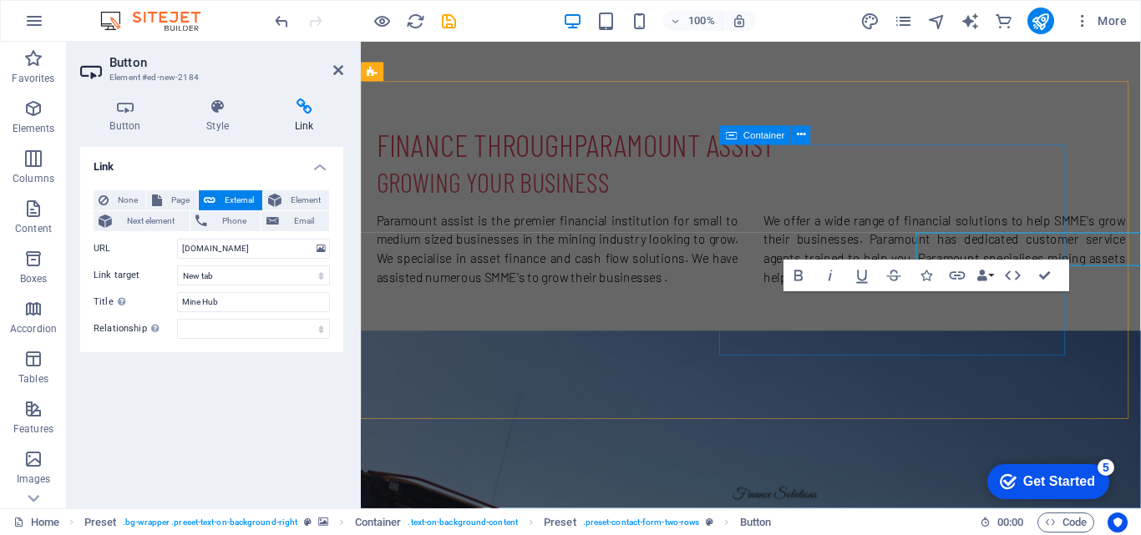
scroll to position [755, 0]
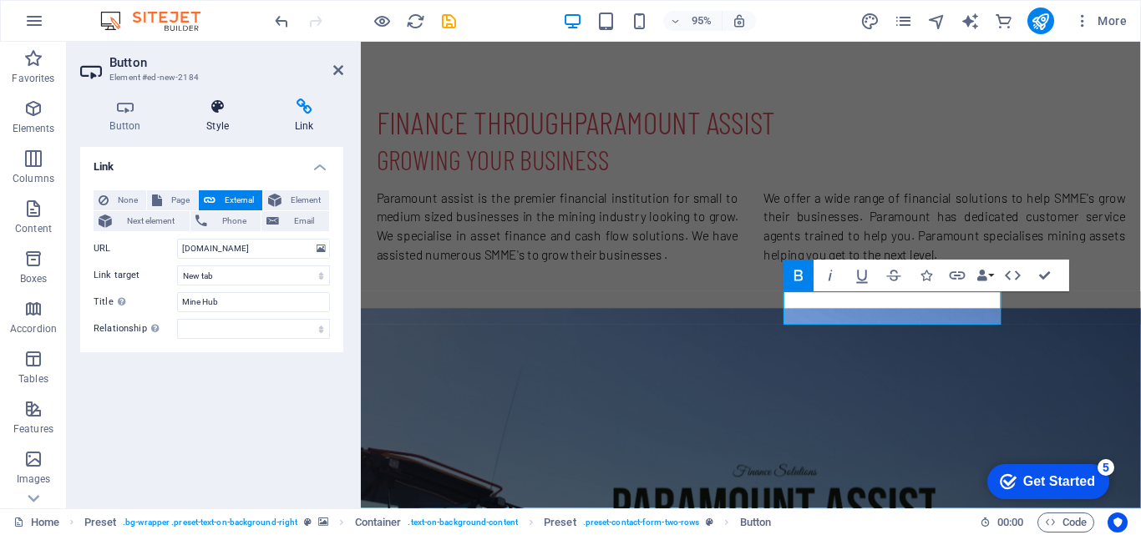
click at [219, 119] on h4 "Style" at bounding box center [221, 116] width 89 height 35
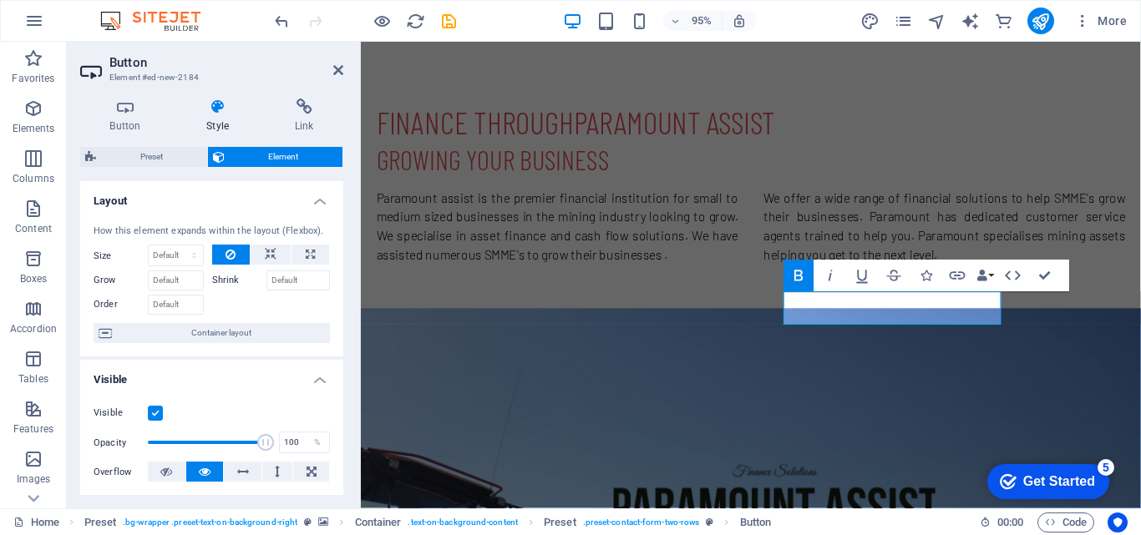
drag, startPoint x: 337, startPoint y: 275, endPoint x: 340, endPoint y: 292, distance: 17.9
click at [340, 292] on div "Layout How this element expands within the layout (Flexbox). Size Default auto …" at bounding box center [211, 338] width 263 height 314
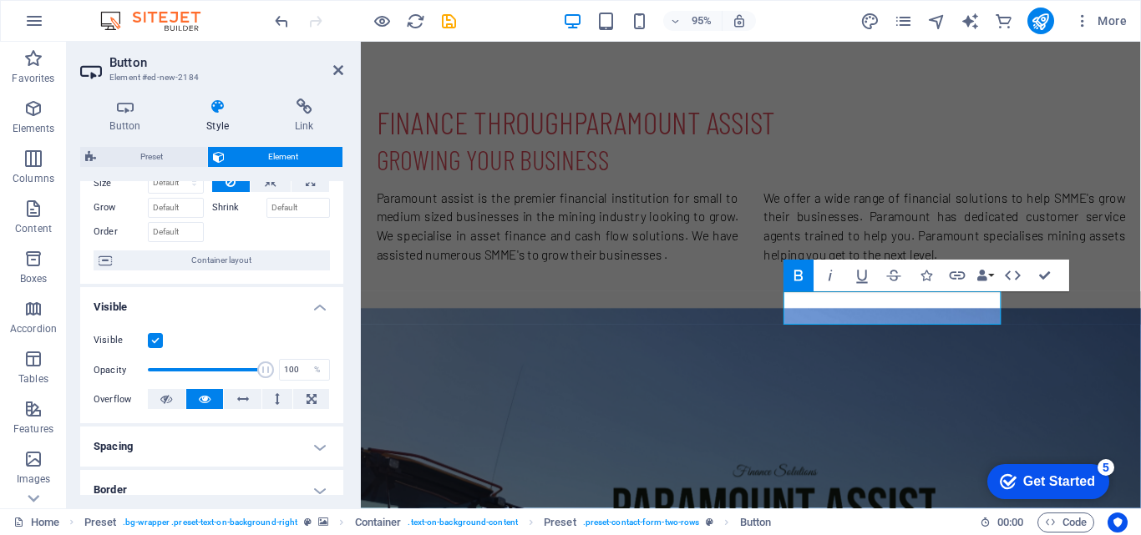
scroll to position [0, 0]
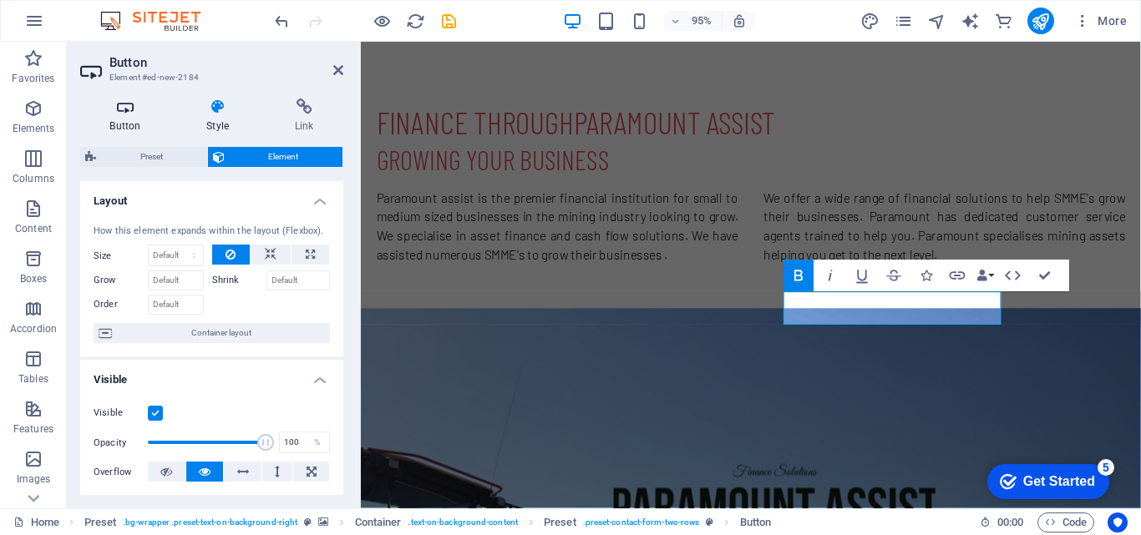
click at [111, 109] on icon at bounding box center [125, 107] width 90 height 17
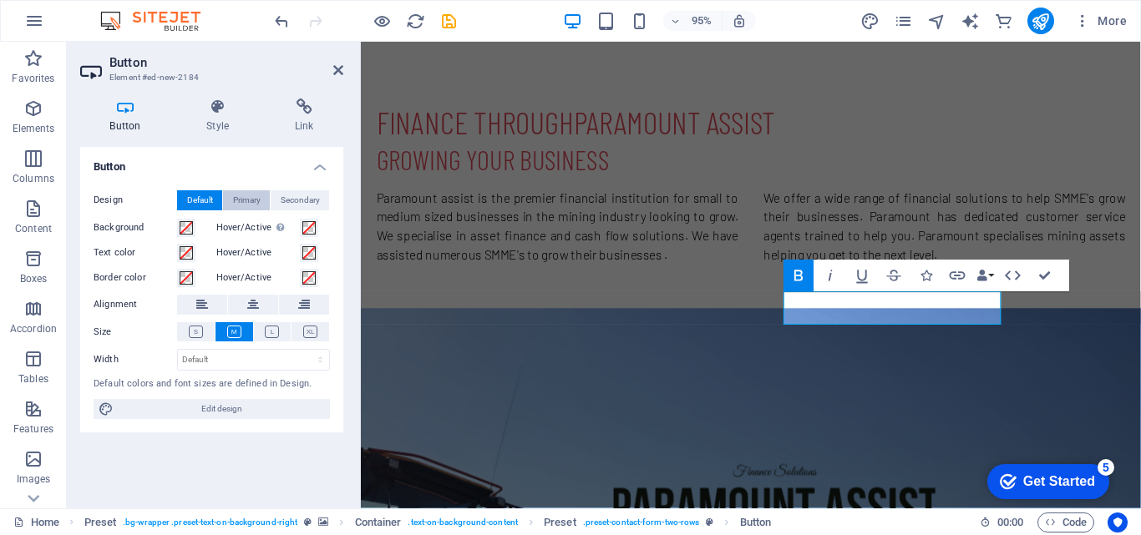
click at [258, 203] on span "Primary" at bounding box center [247, 200] width 28 height 20
click at [198, 199] on span "Default" at bounding box center [200, 200] width 26 height 20
click at [265, 331] on icon at bounding box center [272, 332] width 14 height 13
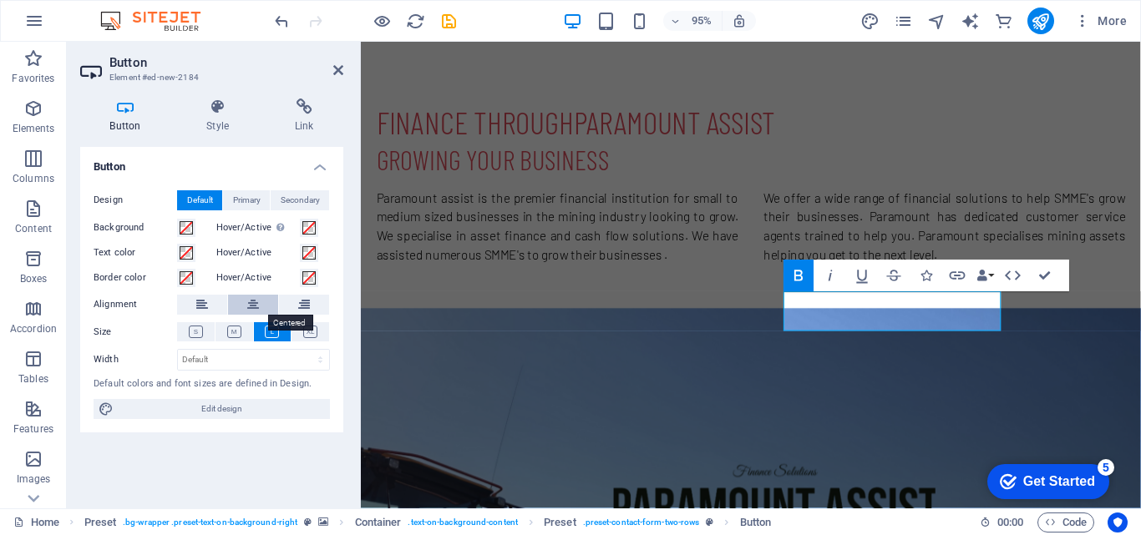
click at [233, 301] on button at bounding box center [253, 305] width 50 height 20
click at [268, 354] on select "Default px rem % em vh vw" at bounding box center [253, 360] width 151 height 20
click at [178, 350] on select "Default px rem % em vh vw" at bounding box center [253, 360] width 151 height 20
select select "DISABLED_OPTION_VALUE"
click at [192, 225] on span at bounding box center [186, 227] width 13 height 13
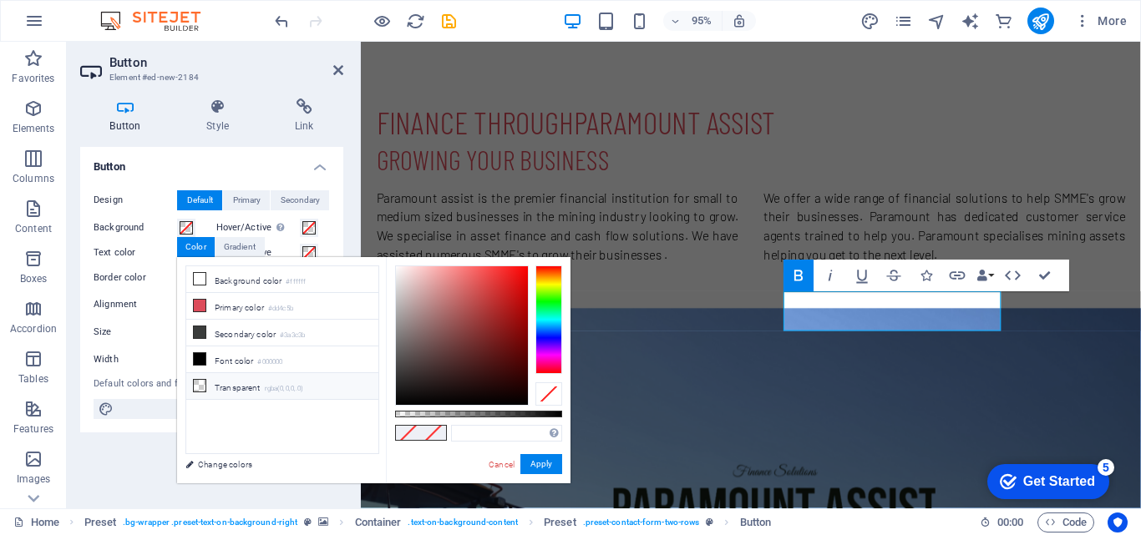
click at [253, 388] on li "Transparent rgba(0,0,0,.0)" at bounding box center [282, 386] width 192 height 27
type input "rgba(0, 0, 0, 0)"
click at [246, 239] on div "Gradient" at bounding box center [239, 247] width 48 height 20
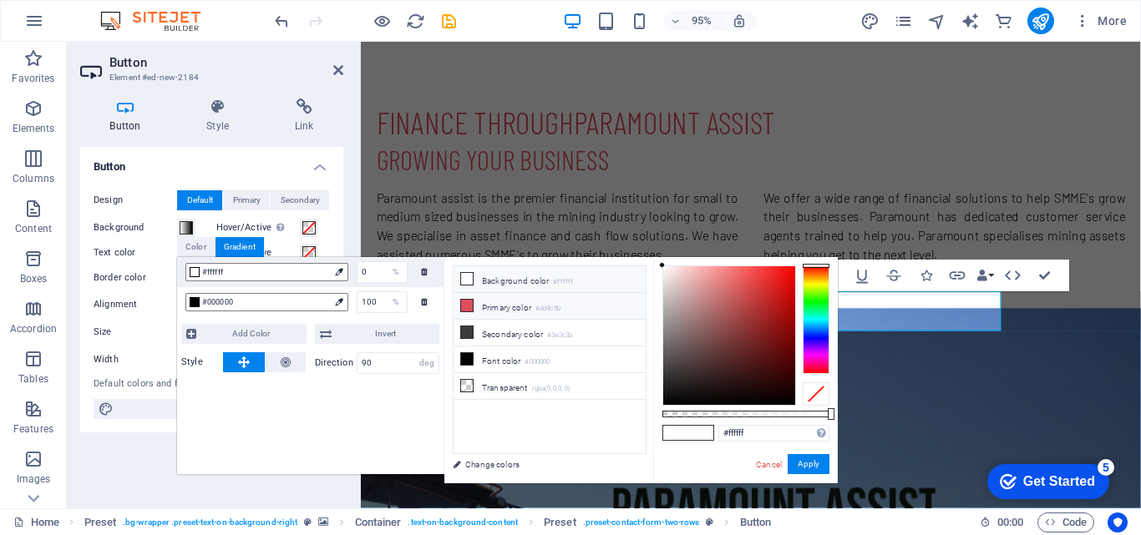
click at [542, 307] on small "#dd4c5b" at bounding box center [547, 309] width 25 height 12
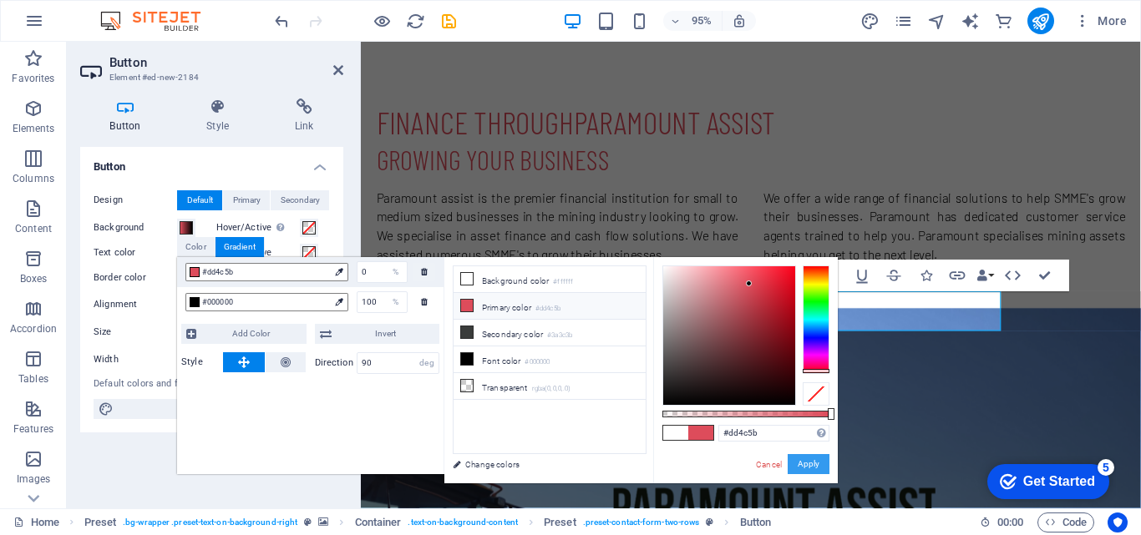
click at [803, 458] on button "Apply" at bounding box center [809, 464] width 42 height 20
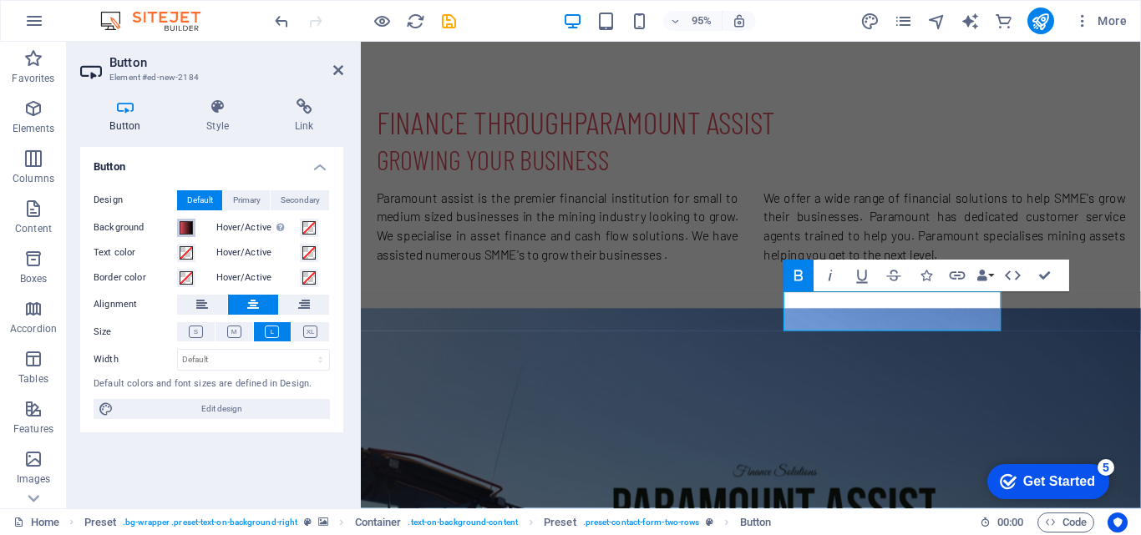
click at [188, 225] on span at bounding box center [186, 227] width 13 height 13
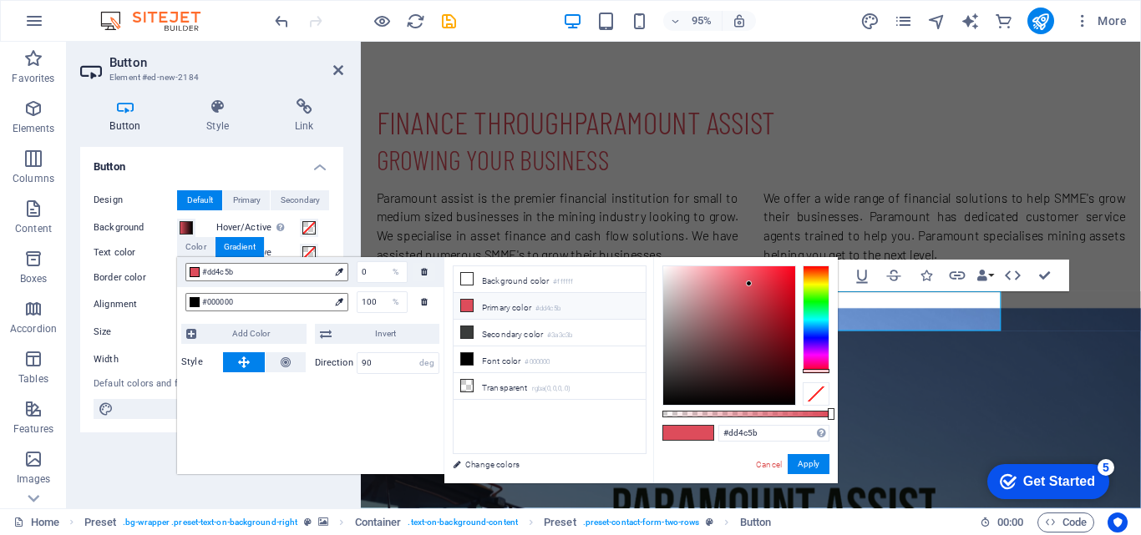
click at [754, 469] on div "#dd4c5b Supported formats #0852ed rgb(8, 82, 237) rgba(8, 82, 237, 90%) hsv(221…" at bounding box center [745, 491] width 185 height 469
click at [763, 464] on link "Cancel" at bounding box center [768, 464] width 29 height 13
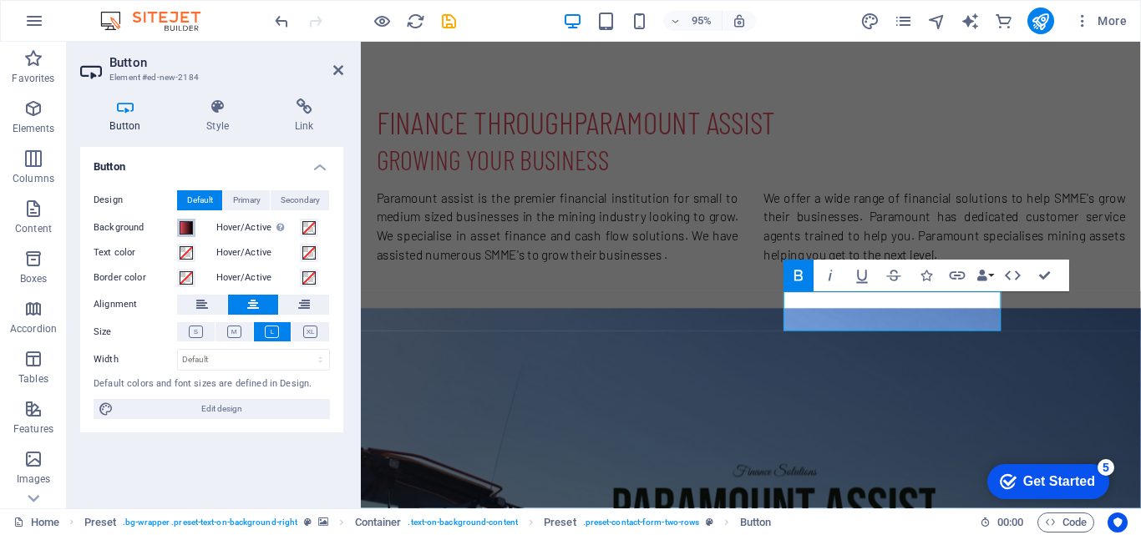
click at [180, 225] on span at bounding box center [186, 227] width 13 height 13
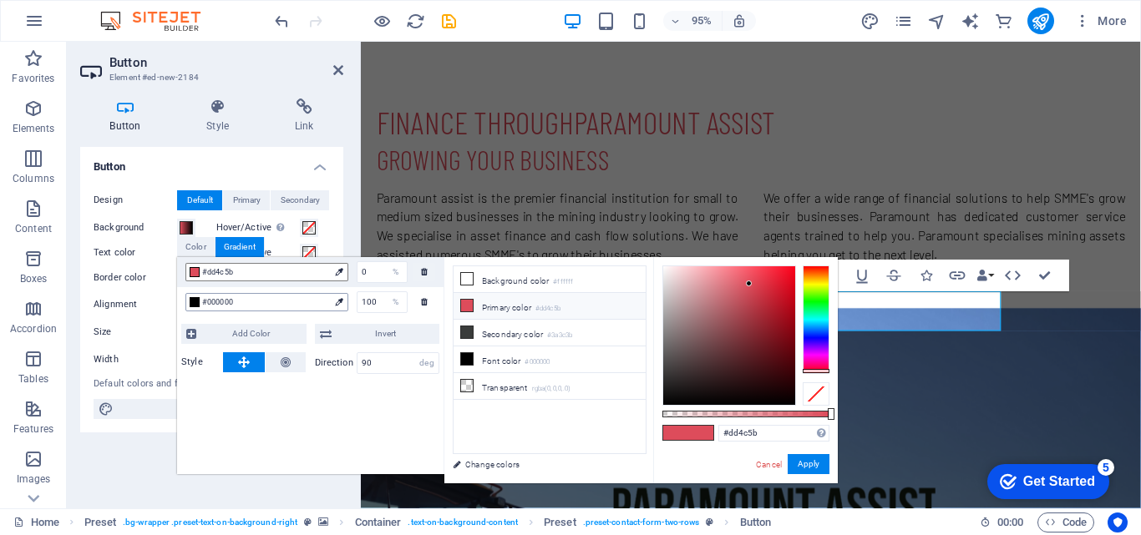
click at [266, 303] on span "#000000" at bounding box center [265, 302] width 127 height 15
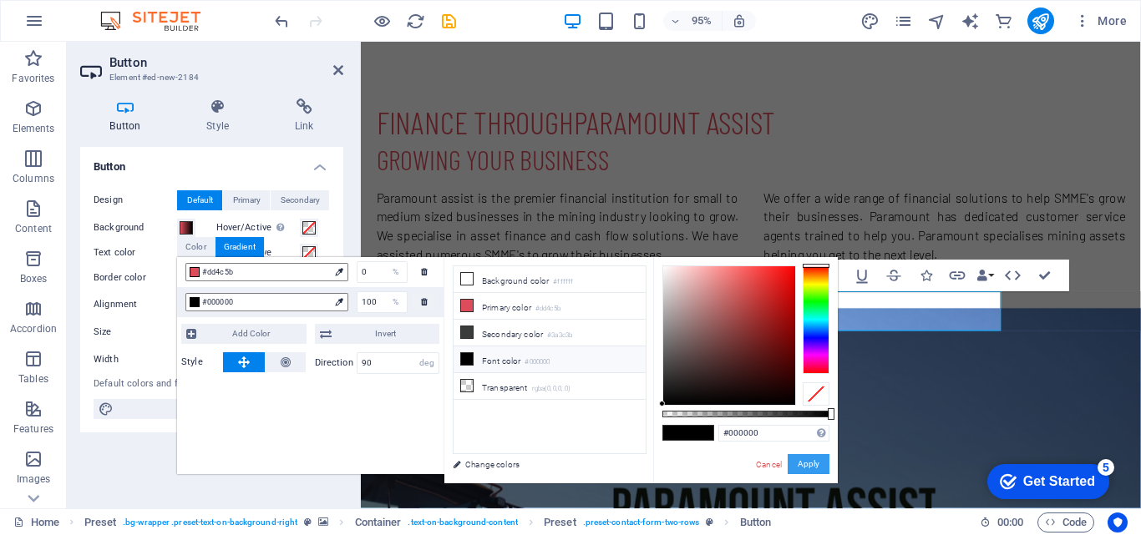
click at [814, 458] on button "Apply" at bounding box center [809, 464] width 42 height 20
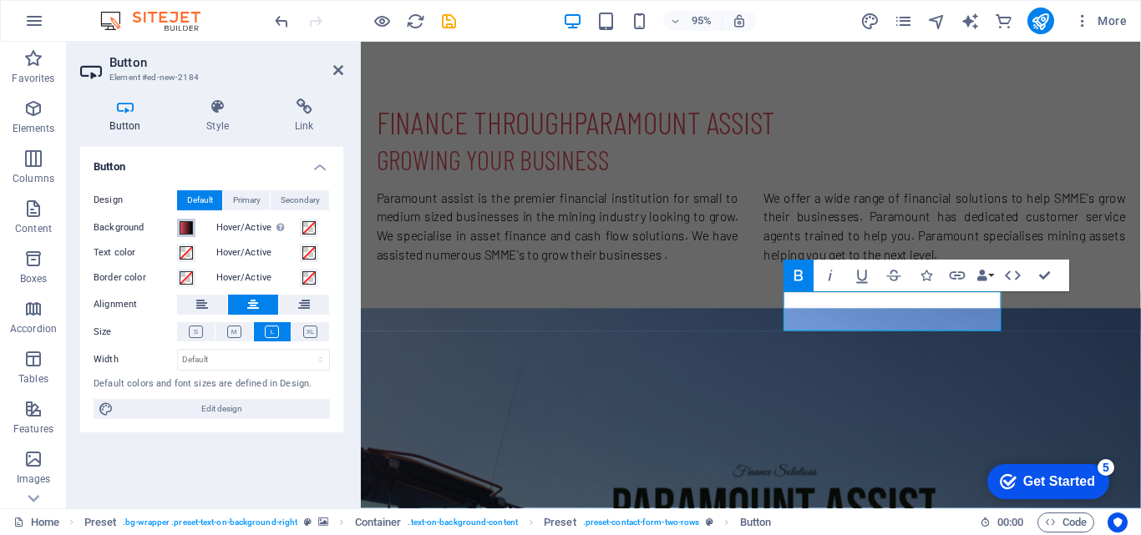
click at [190, 222] on span at bounding box center [186, 227] width 13 height 13
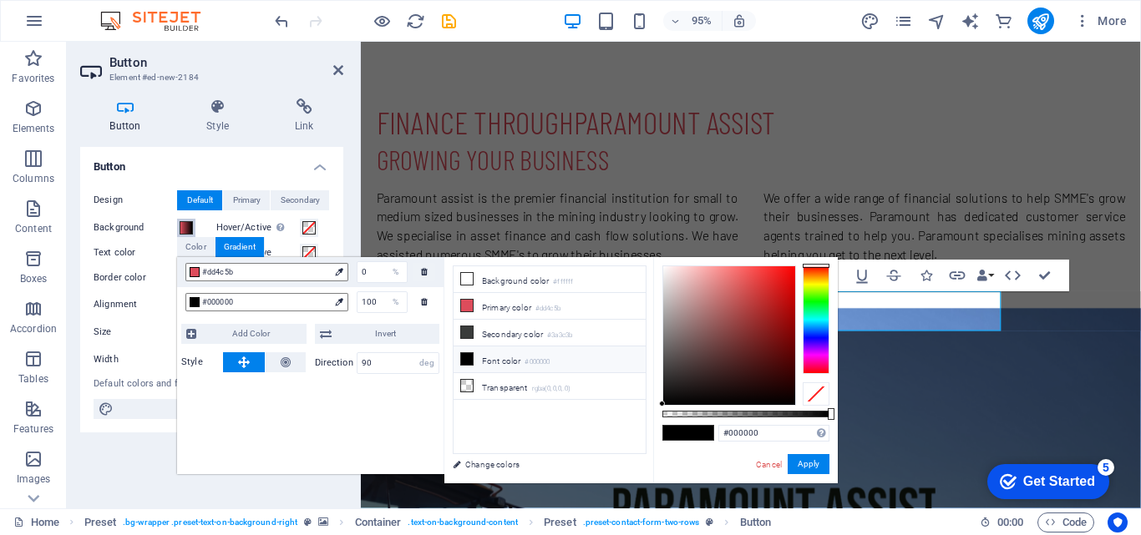
type input "#f1eeee"
click at [664, 273] on div at bounding box center [729, 335] width 132 height 139
drag, startPoint x: 754, startPoint y: 466, endPoint x: 767, endPoint y: 467, distance: 13.4
click at [767, 467] on div "#f1eeee Supported formats #0852ed rgb(8, 82, 237) rgba(8, 82, 237, 90%) hsv(221…" at bounding box center [745, 491] width 185 height 469
click at [767, 467] on link "Cancel" at bounding box center [768, 464] width 29 height 13
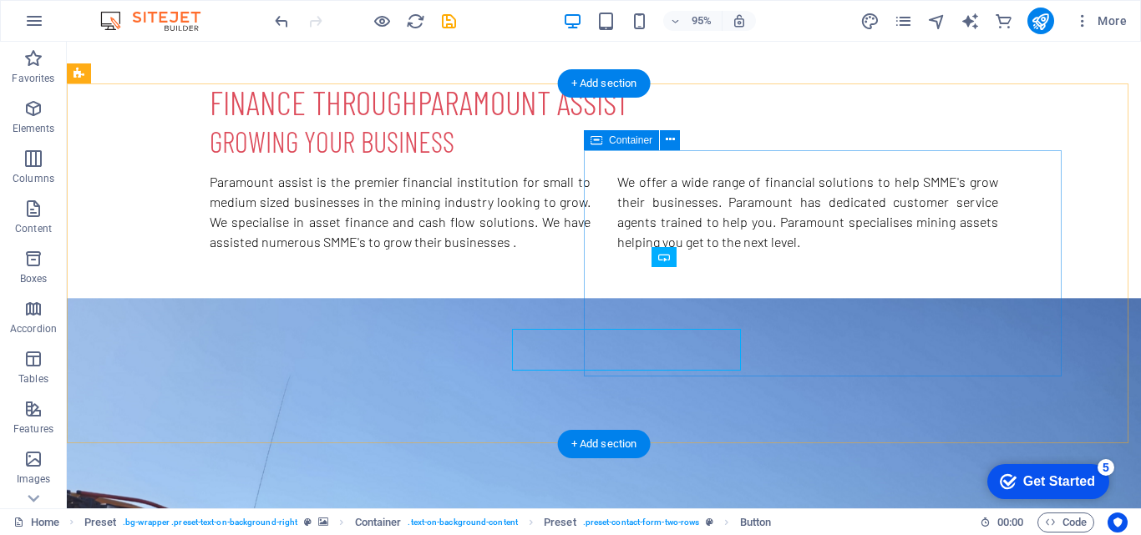
scroll to position [731, 0]
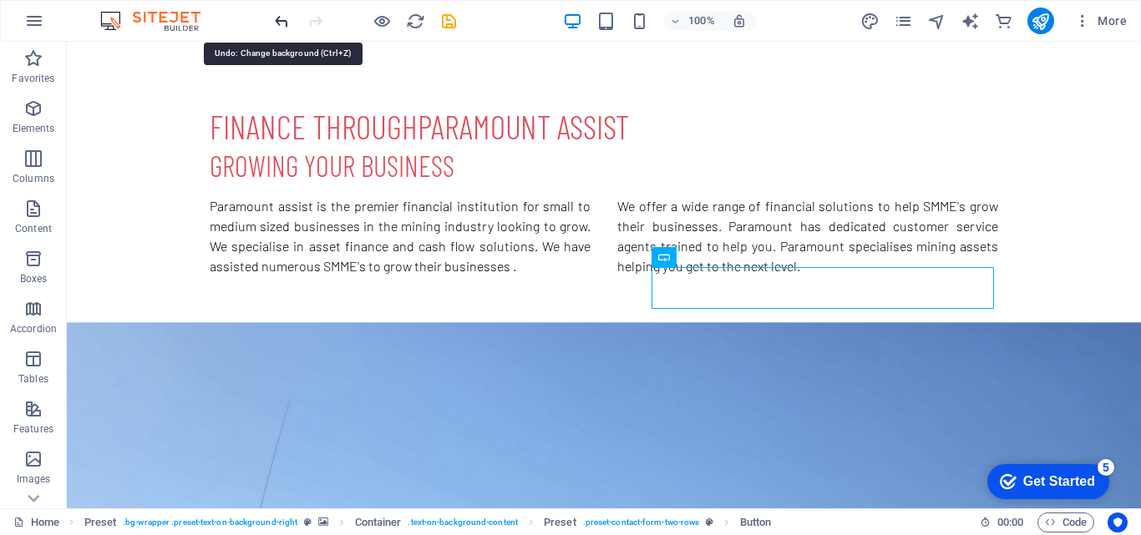
click at [281, 12] on icon "undo" at bounding box center [281, 21] width 19 height 19
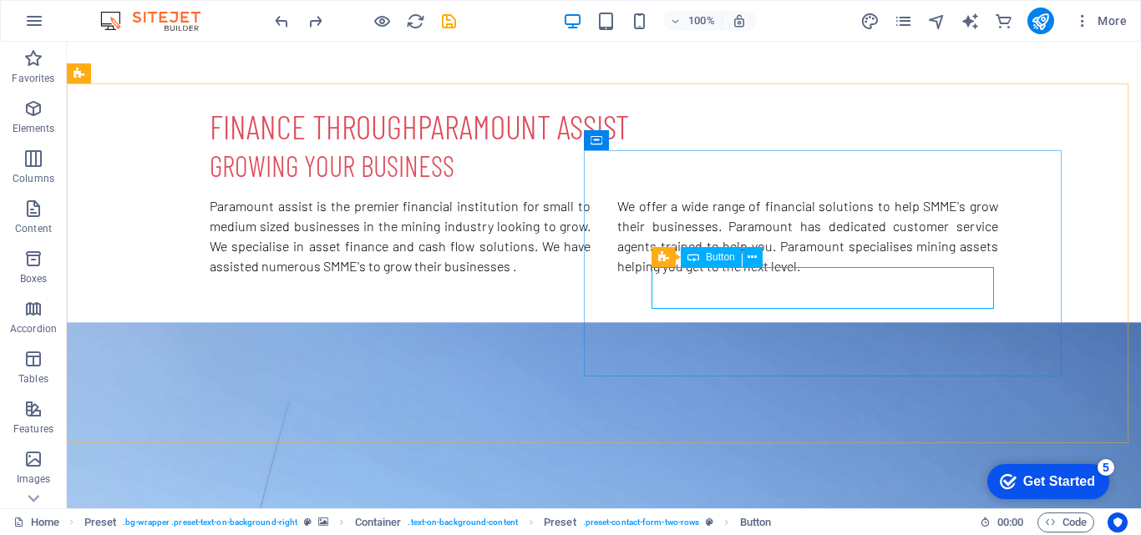
click at [705, 259] on div "Button" at bounding box center [711, 257] width 61 height 20
click at [717, 258] on span "Button" at bounding box center [720, 257] width 29 height 10
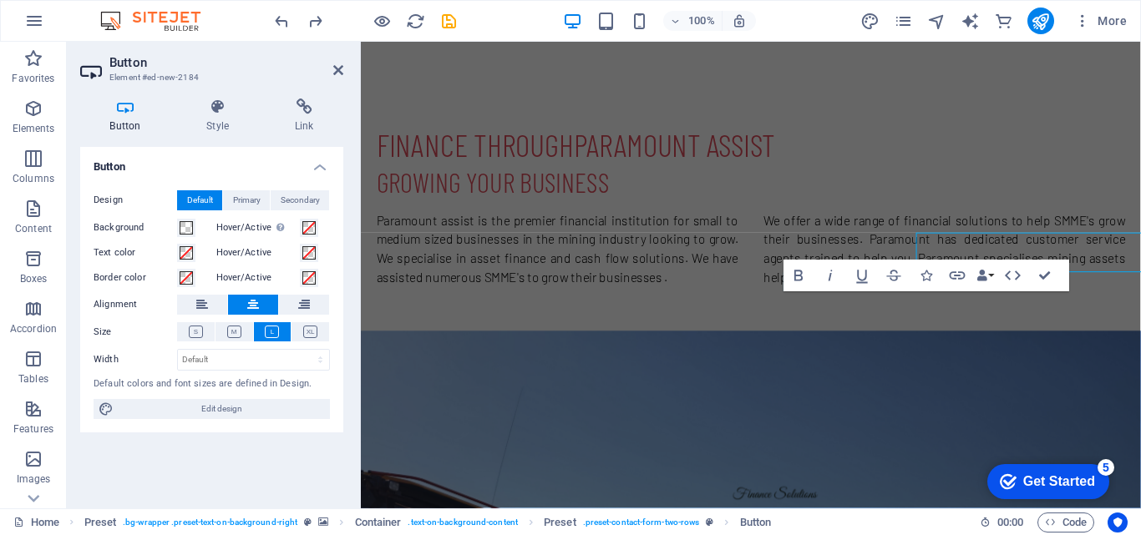
scroll to position [755, 0]
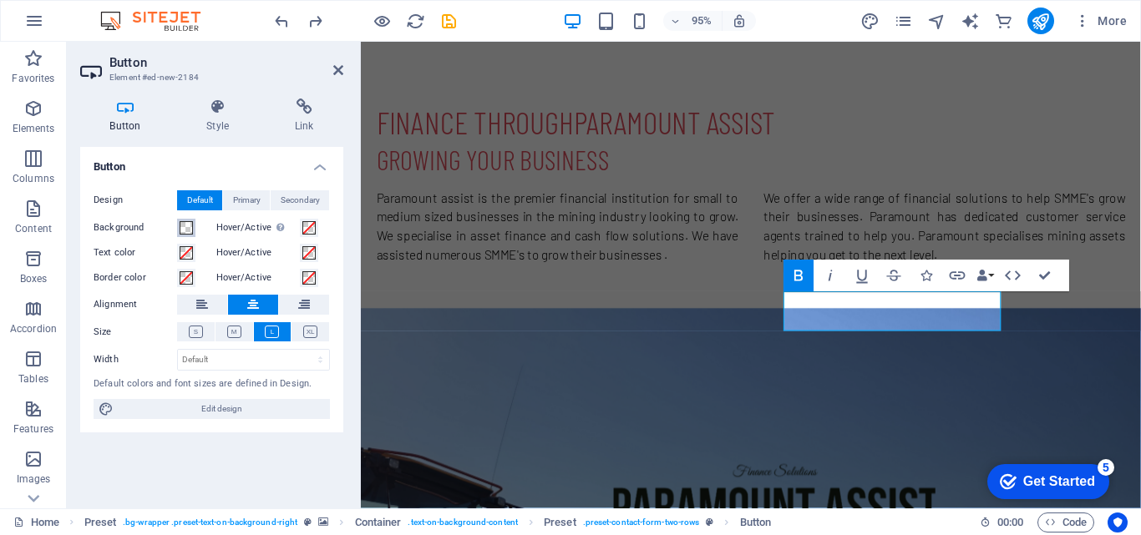
click at [185, 230] on span at bounding box center [186, 227] width 13 height 13
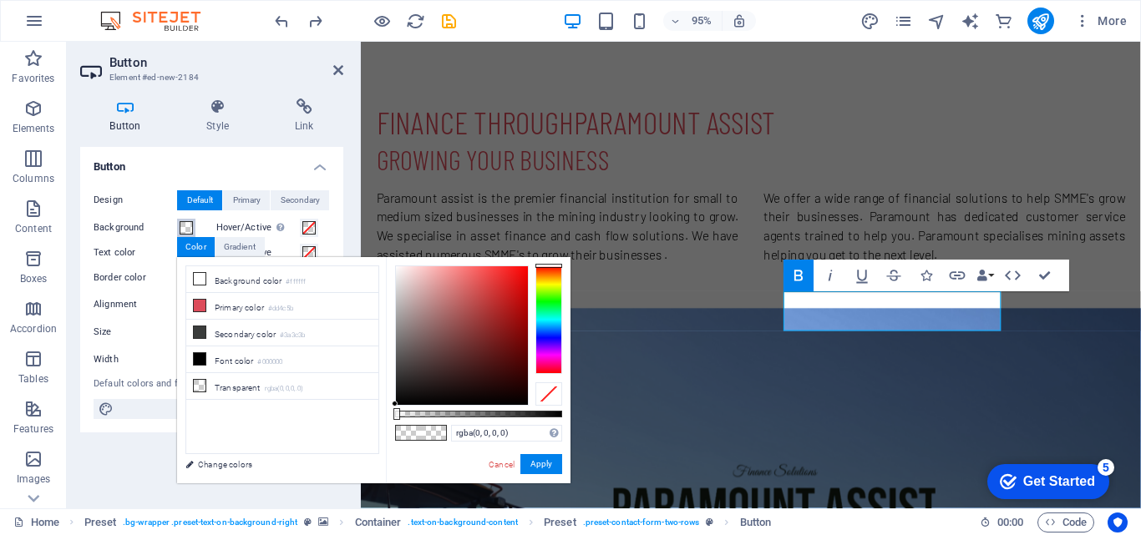
click at [185, 230] on span at bounding box center [186, 227] width 13 height 13
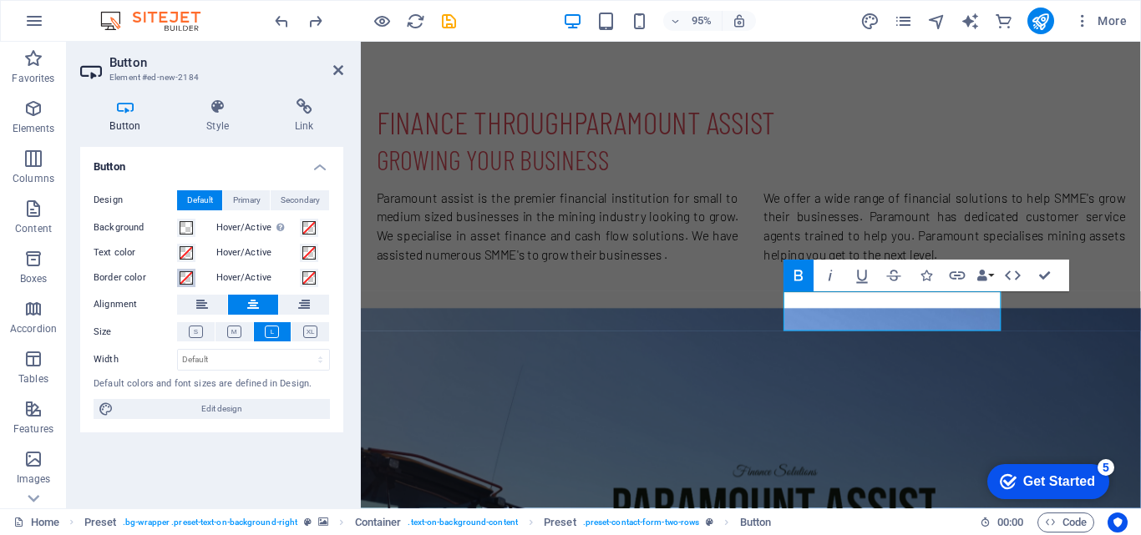
click at [187, 276] on span at bounding box center [186, 277] width 13 height 13
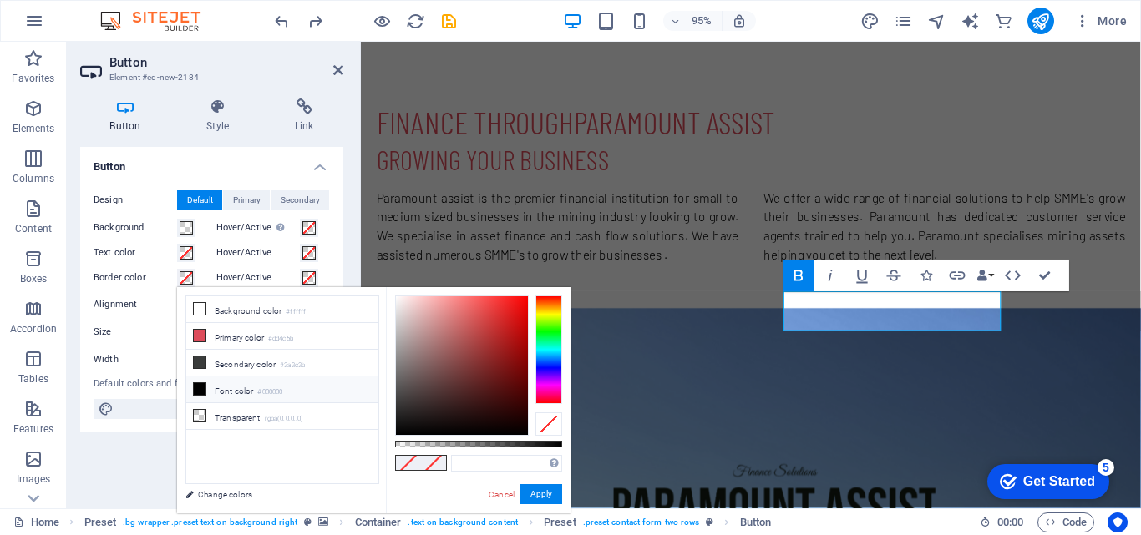
click at [265, 377] on li "Font color #000000" at bounding box center [282, 390] width 192 height 27
type input "#000000"
click at [556, 504] on div "Cancel Apply" at bounding box center [524, 494] width 75 height 21
click at [543, 503] on button "Apply" at bounding box center [541, 494] width 42 height 20
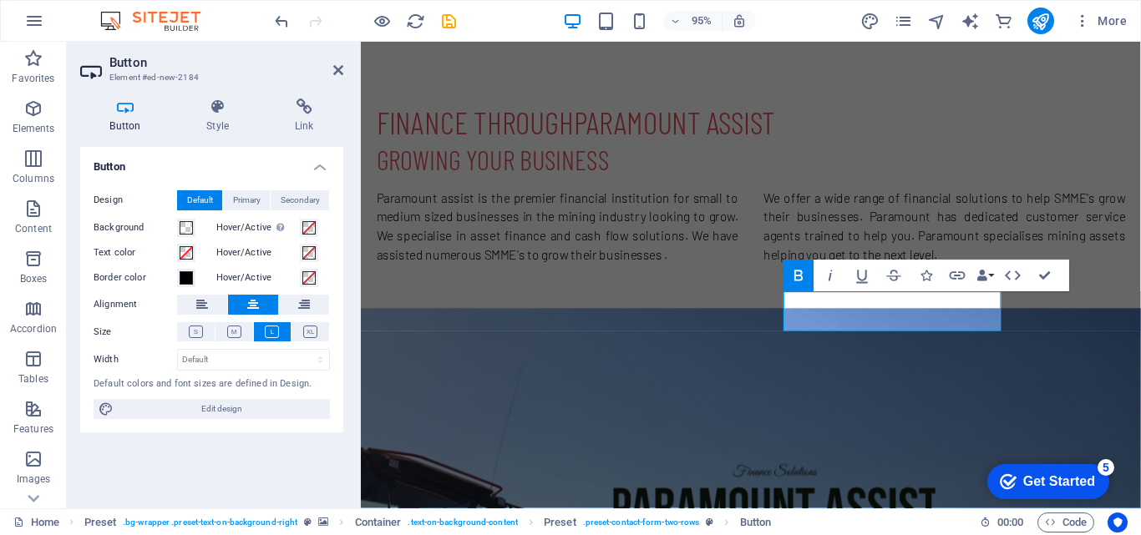
click at [236, 189] on div "Design Default Primary Secondary Background Hover/Active Switch to preview mode…" at bounding box center [211, 305] width 263 height 256
click at [238, 190] on span "Primary" at bounding box center [247, 200] width 28 height 20
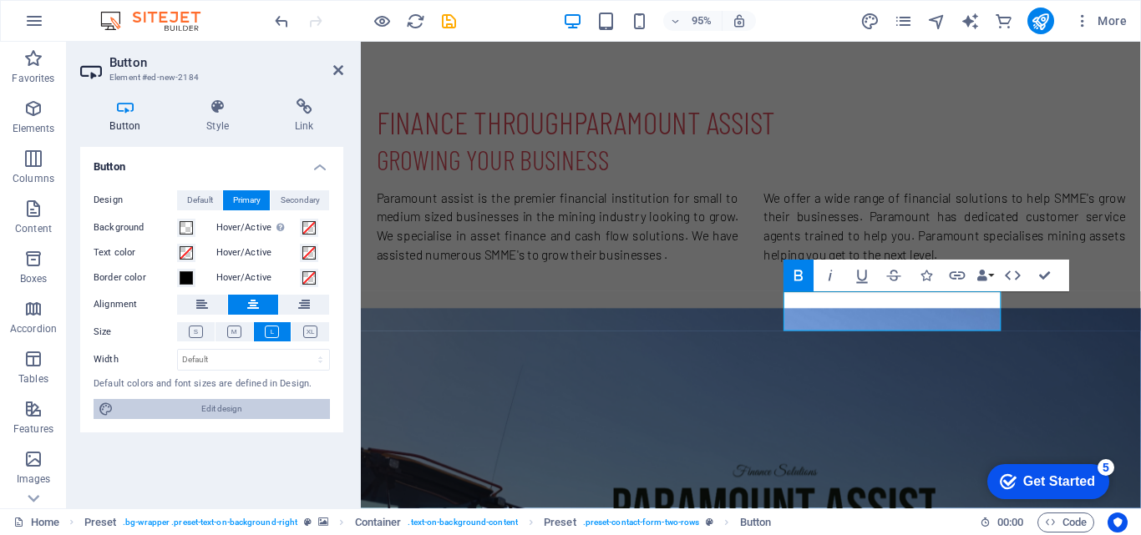
click at [186, 410] on span "Edit design" at bounding box center [222, 409] width 206 height 20
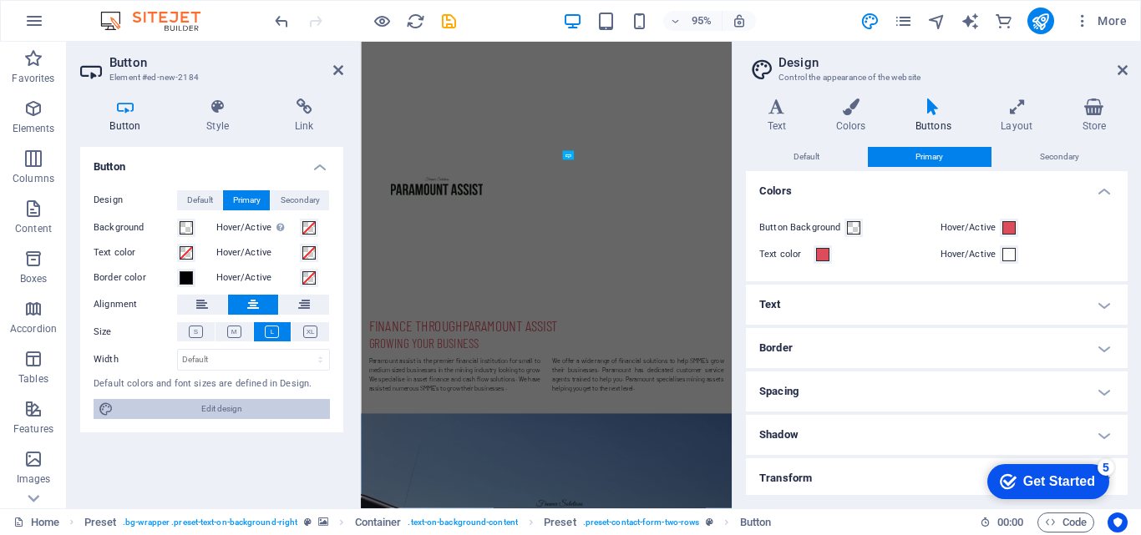
scroll to position [1301, 0]
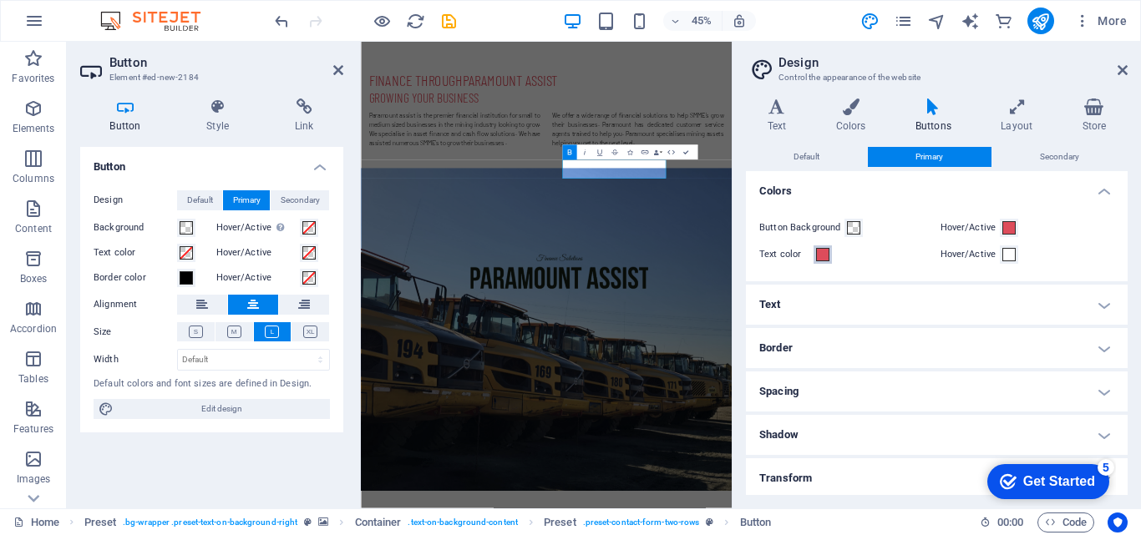
click at [822, 253] on span at bounding box center [822, 254] width 13 height 13
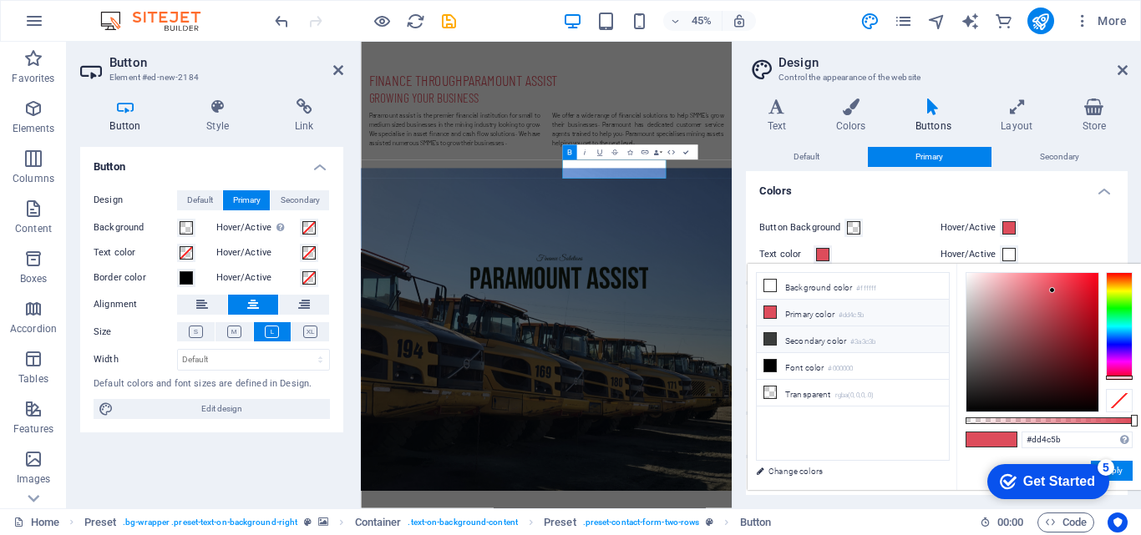
click at [818, 341] on li "Secondary color #3a3c3b" at bounding box center [853, 340] width 192 height 27
type input "#3a3c3b"
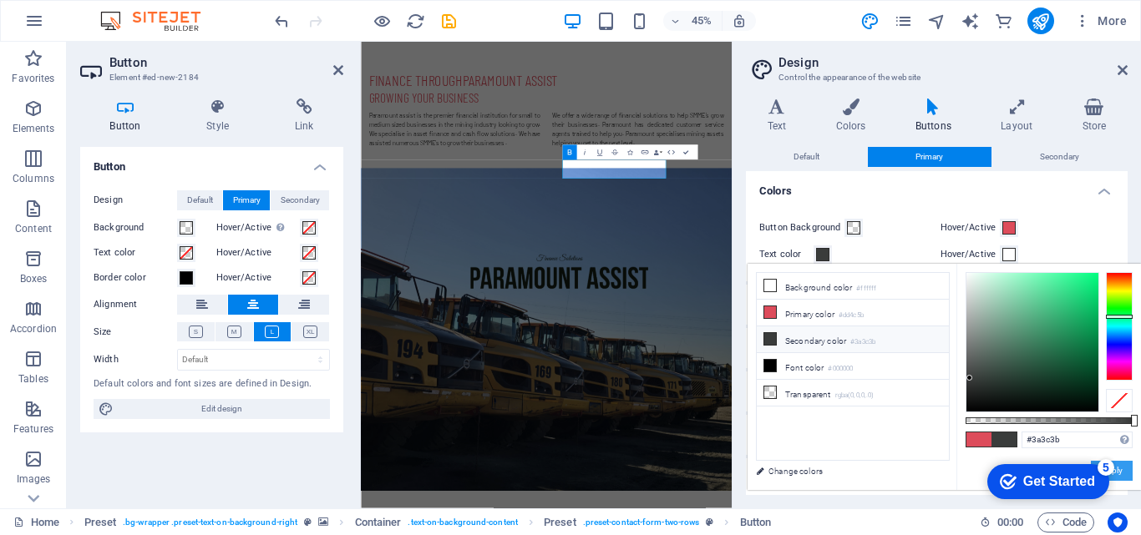
click at [1118, 476] on button "Apply" at bounding box center [1112, 471] width 42 height 20
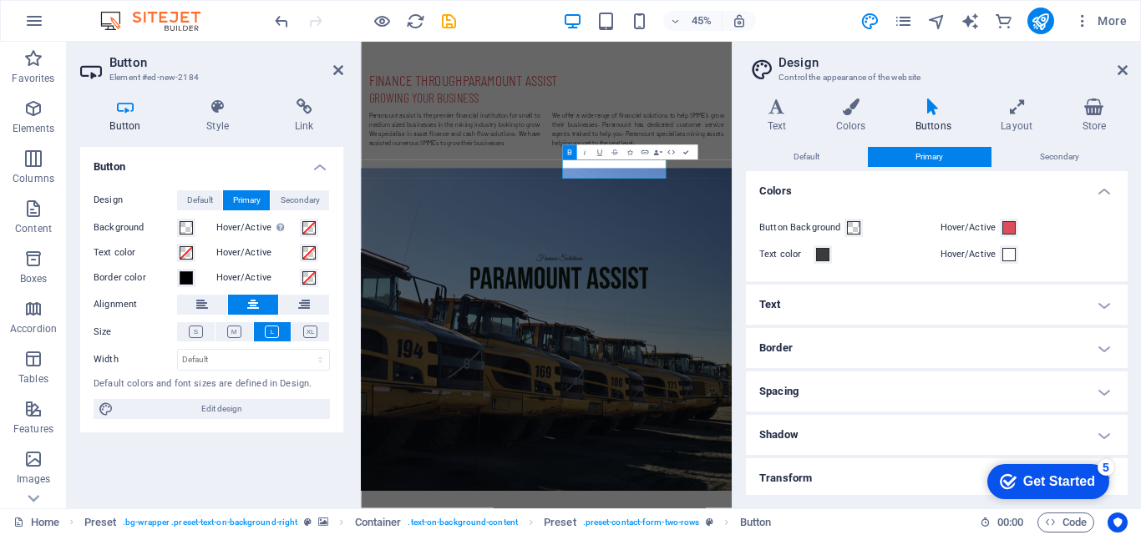
click at [1126, 59] on h2 "Design" at bounding box center [952, 62] width 349 height 15
click at [1126, 70] on icon at bounding box center [1122, 69] width 10 height 13
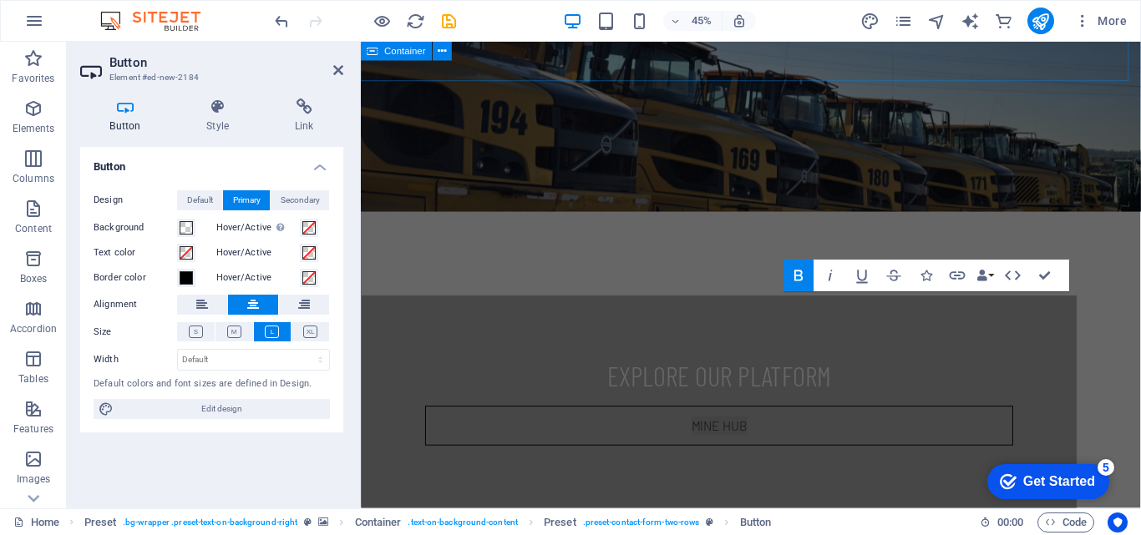
scroll to position [755, 0]
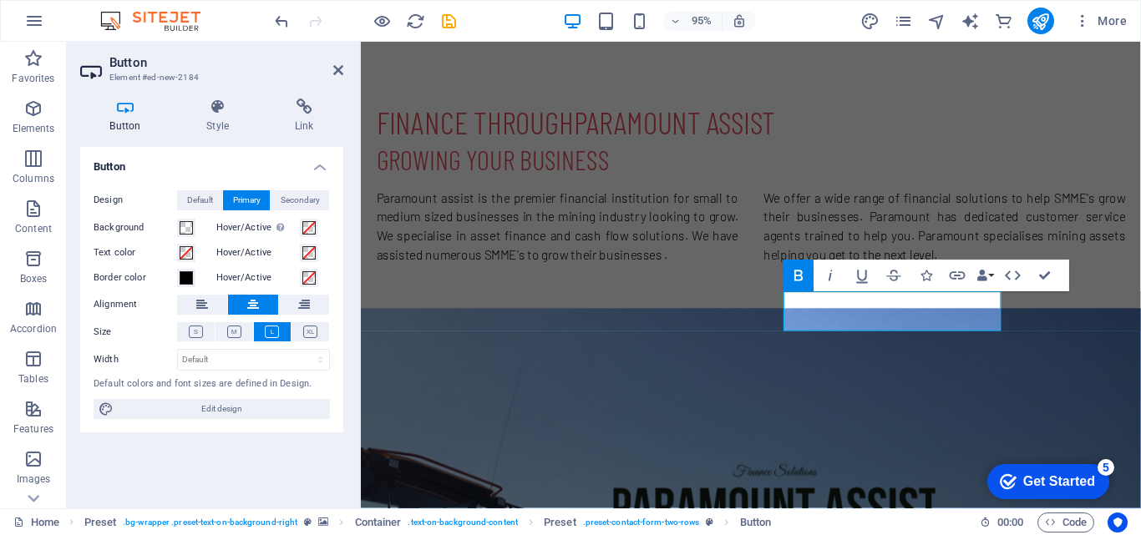
click at [1140, 322] on figure at bounding box center [771, 544] width 821 height 444
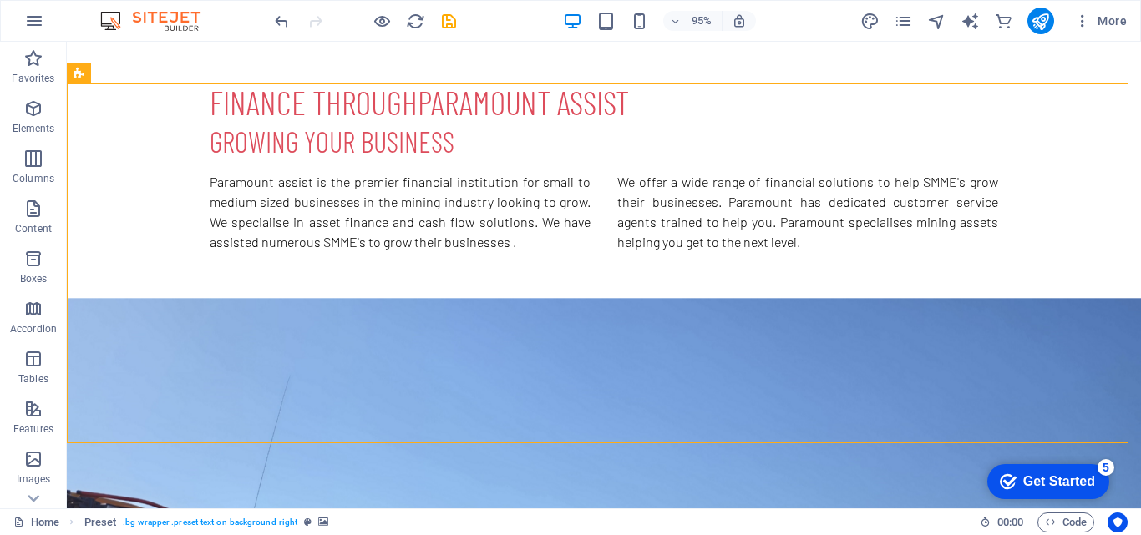
scroll to position [731, 0]
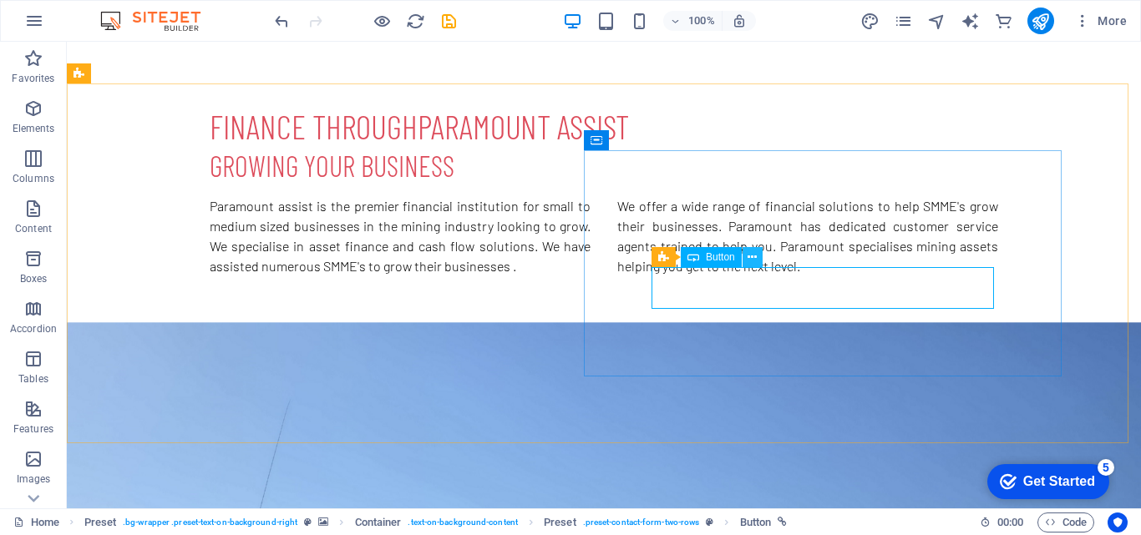
click at [760, 260] on button at bounding box center [752, 257] width 20 height 20
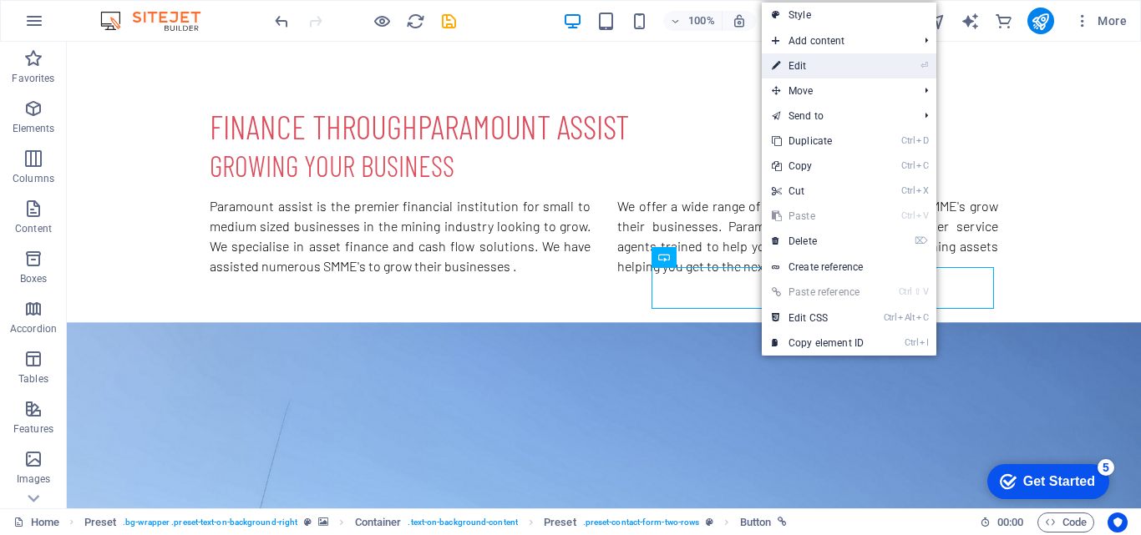
click at [794, 54] on link "⏎ Edit" at bounding box center [818, 65] width 112 height 25
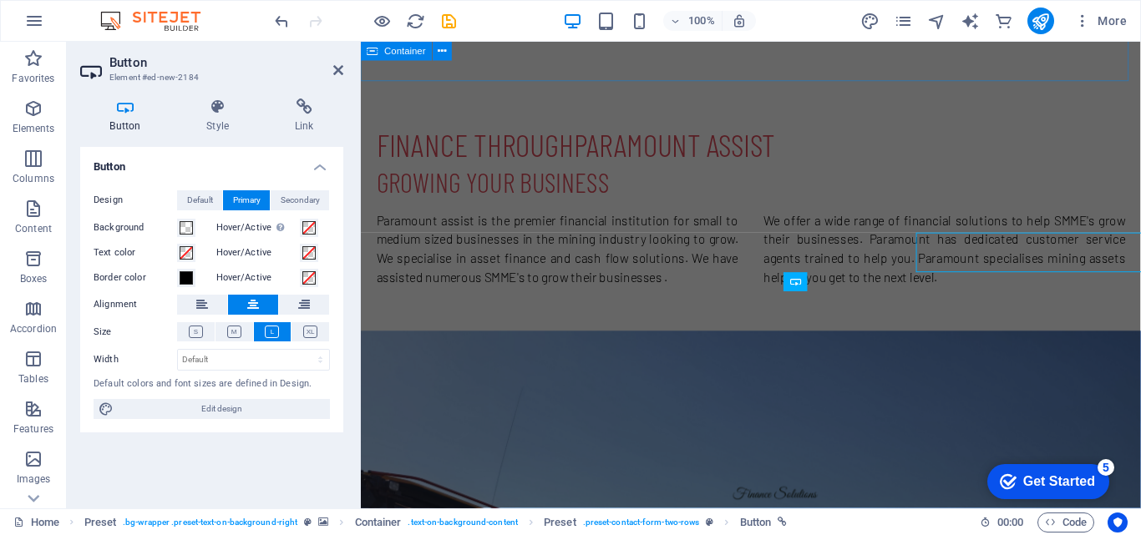
scroll to position [755, 0]
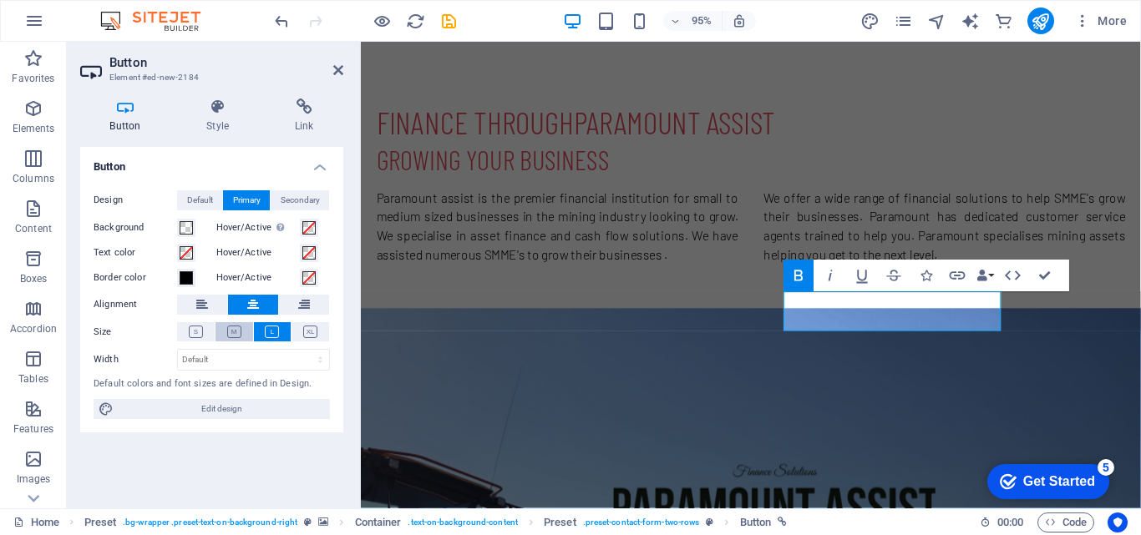
click at [230, 329] on icon at bounding box center [234, 332] width 14 height 13
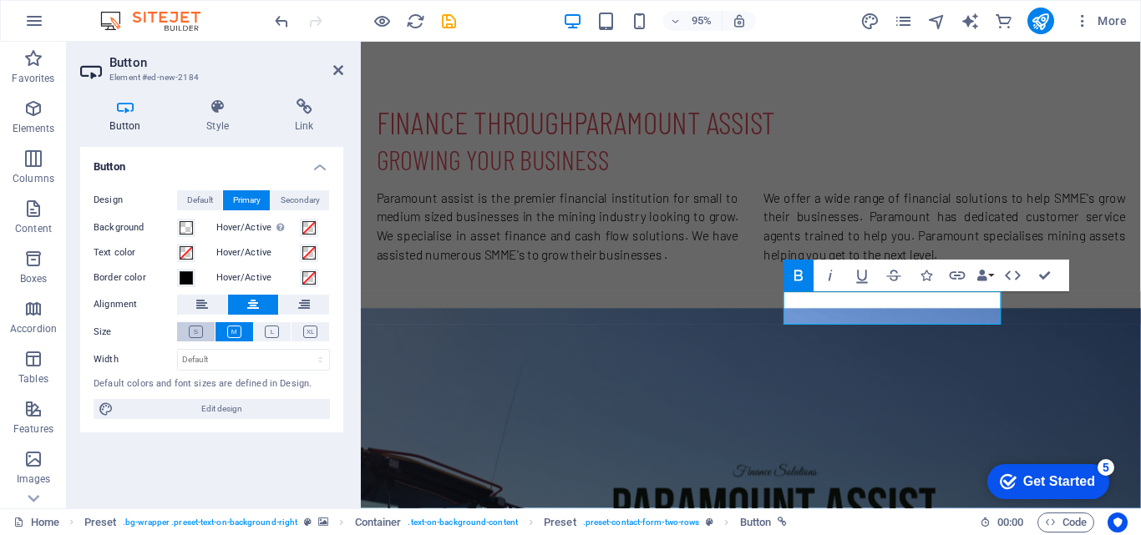
click at [190, 333] on icon at bounding box center [196, 332] width 14 height 13
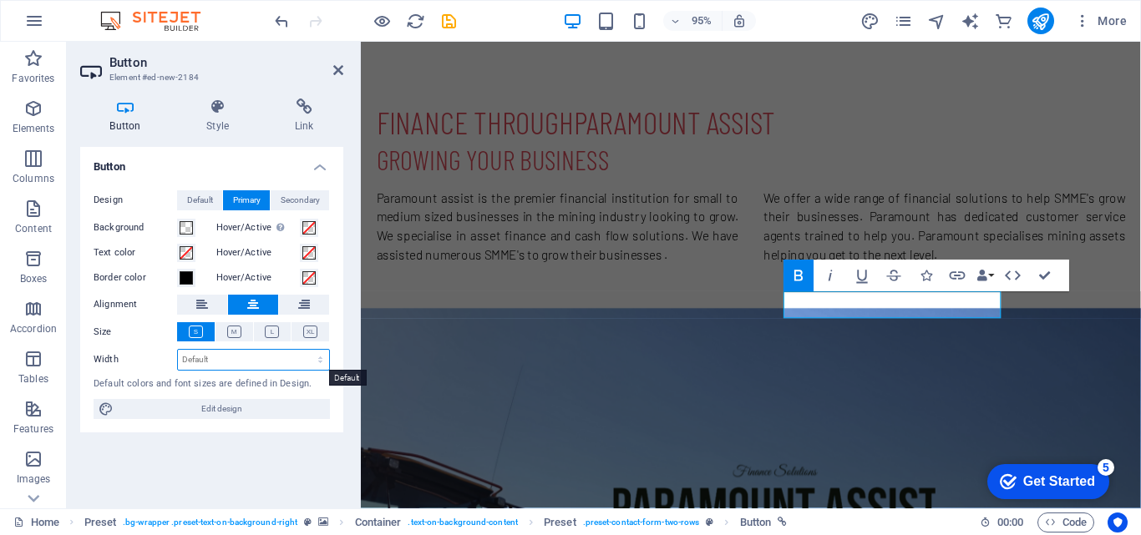
click at [229, 356] on select "Default px rem % em vh vw" at bounding box center [253, 360] width 151 height 20
select select "vw"
click at [306, 350] on select "Default px rem % em vh vw" at bounding box center [253, 360] width 151 height 20
click at [241, 372] on div "Design Default Primary Secondary Background Hover/Active Switch to preview mode…" at bounding box center [211, 305] width 263 height 256
click at [248, 356] on input "28.3" at bounding box center [253, 360] width 151 height 20
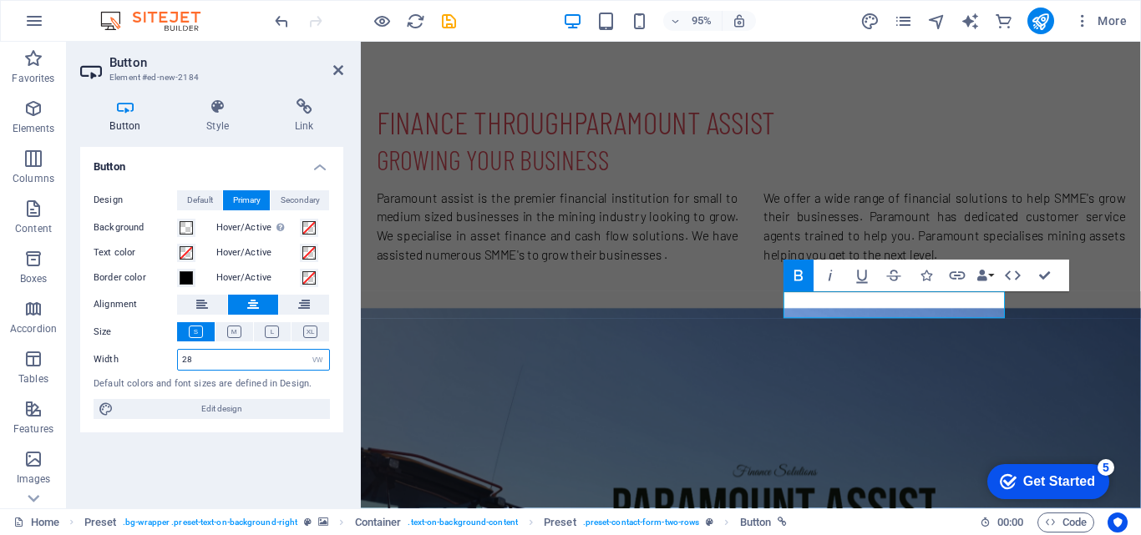
type input "2"
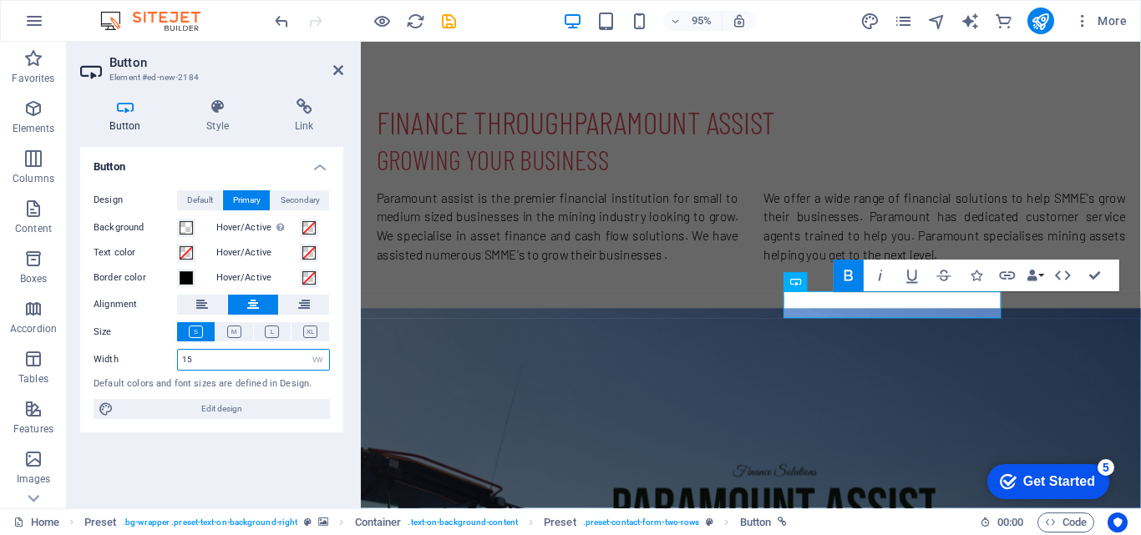
type input "15"
click at [256, 446] on div "Button Design Default Primary Secondary Background Hover/Active Switch to previ…" at bounding box center [211, 321] width 263 height 348
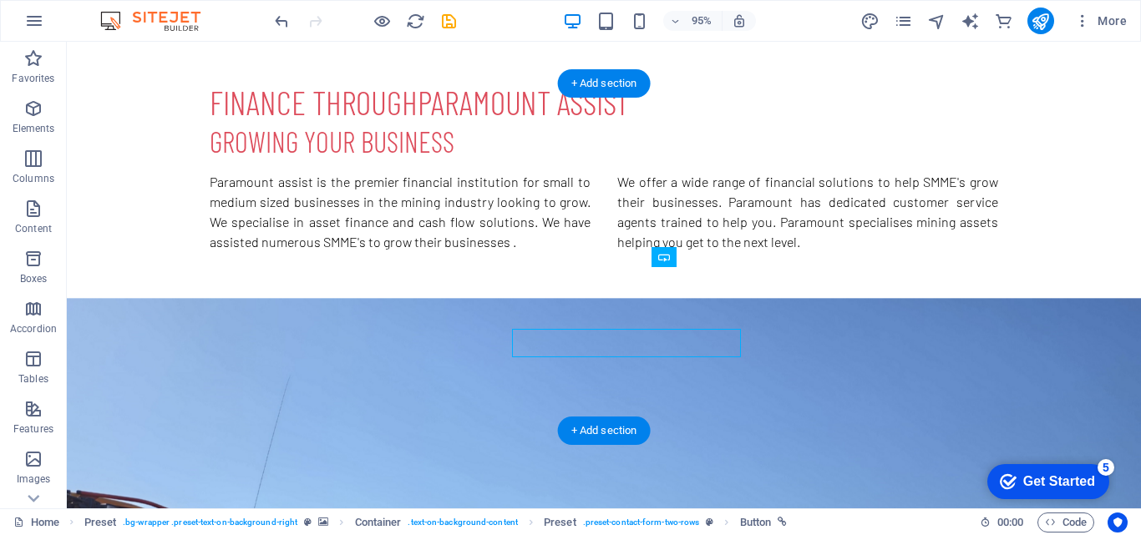
scroll to position [731, 0]
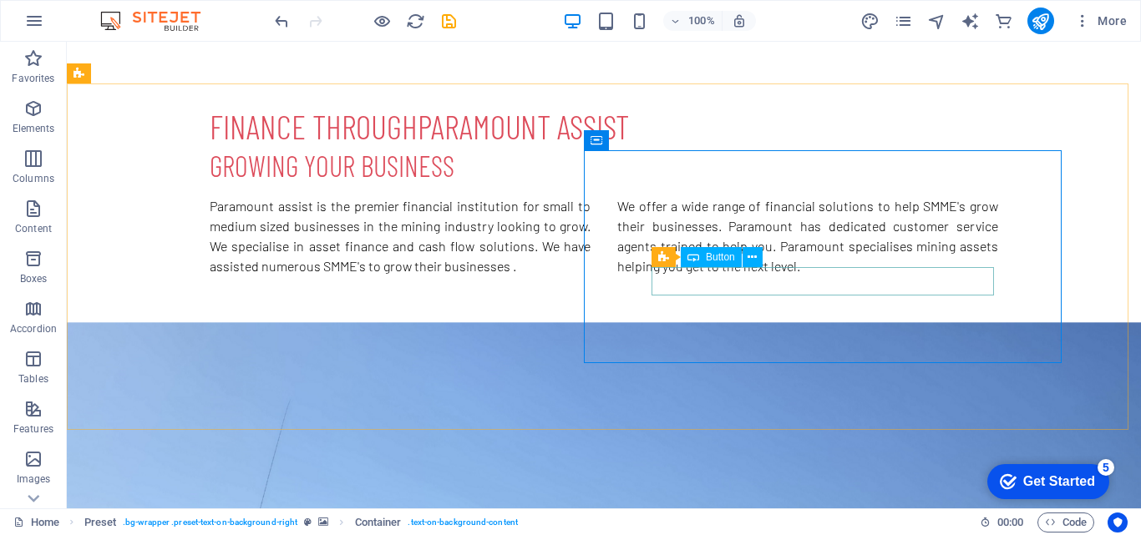
click at [709, 253] on span "Button" at bounding box center [720, 257] width 29 height 10
click at [757, 267] on button at bounding box center [752, 257] width 20 height 20
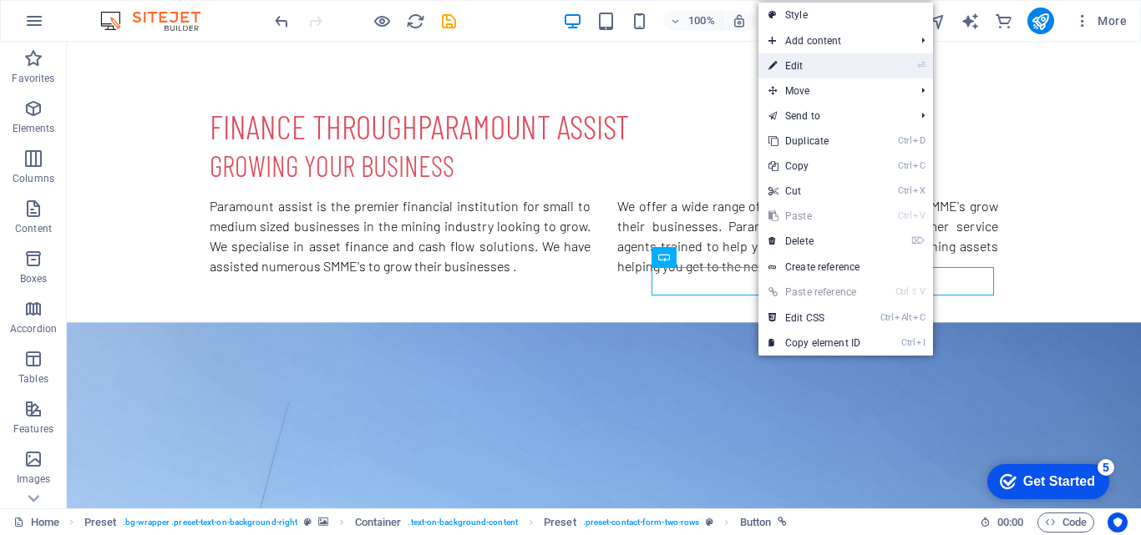
click at [824, 70] on link "⏎ Edit" at bounding box center [814, 65] width 112 height 25
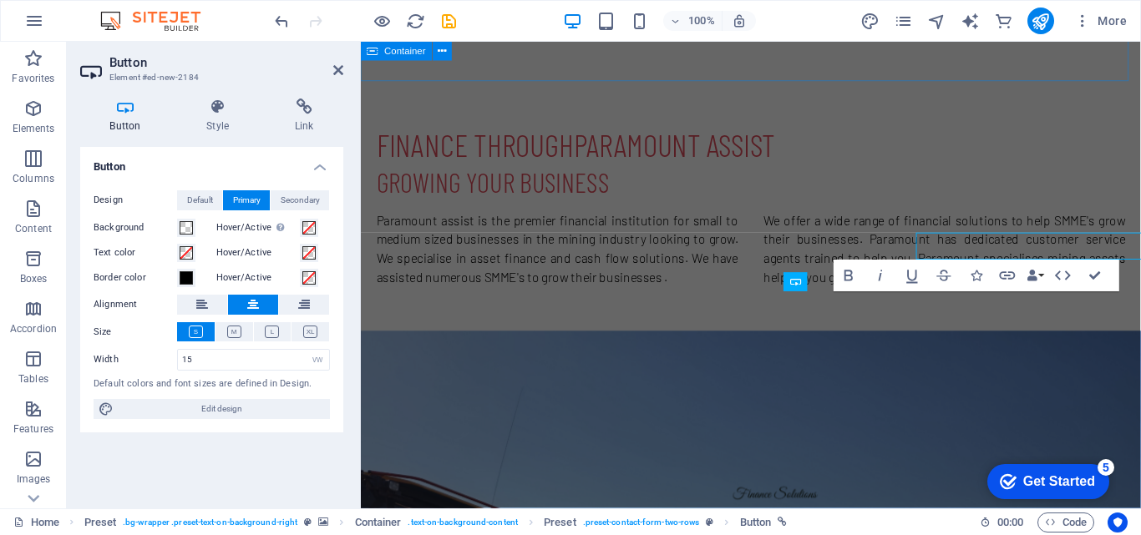
scroll to position [755, 0]
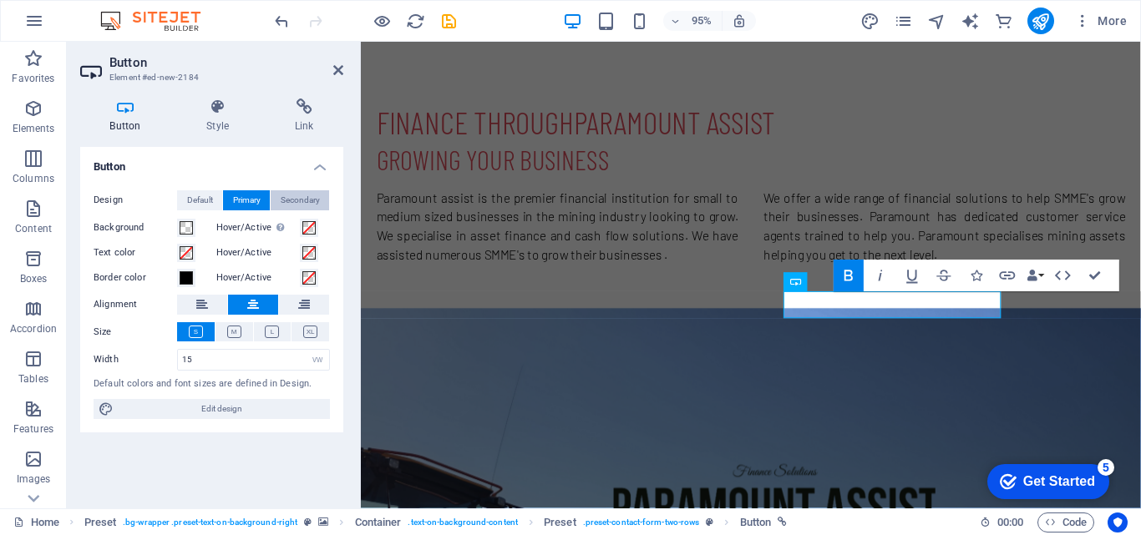
click at [276, 205] on button "Secondary" at bounding box center [300, 200] width 58 height 20
click at [193, 203] on span "Default" at bounding box center [200, 200] width 26 height 20
click at [219, 299] on button at bounding box center [202, 305] width 50 height 20
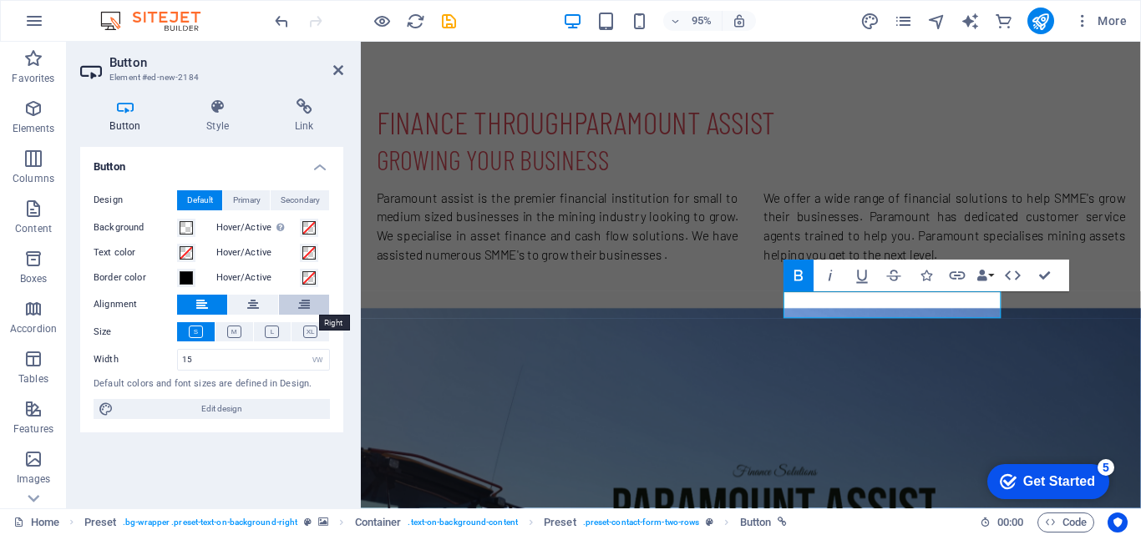
click at [309, 306] on icon at bounding box center [304, 305] width 12 height 20
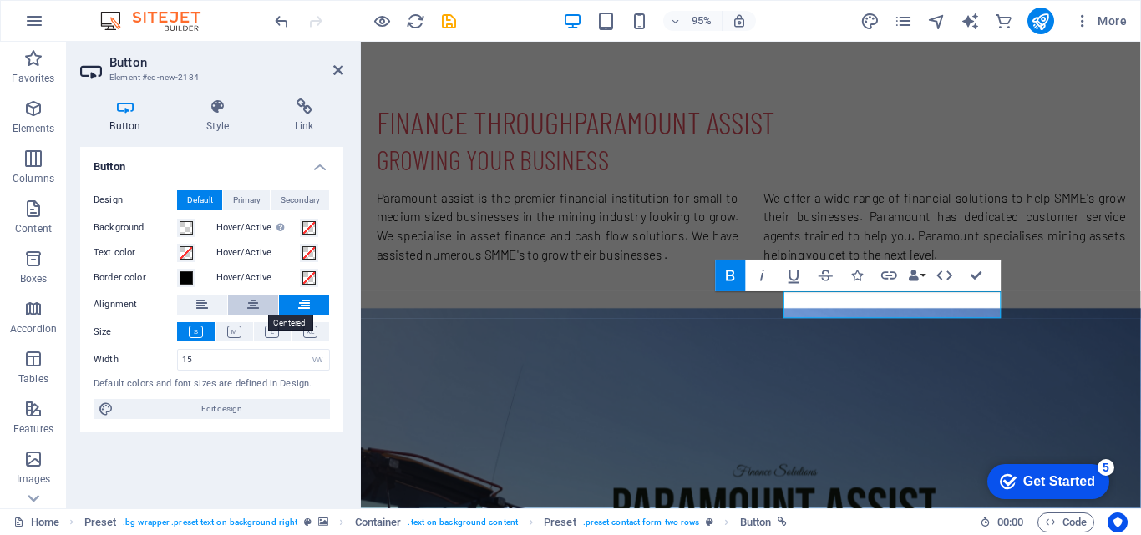
click at [269, 306] on button at bounding box center [253, 305] width 50 height 20
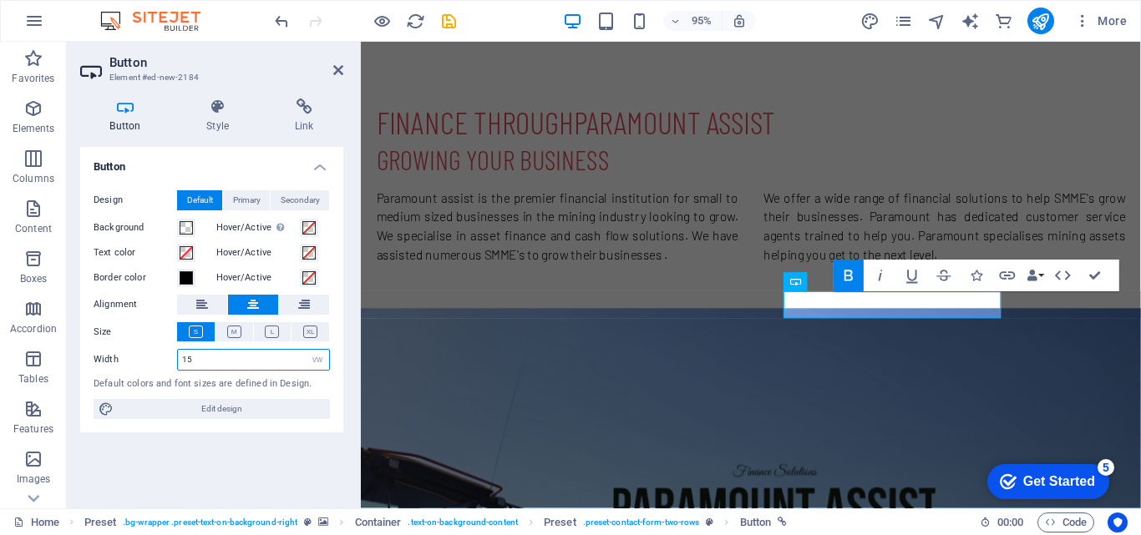
click at [224, 350] on input "15" at bounding box center [253, 360] width 151 height 20
click at [320, 363] on select "Default px rem % em vh vw" at bounding box center [317, 360] width 23 height 20
select select "default"
click at [306, 350] on select "Default px rem % em vh vw" at bounding box center [317, 360] width 23 height 20
select select "DISABLED_OPTION_VALUE"
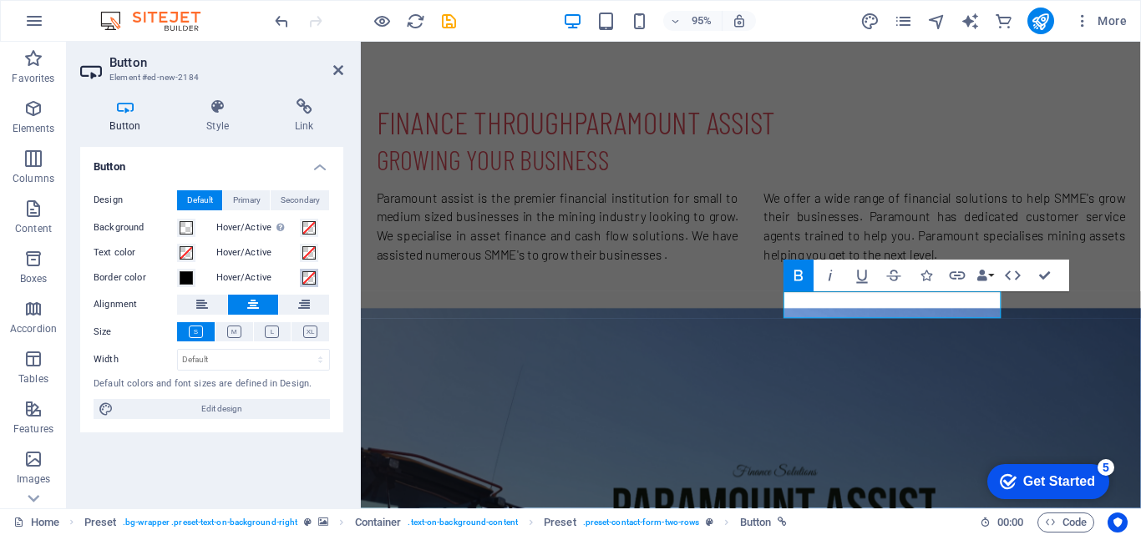
click at [308, 281] on span at bounding box center [308, 277] width 13 height 13
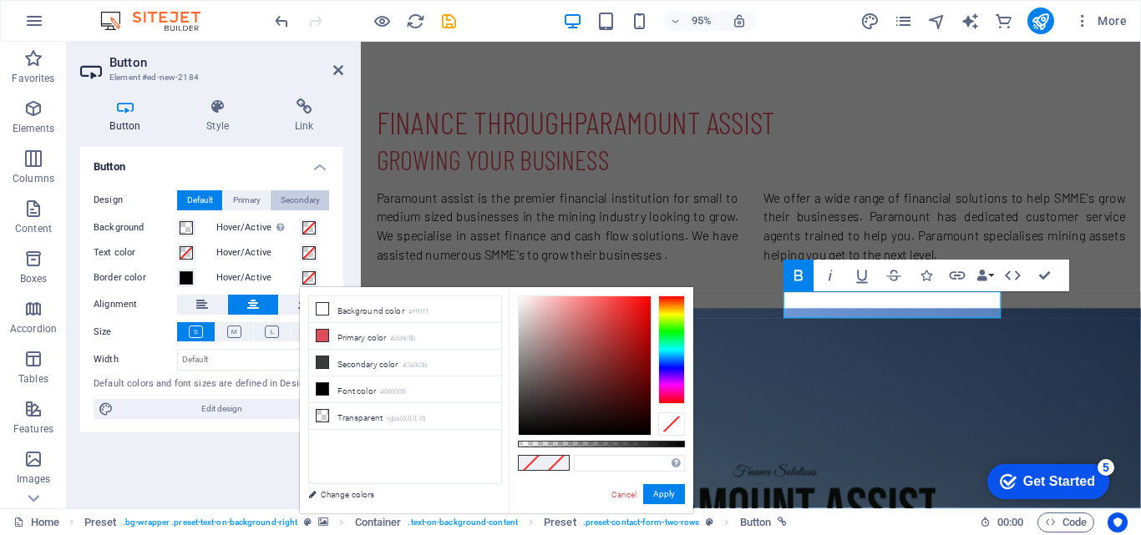
click at [292, 198] on span "Secondary" at bounding box center [300, 200] width 39 height 20
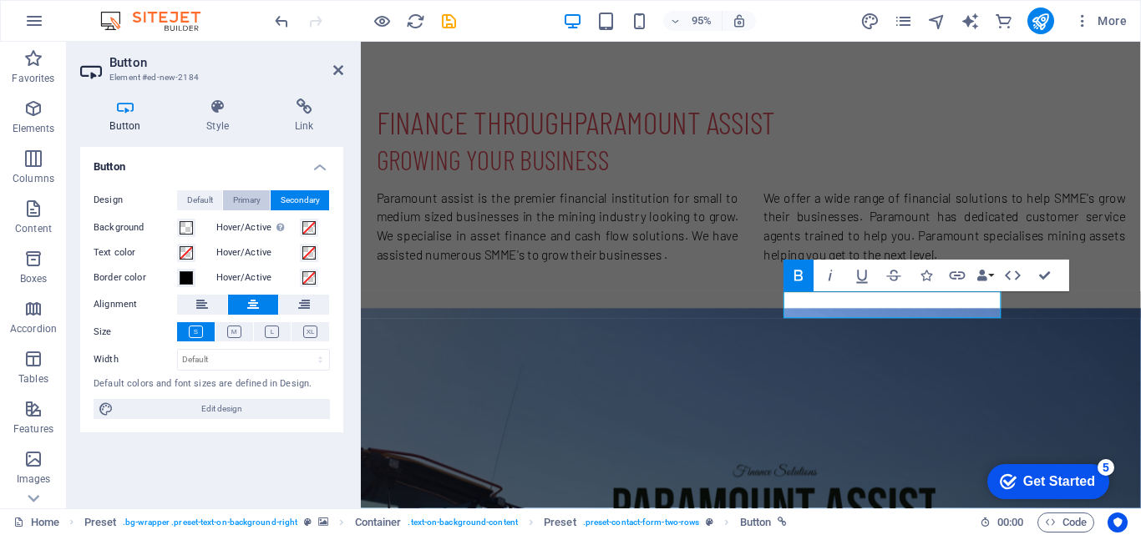
click at [237, 190] on span "Primary" at bounding box center [247, 200] width 28 height 20
click at [204, 195] on span "Default" at bounding box center [200, 200] width 26 height 20
click at [301, 124] on h4 "Link" at bounding box center [304, 116] width 79 height 35
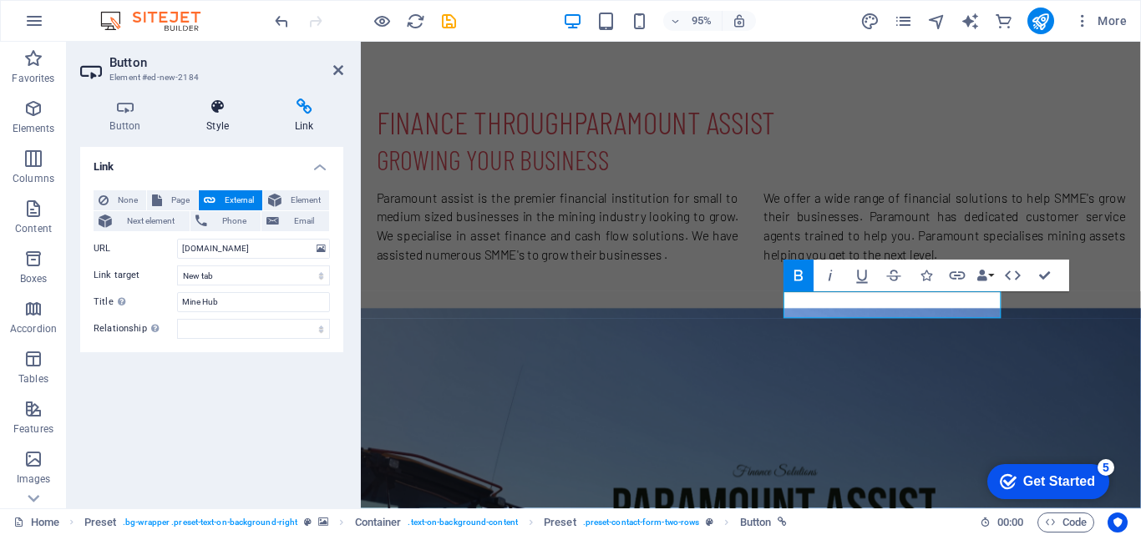
click at [230, 119] on h4 "Style" at bounding box center [221, 116] width 89 height 35
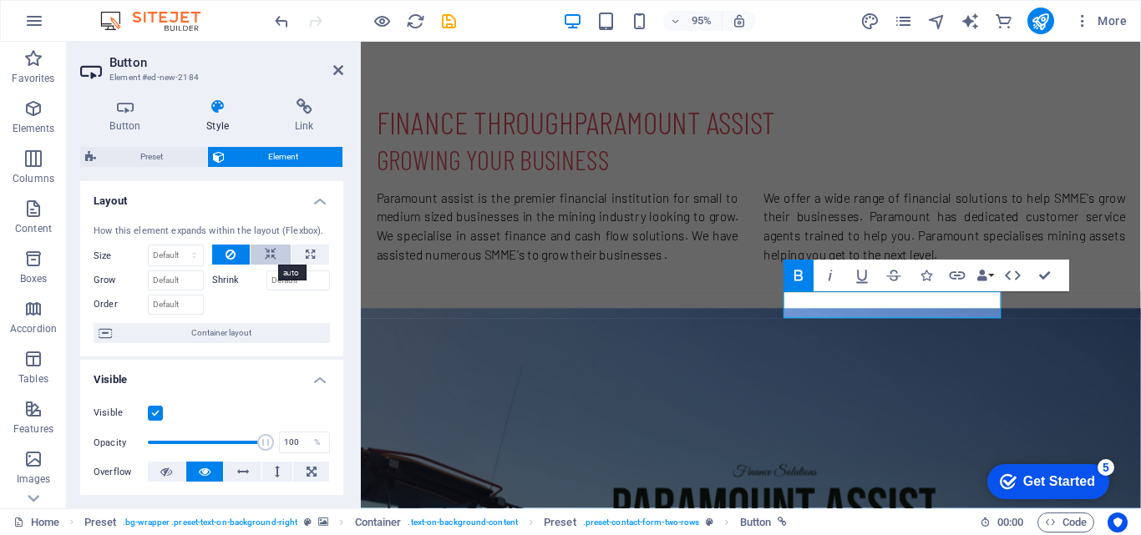
click at [281, 258] on button at bounding box center [271, 255] width 40 height 20
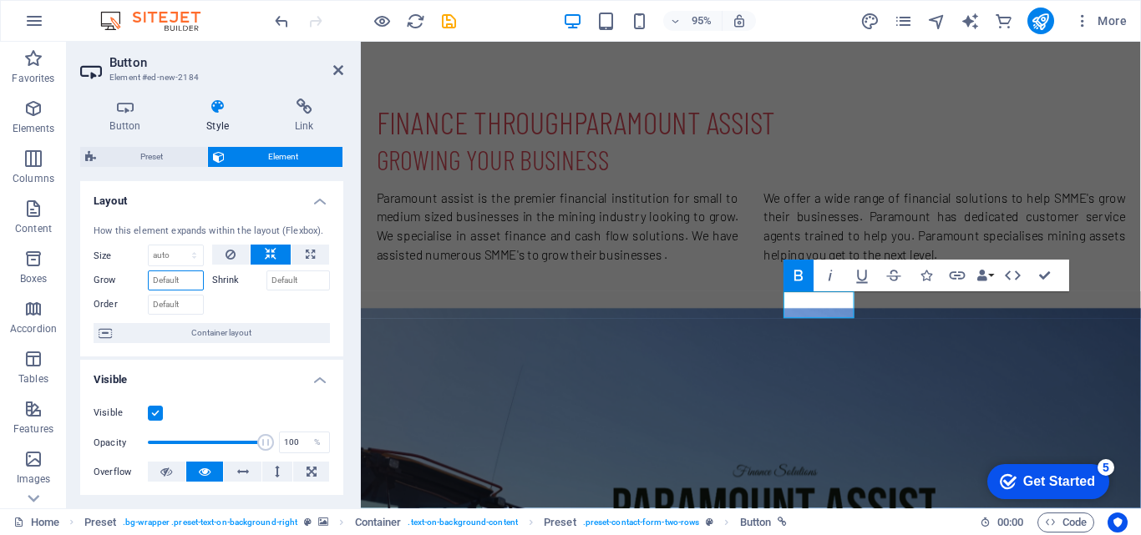
click at [176, 282] on input "Grow" at bounding box center [176, 281] width 56 height 20
drag, startPoint x: 263, startPoint y: 440, endPoint x: 158, endPoint y: 427, distance: 106.1
click at [158, 427] on div "Visible Opacity 11 % Overflow" at bounding box center [211, 443] width 263 height 106
type input "100"
drag, startPoint x: 159, startPoint y: 445, endPoint x: 287, endPoint y: 433, distance: 129.2
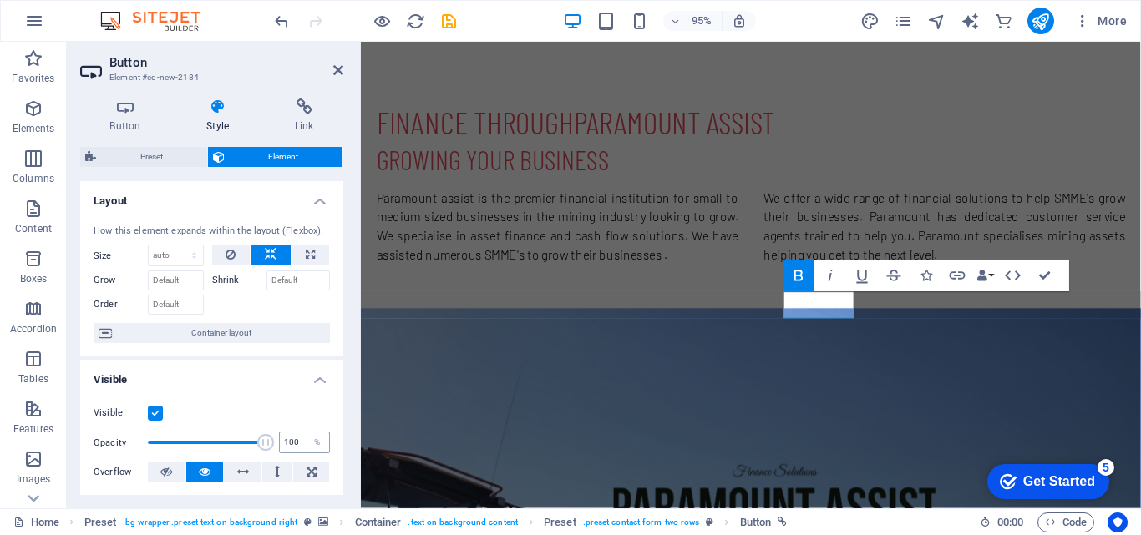
click at [287, 433] on div "Opacity 100 %" at bounding box center [212, 442] width 236 height 25
click at [233, 475] on button at bounding box center [243, 472] width 38 height 20
click at [308, 473] on icon at bounding box center [311, 472] width 10 height 20
click at [207, 472] on icon at bounding box center [205, 472] width 12 height 20
click at [322, 255] on button at bounding box center [310, 255] width 38 height 20
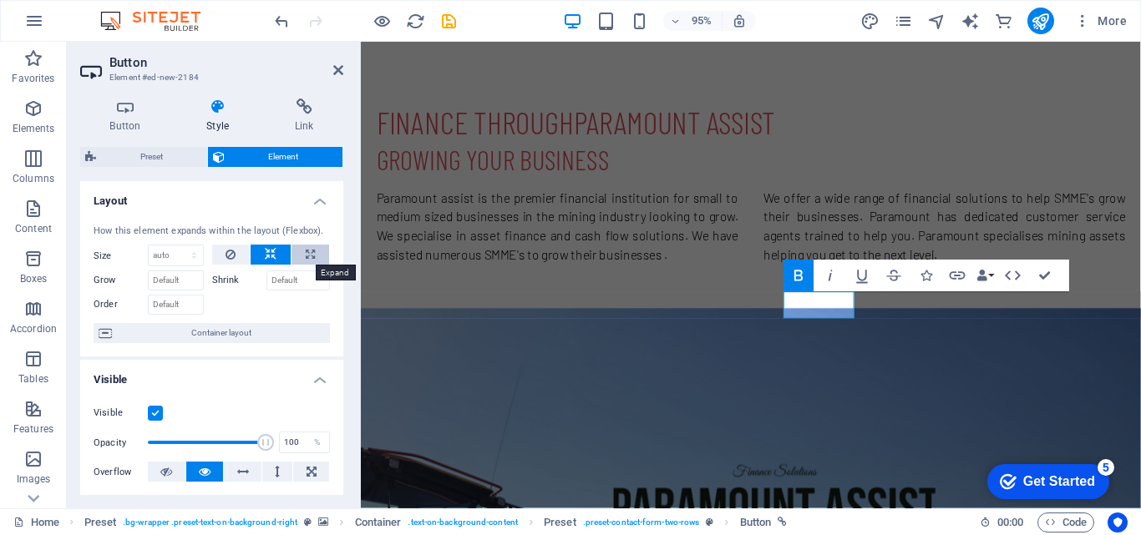
type input "100"
select select "%"
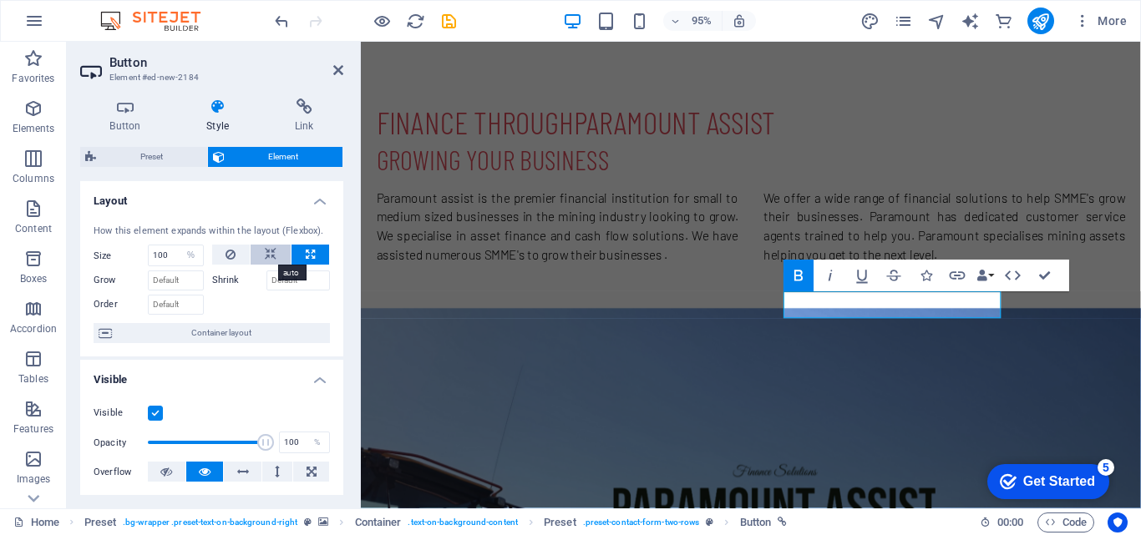
click at [270, 256] on icon at bounding box center [271, 255] width 12 height 20
select select "DISABLED_OPTION_VALUE"
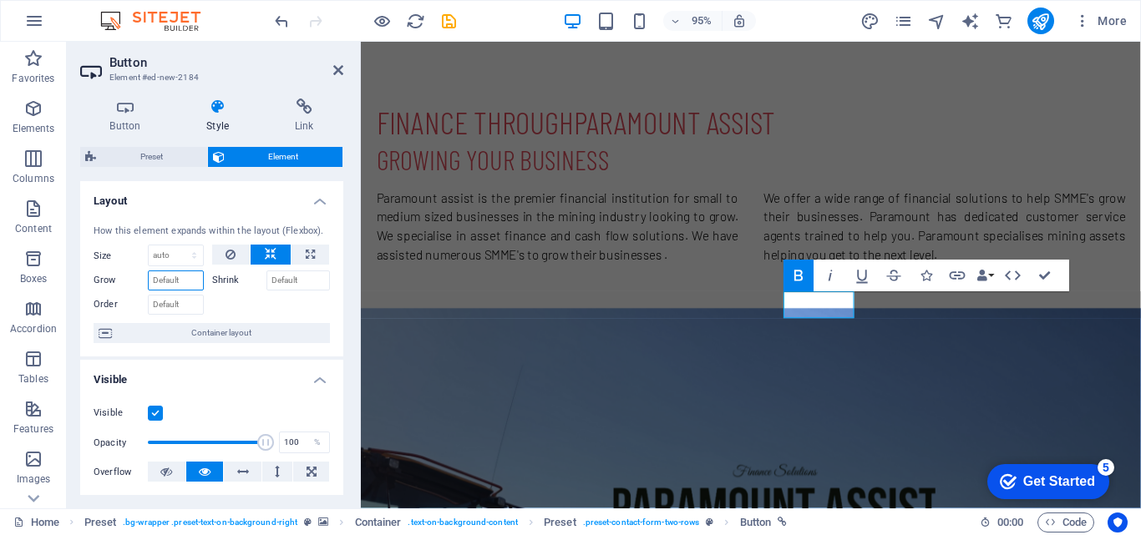
click at [174, 283] on input "Grow" at bounding box center [176, 281] width 56 height 20
click at [302, 276] on input "Shrink" at bounding box center [298, 281] width 64 height 20
click at [191, 277] on input "Grow" at bounding box center [176, 281] width 56 height 20
click at [227, 306] on div at bounding box center [271, 303] width 119 height 24
drag, startPoint x: 339, startPoint y: 279, endPoint x: 342, endPoint y: 372, distance: 92.7
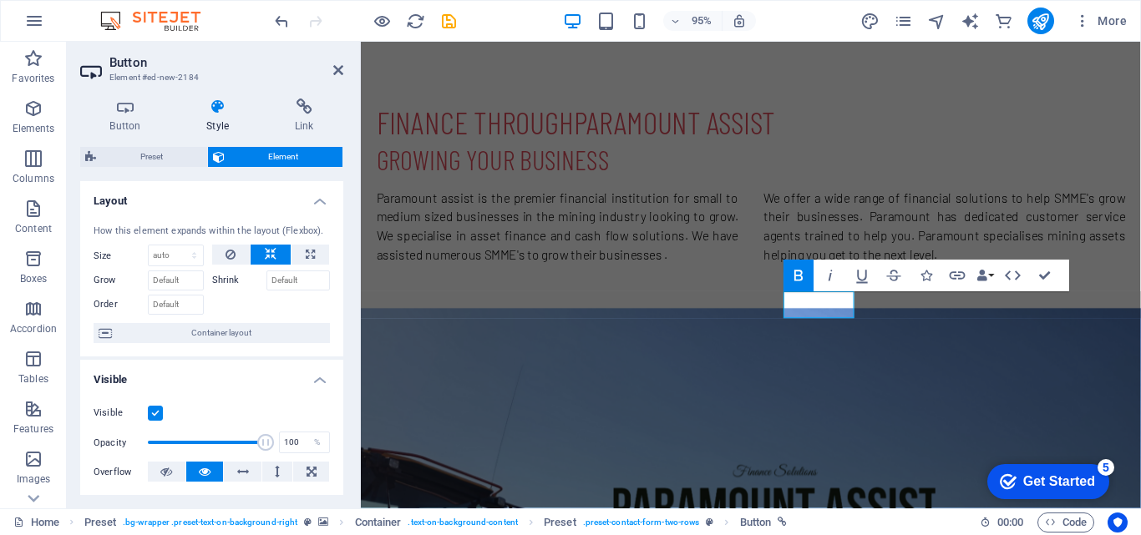
click at [342, 372] on div "Layout How this element expands within the layout (Flexbox). Size Default auto …" at bounding box center [211, 338] width 263 height 314
click at [256, 327] on span "Container layout" at bounding box center [221, 333] width 208 height 20
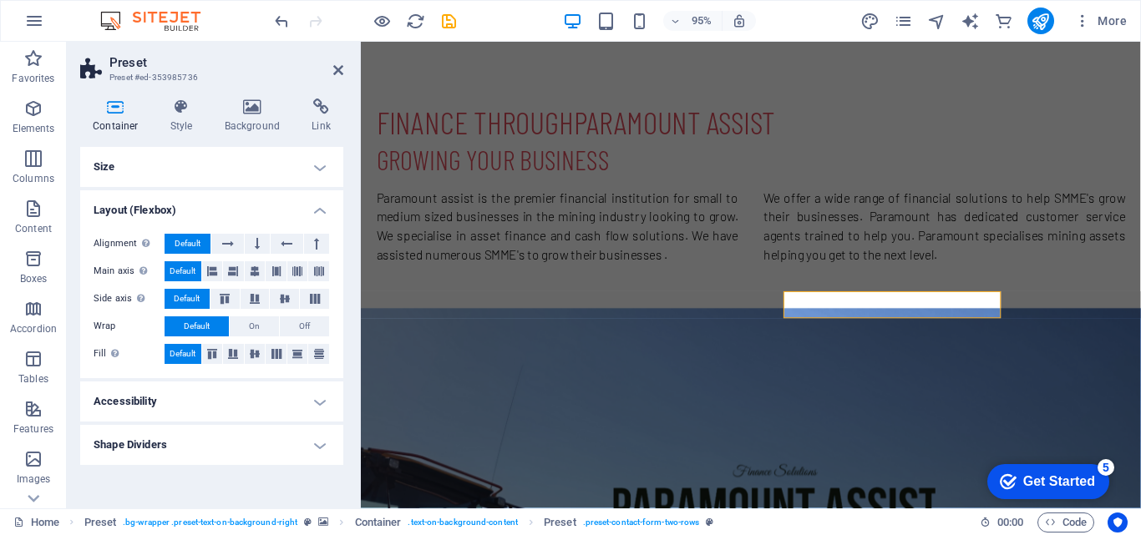
click at [140, 413] on h4 "Accessibility" at bounding box center [211, 402] width 263 height 40
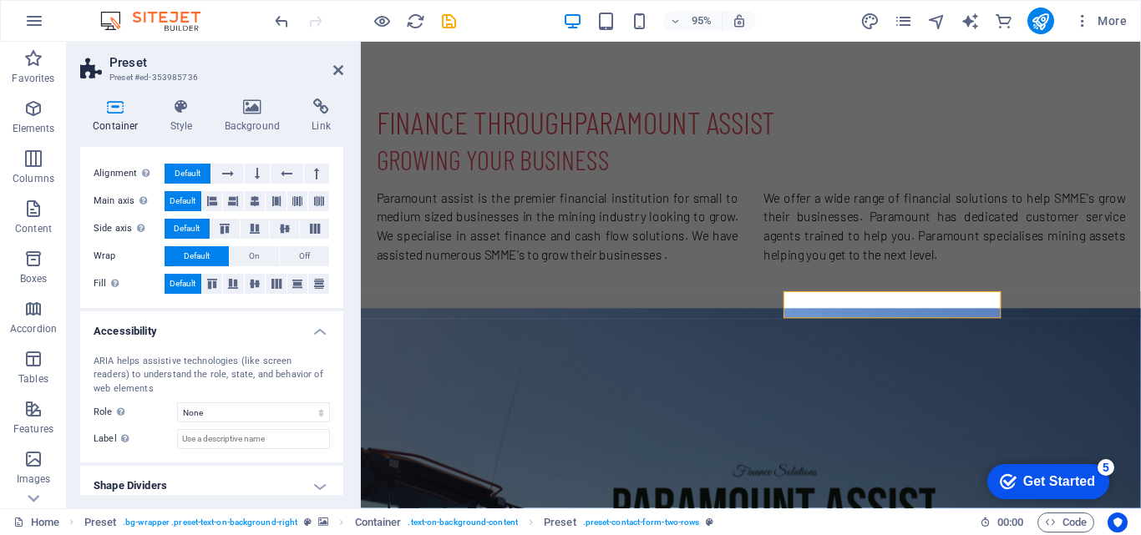
scroll to position [81, 0]
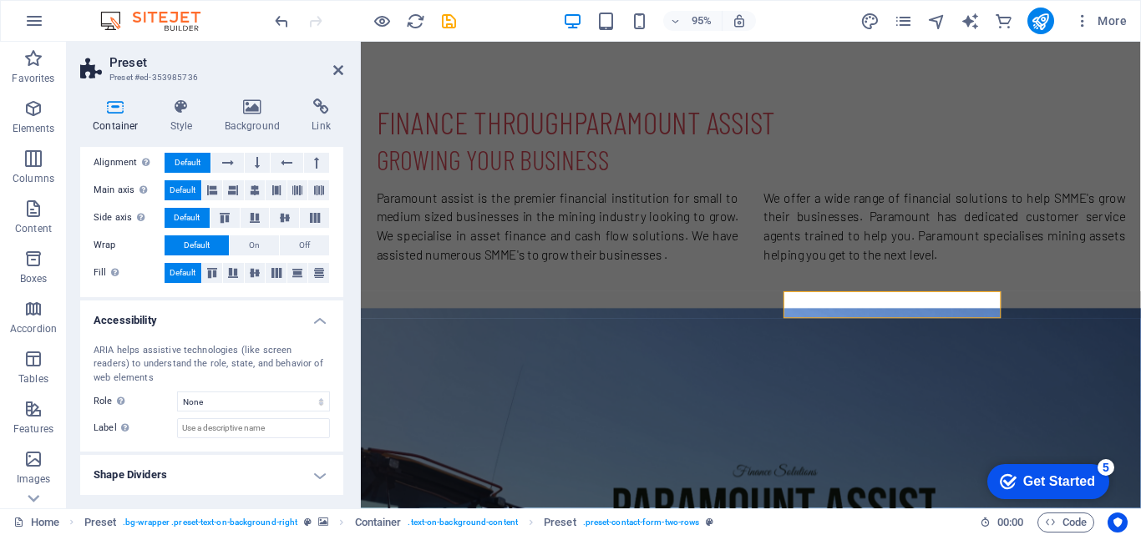
click at [316, 467] on h4 "Shape Dividers" at bounding box center [211, 475] width 263 height 40
click at [322, 476] on h4 "Shape Dividers" at bounding box center [211, 470] width 263 height 30
drag, startPoint x: 329, startPoint y: 471, endPoint x: 344, endPoint y: 428, distance: 45.2
click at [344, 428] on div "Container Style Background Link Size Height Default px rem % vh vw Min. height …" at bounding box center [212, 296] width 290 height 423
click at [321, 479] on h4 "Shape Dividers" at bounding box center [211, 475] width 263 height 40
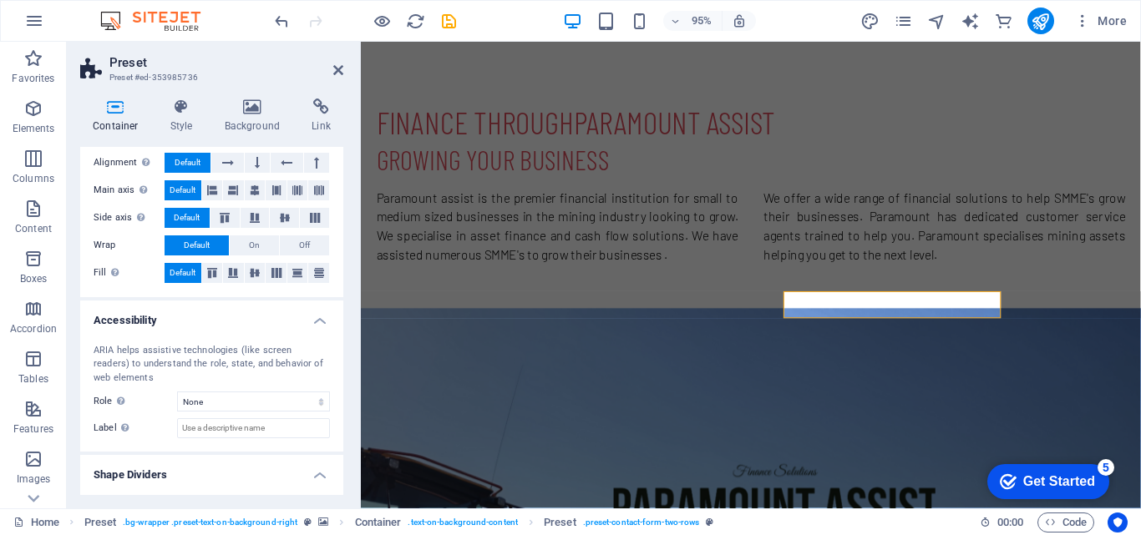
drag, startPoint x: 339, startPoint y: 423, endPoint x: 339, endPoint y: 445, distance: 22.5
click at [339, 445] on div "ARIA helps assistive technologies (like screen readers) to understand the role,…" at bounding box center [211, 392] width 263 height 122
drag, startPoint x: 339, startPoint y: 445, endPoint x: 340, endPoint y: 455, distance: 10.1
click at [340, 455] on div "Size Height Default px rem % vh vw Min. height None px rem % vh vw Width Defaul…" at bounding box center [211, 321] width 263 height 348
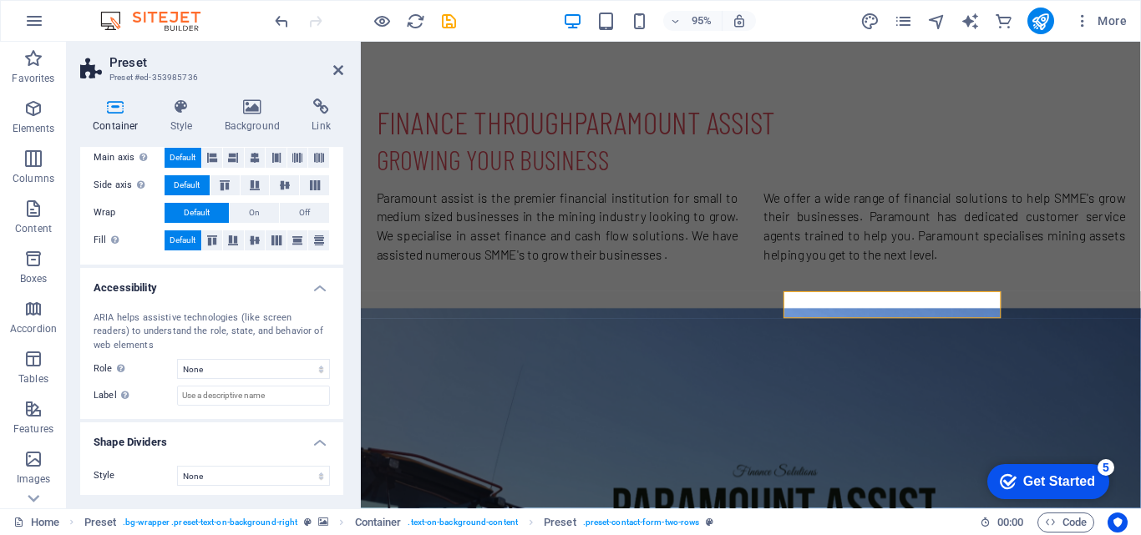
scroll to position [118, 0]
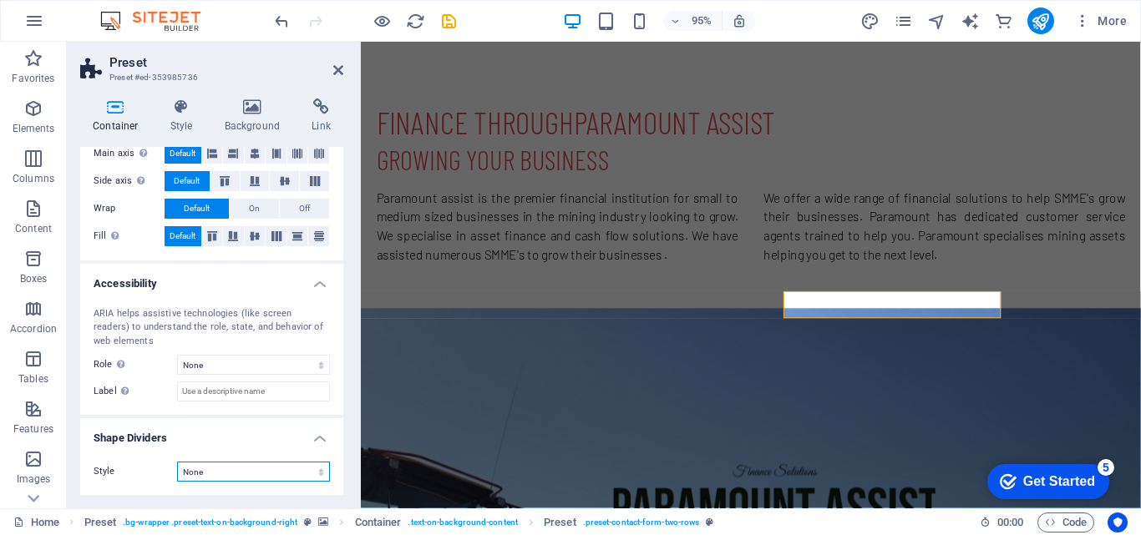
click at [260, 472] on select "None Triangle Square Diagonal Polygon 1 Polygon 2 Zigzag Multiple Zigzags Waves…" at bounding box center [253, 472] width 153 height 20
click at [344, 215] on div "Container Style Background Link Size Height Default px rem % vh vw Min. height …" at bounding box center [212, 296] width 290 height 423
click at [139, 96] on div "Container Style Background Link Size Height Default px rem % vh vw Min. height …" at bounding box center [212, 296] width 290 height 423
click at [337, 72] on icon at bounding box center [338, 69] width 10 height 13
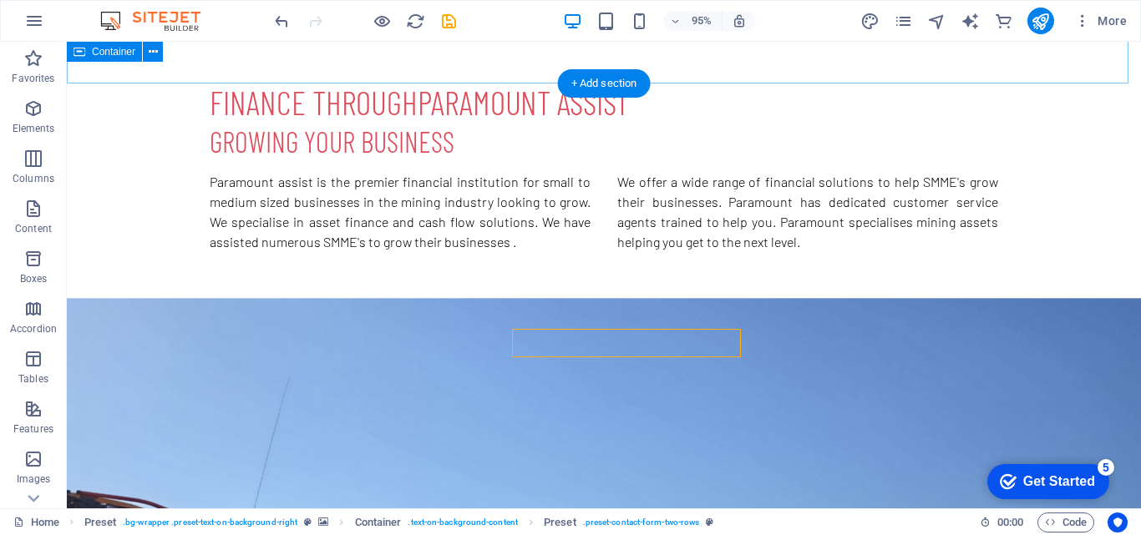
scroll to position [731, 0]
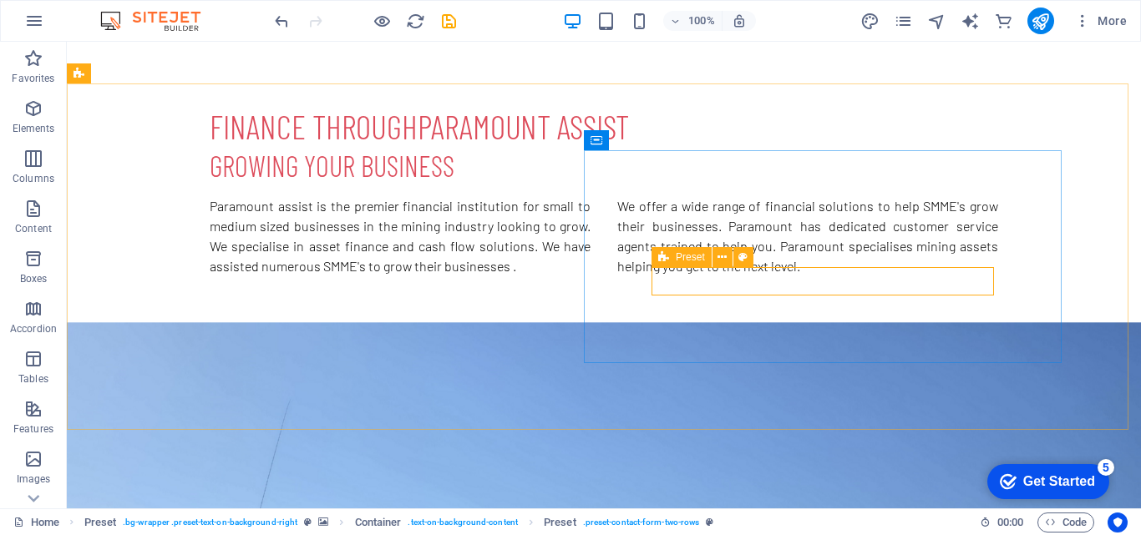
click at [663, 261] on icon at bounding box center [663, 257] width 11 height 20
click at [676, 261] on span "Preset" at bounding box center [690, 257] width 29 height 10
drag, startPoint x: 676, startPoint y: 261, endPoint x: 362, endPoint y: 221, distance: 316.6
click at [676, 261] on span "Preset" at bounding box center [690, 257] width 29 height 10
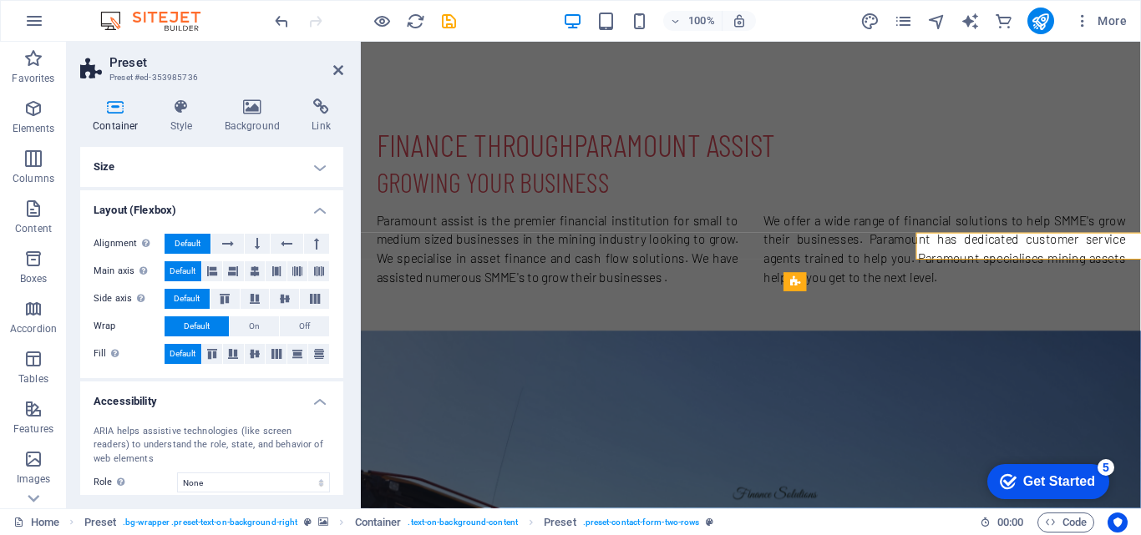
scroll to position [755, 0]
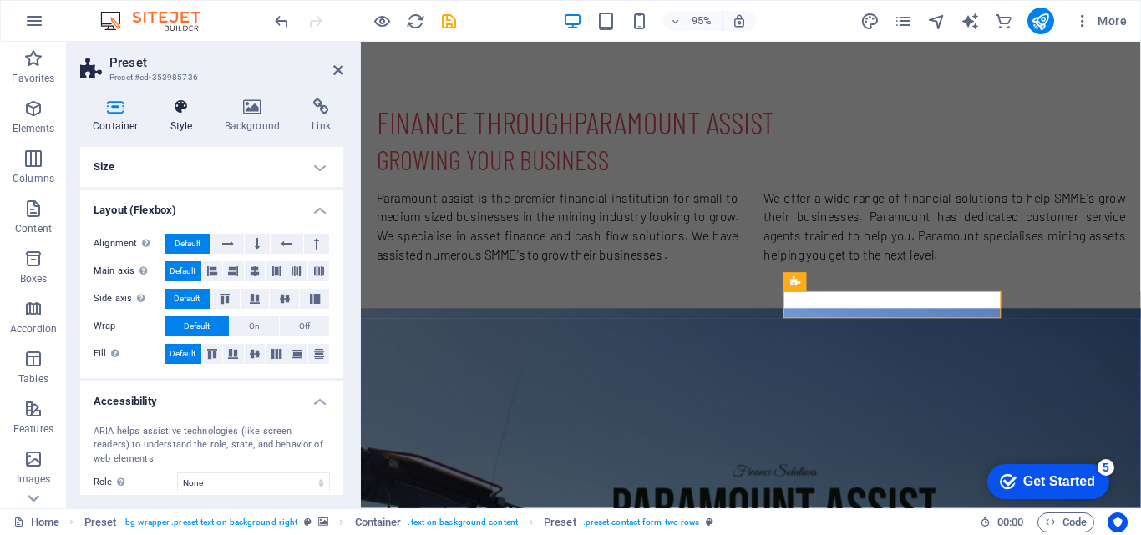
click at [192, 116] on h4 "Style" at bounding box center [185, 116] width 54 height 35
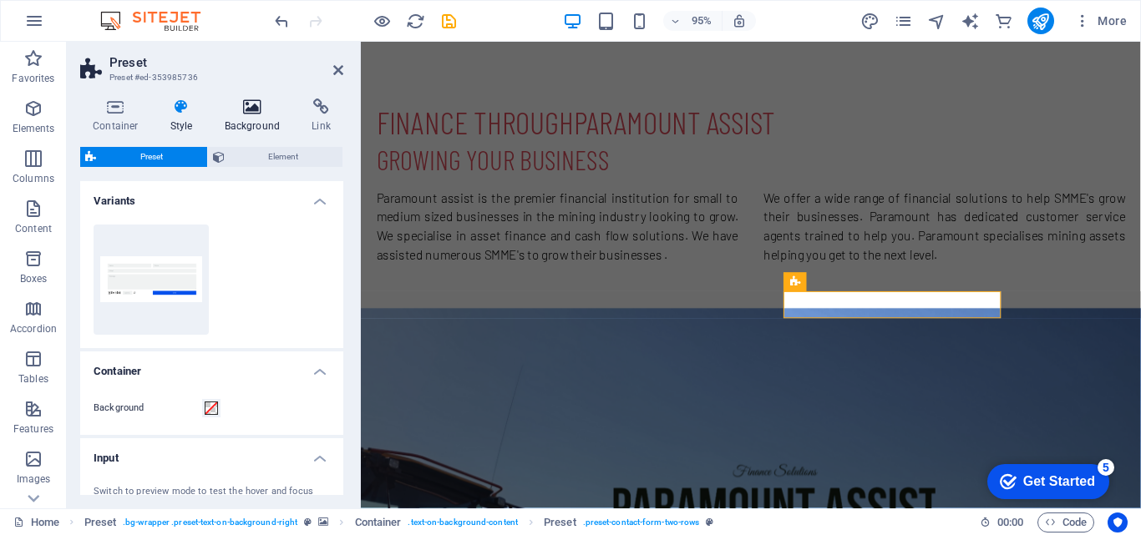
click at [236, 100] on icon at bounding box center [252, 107] width 81 height 17
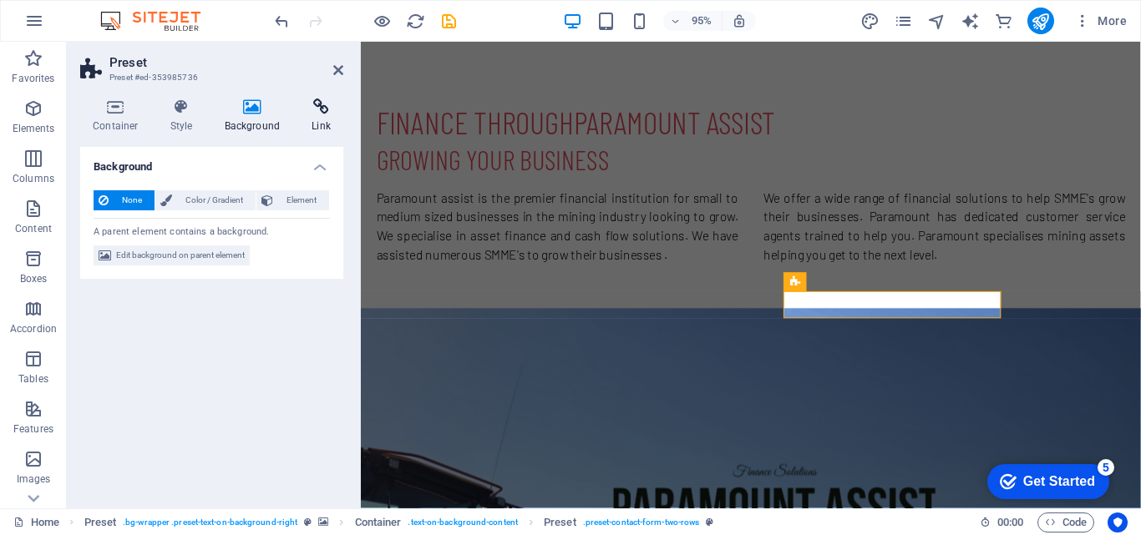
click at [312, 105] on icon at bounding box center [321, 107] width 44 height 17
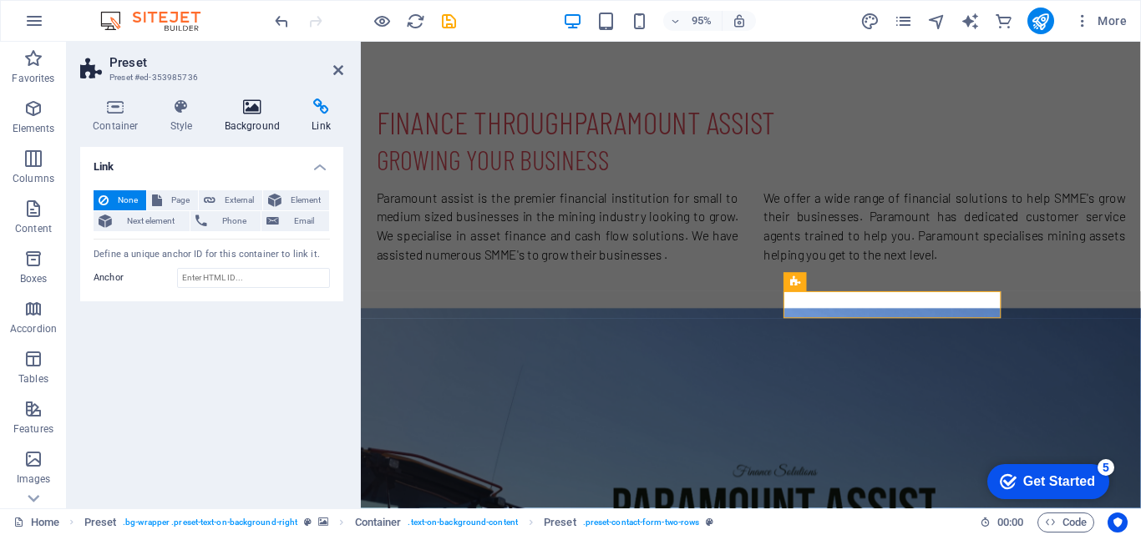
click at [261, 108] on icon at bounding box center [252, 107] width 81 height 17
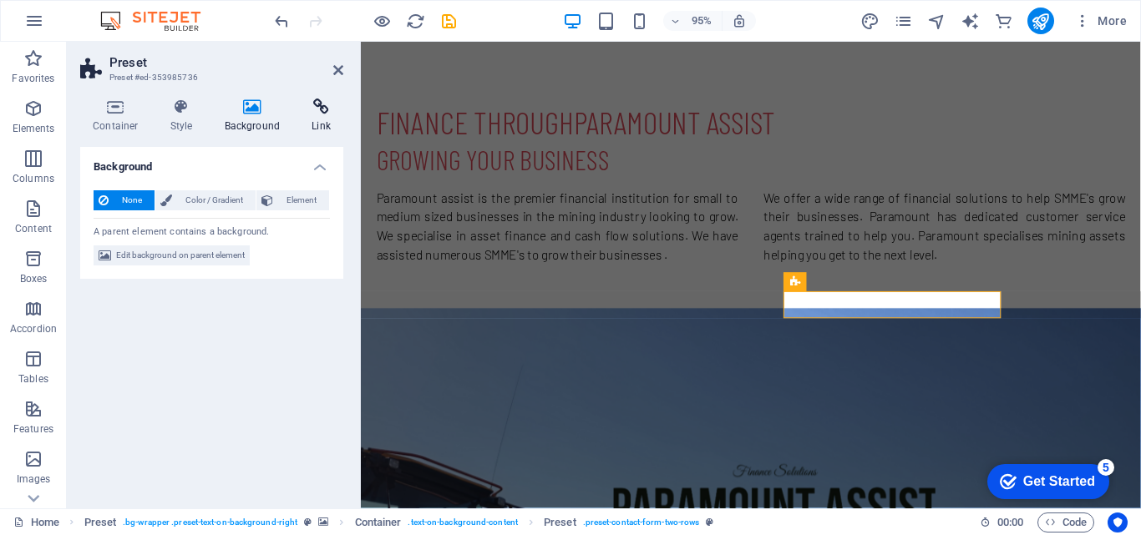
click at [317, 115] on h4 "Link" at bounding box center [321, 116] width 44 height 35
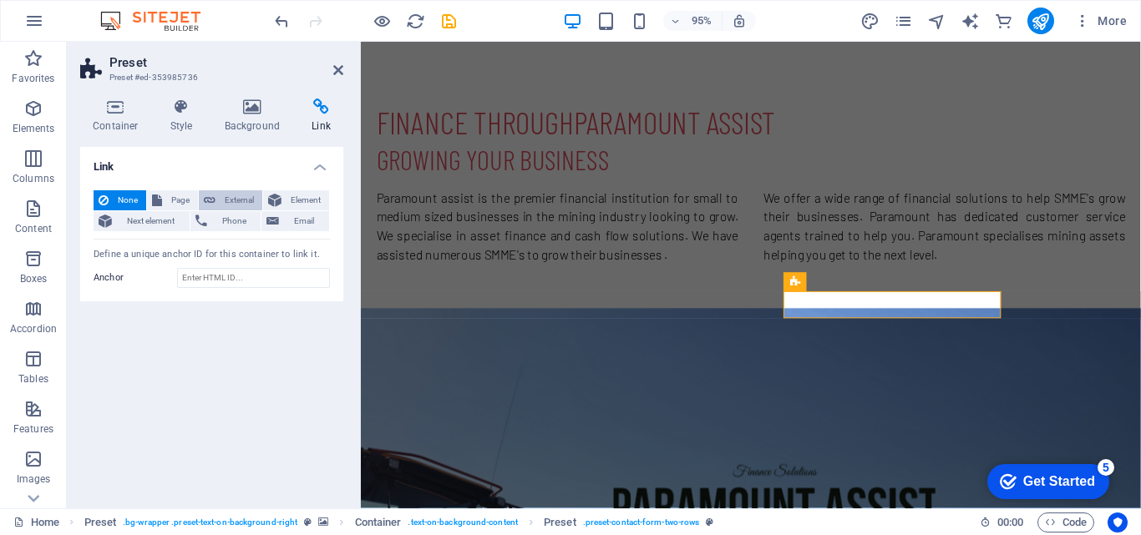
click at [247, 193] on span "External" at bounding box center [238, 200] width 37 height 20
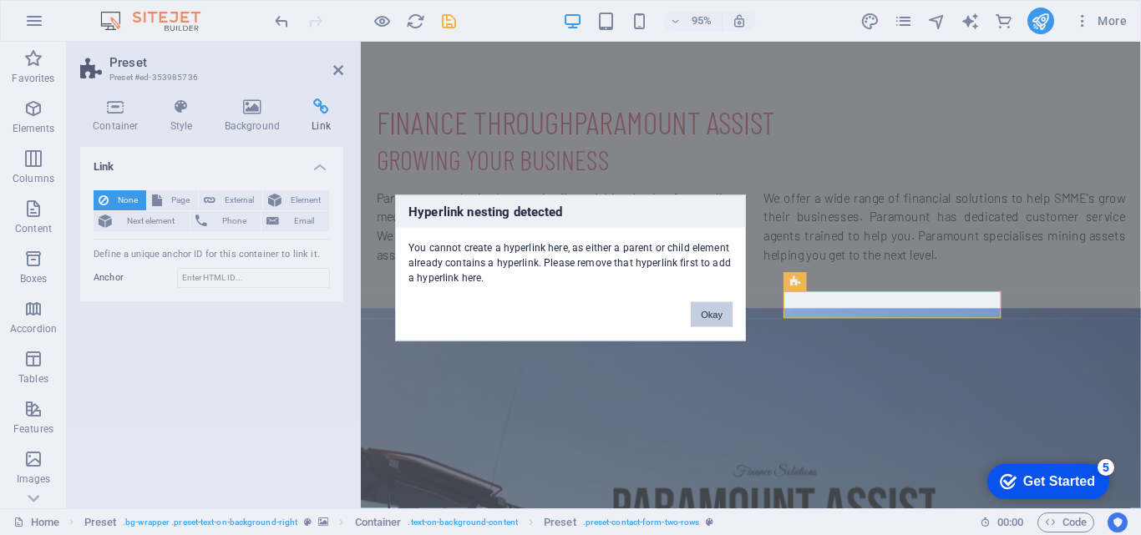
click at [713, 310] on button "Okay" at bounding box center [712, 313] width 42 height 25
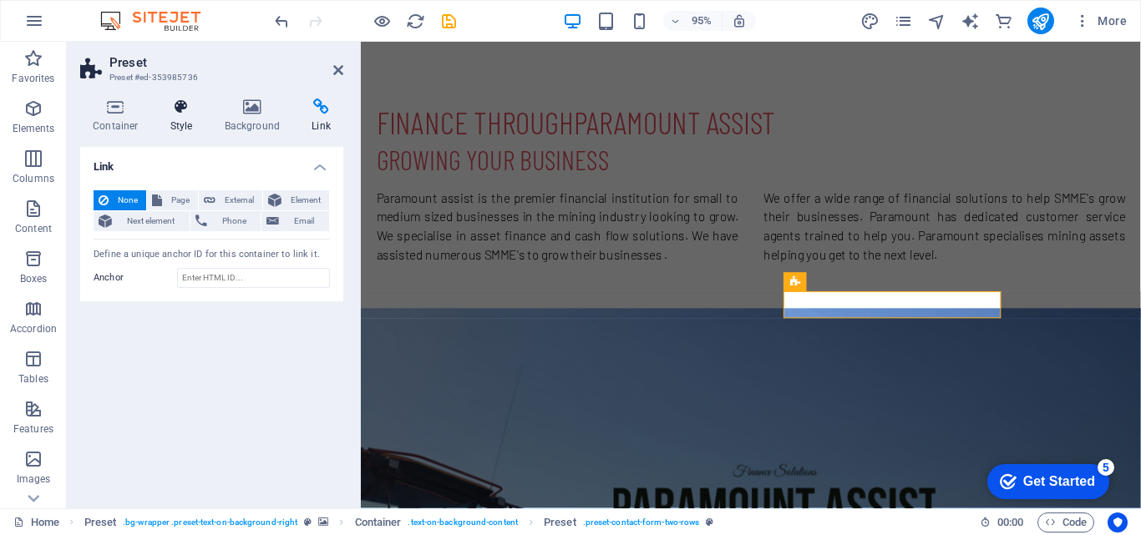
click at [174, 114] on icon at bounding box center [182, 107] width 48 height 17
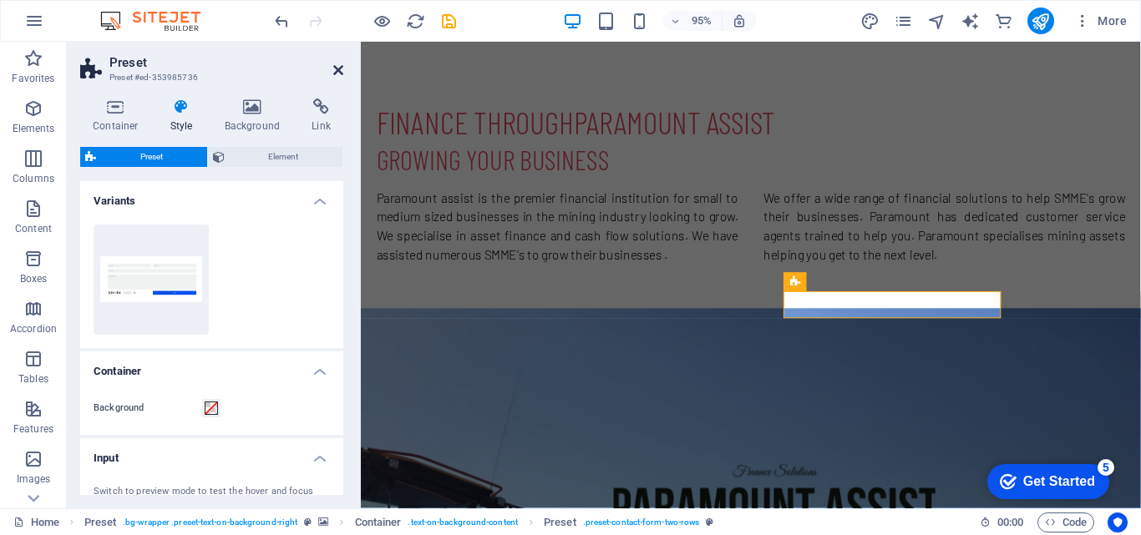
click at [333, 75] on icon at bounding box center [338, 69] width 10 height 13
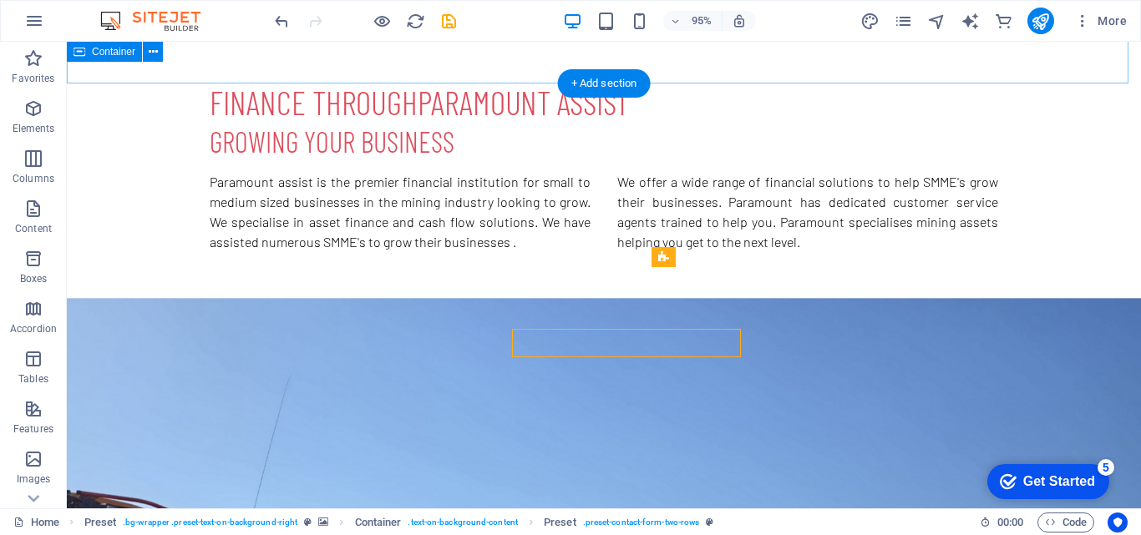
scroll to position [731, 0]
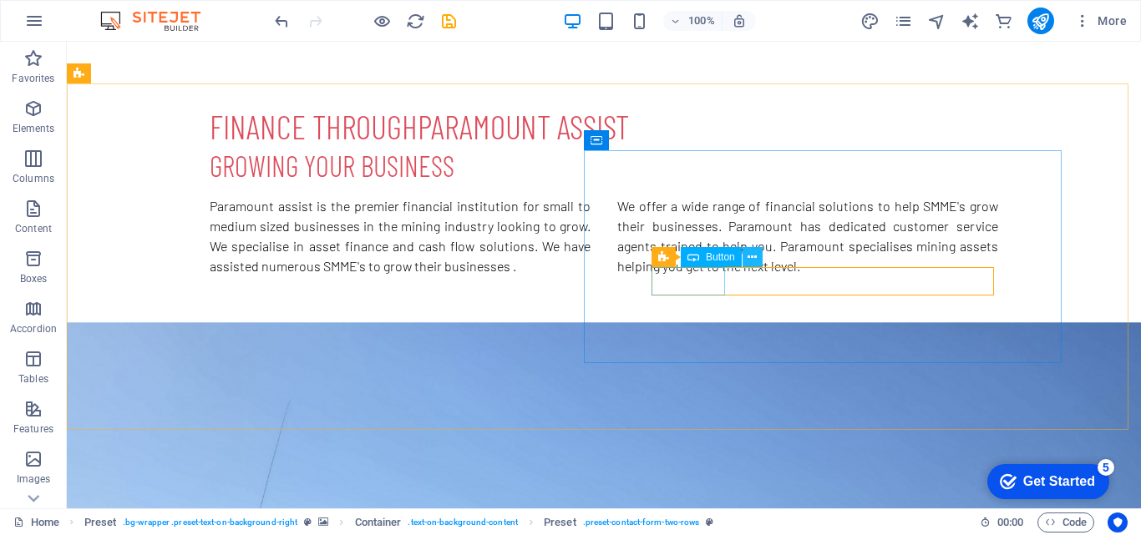
click at [752, 257] on icon at bounding box center [751, 258] width 9 height 18
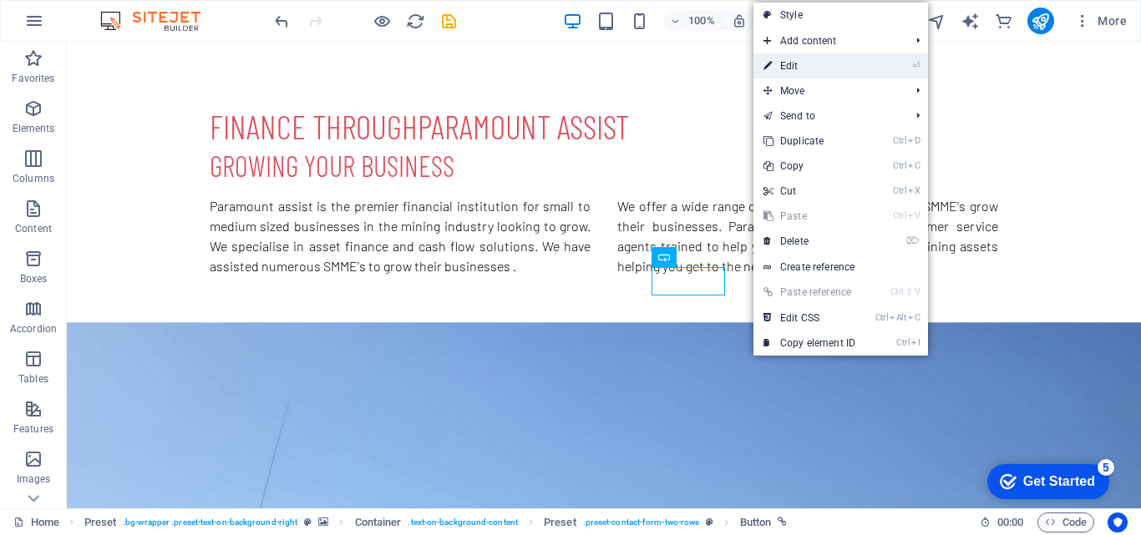
click at [806, 69] on link "⏎ Edit" at bounding box center [809, 65] width 112 height 25
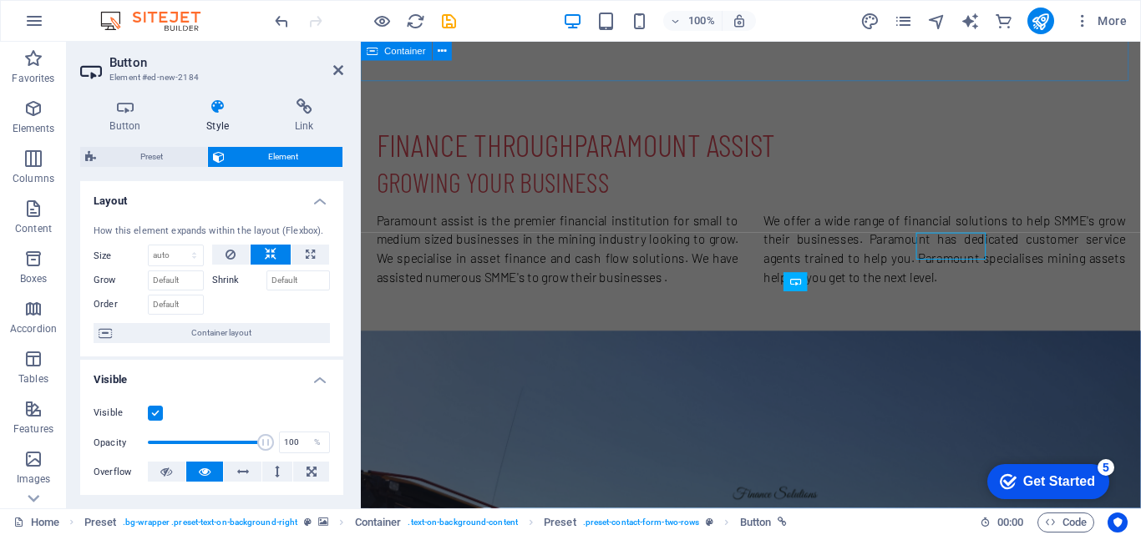
scroll to position [755, 0]
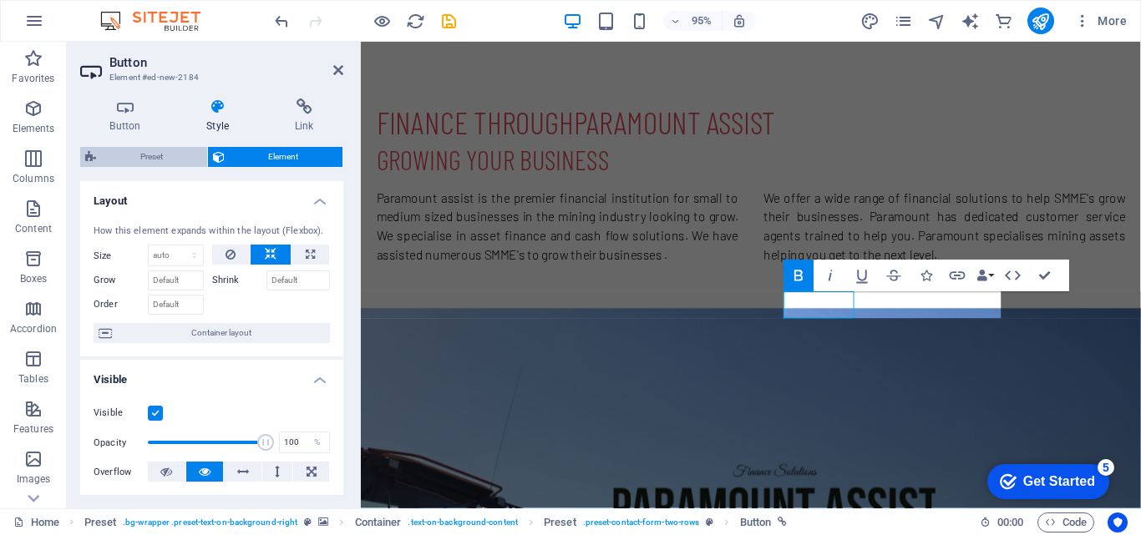
click at [156, 157] on span "Preset" at bounding box center [151, 157] width 101 height 20
select select "px"
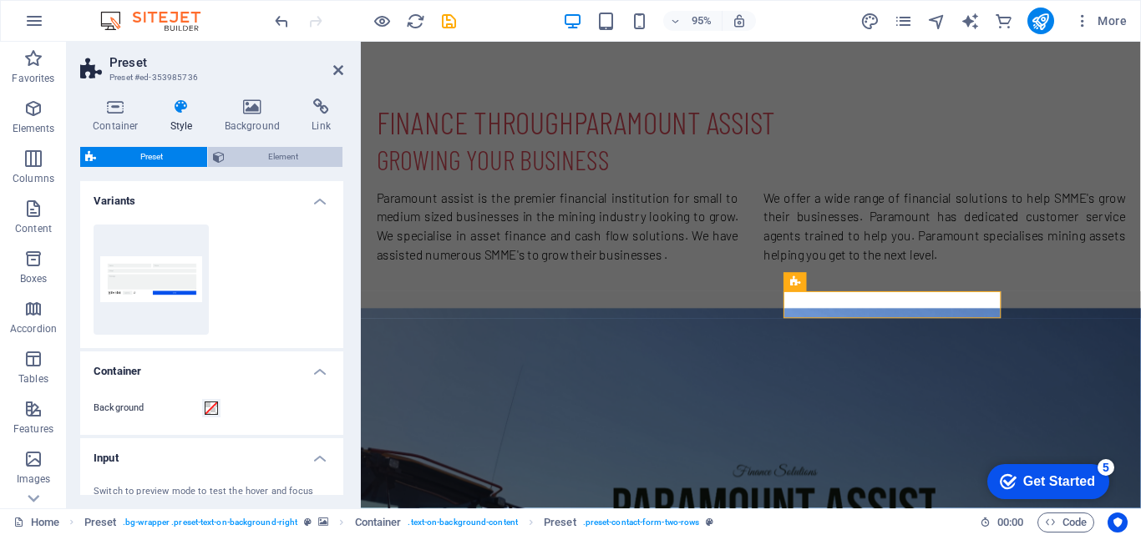
click at [270, 154] on span "Element" at bounding box center [284, 157] width 109 height 20
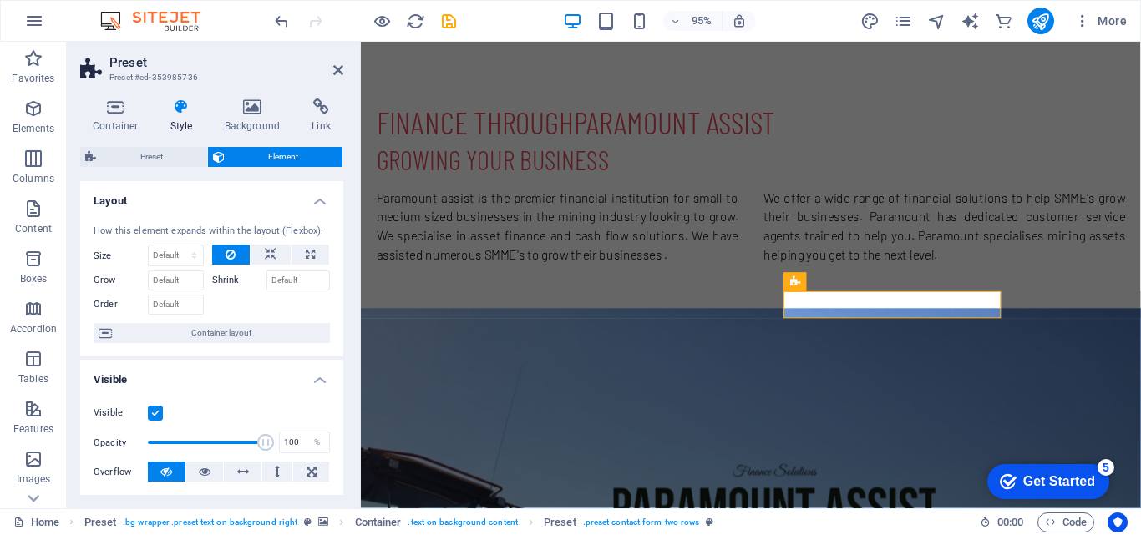
click at [129, 137] on div "Container Style Background Link Size Height Default px rem % vh vw Min. height …" at bounding box center [211, 297] width 263 height 397
click at [118, 127] on h4 "Container" at bounding box center [119, 116] width 78 height 35
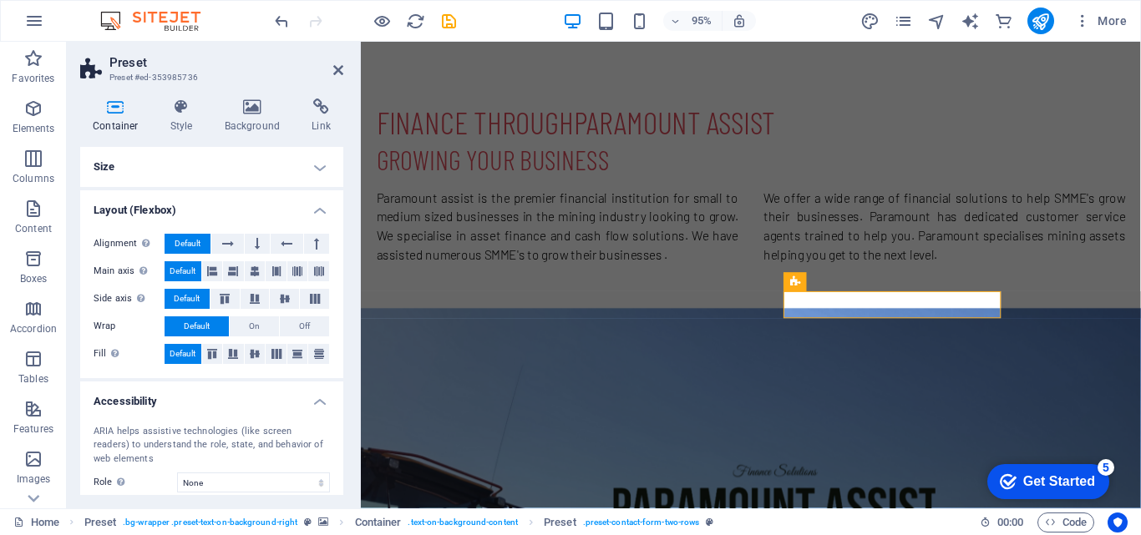
drag, startPoint x: 339, startPoint y: 212, endPoint x: 337, endPoint y: 316, distance: 103.6
click at [337, 316] on li "Layout (Flexbox) Alignment Determines the flex direction. Default Main axis Det…" at bounding box center [211, 284] width 263 height 188
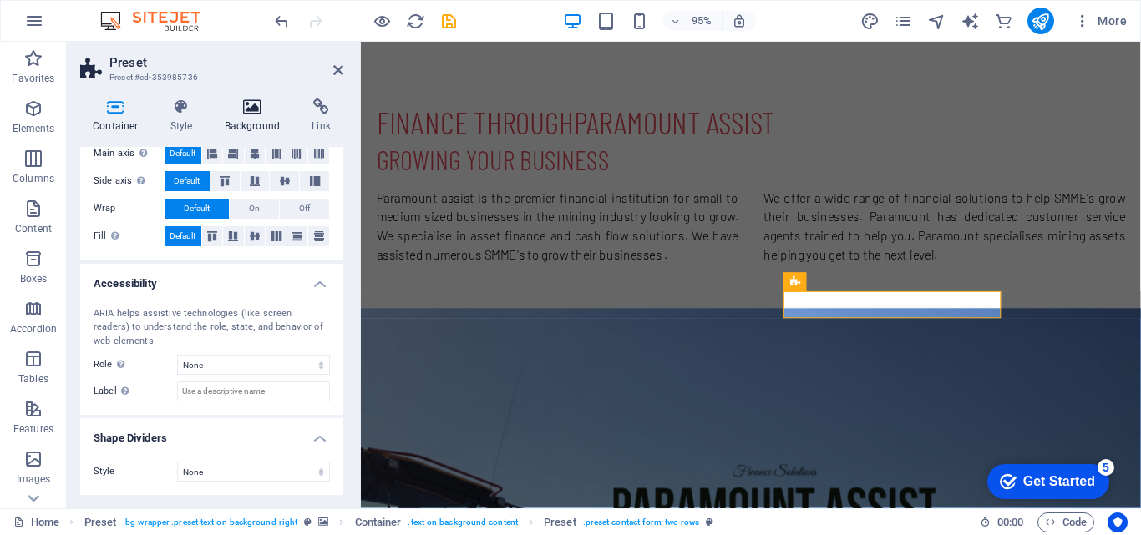
click at [255, 114] on icon at bounding box center [252, 107] width 81 height 17
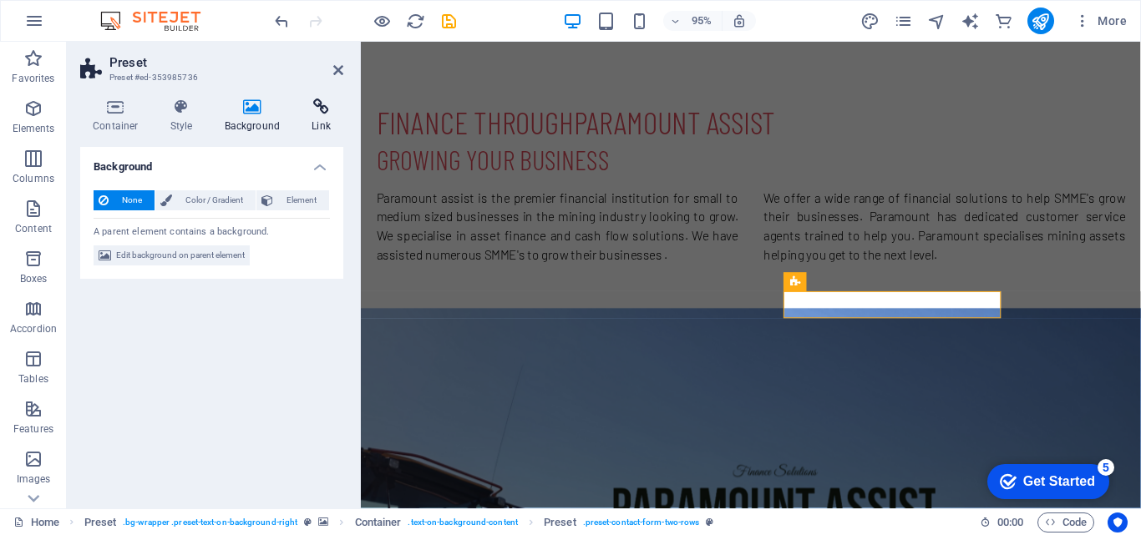
click at [309, 115] on h4 "Link" at bounding box center [321, 116] width 44 height 35
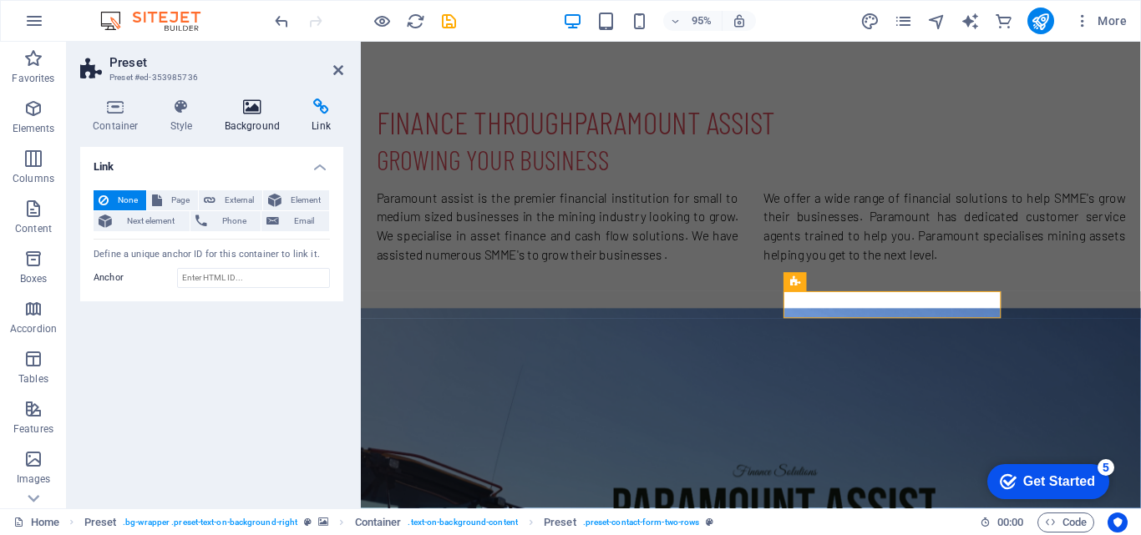
click at [256, 120] on h4 "Background" at bounding box center [256, 116] width 88 height 35
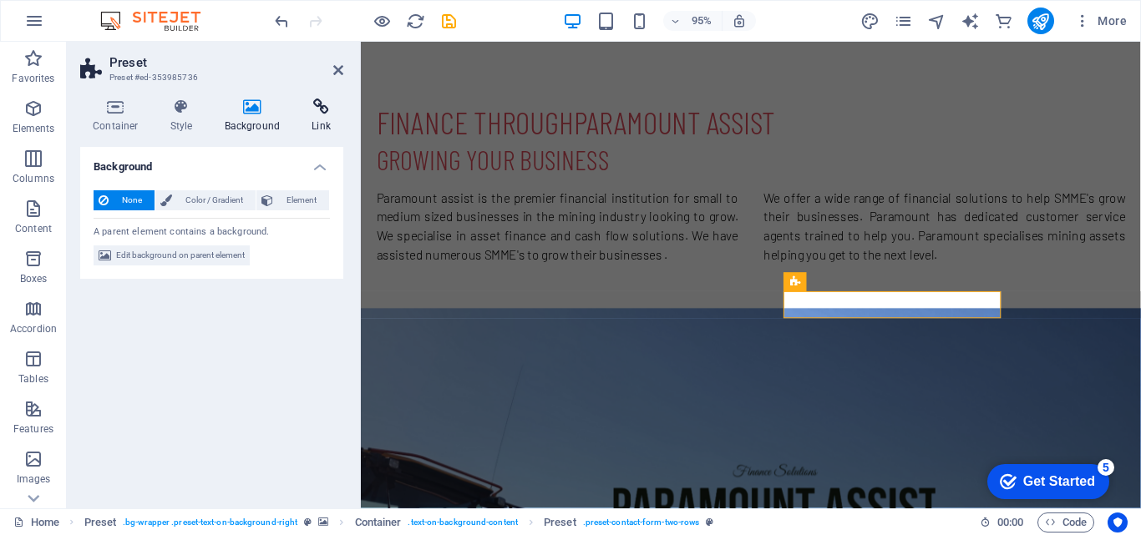
click at [306, 118] on h4 "Link" at bounding box center [321, 116] width 44 height 35
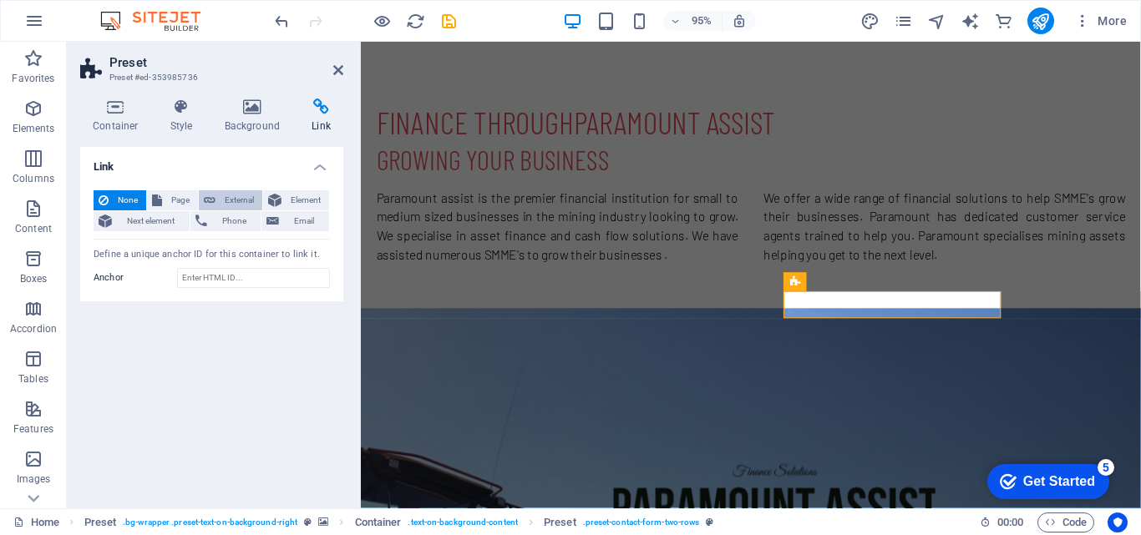
click at [230, 193] on span "External" at bounding box center [238, 200] width 37 height 20
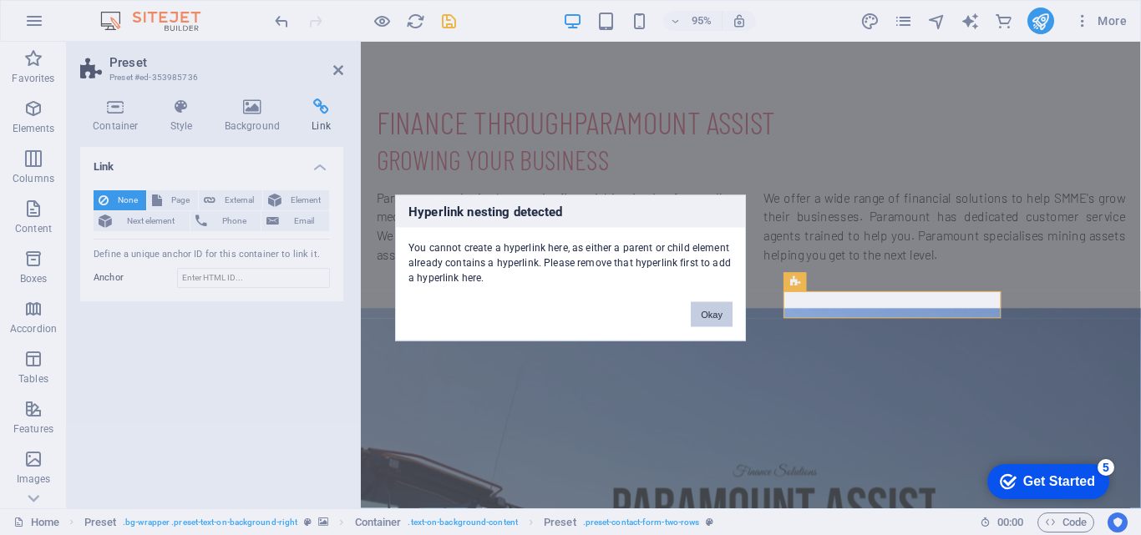
click at [717, 305] on button "Okay" at bounding box center [712, 313] width 42 height 25
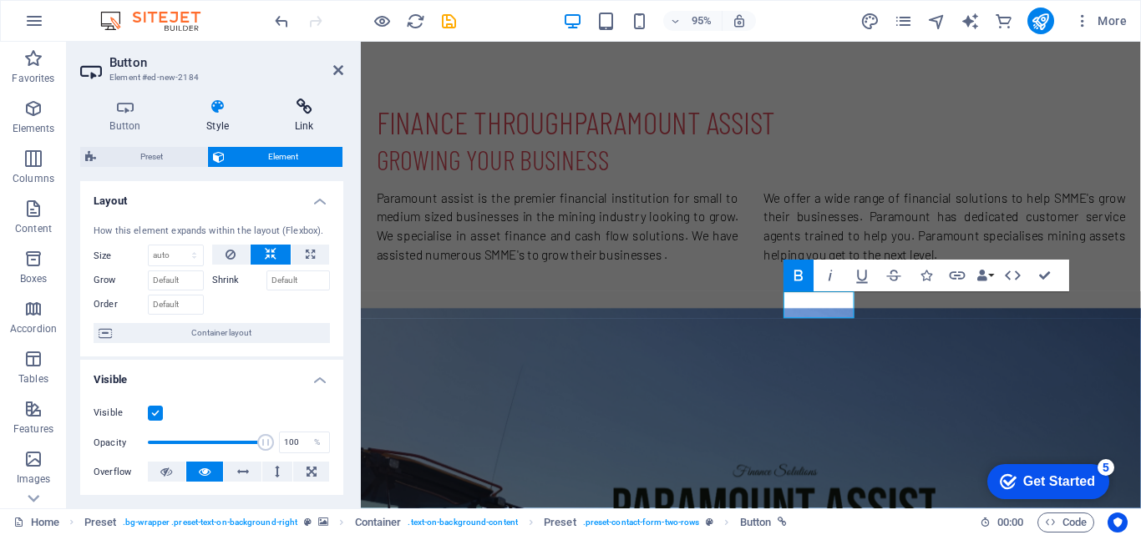
click at [295, 117] on h4 "Link" at bounding box center [304, 116] width 79 height 35
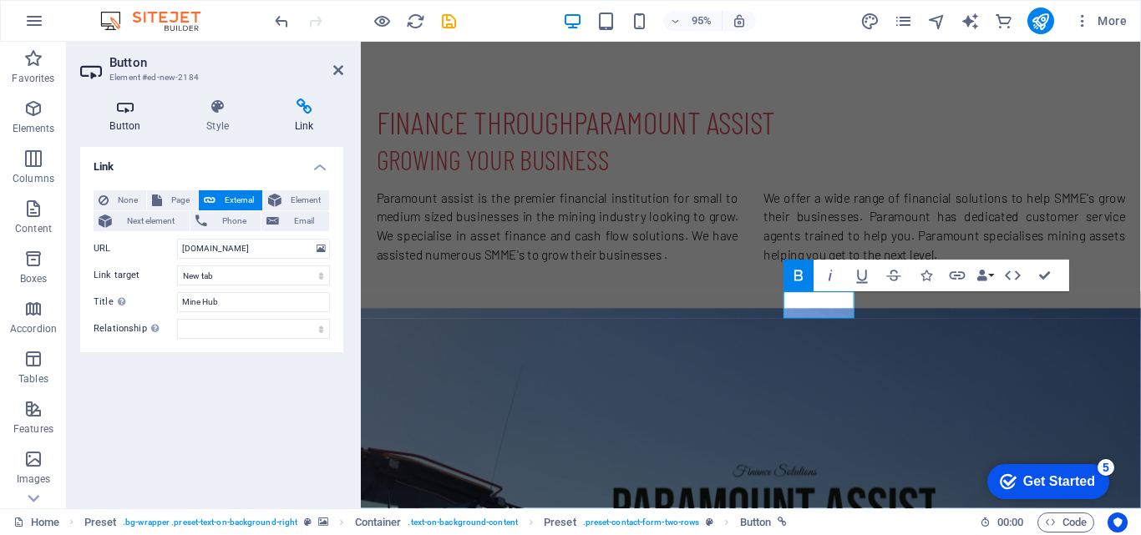
click at [125, 123] on h4 "Button" at bounding box center [128, 116] width 97 height 35
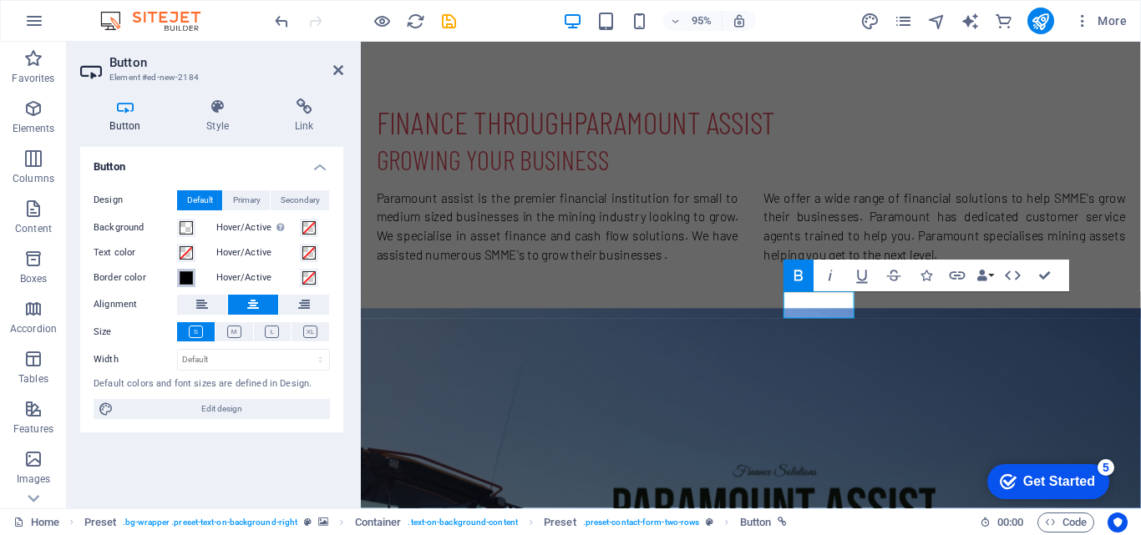
click at [186, 279] on span at bounding box center [186, 277] width 13 height 13
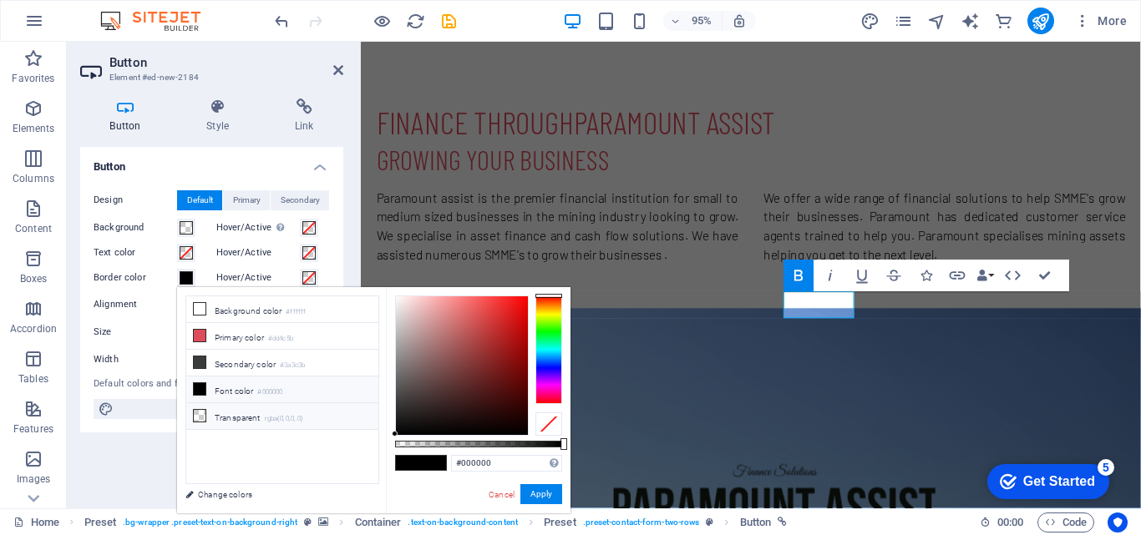
click at [258, 417] on li "Transparent rgba(0,0,0,.0)" at bounding box center [282, 416] width 192 height 27
click at [550, 500] on button "Apply" at bounding box center [541, 494] width 42 height 20
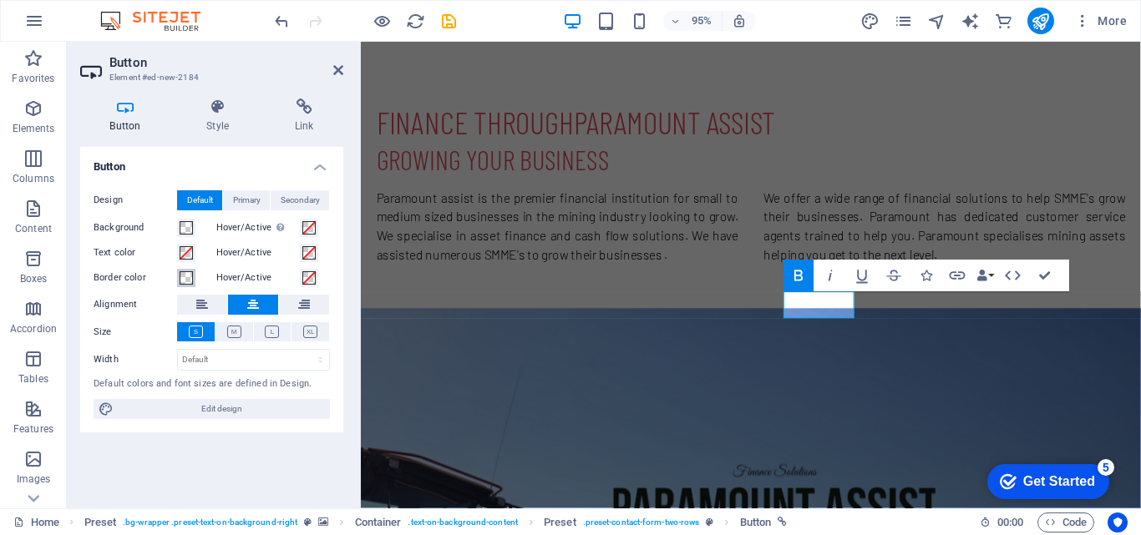
click at [181, 269] on button "Border color" at bounding box center [186, 278] width 18 height 18
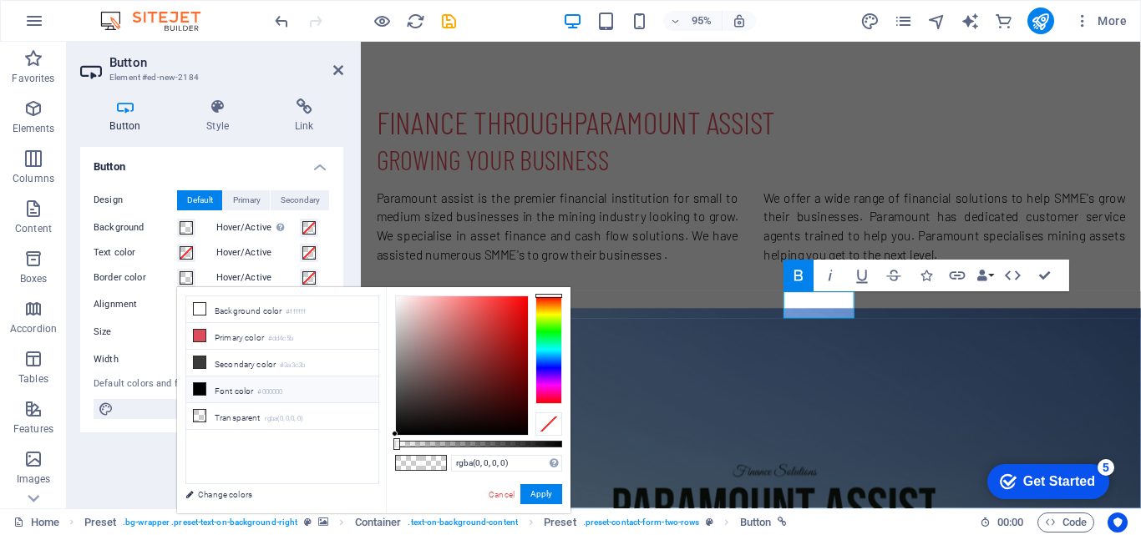
click at [249, 383] on li "Font color #000000" at bounding box center [282, 390] width 192 height 27
type input "#000000"
click at [555, 499] on button "Apply" at bounding box center [541, 494] width 42 height 20
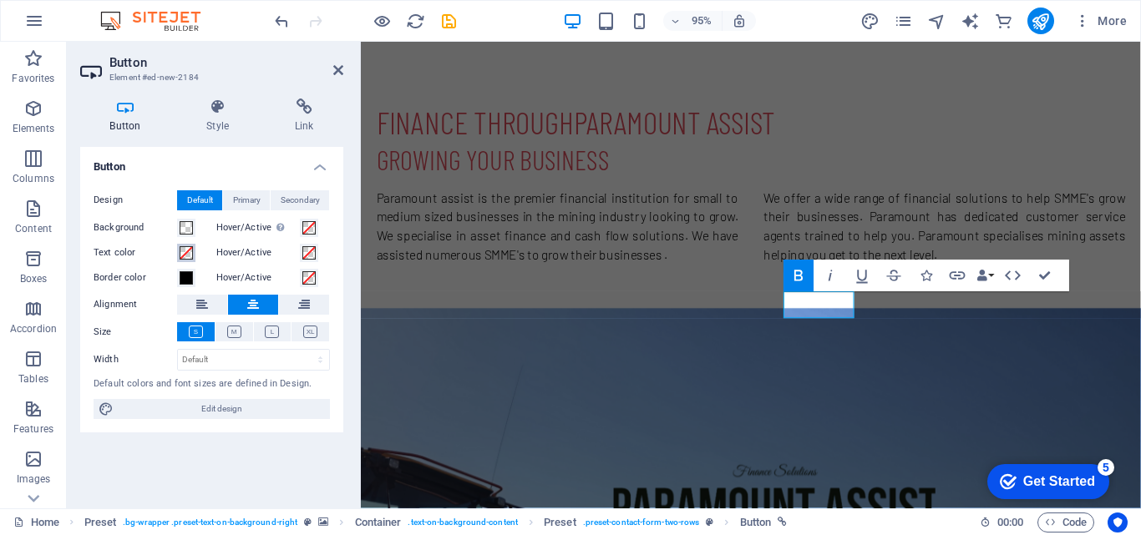
click at [191, 258] on span at bounding box center [186, 252] width 13 height 13
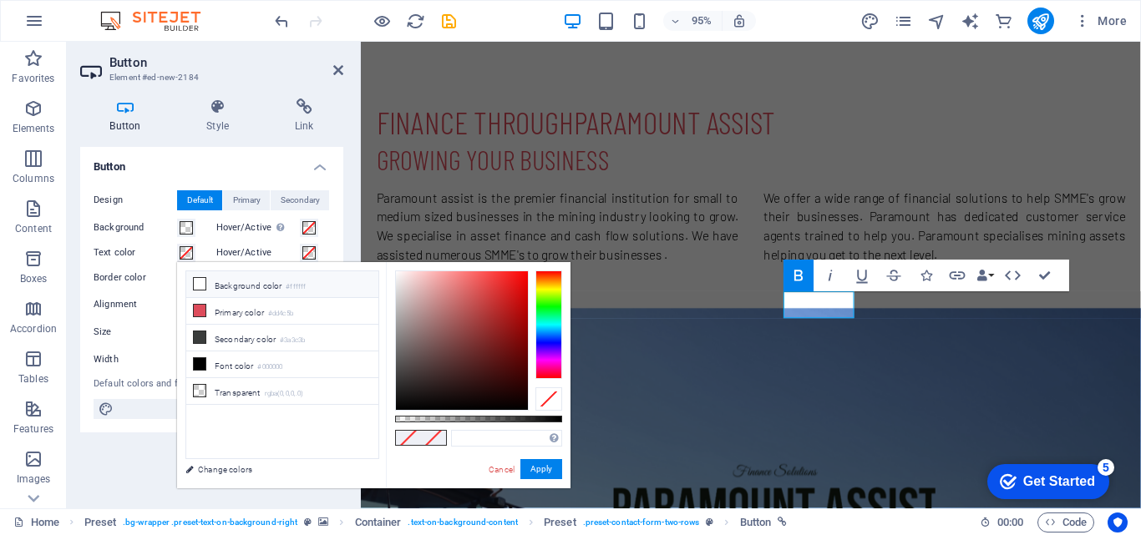
click at [228, 290] on li "Background color #ffffff" at bounding box center [282, 284] width 192 height 27
type input "#ffffff"
click at [537, 477] on button "Apply" at bounding box center [541, 469] width 42 height 20
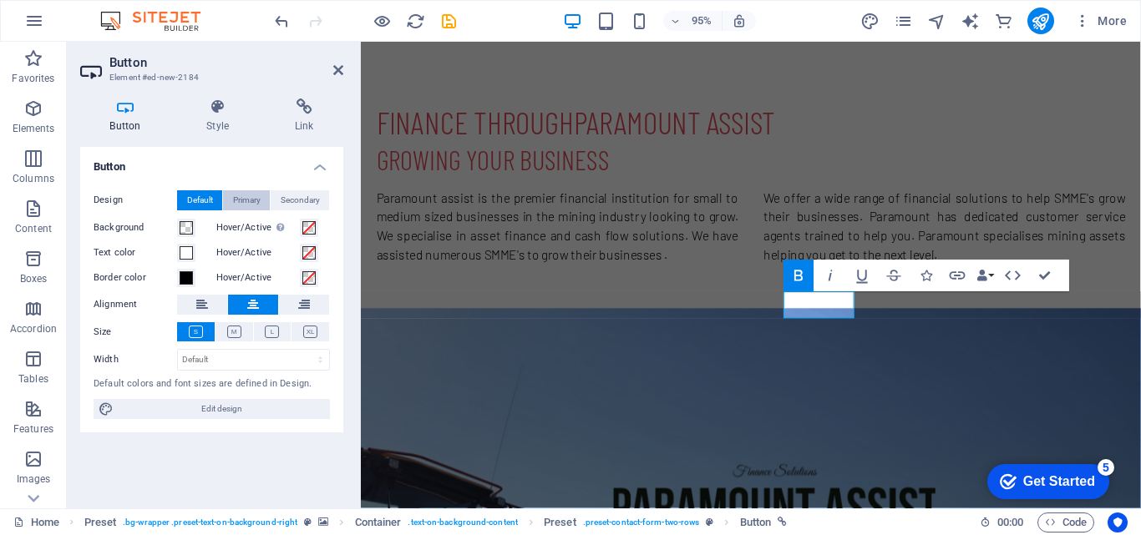
click at [244, 196] on span "Primary" at bounding box center [247, 200] width 28 height 20
click at [306, 187] on div "Design Default Primary Secondary Background Hover/Active Switch to preview mode…" at bounding box center [211, 305] width 263 height 256
click at [285, 196] on span "Secondary" at bounding box center [300, 200] width 39 height 20
click at [221, 129] on h4 "Style" at bounding box center [221, 116] width 89 height 35
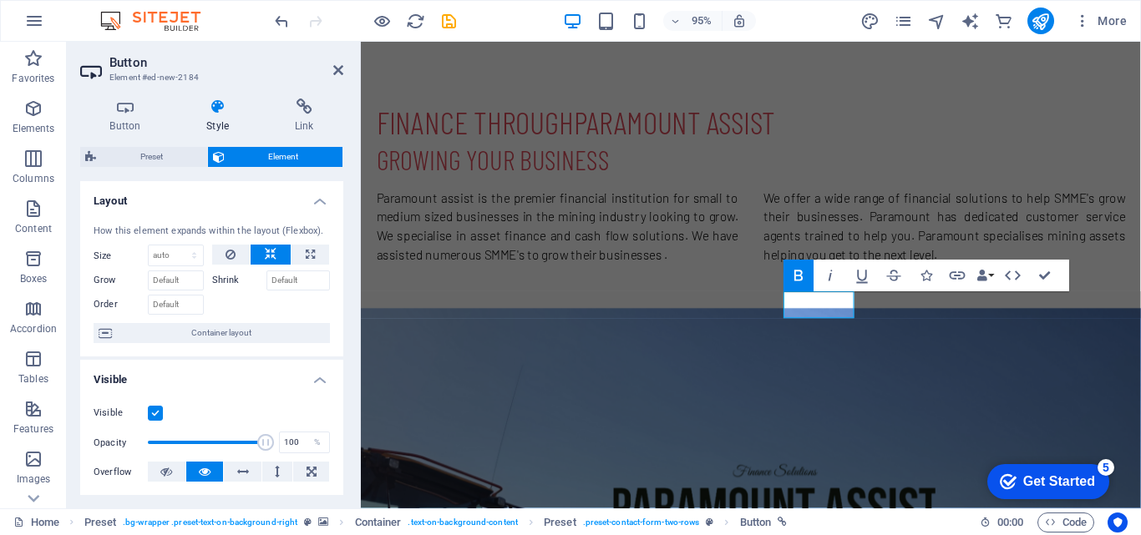
drag, startPoint x: 337, startPoint y: 256, endPoint x: 337, endPoint y: 322, distance: 66.0
click at [337, 322] on div "How this element expands within the layout (Flexbox). Size Default auto px % 1/…" at bounding box center [211, 284] width 263 height 146
click at [343, 314] on div "Button Style Link Button Design Default Primary Secondary Background Hover/Acti…" at bounding box center [212, 296] width 290 height 423
drag, startPoint x: 343, startPoint y: 314, endPoint x: 341, endPoint y: 365, distance: 51.0
click at [341, 365] on div "Button Style Link Button Design Default Primary Secondary Background Hover/Acti…" at bounding box center [212, 296] width 290 height 423
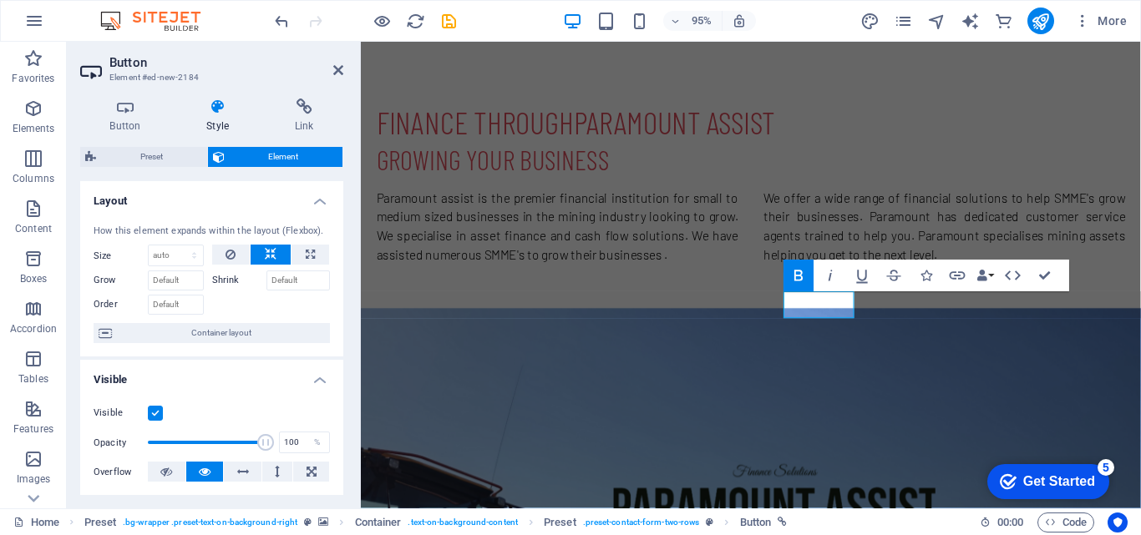
click at [316, 208] on h4 "Layout" at bounding box center [211, 196] width 263 height 30
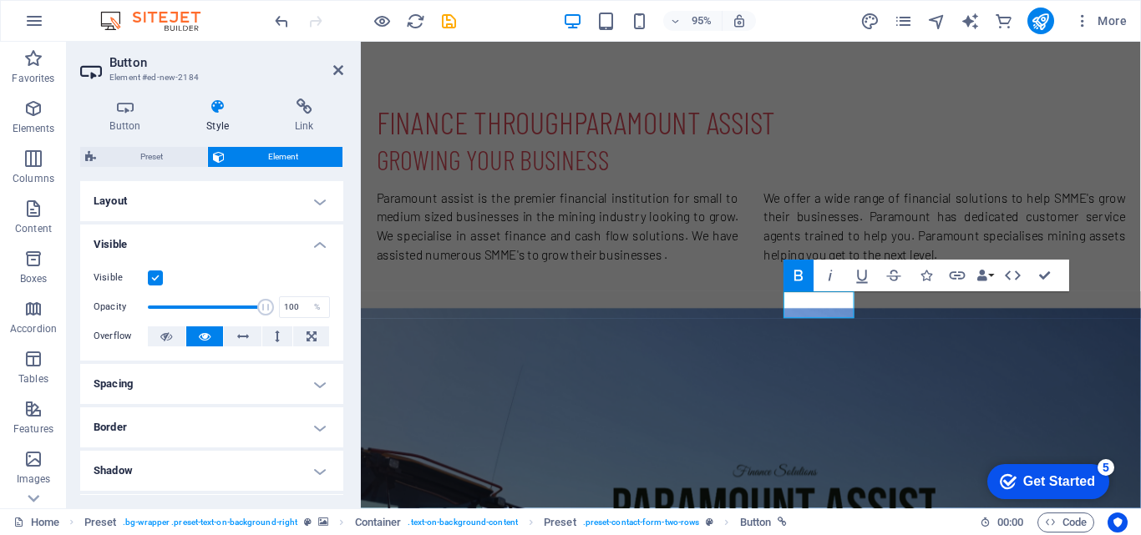
click at [311, 425] on h4 "Border" at bounding box center [211, 428] width 263 height 40
drag, startPoint x: 339, startPoint y: 310, endPoint x: 343, endPoint y: 327, distance: 18.0
click at [343, 327] on div "Button Style Link Button Design Default Primary Secondary Background Hover/Acti…" at bounding box center [212, 296] width 290 height 423
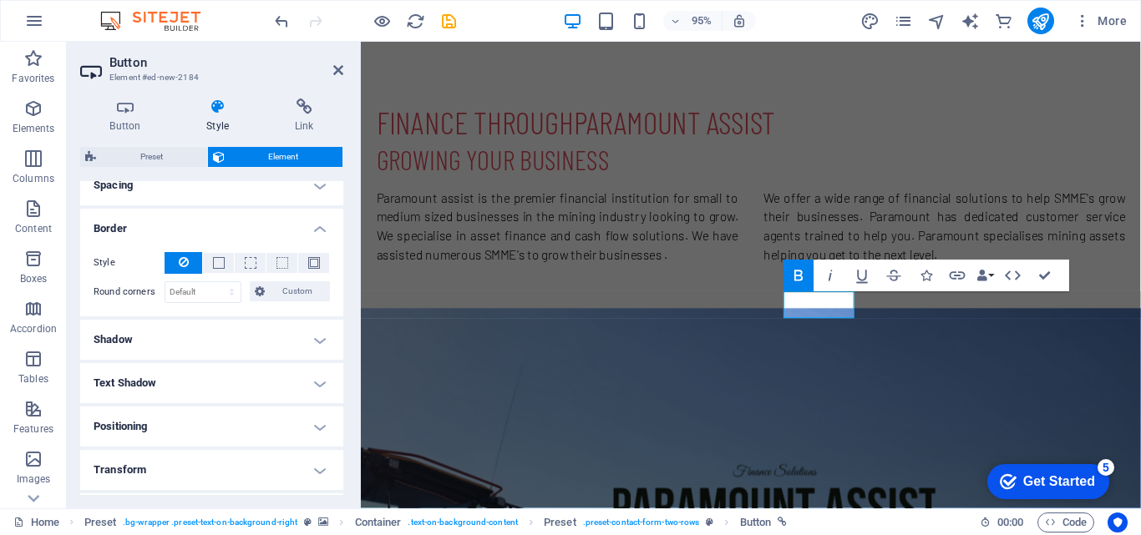
scroll to position [200, 0]
click at [315, 271] on button at bounding box center [313, 262] width 31 height 20
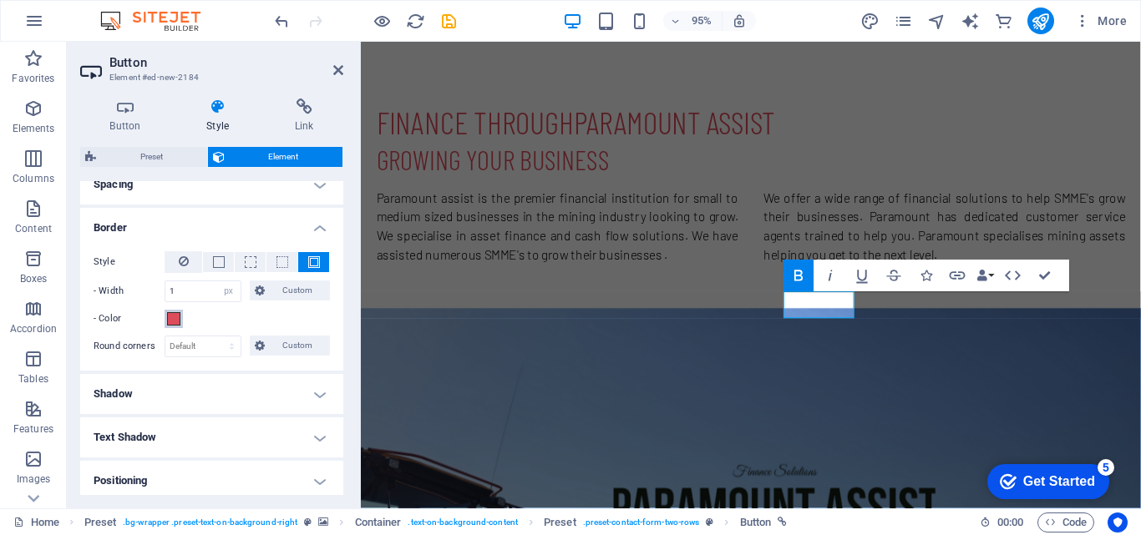
click at [176, 322] on span at bounding box center [173, 318] width 13 height 13
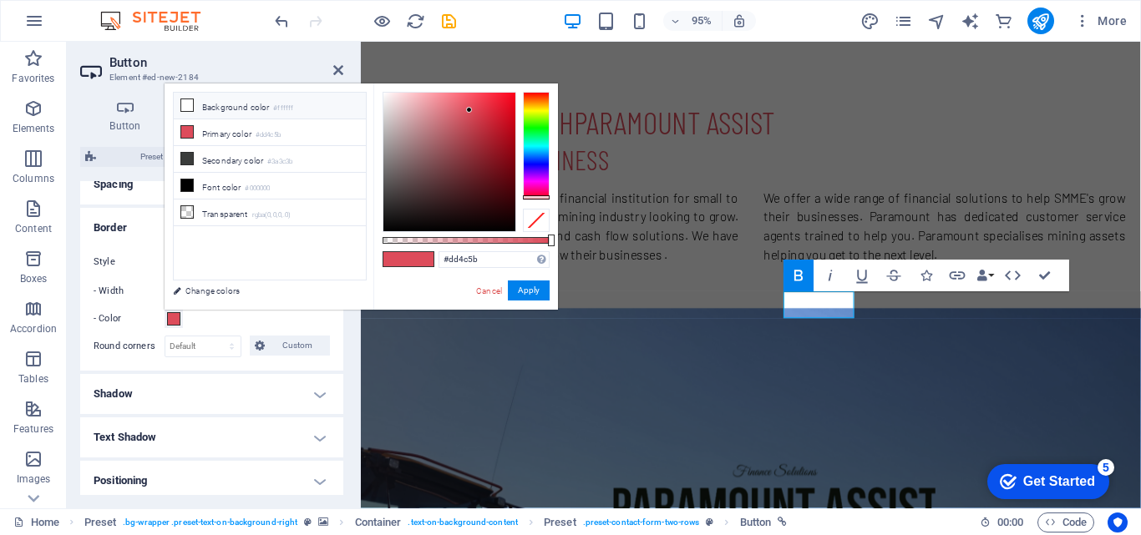
click at [251, 107] on li "Background color #ffffff" at bounding box center [270, 106] width 192 height 27
type input "#ffffff"
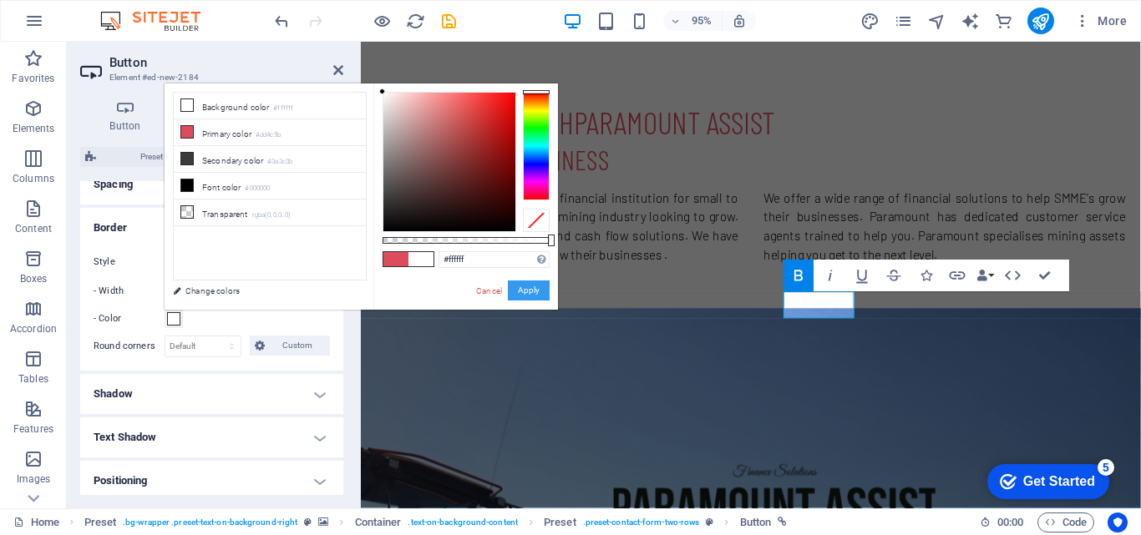
click at [527, 287] on button "Apply" at bounding box center [529, 291] width 42 height 20
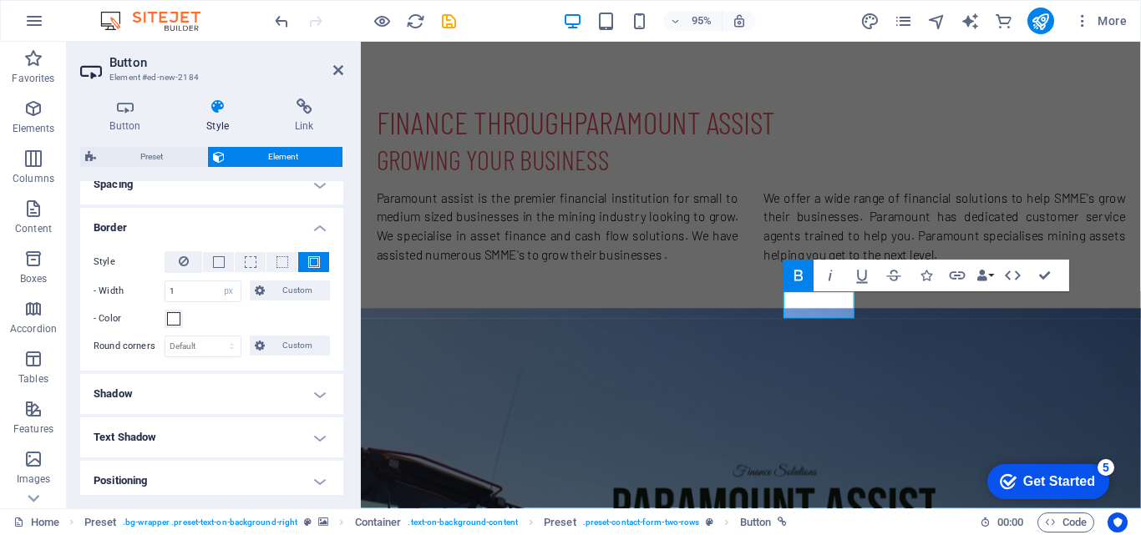
drag, startPoint x: 337, startPoint y: 293, endPoint x: 337, endPoint y: 347, distance: 54.3
click at [337, 347] on div "Style - Width 1 auto px rem % vh vw Custom Custom 1 auto px rem % vh vw 1 auto …" at bounding box center [211, 304] width 263 height 133
click at [291, 399] on h4 "Shadow" at bounding box center [211, 394] width 263 height 40
click at [317, 395] on h4 "Shadow" at bounding box center [211, 389] width 263 height 30
click at [316, 434] on h4 "Text Shadow" at bounding box center [211, 438] width 263 height 40
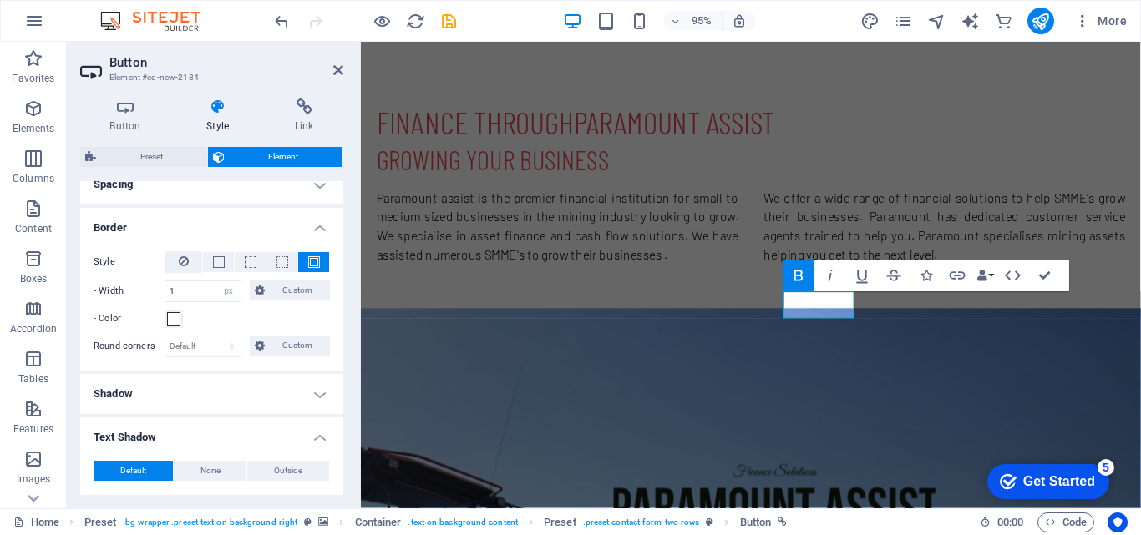
drag, startPoint x: 339, startPoint y: 345, endPoint x: 337, endPoint y: 245, distance: 100.2
click at [337, 245] on div "Style - Width 1 auto px rem % vh vw Custom Custom 1 auto px rem % vh vw 1 auto …" at bounding box center [211, 304] width 263 height 133
click at [177, 165] on span "Preset" at bounding box center [151, 157] width 101 height 20
select select "px"
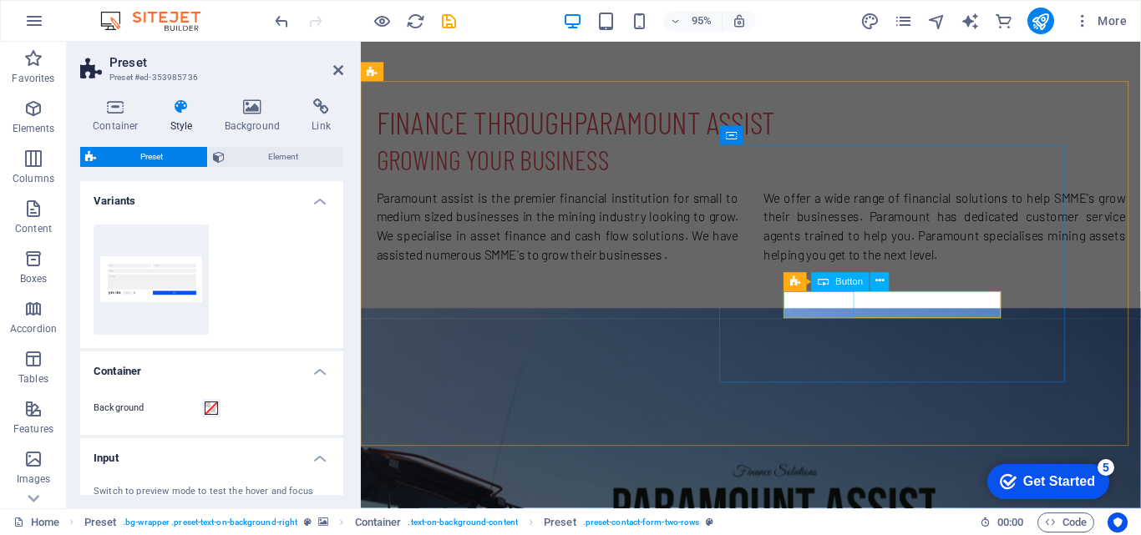
select select "px"
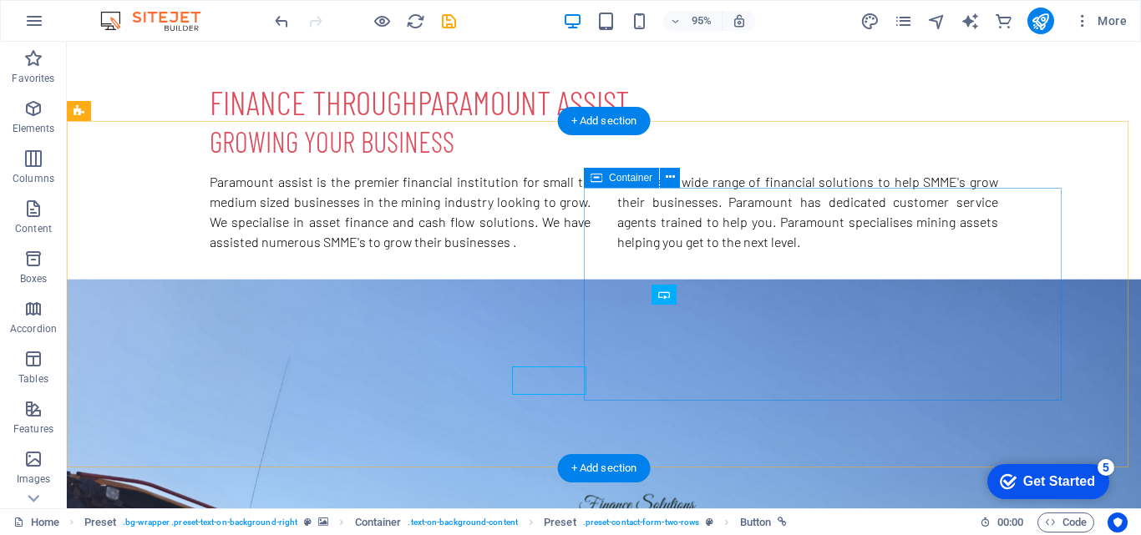
scroll to position [693, 0]
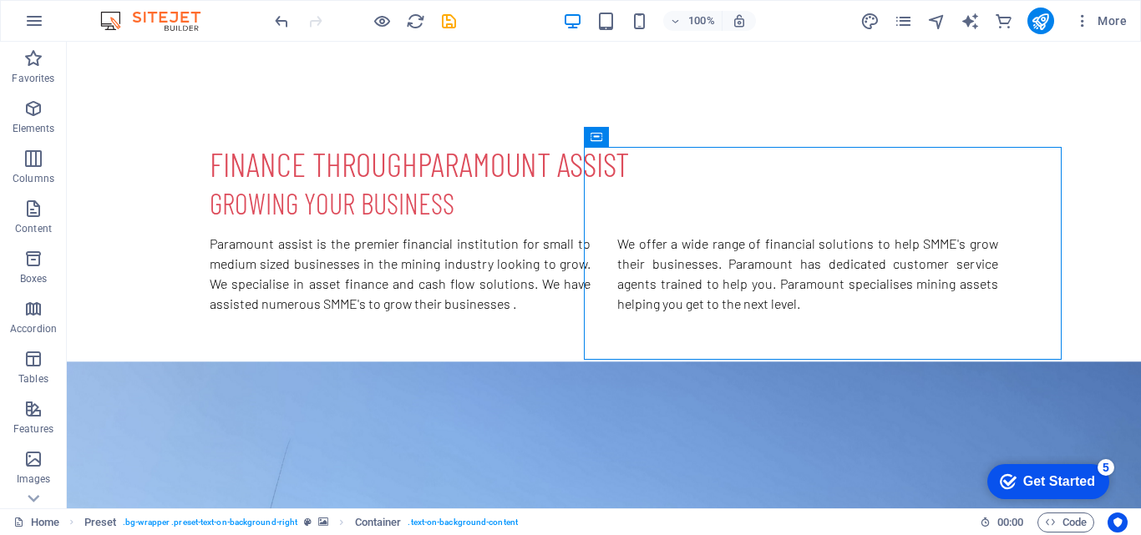
scroll to position [909, 0]
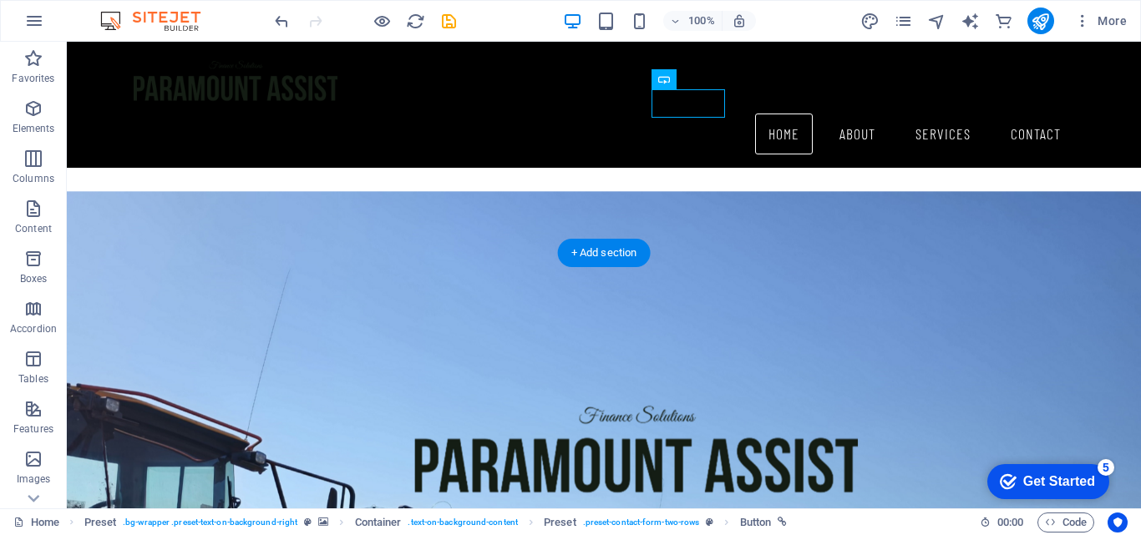
drag, startPoint x: 704, startPoint y: 98, endPoint x: 783, endPoint y: 97, distance: 78.5
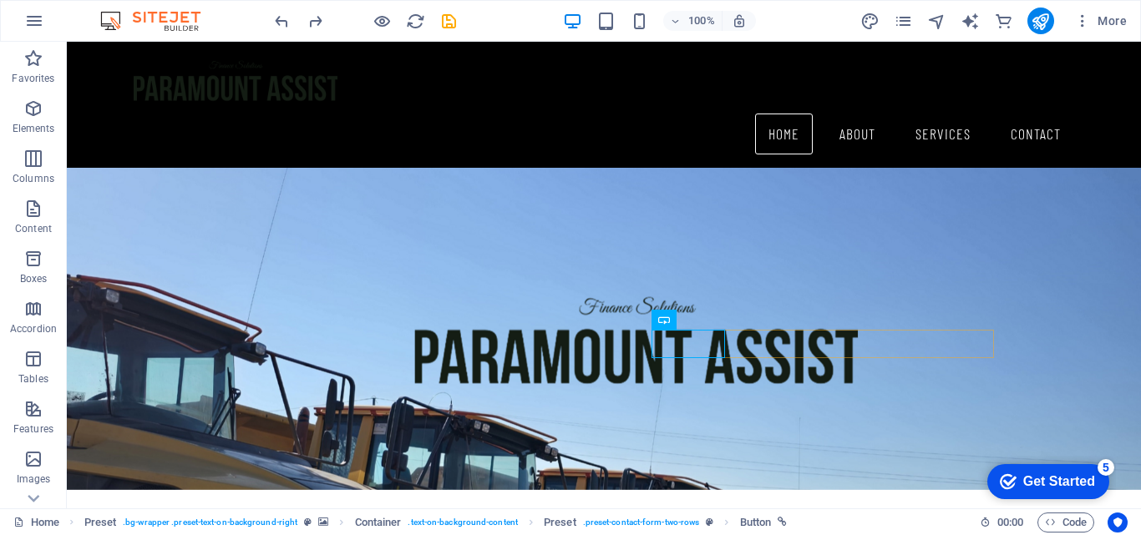
scroll to position [650, 0]
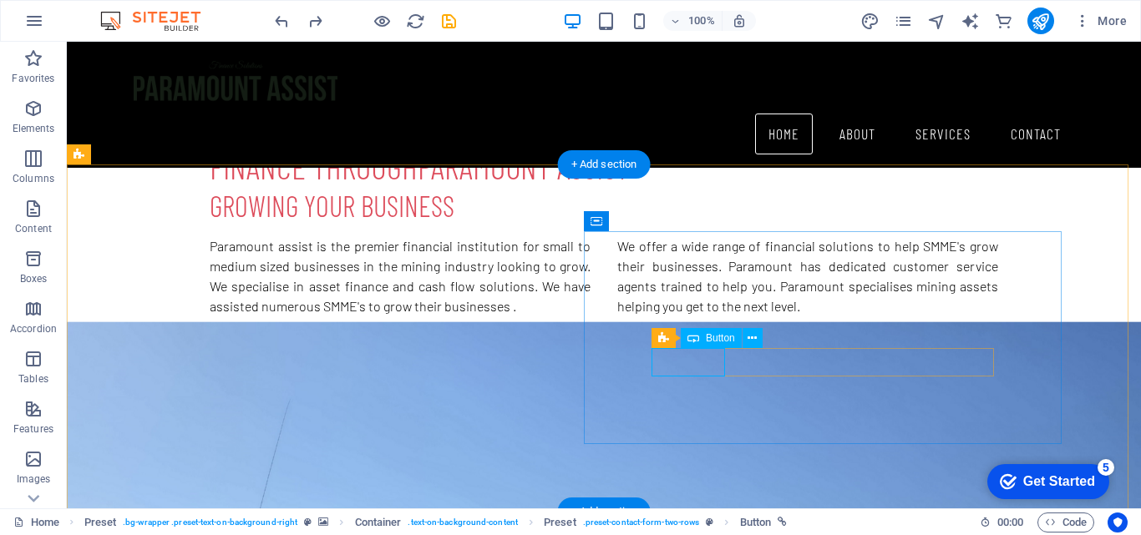
select select "px"
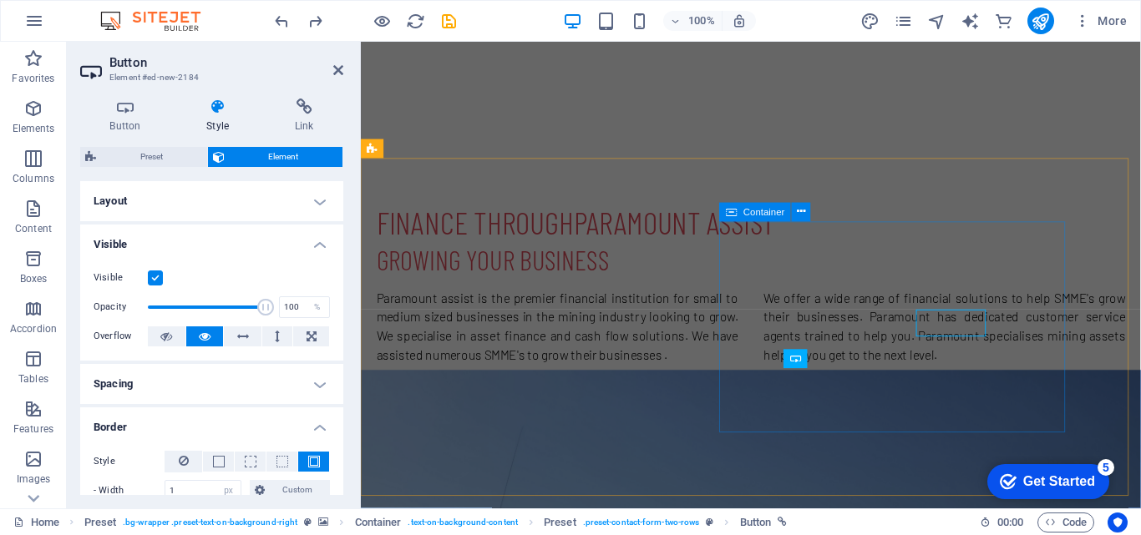
scroll to position [674, 0]
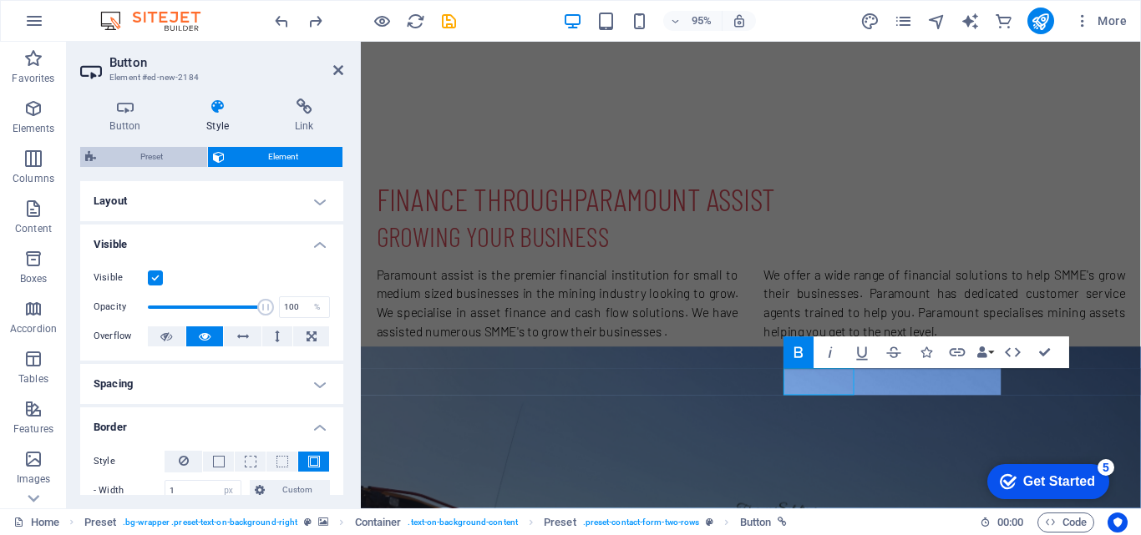
click at [139, 154] on span "Preset" at bounding box center [151, 157] width 101 height 20
select select "px"
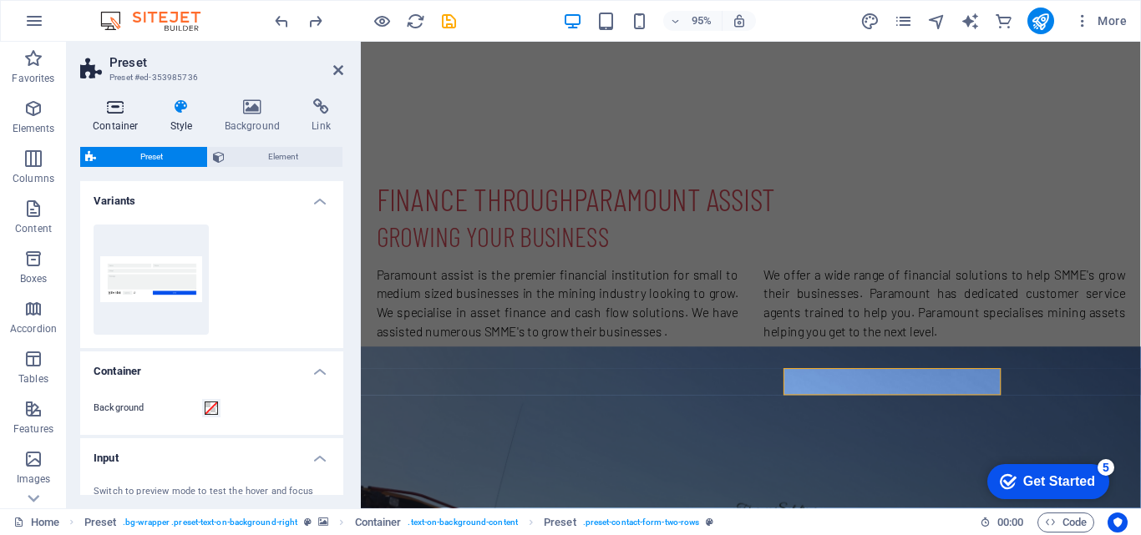
click at [114, 114] on icon at bounding box center [115, 107] width 71 height 17
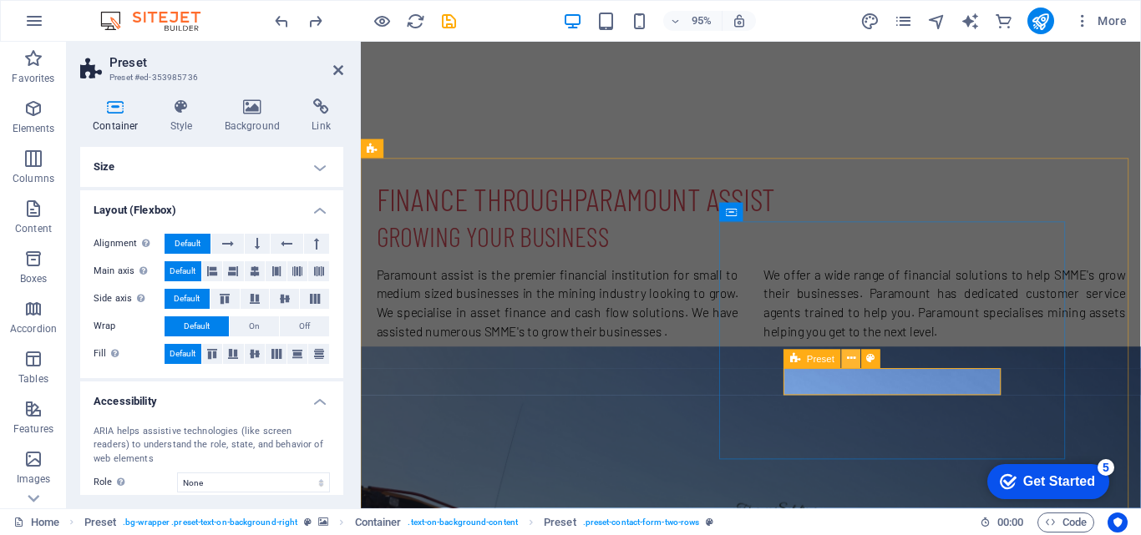
click at [854, 361] on icon at bounding box center [851, 359] width 8 height 17
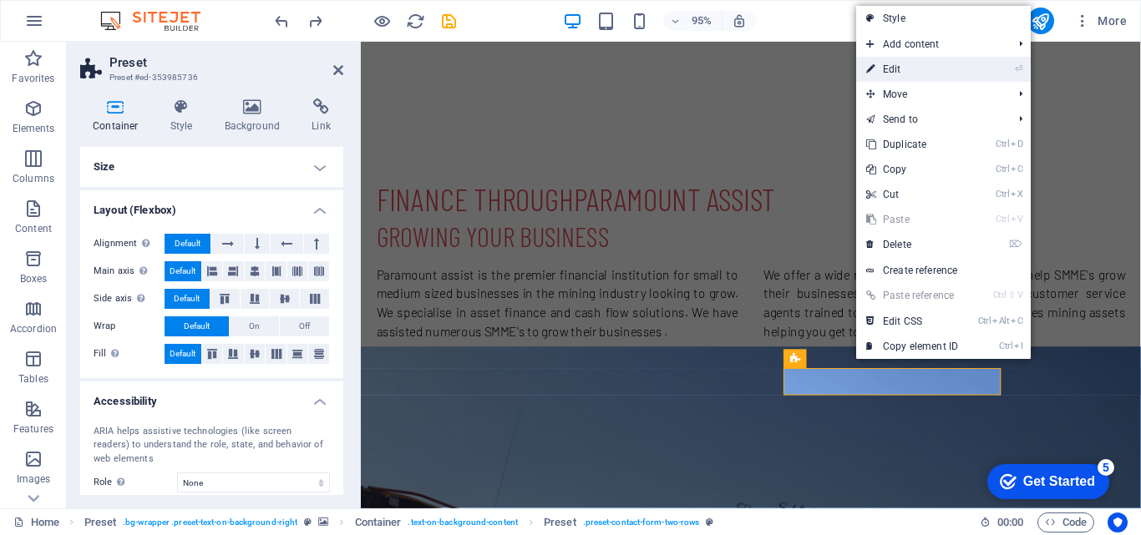
click at [915, 73] on link "⏎ Edit" at bounding box center [912, 69] width 112 height 25
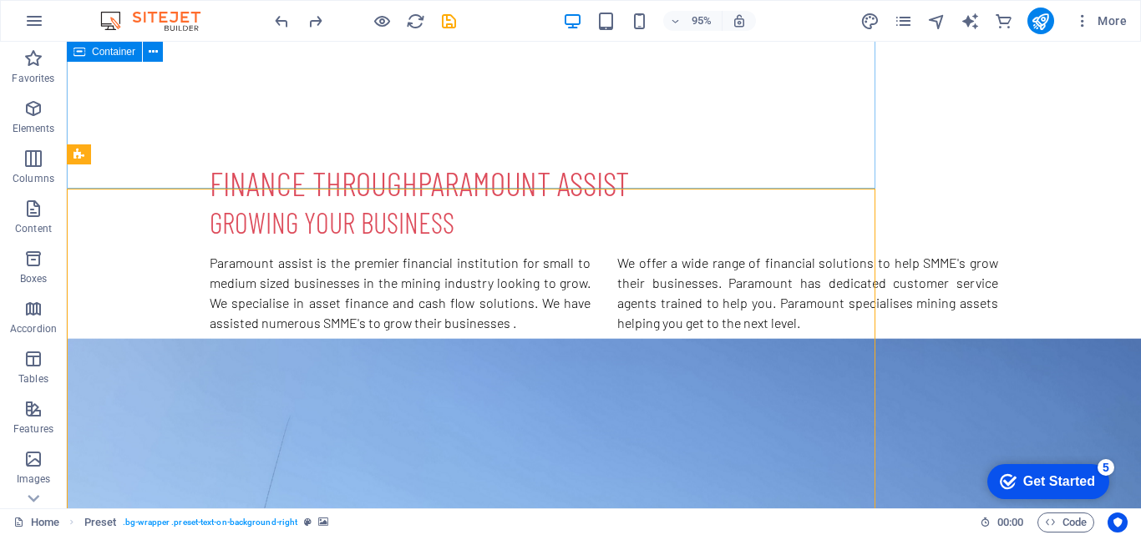
scroll to position [650, 0]
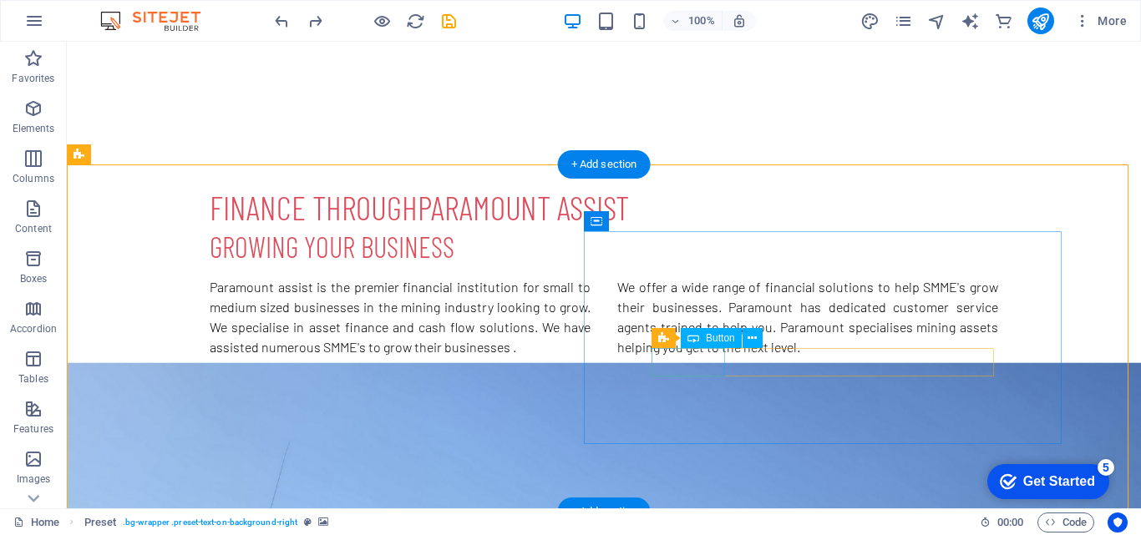
select select "px"
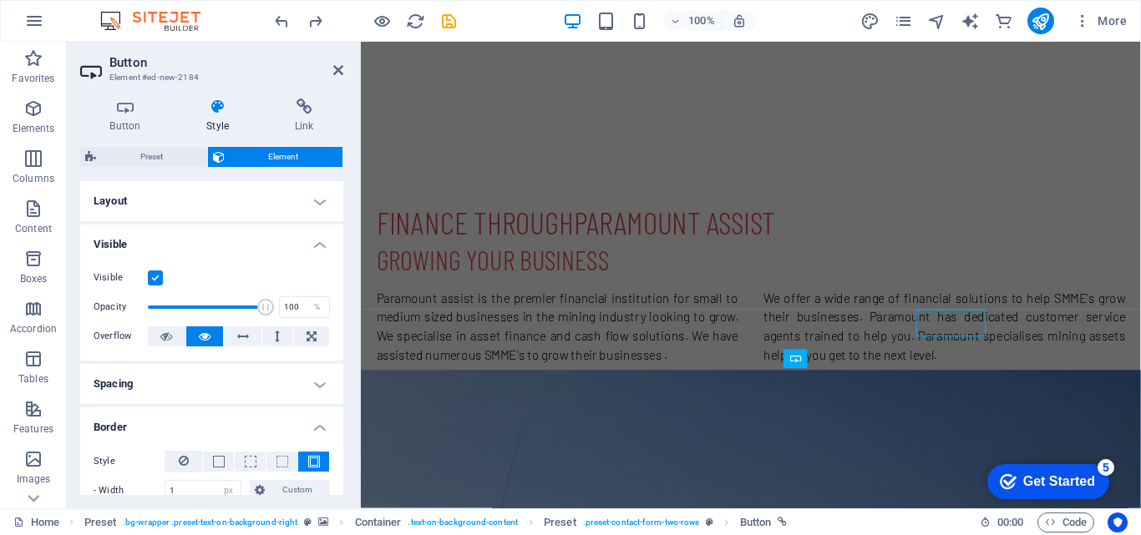
scroll to position [674, 0]
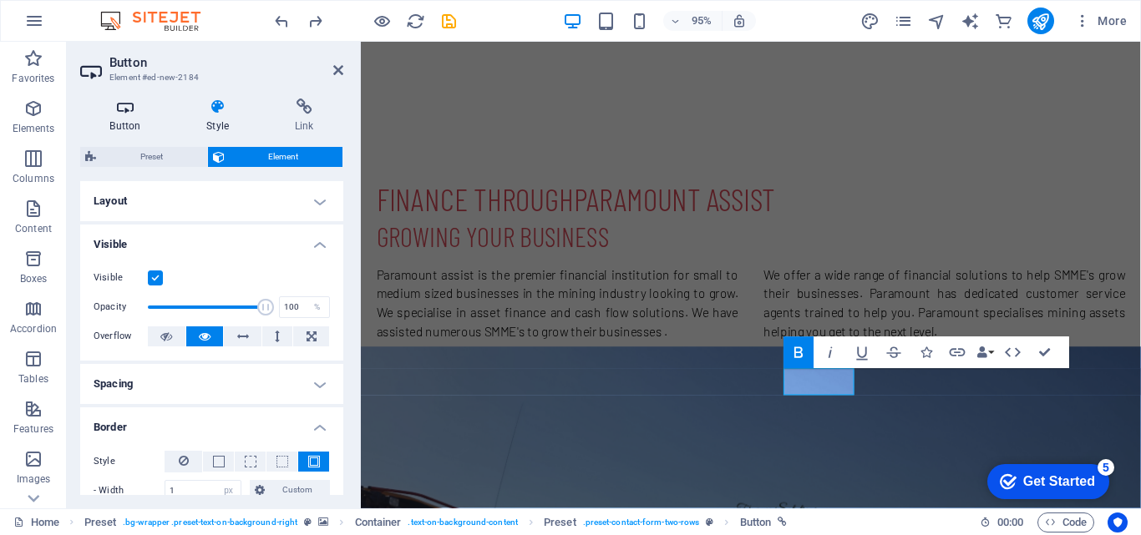
click at [127, 114] on icon at bounding box center [125, 107] width 90 height 17
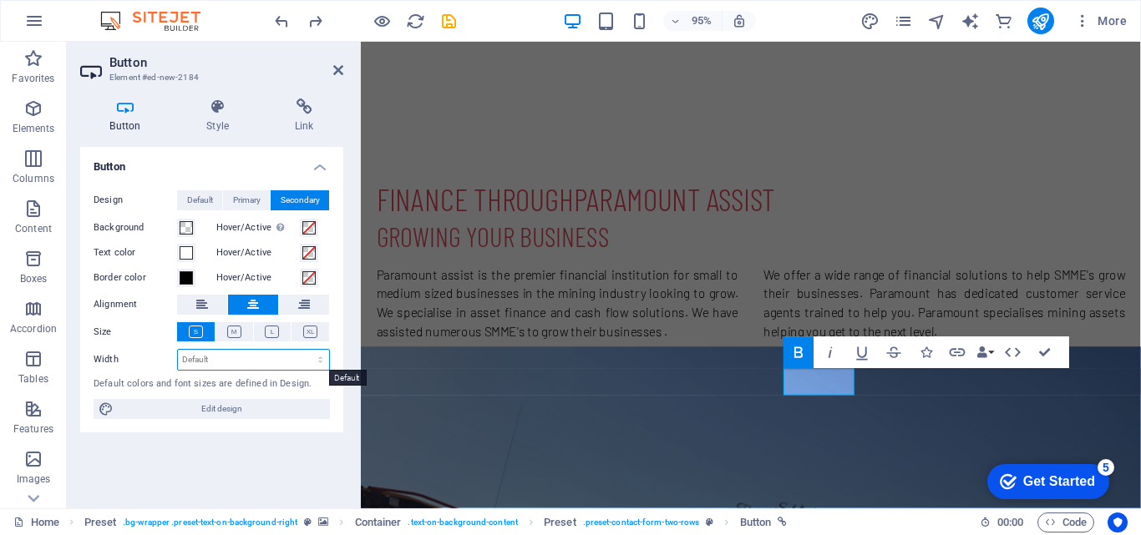
click at [254, 352] on select "Default px rem % em vh vw" at bounding box center [253, 360] width 151 height 20
click at [178, 350] on select "Default px rem % em vh vw" at bounding box center [253, 360] width 151 height 20
select select "DISABLED_OPTION_VALUE"
click at [207, 209] on span "Default" at bounding box center [200, 200] width 26 height 20
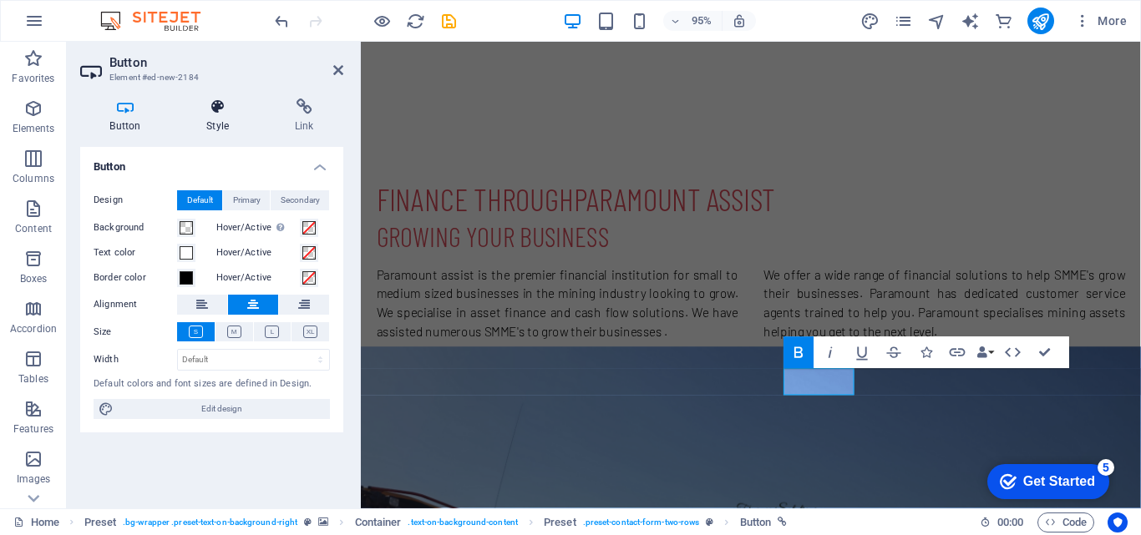
click at [220, 107] on icon at bounding box center [218, 107] width 82 height 17
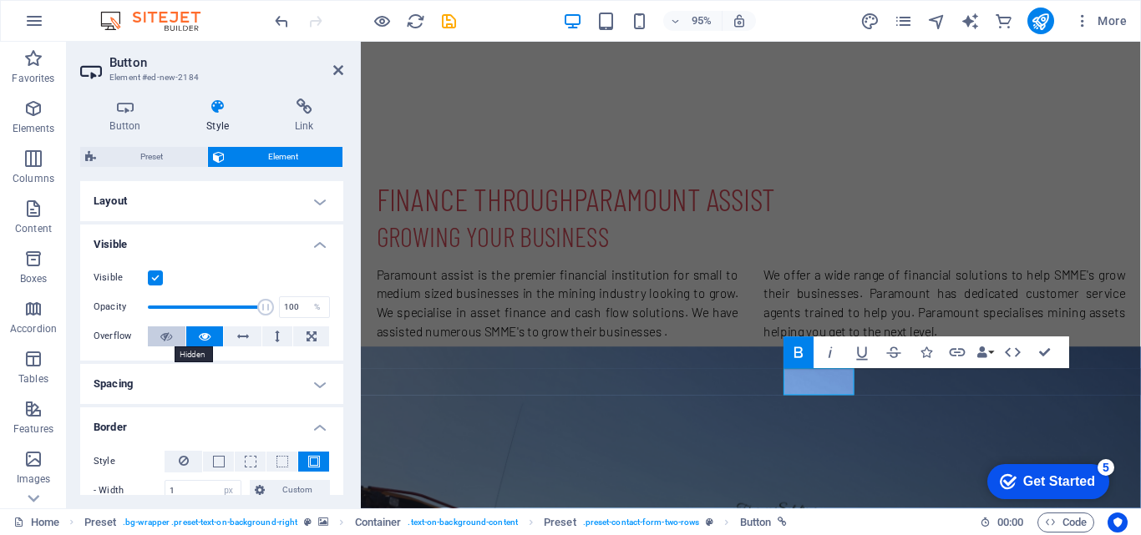
click at [166, 332] on icon at bounding box center [166, 337] width 12 height 20
click at [314, 335] on button at bounding box center [311, 337] width 36 height 20
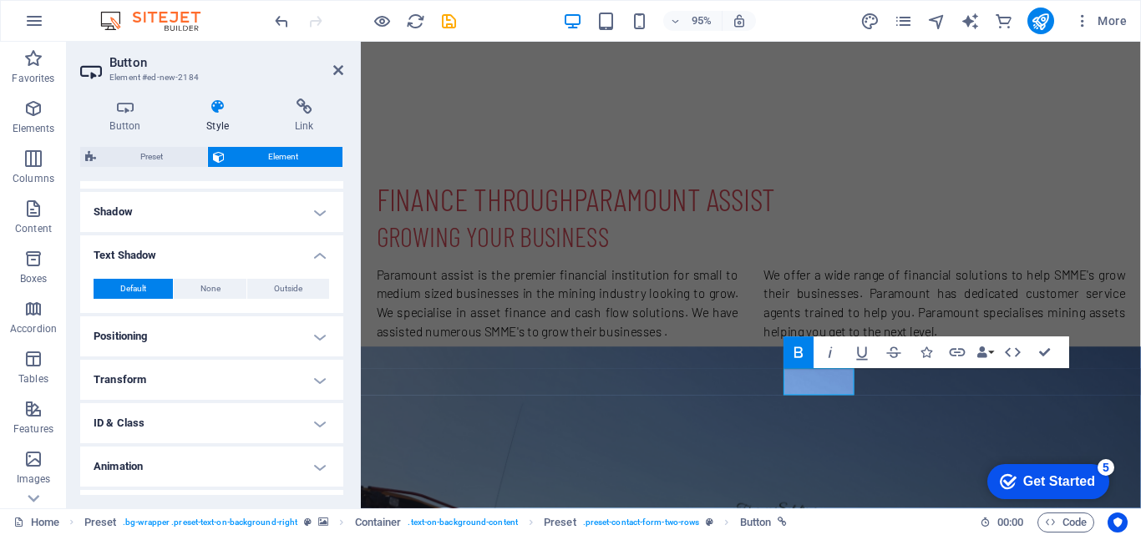
scroll to position [408, 0]
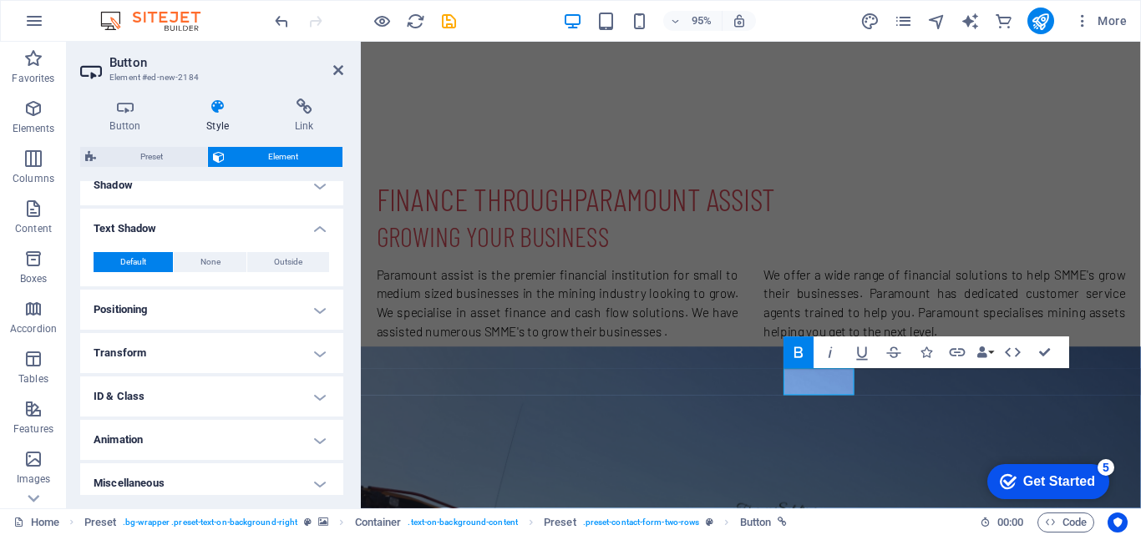
click at [299, 489] on h4 "Miscellaneous" at bounding box center [211, 483] width 263 height 40
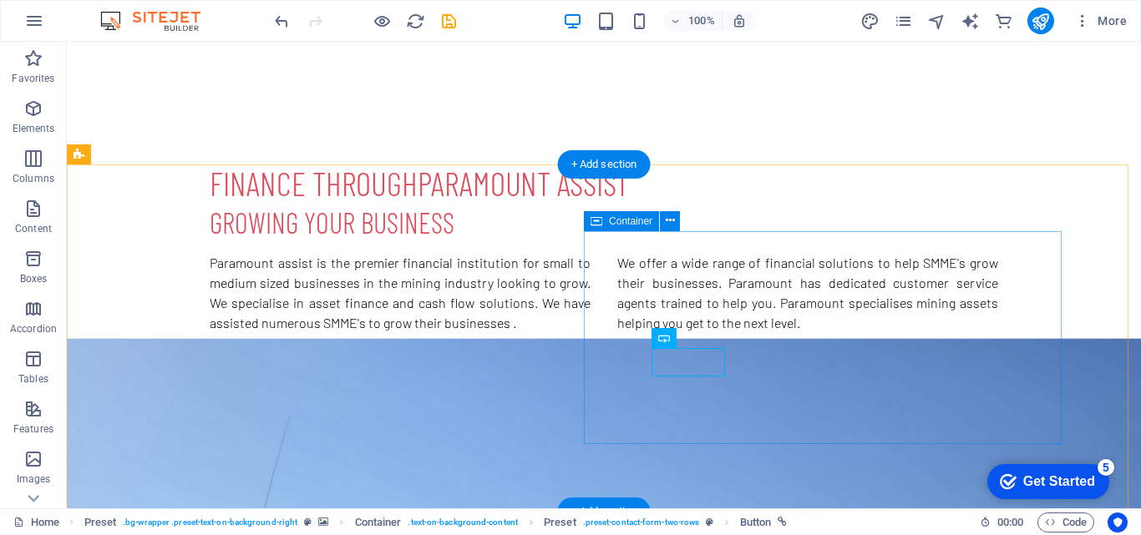
scroll to position [650, 0]
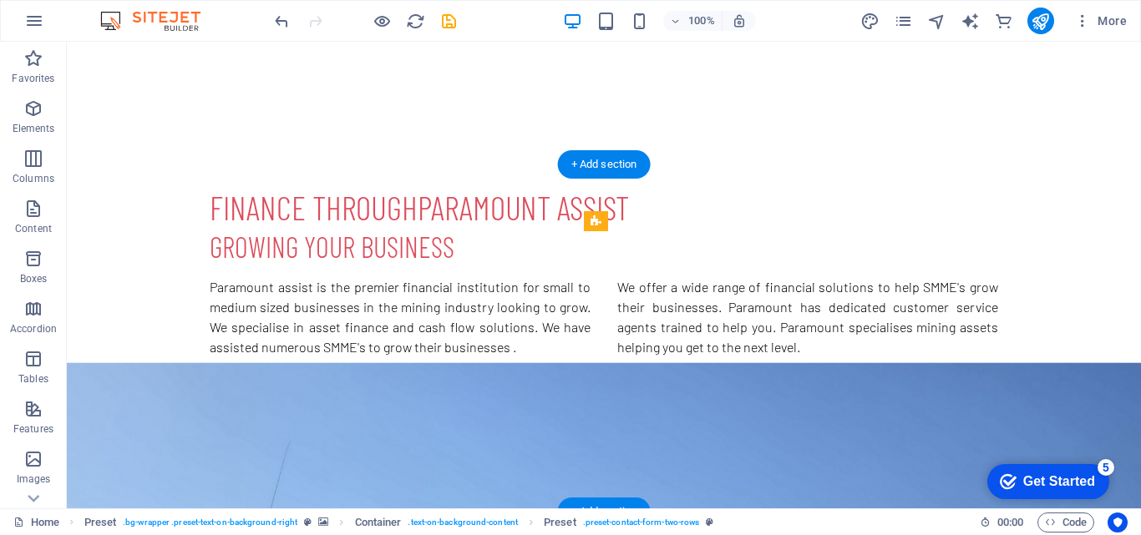
drag, startPoint x: 734, startPoint y: 381, endPoint x: 794, endPoint y: 356, distance: 65.1
drag, startPoint x: 683, startPoint y: 347, endPoint x: 792, endPoint y: 339, distance: 108.9
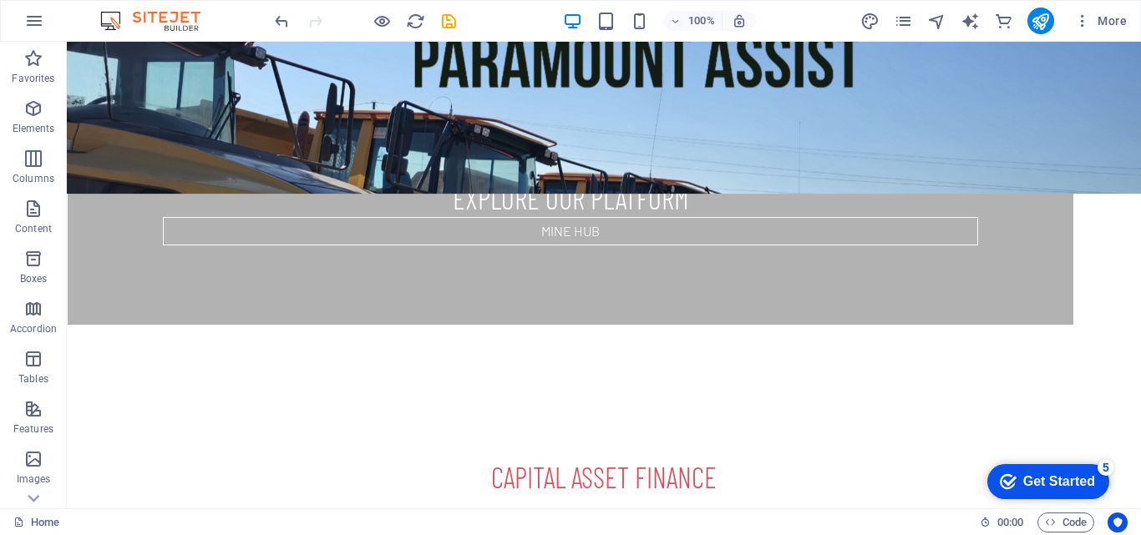
scroll to position [1939, 0]
